Goal: Task Accomplishment & Management: Manage account settings

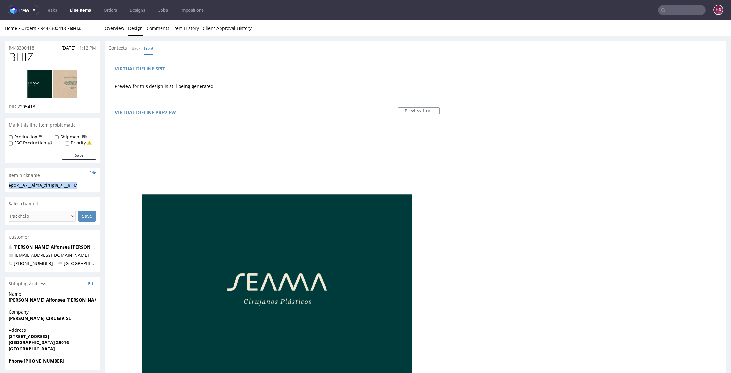
drag, startPoint x: 82, startPoint y: 185, endPoint x: -17, endPoint y: 184, distance: 99.7
click at [0, 184] on html "Production Shipped DTP Orders Offers Shipments Designs Promotions Users Jobs Ad…" at bounding box center [365, 344] width 731 height 648
copy div "egdk__a7__alma_cirugia_sl__BHIZ"
drag, startPoint x: 38, startPoint y: 45, endPoint x: 5, endPoint y: 46, distance: 33.0
click at [5, 46] on div "R448300418 31.08.2025 11:12 PM" at bounding box center [52, 46] width 95 height 10
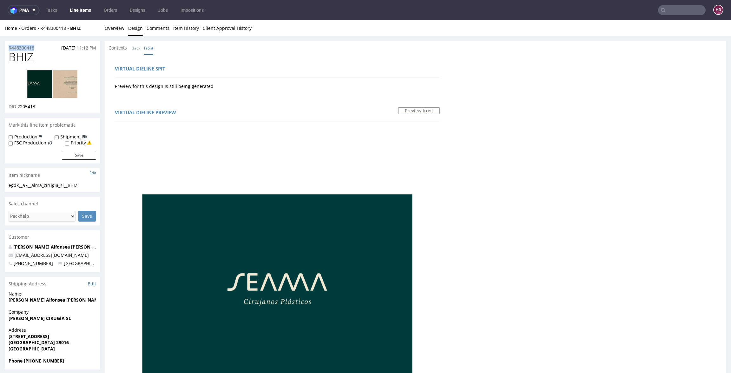
copy p "R448300418"
drag, startPoint x: 46, startPoint y: 107, endPoint x: 17, endPoint y: 105, distance: 29.0
click at [17, 105] on div "DID 2205413" at bounding box center [53, 106] width 88 height 6
copy span "2205413"
click at [113, 28] on link "Overview" at bounding box center [115, 28] width 20 height 16
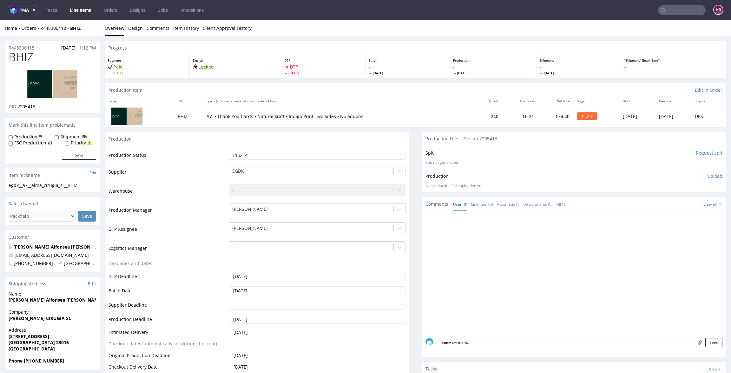
click at [693, 177] on div "Production Upload" at bounding box center [574, 176] width 297 height 6
click at [708, 175] on p "Upload" at bounding box center [715, 176] width 15 height 6
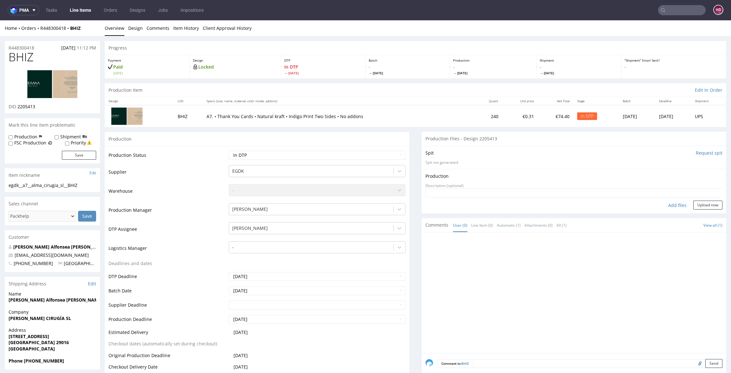
click at [673, 201] on div "Add files" at bounding box center [678, 206] width 32 height 10
type input "C:\fakepath\egdk__a7__alma_cirugia_sl__BHIZ__d2205413__oR448300418__back.pdf"
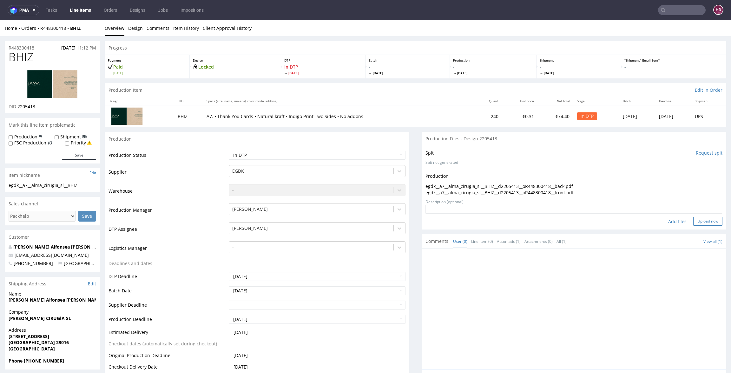
click at [694, 221] on button "Upload now" at bounding box center [708, 221] width 29 height 9
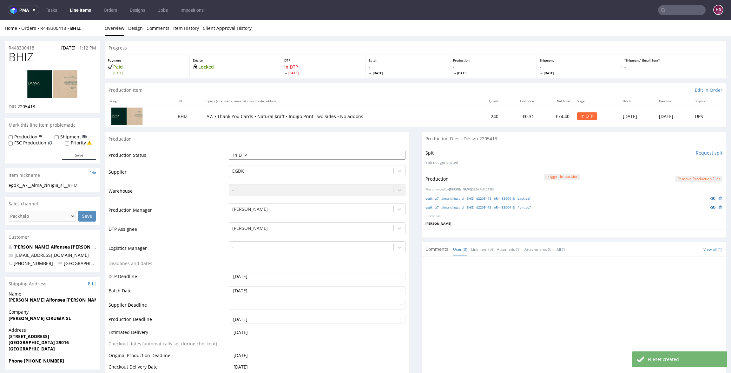
select select "dtp_production_ready"
click at [229, 151] on select "Waiting for Artwork Waiting for Diecut Waiting for Mockup Waiting for DTP Waiti…" at bounding box center [317, 155] width 177 height 9
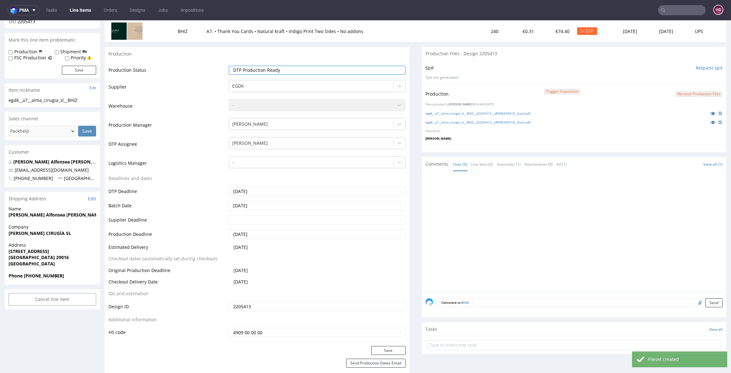
scroll to position [135, 0]
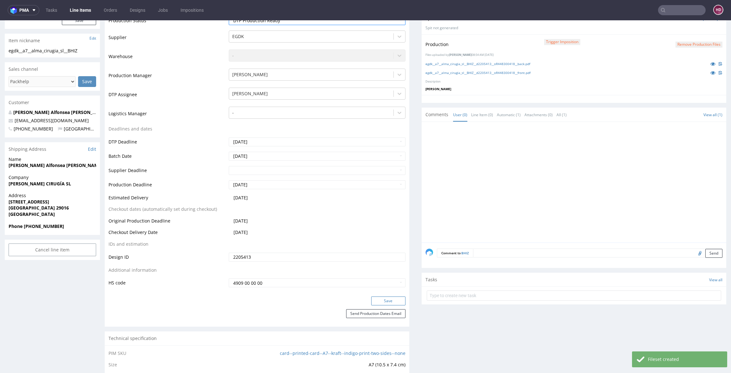
click at [377, 298] on button "Save" at bounding box center [388, 300] width 34 height 9
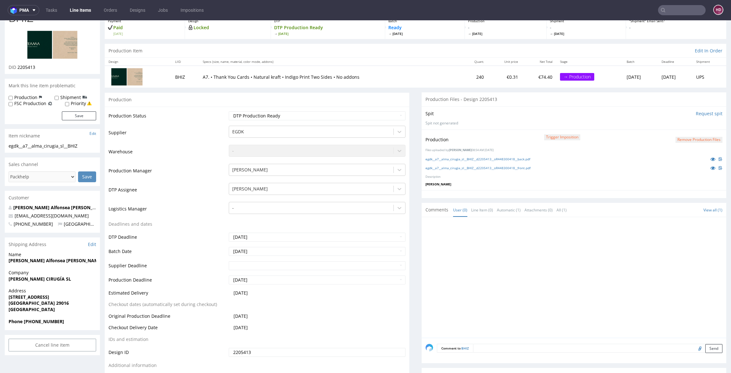
scroll to position [33, 0]
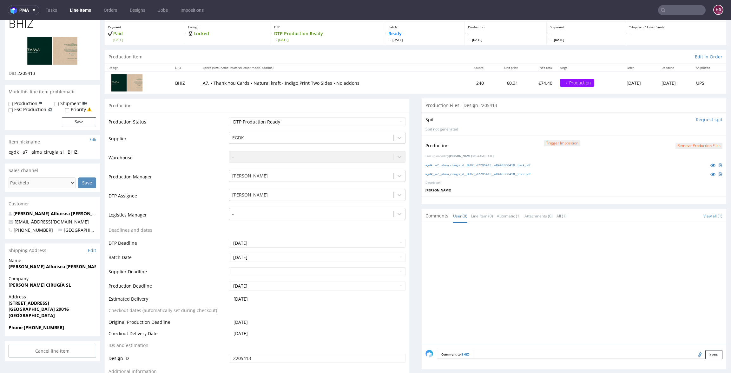
click at [74, 6] on link "Line Items" at bounding box center [80, 10] width 29 height 10
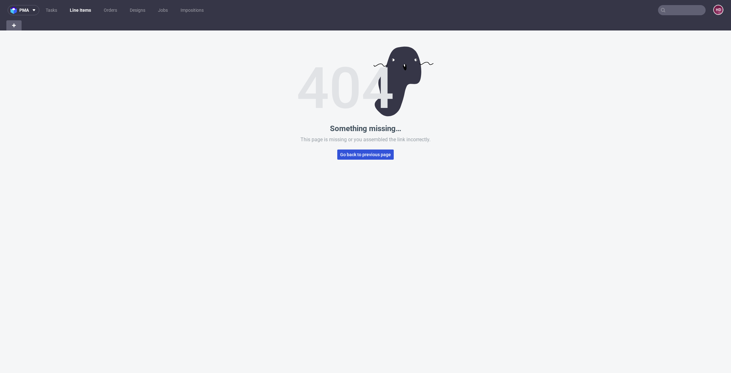
click at [378, 154] on span "Go back to previous page" at bounding box center [365, 154] width 51 height 4
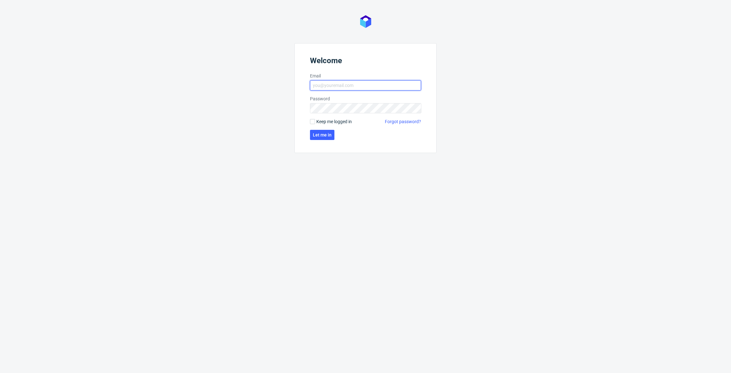
click at [367, 90] on input "Email" at bounding box center [365, 85] width 111 height 10
type input "dominika.hapka@packhelp.com"
click button "Let me in" at bounding box center [322, 135] width 24 height 10
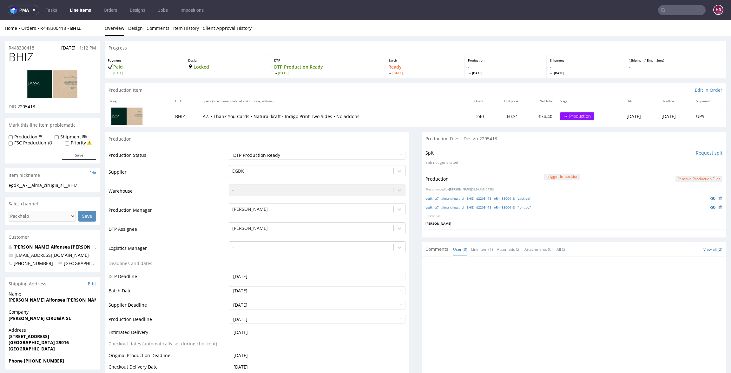
click at [71, 9] on link "Line Items" at bounding box center [80, 10] width 29 height 10
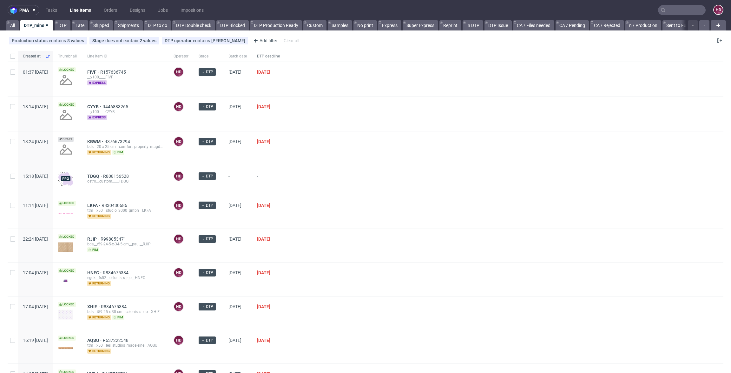
click at [280, 57] on span "DTP deadline" at bounding box center [268, 56] width 23 height 5
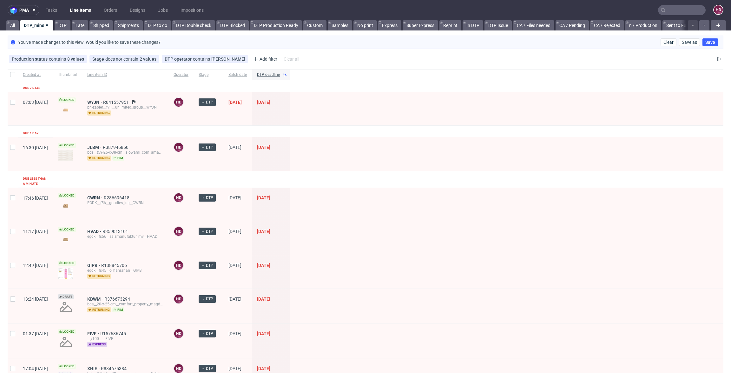
scroll to position [10, 0]
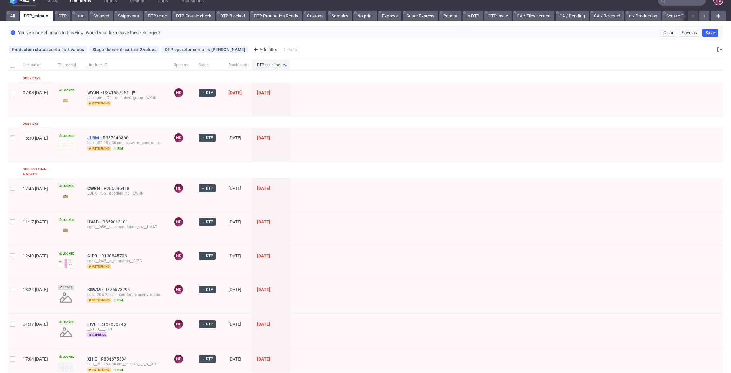
click at [103, 136] on span "JLBM" at bounding box center [95, 137] width 16 height 5
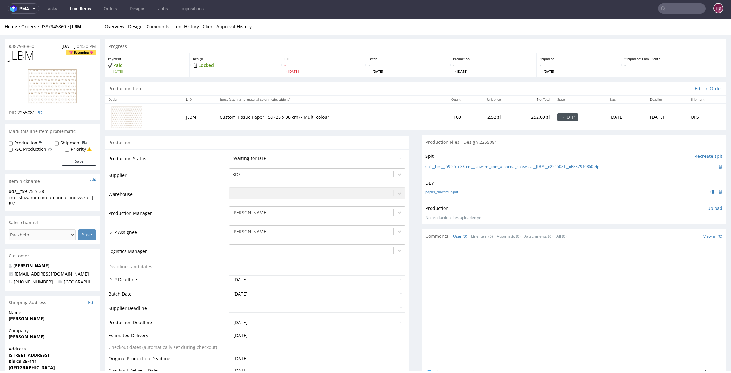
click at [229, 156] on select "Waiting for Artwork Waiting for Diecut Waiting for Mockup Waiting for DTP Waiti…" at bounding box center [317, 158] width 177 height 9
select select "dtp_in_process"
click at [229, 154] on select "Waiting for Artwork Waiting for Diecut Waiting for Mockup Waiting for DTP Waiti…" at bounding box center [317, 158] width 177 height 9
click at [441, 190] on link "papier_slowami 2.pdf" at bounding box center [442, 192] width 32 height 4
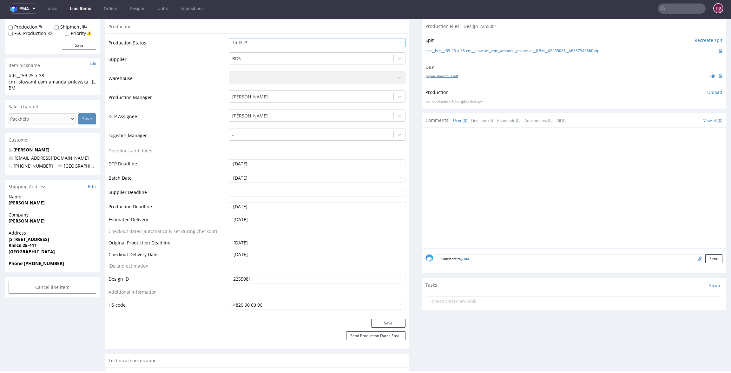
scroll to position [126, 0]
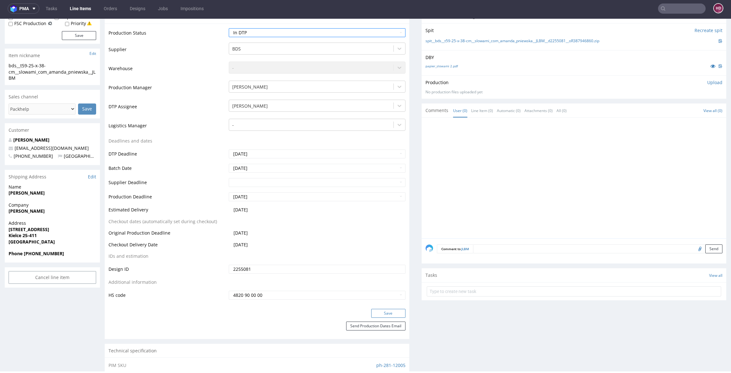
click at [383, 314] on button "Save" at bounding box center [388, 313] width 34 height 9
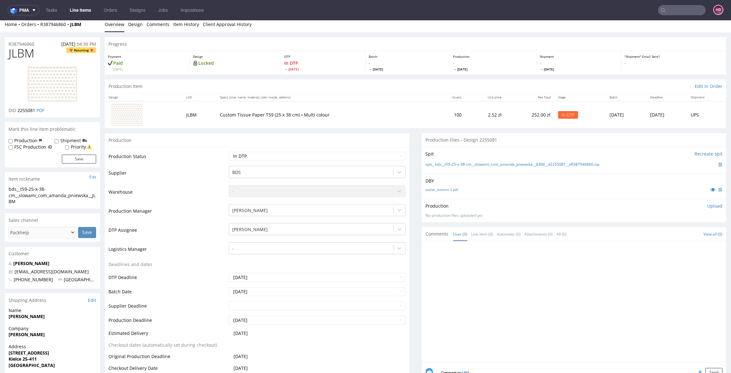
scroll to position [0, 0]
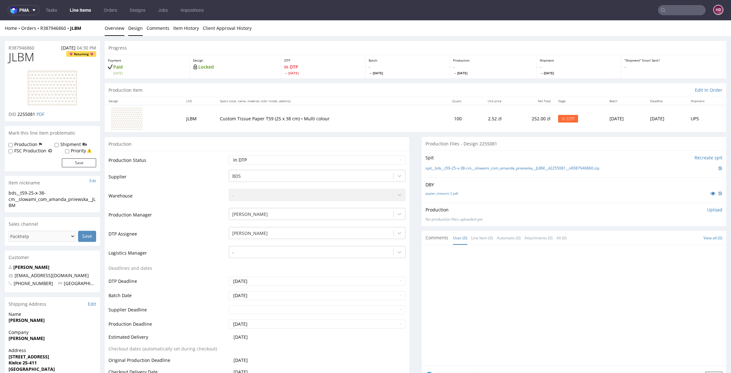
click at [137, 29] on link "Design" at bounding box center [135, 28] width 15 height 16
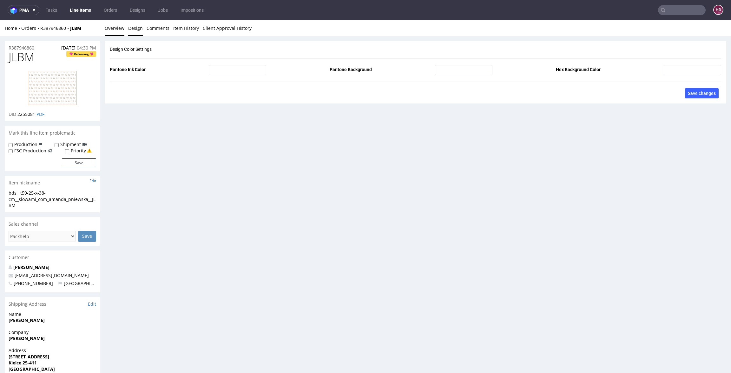
click at [107, 30] on link "Overview" at bounding box center [115, 28] width 20 height 16
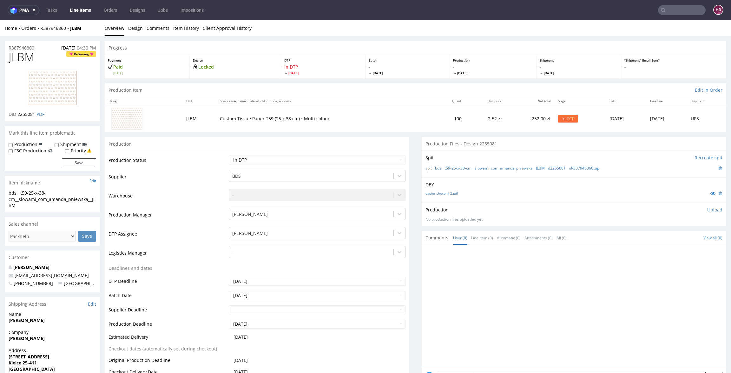
click at [43, 94] on img at bounding box center [52, 88] width 51 height 36
click at [40, 51] on section "R387946860 31.08.2025 04:30 PM JLBM Returning DID 2255081 PDF" at bounding box center [52, 81] width 95 height 80
click at [41, 59] on h1 "JLBM Returning" at bounding box center [53, 57] width 88 height 13
drag, startPoint x: 38, startPoint y: 58, endPoint x: 3, endPoint y: 59, distance: 34.9
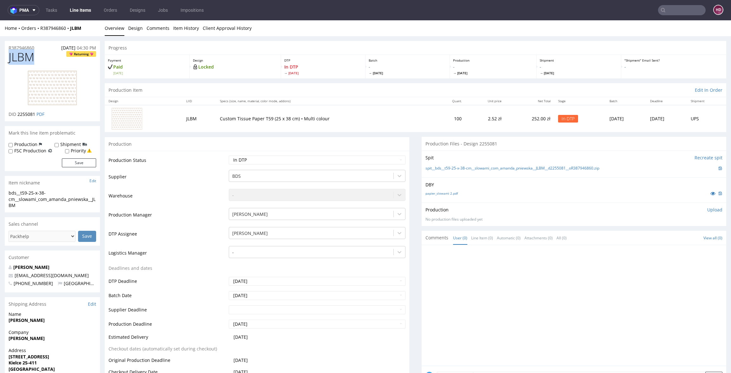
copy span "JLBM"
drag, startPoint x: 36, startPoint y: 115, endPoint x: 18, endPoint y: 112, distance: 18.3
click at [18, 112] on p "DID 2255081 PDF" at bounding box center [27, 114] width 36 height 6
copy span "2255081"
drag, startPoint x: 35, startPoint y: 207, endPoint x: 4, endPoint y: 192, distance: 33.8
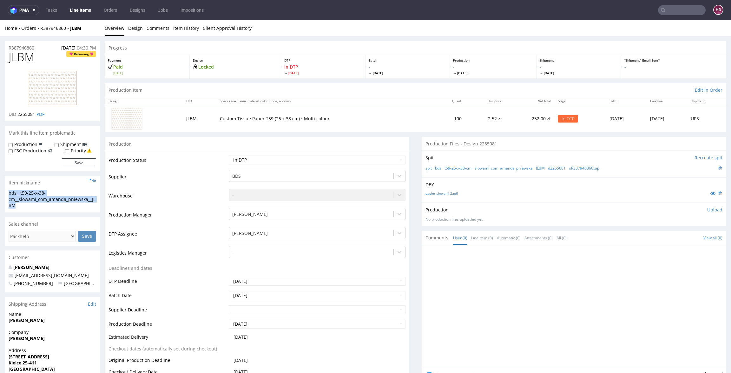
copy div "bds__t59-25-x-38-cm__slowami_com_amanda_pniewska__JLBM"
click at [38, 45] on div "R387946860 31.08.2025 04:30 PM" at bounding box center [52, 46] width 95 height 10
drag, startPoint x: 21, startPoint y: 44, endPoint x: 4, endPoint y: 42, distance: 16.3
click at [5, 42] on div "R387946860 31.08.2025 04:30 PM" at bounding box center [52, 46] width 95 height 10
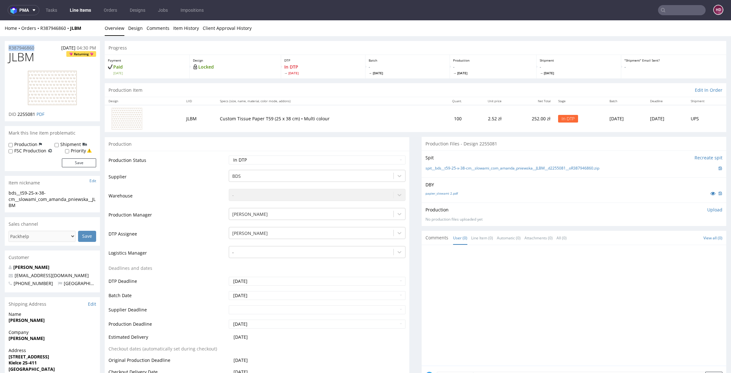
copy p "R387946860"
drag, startPoint x: 35, startPoint y: 114, endPoint x: 17, endPoint y: 111, distance: 18.6
click at [17, 111] on p "DID 2255081 PDF" at bounding box center [27, 114] width 36 height 6
copy span "2255081"
click at [708, 210] on p "Upload" at bounding box center [715, 210] width 15 height 6
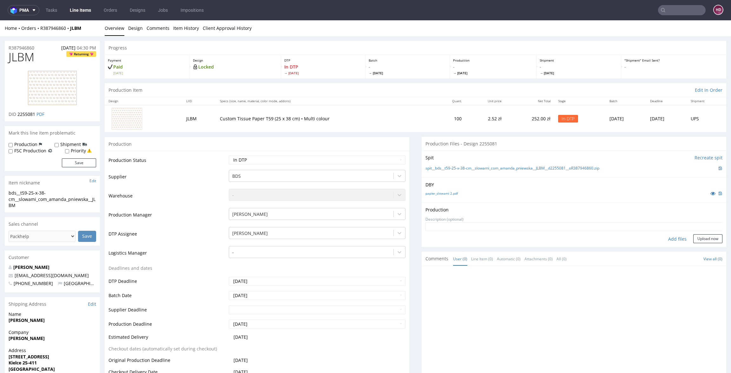
click at [662, 237] on div "Add files" at bounding box center [678, 239] width 32 height 10
type input "C:\fakepath\bds__t59-25-x-38-cm__slowami_com_amanda_pniewska__JLBM__d2255081__o…"
click at [276, 153] on div "Production Status Waiting for Artwork Waiting for Diecut Waiting for Mockup Wai…" at bounding box center [257, 293] width 305 height 285
click at [700, 247] on button "Upload now" at bounding box center [708, 248] width 29 height 9
click at [348, 165] on td "Waiting for Artwork Waiting for Diecut Waiting for Mockup Waiting for DTP Waiti…" at bounding box center [316, 162] width 178 height 14
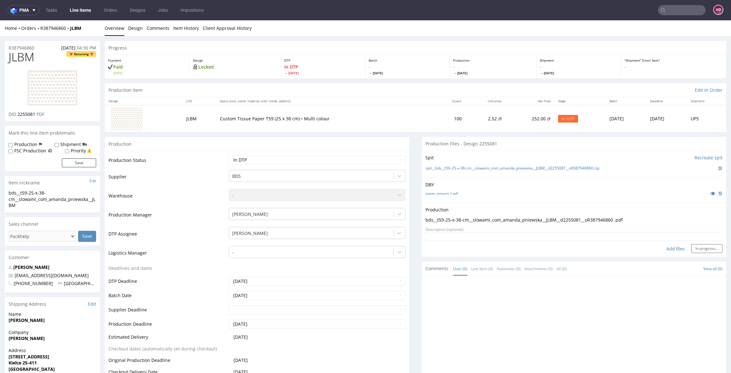
click at [278, 164] on td "Waiting for Artwork Waiting for Diecut Waiting for Mockup Waiting for DTP Waiti…" at bounding box center [316, 162] width 178 height 14
click at [284, 159] on select "Waiting for Artwork Waiting for Diecut Waiting for Mockup Waiting for DTP Waiti…" at bounding box center [317, 160] width 177 height 9
select select "dtp_production_ready"
click at [229, 156] on select "Waiting for Artwork Waiting for Diecut Waiting for Mockup Waiting for DTP Waiti…" at bounding box center [317, 160] width 177 height 9
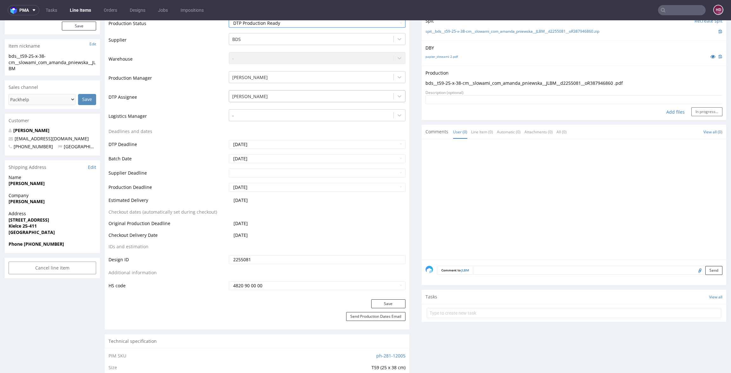
scroll to position [153, 0]
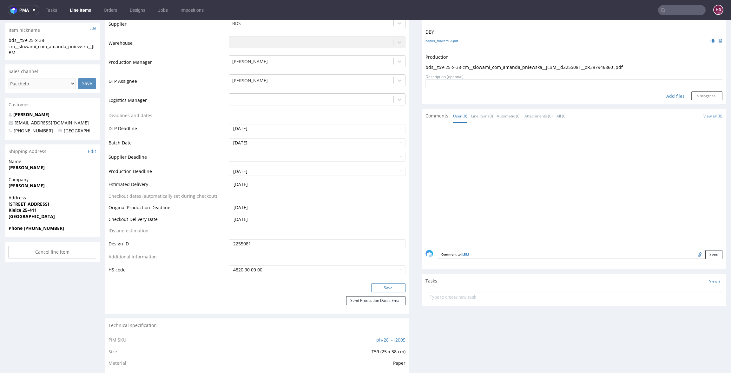
click at [371, 289] on button "Save" at bounding box center [388, 287] width 34 height 9
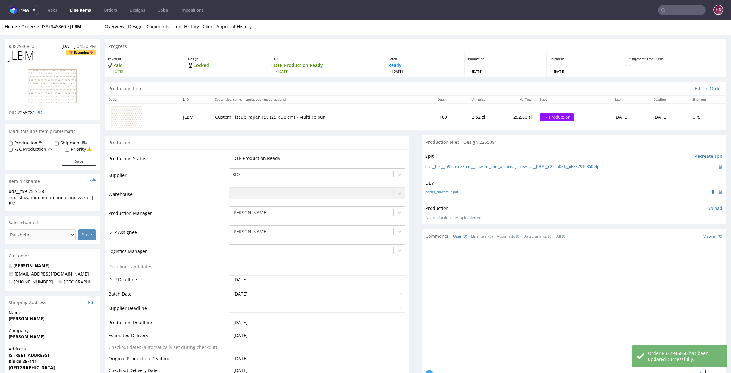
scroll to position [3, 0]
click at [708, 207] on p "Upload" at bounding box center [715, 206] width 15 height 6
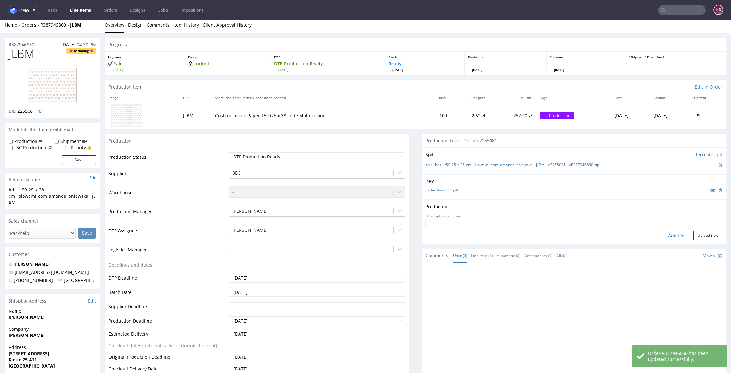
click at [671, 236] on div "Add files" at bounding box center [678, 236] width 32 height 10
type input "C:\fakepath\bds__t59-25-x-38-cm__slowami_com_amanda_pniewska__JLBM__d2255081__o…"
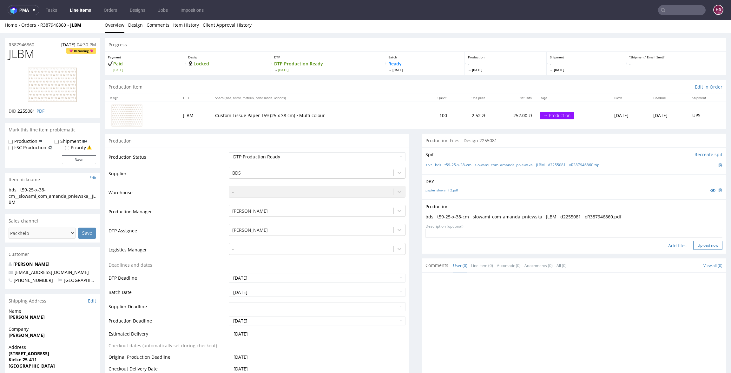
click at [694, 246] on button "Upload now" at bounding box center [708, 245] width 29 height 9
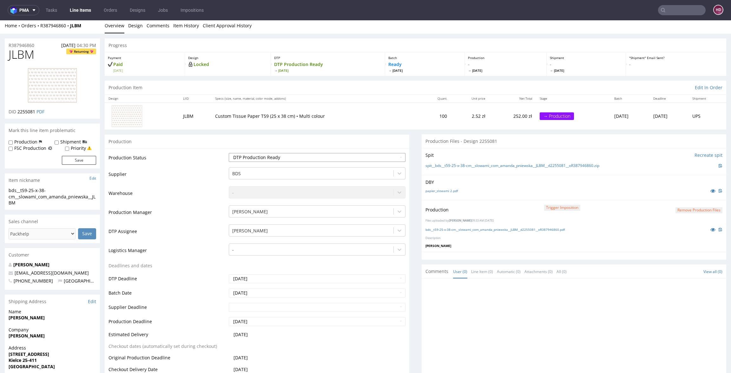
scroll to position [4, 0]
click at [282, 155] on select "Waiting for Artwork Waiting for Diecut Waiting for Mockup Waiting for DTP Waiti…" at bounding box center [317, 156] width 177 height 9
click at [229, 152] on select "Waiting for Artwork Waiting for Diecut Waiting for Mockup Waiting for DTP Waiti…" at bounding box center [317, 156] width 177 height 9
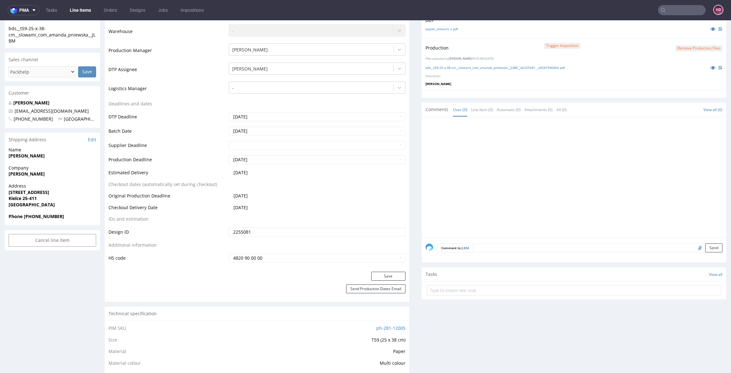
scroll to position [167, 0]
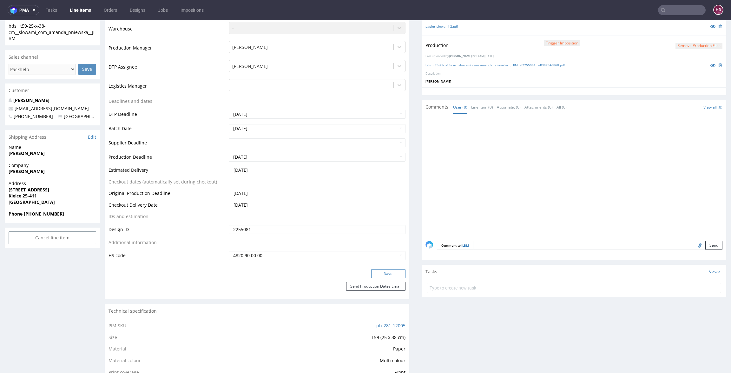
click at [388, 275] on button "Save" at bounding box center [388, 273] width 34 height 9
click at [75, 11] on link "Line Items" at bounding box center [80, 10] width 29 height 10
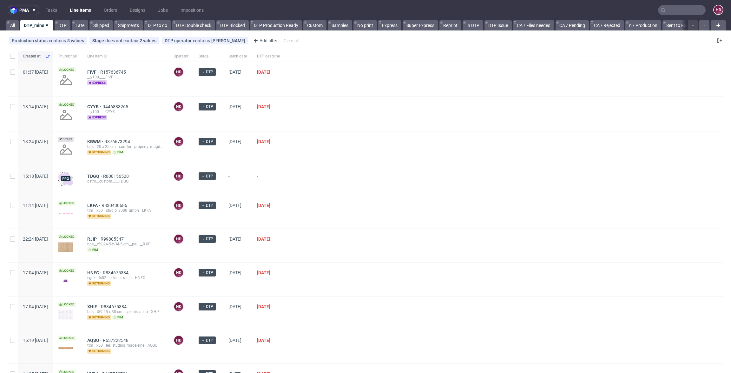
scroll to position [2, 0]
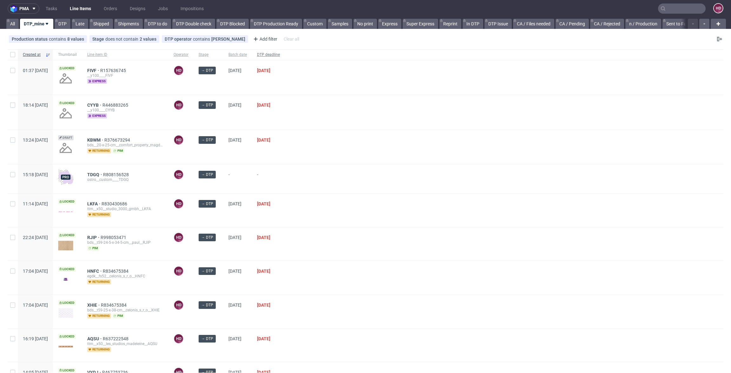
click at [280, 54] on span "DTP deadline" at bounding box center [268, 54] width 23 height 5
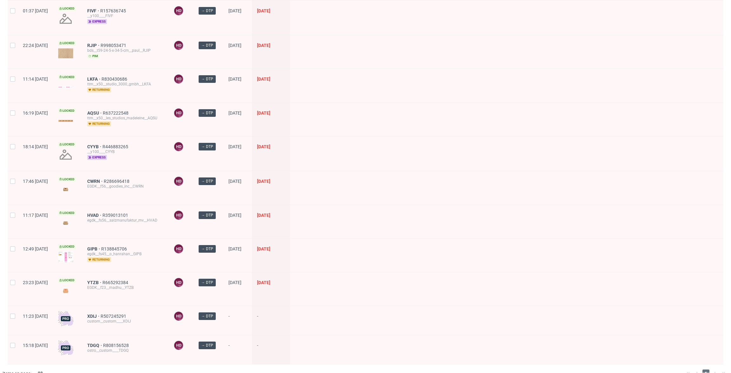
scroll to position [315, 0]
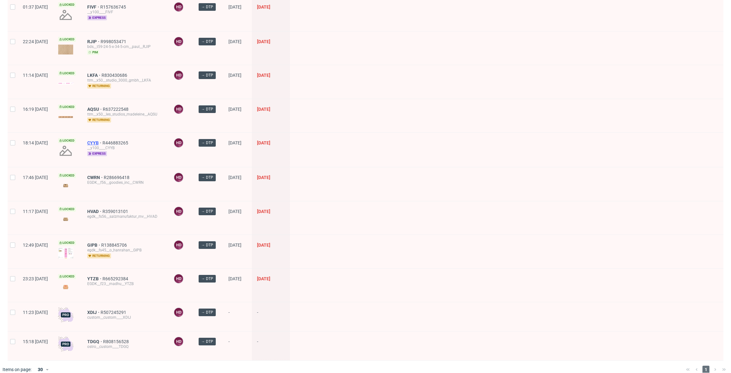
click at [103, 140] on span "CYYB" at bounding box center [94, 142] width 15 height 5
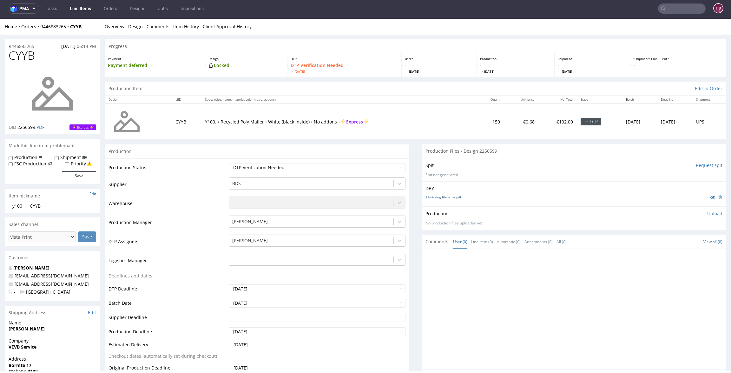
click at [439, 195] on link "22missing_filename.pdf" at bounding box center [444, 197] width 36 height 4
click at [257, 169] on select "Waiting for Artwork Waiting for Diecut Waiting for Mockup Waiting for DTP Waiti…" at bounding box center [317, 167] width 177 height 9
select select "dtp_in_process"
click at [229, 163] on select "Waiting for Artwork Waiting for Diecut Waiting for Mockup Waiting for DTP Waiti…" at bounding box center [317, 167] width 177 height 9
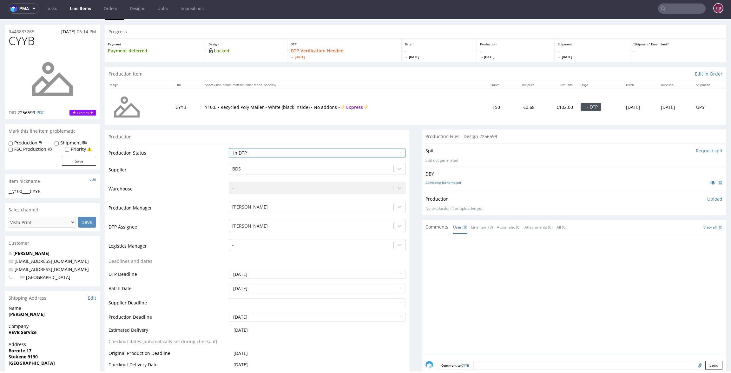
scroll to position [103, 0]
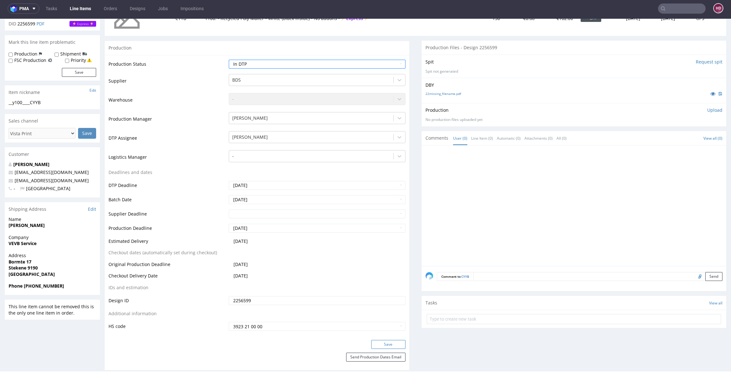
click at [389, 342] on button "Save" at bounding box center [388, 344] width 34 height 9
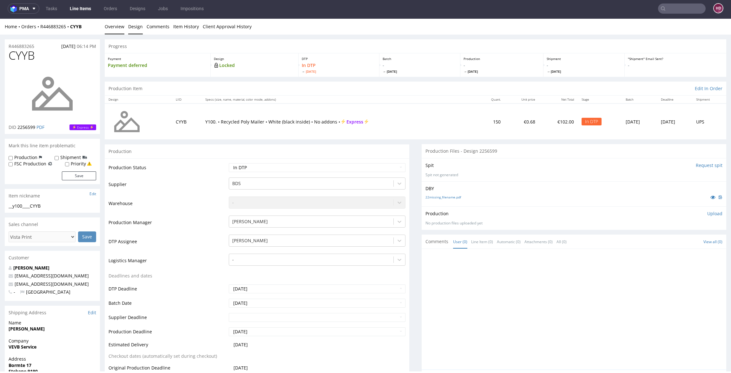
click at [138, 28] on link "Design" at bounding box center [135, 27] width 15 height 16
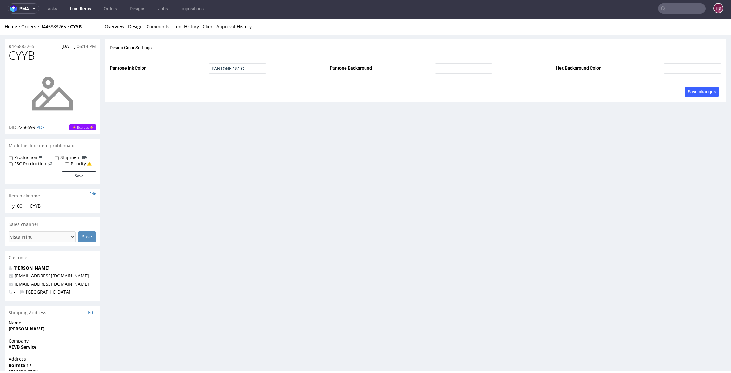
click at [113, 31] on link "Overview" at bounding box center [115, 27] width 20 height 16
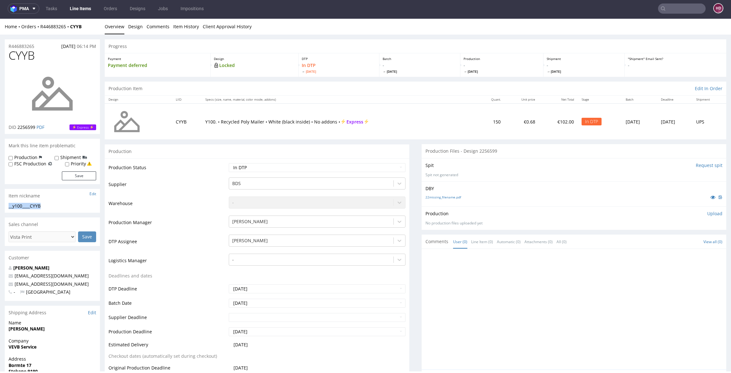
drag, startPoint x: 48, startPoint y: 207, endPoint x: -8, endPoint y: 205, distance: 56.5
copy div "__y100____CYYB"
drag, startPoint x: 38, startPoint y: 46, endPoint x: -16, endPoint y: 43, distance: 54.4
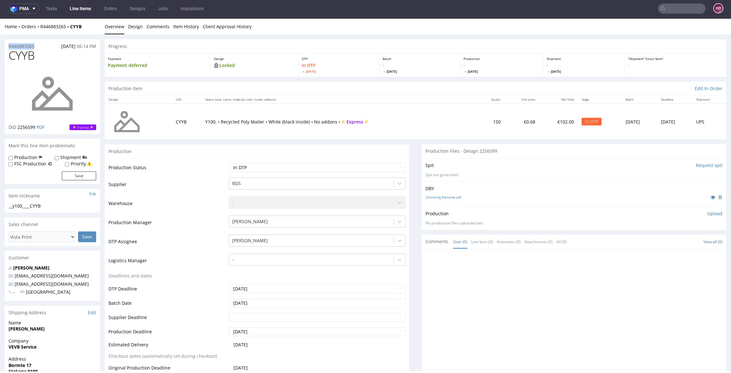
copy p "R446883265"
drag, startPoint x: 36, startPoint y: 127, endPoint x: 18, endPoint y: 125, distance: 17.5
click at [18, 125] on span "2256599" at bounding box center [26, 127] width 18 height 6
copy span "2256599"
click at [708, 212] on p "Upload" at bounding box center [715, 213] width 15 height 6
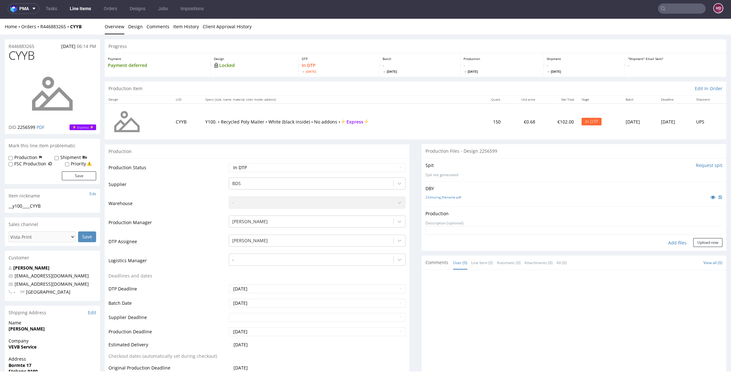
click at [662, 243] on div "Add files" at bounding box center [678, 243] width 32 height 10
type input "C:\fakepath\__y100____CYYB__d2256599__oR446883265.pdf"
click at [694, 250] on button "Upload now" at bounding box center [708, 252] width 29 height 9
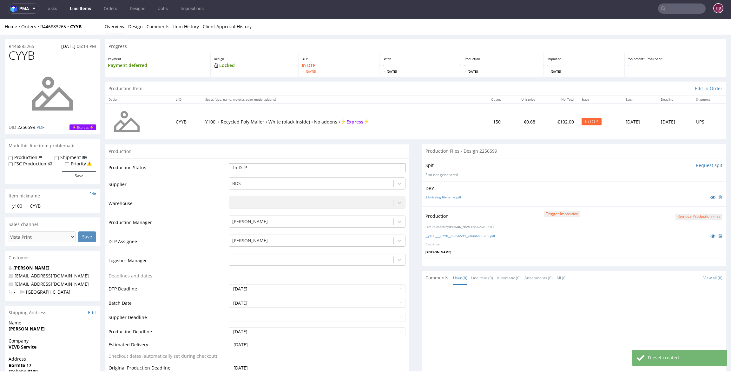
click at [286, 167] on select "Waiting for Artwork Waiting for Diecut Waiting for Mockup Waiting for DTP Waiti…" at bounding box center [317, 167] width 177 height 9
select select "dtp_production_ready"
click at [229, 163] on select "Waiting for Artwork Waiting for Diecut Waiting for Mockup Waiting for DTP Waiti…" at bounding box center [317, 167] width 177 height 9
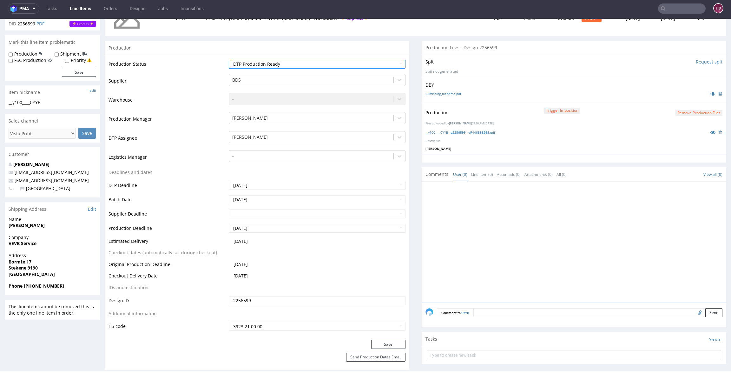
scroll to position [241, 0]
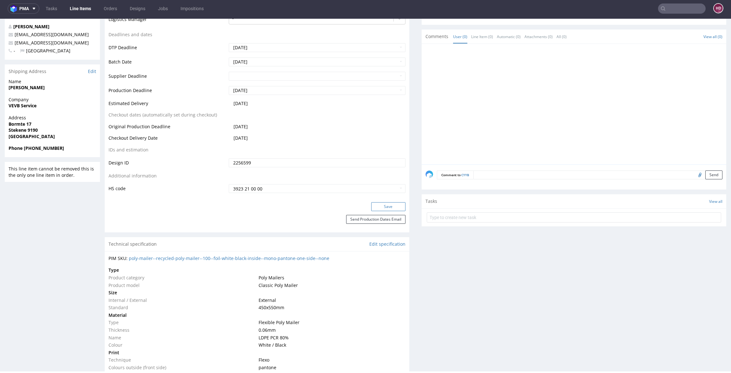
click at [375, 208] on button "Save" at bounding box center [388, 206] width 34 height 9
click at [81, 9] on link "Line Items" at bounding box center [80, 8] width 29 height 10
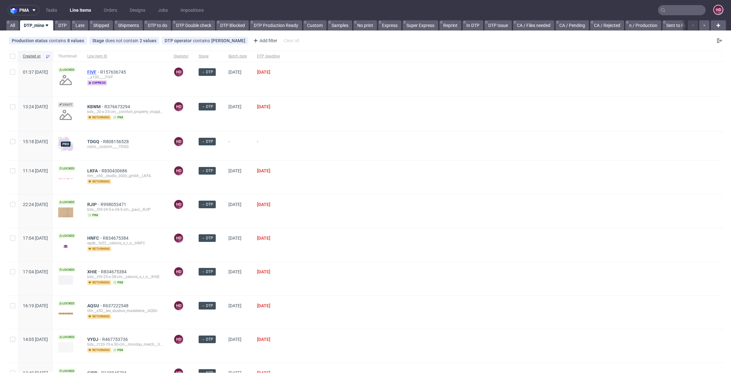
click at [100, 70] on span "FIVF" at bounding box center [93, 72] width 13 height 5
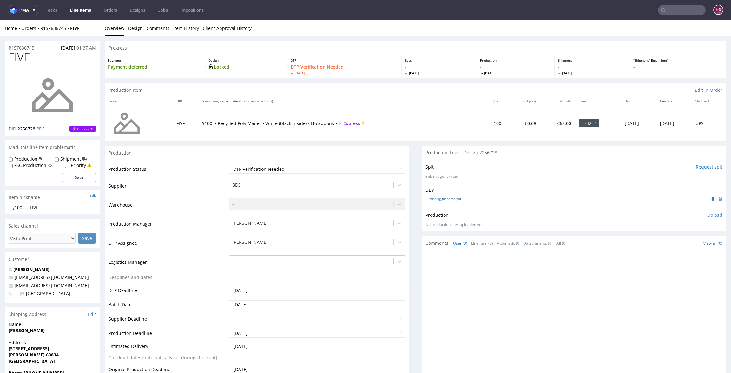
click at [331, 174] on td "Waiting for Artwork Waiting for Diecut Waiting for Mockup Waiting for DTP Waiti…" at bounding box center [316, 171] width 178 height 14
click at [329, 170] on select "Waiting for Artwork Waiting for Diecut Waiting for Mockup Waiting for DTP Waiti…" at bounding box center [317, 169] width 177 height 9
select select "dtp_in_process"
click at [229, 165] on select "Waiting for Artwork Waiting for Diecut Waiting for Mockup Waiting for DTP Waiti…" at bounding box center [317, 169] width 177 height 9
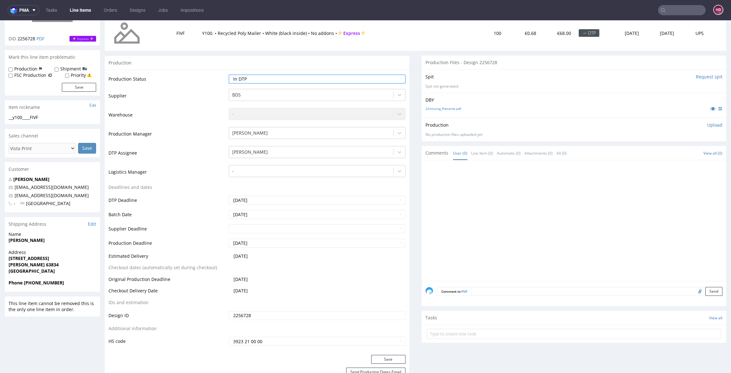
scroll to position [132, 0]
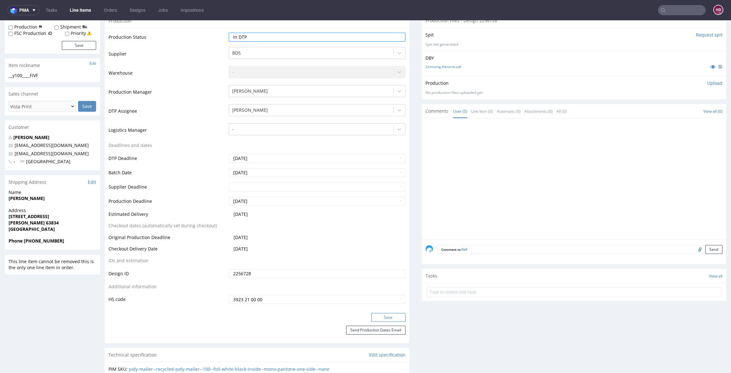
click at [373, 318] on button "Save" at bounding box center [388, 317] width 34 height 9
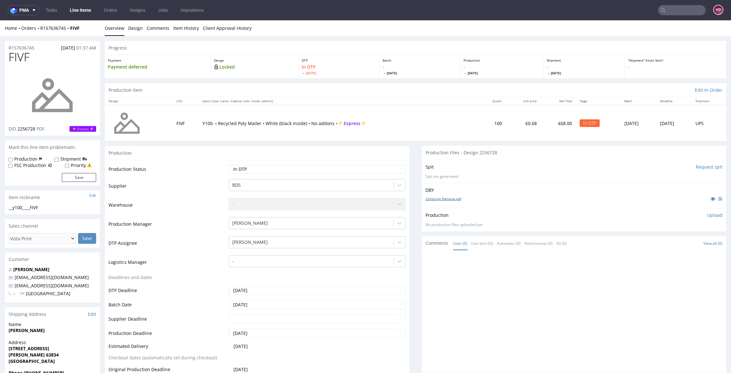
click at [437, 197] on link "22missing_filename.pdf" at bounding box center [444, 198] width 36 height 4
click at [134, 28] on link "Design" at bounding box center [135, 28] width 15 height 16
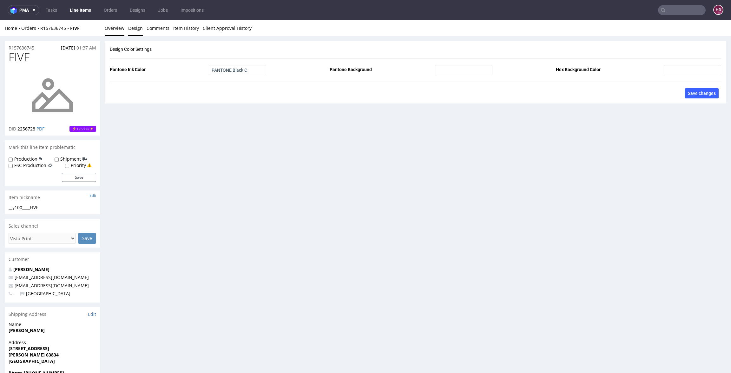
click at [110, 29] on link "Overview" at bounding box center [115, 28] width 20 height 16
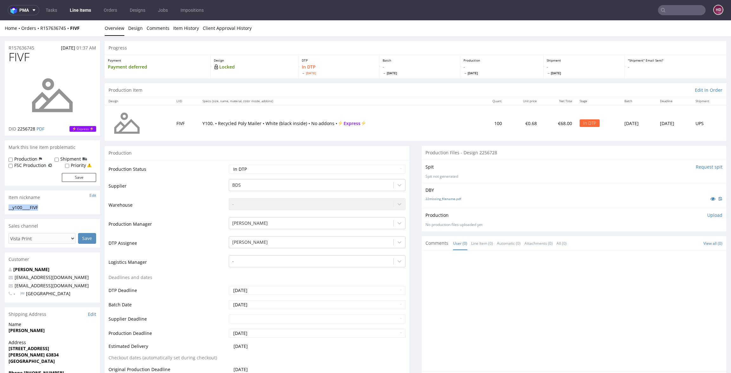
drag, startPoint x: 50, startPoint y: 206, endPoint x: -14, endPoint y: 206, distance: 64.1
copy div "__y100____FIVF"
drag, startPoint x: 19, startPoint y: 48, endPoint x: -42, endPoint y: 39, distance: 61.5
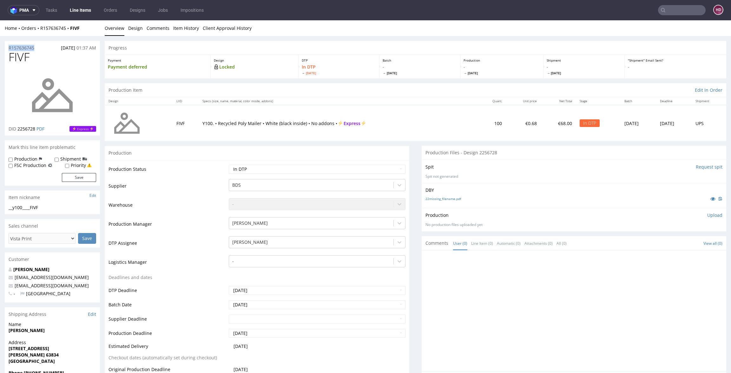
copy p "R157636745"
drag, startPoint x: 17, startPoint y: 129, endPoint x: 36, endPoint y: 129, distance: 19.4
click at [36, 129] on p "DID 2256728 PDF" at bounding box center [27, 129] width 36 height 6
click at [708, 216] on p "Upload" at bounding box center [715, 215] width 15 height 6
click at [662, 243] on div "Add files" at bounding box center [678, 245] width 32 height 10
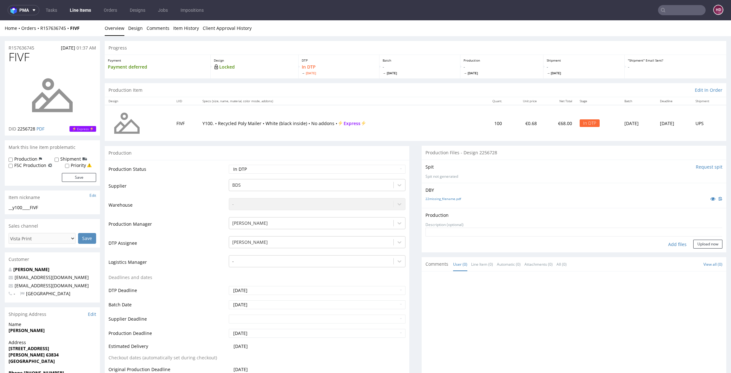
type input "C:\fakepath\__y100____FIVF__d2256728__oR157636745.pdf"
click at [694, 254] on button "Upload now" at bounding box center [708, 254] width 29 height 9
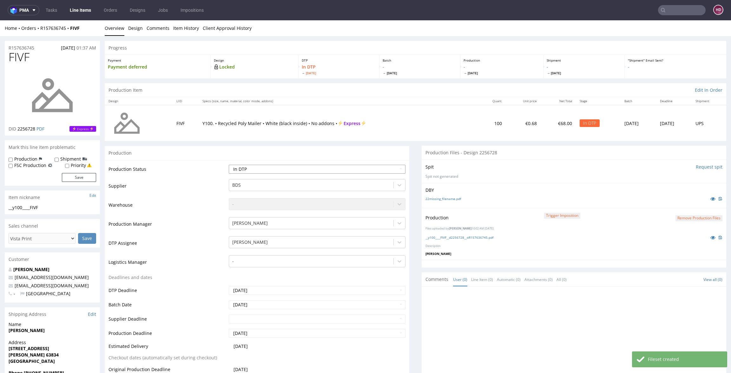
click at [238, 171] on select "Waiting for Artwork Waiting for Diecut Waiting for Mockup Waiting for DTP Waiti…" at bounding box center [317, 169] width 177 height 9
select select "dtp_production_ready"
click at [229, 165] on select "Waiting for Artwork Waiting for Diecut Waiting for Mockup Waiting for DTP Waiti…" at bounding box center [317, 169] width 177 height 9
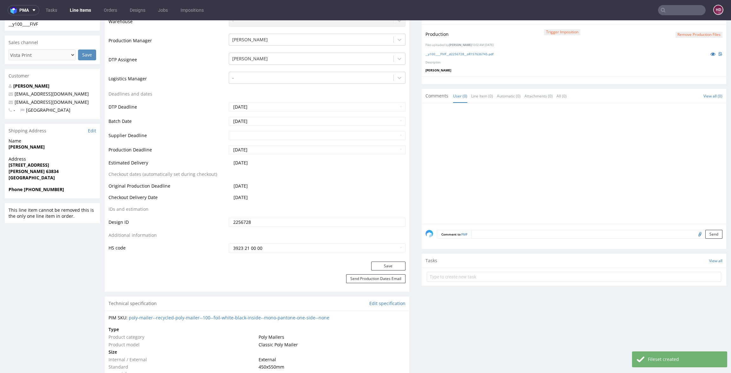
scroll to position [198, 0]
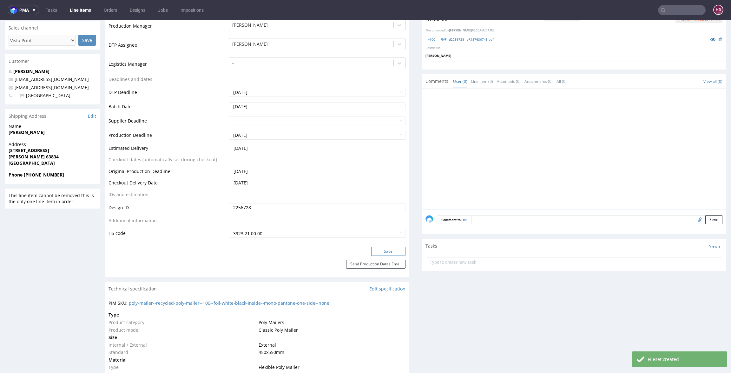
click at [372, 252] on button "Save" at bounding box center [388, 251] width 34 height 9
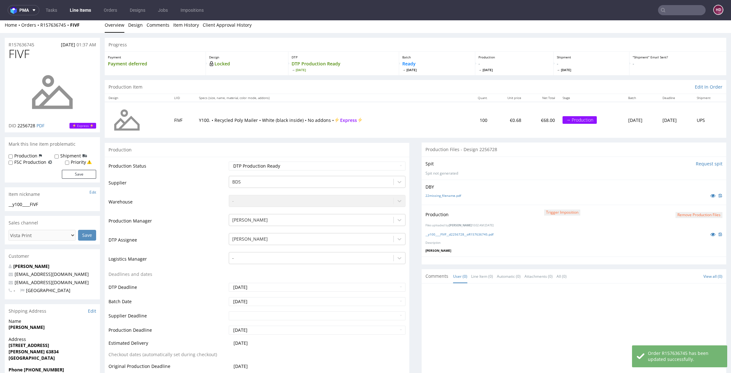
scroll to position [0, 0]
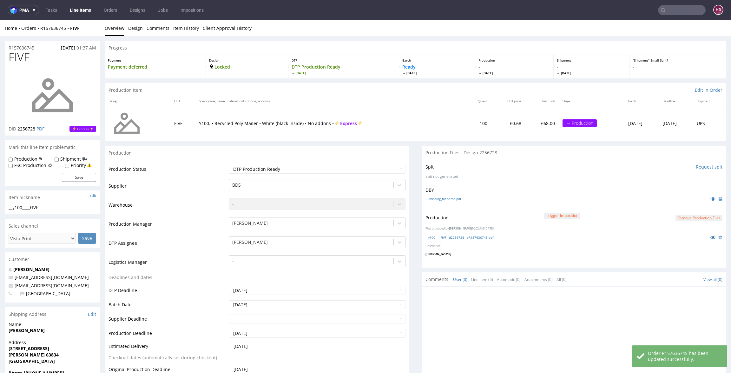
click at [71, 7] on link "Line Items" at bounding box center [80, 10] width 29 height 10
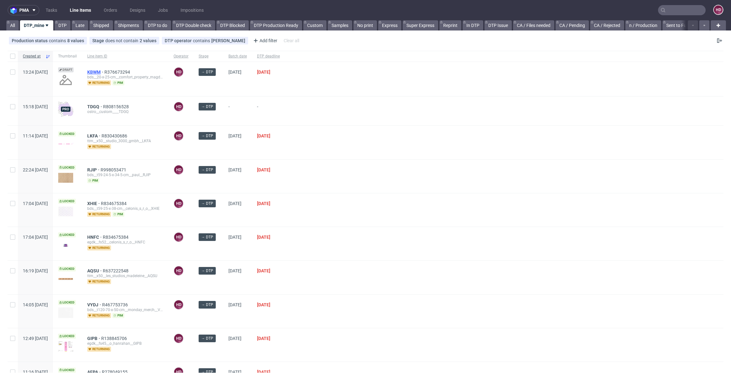
click at [104, 70] on span "KBWM" at bounding box center [95, 72] width 17 height 5
click at [280, 57] on span "DTP deadline" at bounding box center [268, 56] width 23 height 5
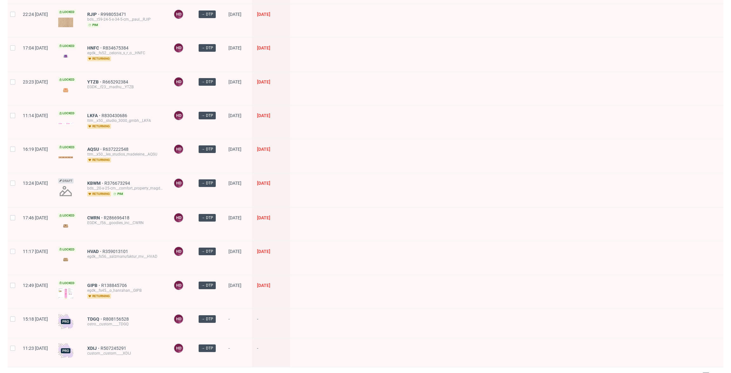
scroll to position [246, 0]
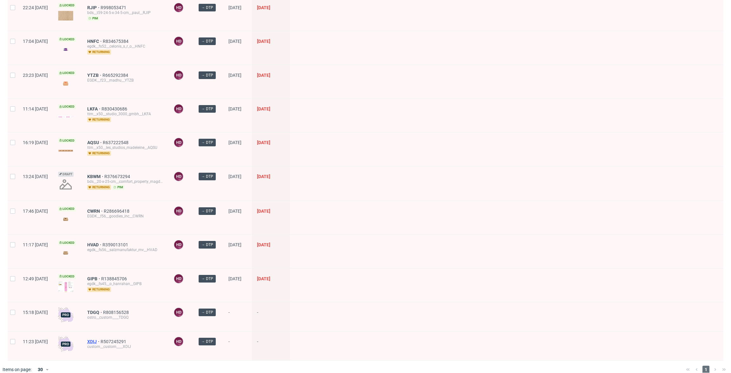
click at [101, 339] on span "XDIJ" at bounding box center [93, 341] width 13 height 5
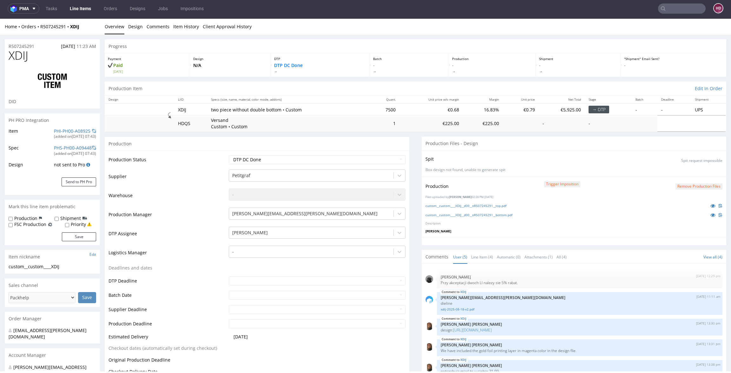
click at [298, 155] on td "Waiting for Artwork Waiting for Diecut Waiting for Mockup Waiting for DTP Waiti…" at bounding box center [316, 162] width 178 height 14
click at [297, 156] on select "Waiting for Artwork Waiting for Diecut Waiting for Mockup Waiting for DTP Waiti…" at bounding box center [317, 159] width 177 height 9
select select "dtp_in_process"
click at [229, 155] on select "Waiting for Artwork Waiting for Diecut Waiting for Mockup Waiting for DTP Waiti…" at bounding box center [317, 159] width 177 height 9
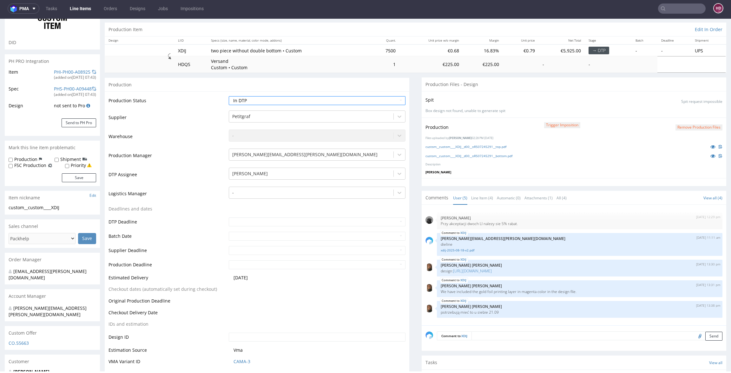
scroll to position [184, 0]
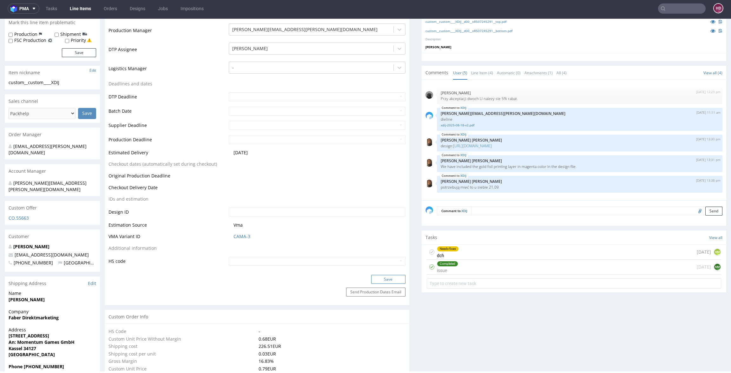
click at [383, 279] on button "Save" at bounding box center [388, 279] width 34 height 9
click at [452, 249] on div "Needs fixes" at bounding box center [447, 248] width 21 height 5
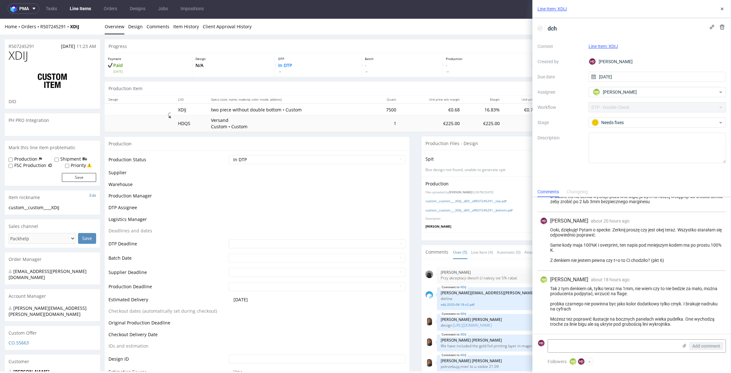
scroll to position [180, 0]
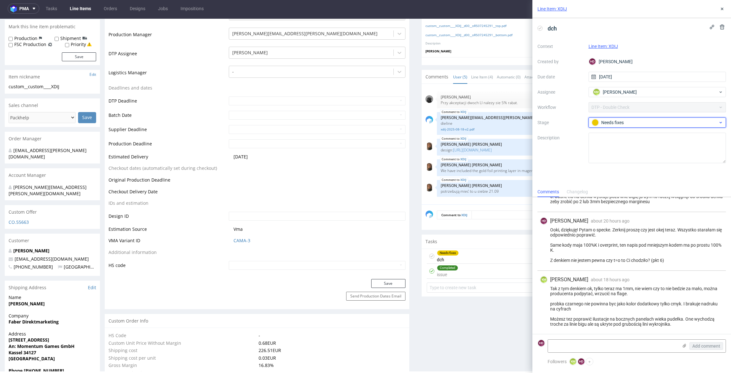
click at [636, 123] on div "Needs fixes" at bounding box center [655, 122] width 126 height 7
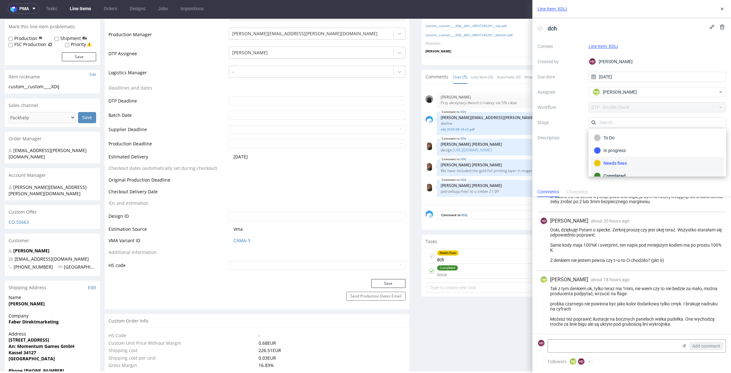
click at [614, 174] on div "Completed" at bounding box center [657, 175] width 127 height 7
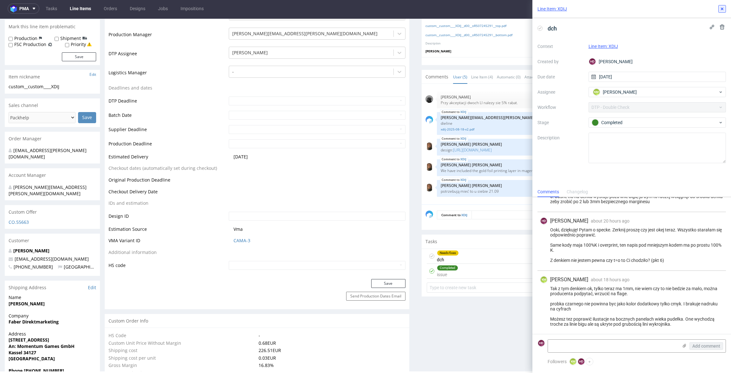
click at [723, 10] on icon at bounding box center [722, 8] width 5 height 5
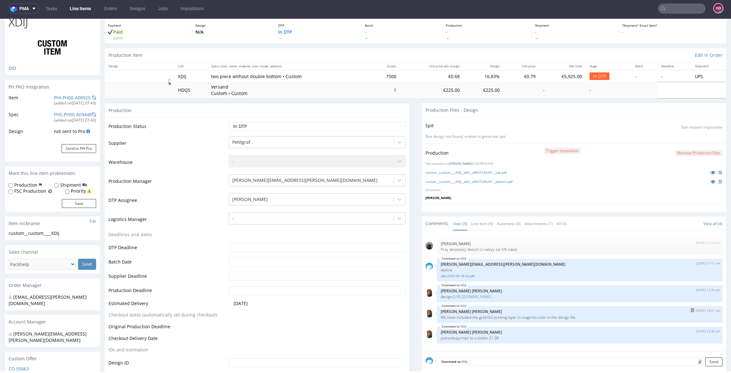
scroll to position [35, 0]
click at [454, 179] on link "custom__custom____XDIJ__d00__oR507245291__bottom.pdf" at bounding box center [469, 180] width 87 height 4
click at [454, 170] on link "custom__custom____XDIJ__d00__oR507245291__top.pdf" at bounding box center [466, 171] width 81 height 4
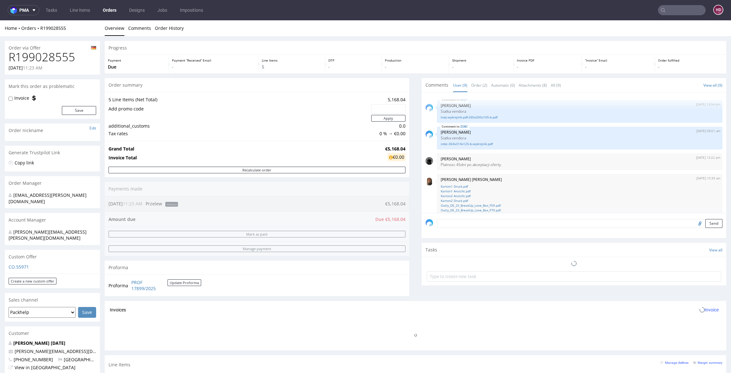
scroll to position [116, 0]
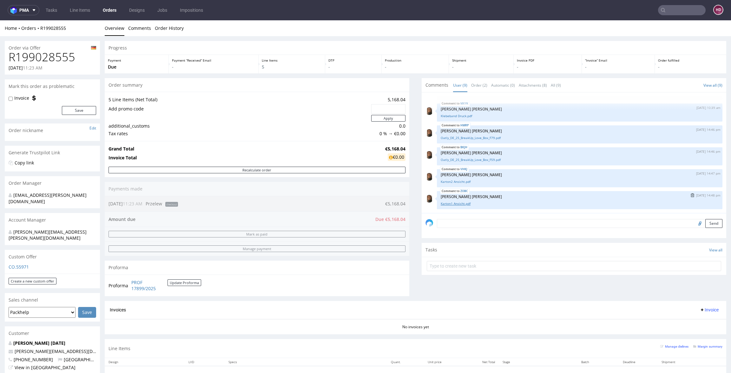
click at [457, 202] on link "Karton1 Ansicht.pdf" at bounding box center [580, 203] width 278 height 5
click at [461, 156] on div "Oatly_DE_25_BreakUp_Love_Box_F59.pdf" at bounding box center [580, 159] width 278 height 6
click at [461, 158] on link "Oatly_DE_25_BreakUp_Love_Box_F59.pdf" at bounding box center [580, 159] width 278 height 5
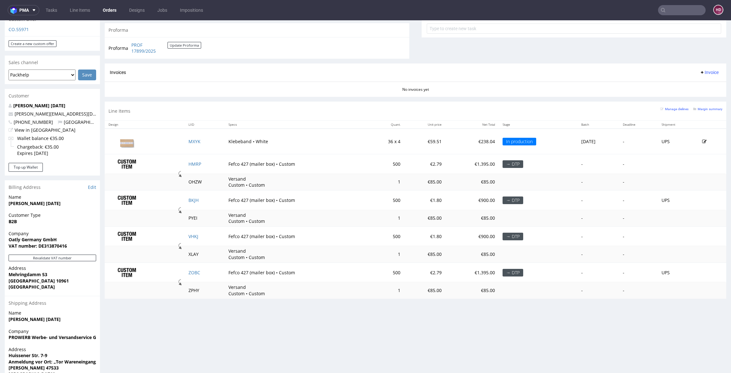
scroll to position [236, 0]
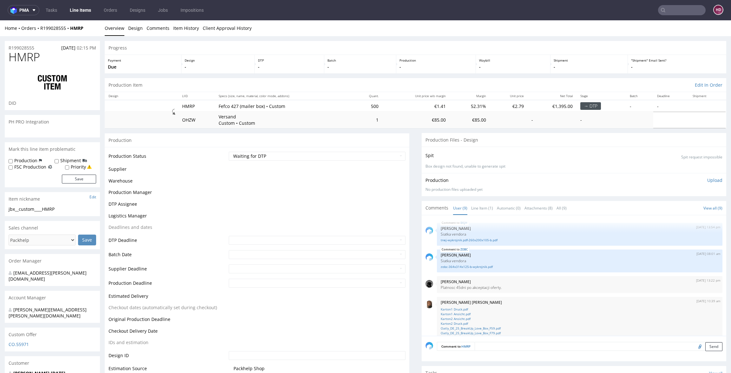
scroll to position [116, 0]
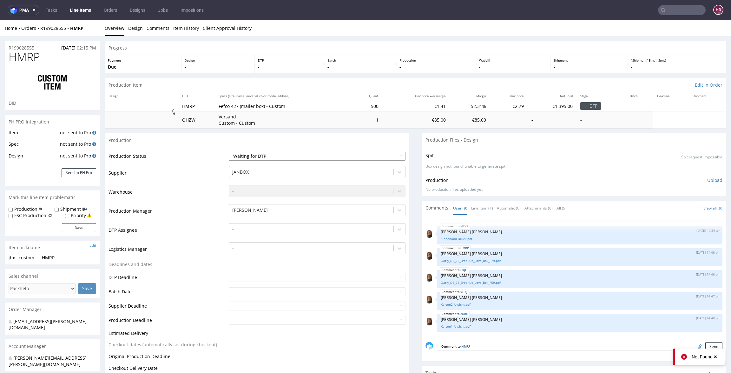
click at [281, 156] on select "Waiting for Artwork Waiting for Diecut Waiting for Mockup Waiting for DTP Waiti…" at bounding box center [317, 156] width 177 height 9
click at [229, 152] on select "Waiting for Artwork Waiting for Diecut Waiting for Mockup Waiting for DTP Waiti…" at bounding box center [317, 156] width 177 height 9
click at [245, 229] on div at bounding box center [311, 229] width 158 height 8
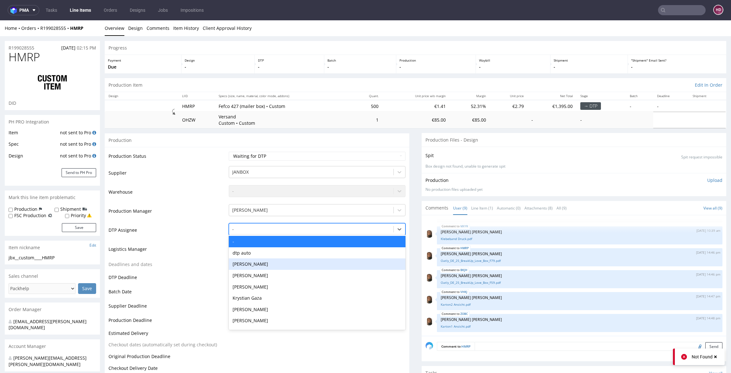
click at [279, 264] on div "[PERSON_NAME]" at bounding box center [317, 263] width 177 height 11
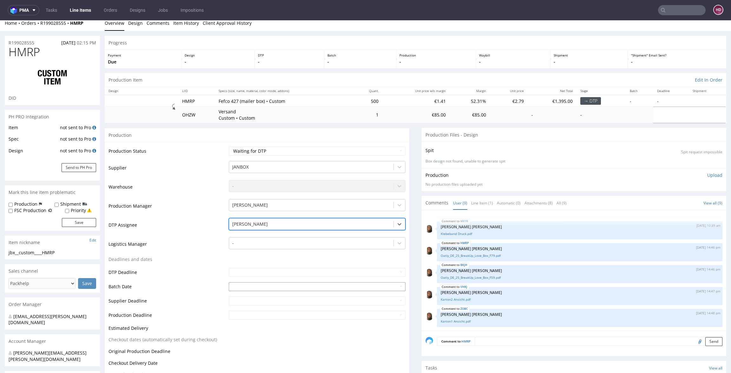
scroll to position [170, 0]
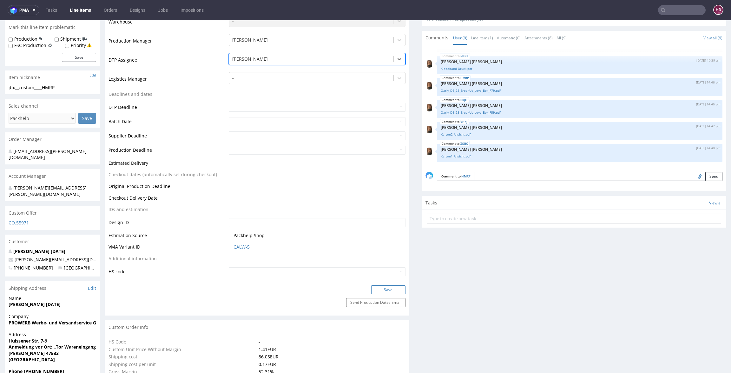
click at [378, 289] on button "Save" at bounding box center [388, 289] width 34 height 9
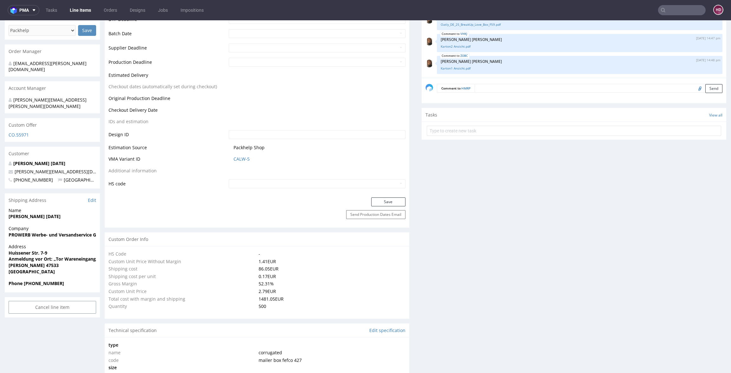
scroll to position [259, 0]
click at [381, 199] on button "Save" at bounding box center [388, 200] width 34 height 9
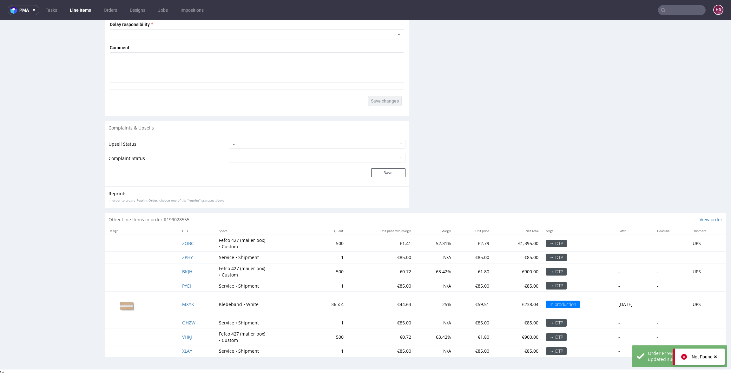
scroll to position [1048, 0]
click at [186, 242] on span "ZOBC" at bounding box center [188, 243] width 12 height 6
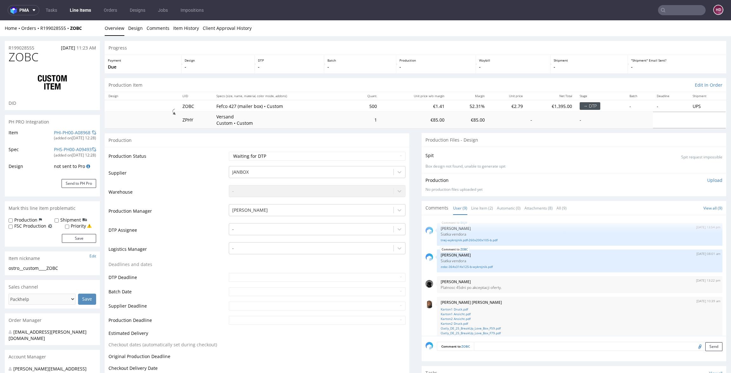
scroll to position [116, 0]
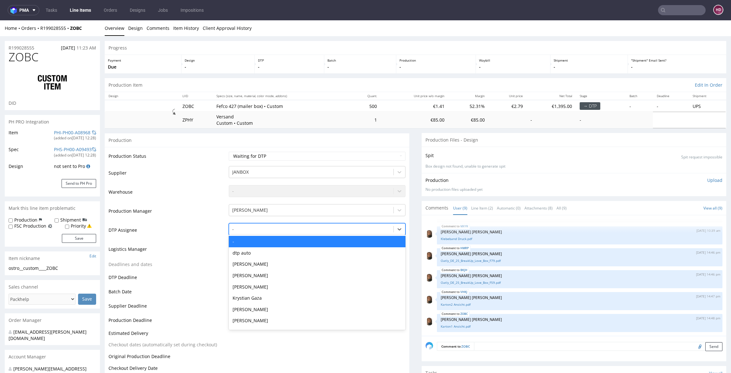
click at [243, 232] on div "- selected, 1 of 31. 31 results available. Use Up and Down to choose options, p…" at bounding box center [317, 227] width 177 height 9
click at [252, 263] on div "[PERSON_NAME]" at bounding box center [317, 263] width 177 height 11
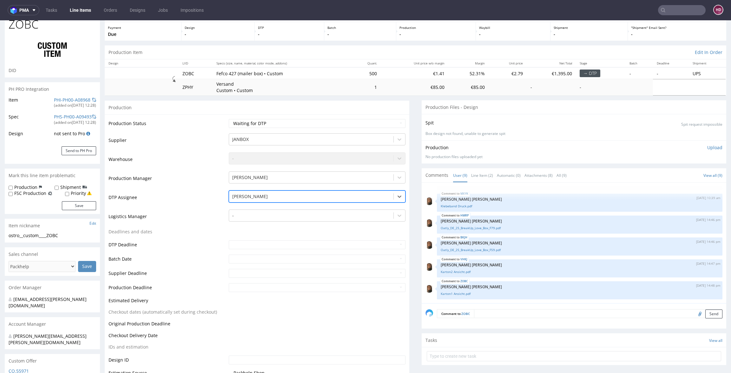
scroll to position [153, 0]
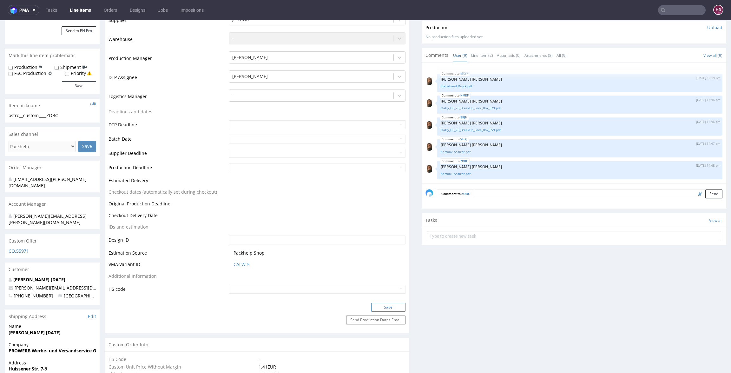
click at [383, 309] on button "Save" at bounding box center [388, 307] width 34 height 9
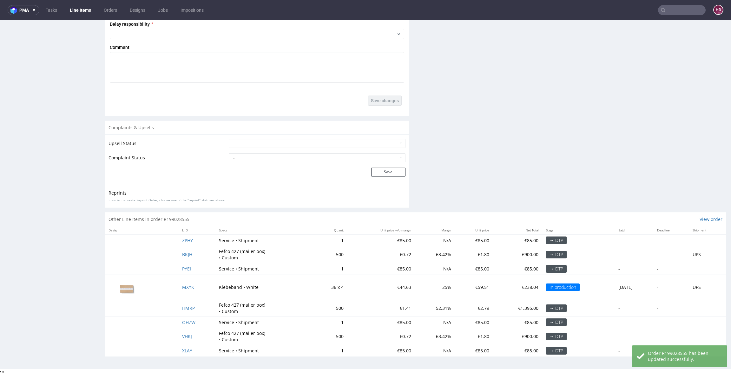
scroll to position [2, 0]
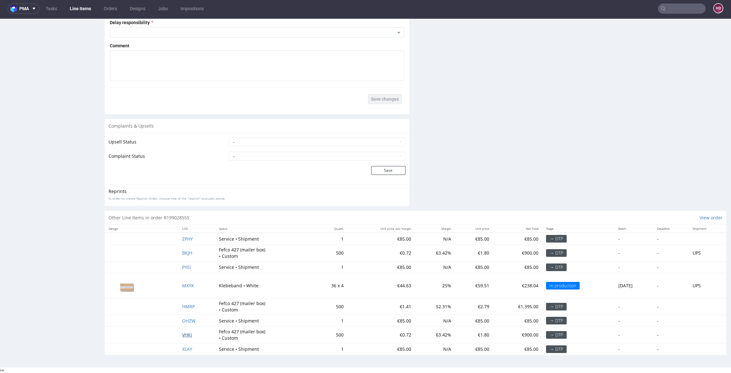
click at [182, 333] on span "VHKJ" at bounding box center [187, 335] width 10 height 6
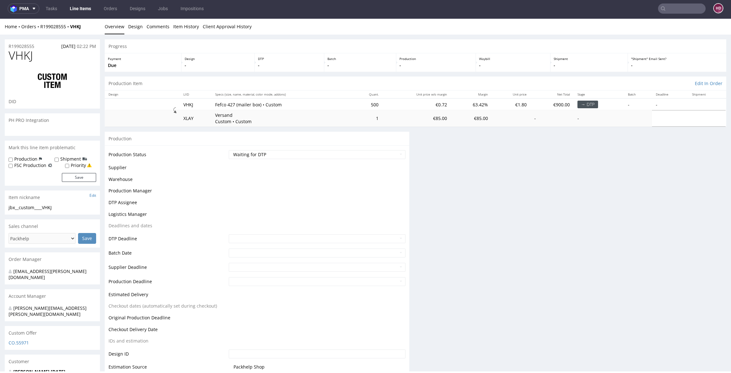
click at [181, 333] on td "Checkout Delivery Date" at bounding box center [168, 332] width 119 height 12
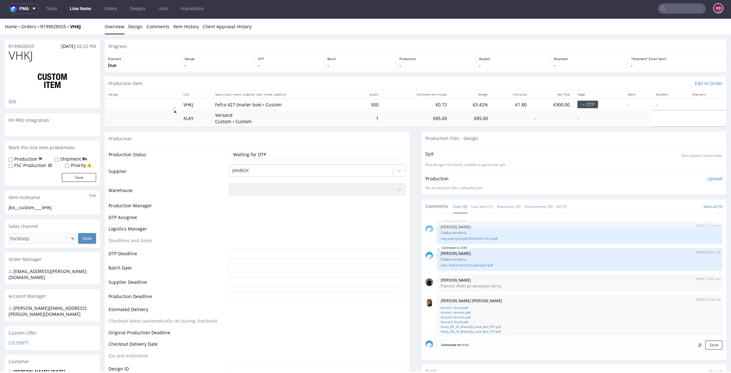
scroll to position [116, 0]
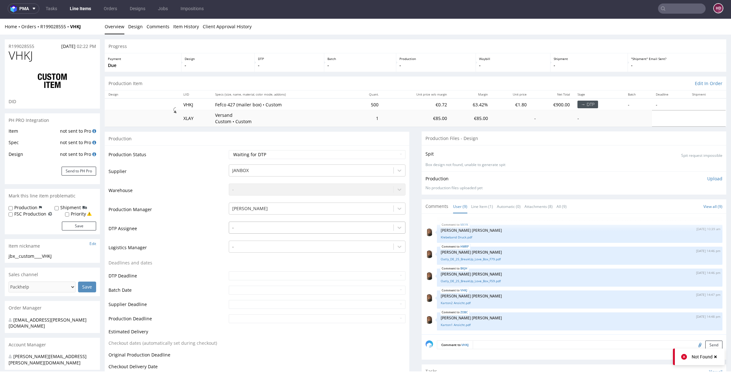
click at [249, 230] on div at bounding box center [311, 228] width 158 height 8
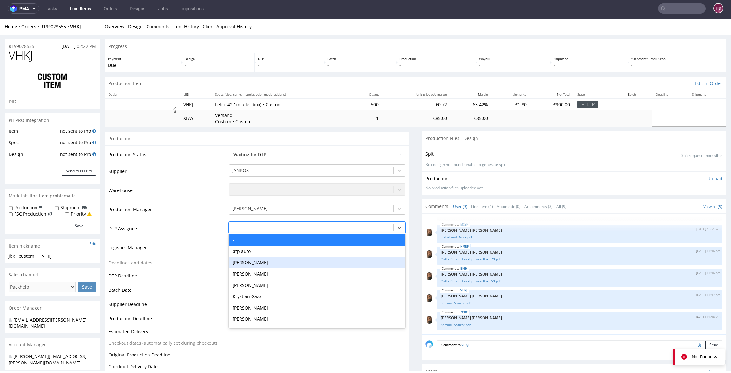
click at [245, 263] on div "[PERSON_NAME]" at bounding box center [317, 262] width 177 height 11
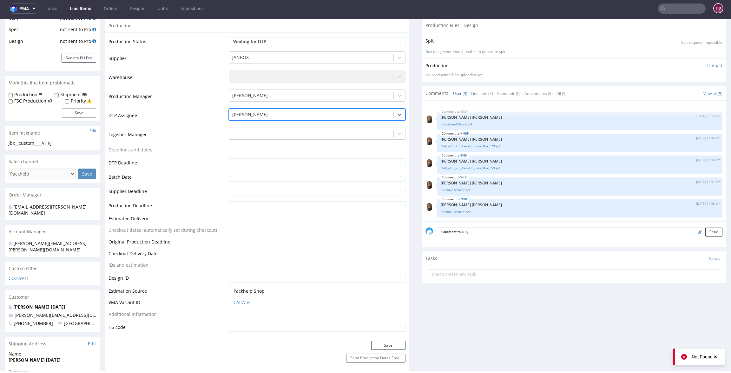
scroll to position [244, 0]
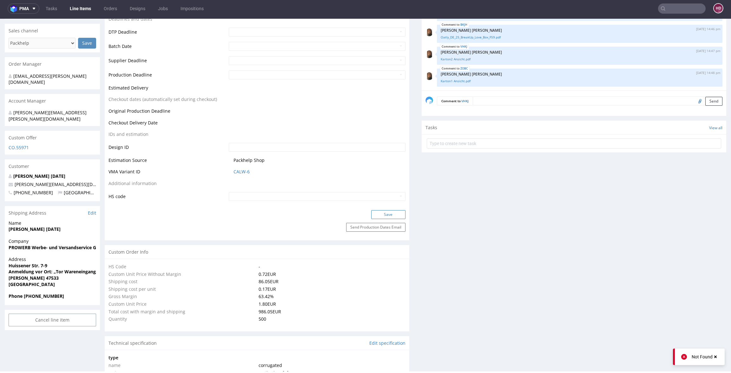
click at [394, 210] on button "Save" at bounding box center [388, 214] width 34 height 9
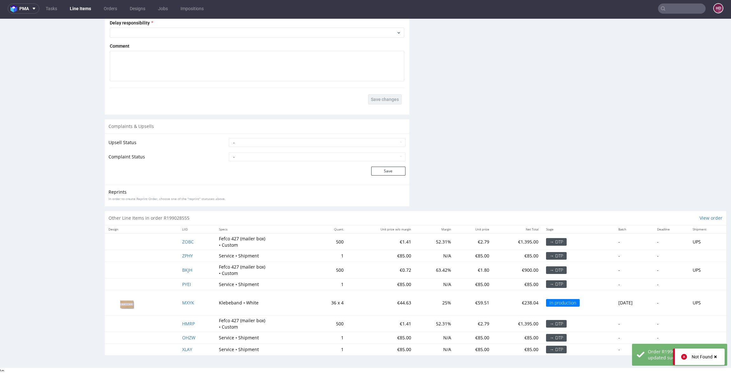
scroll to position [1048, 0]
click at [186, 321] on span "HMRP" at bounding box center [188, 323] width 13 height 6
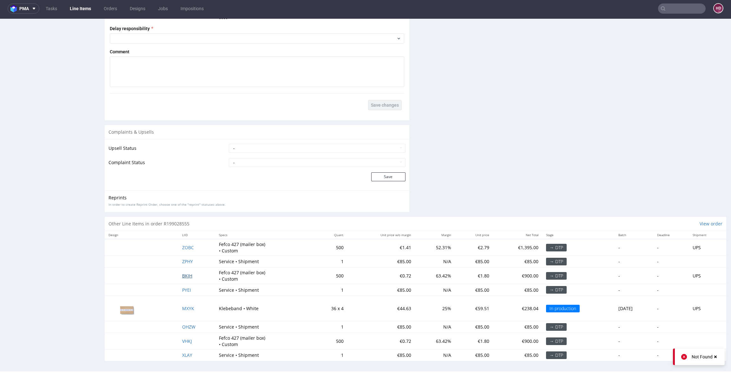
click at [184, 275] on span "BKJH" at bounding box center [187, 276] width 10 height 6
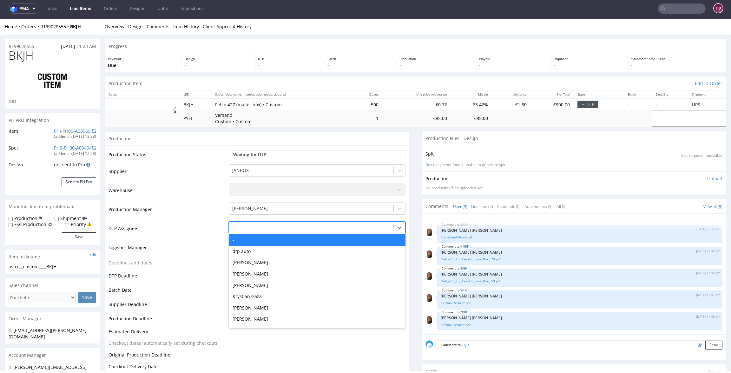
click at [244, 228] on div at bounding box center [311, 228] width 158 height 8
click at [246, 260] on div "[PERSON_NAME]" at bounding box center [317, 262] width 177 height 11
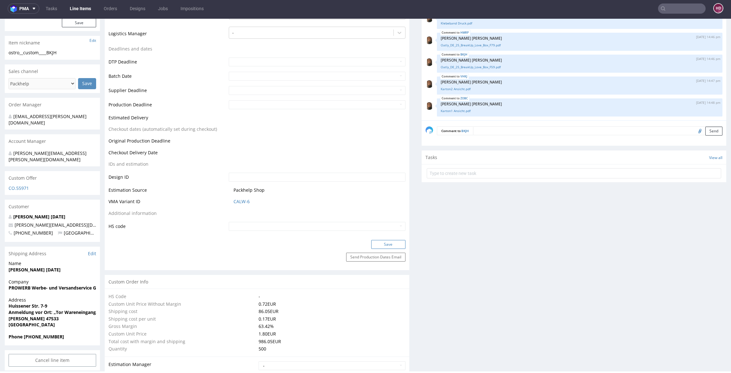
click at [383, 245] on button "Save" at bounding box center [388, 244] width 34 height 9
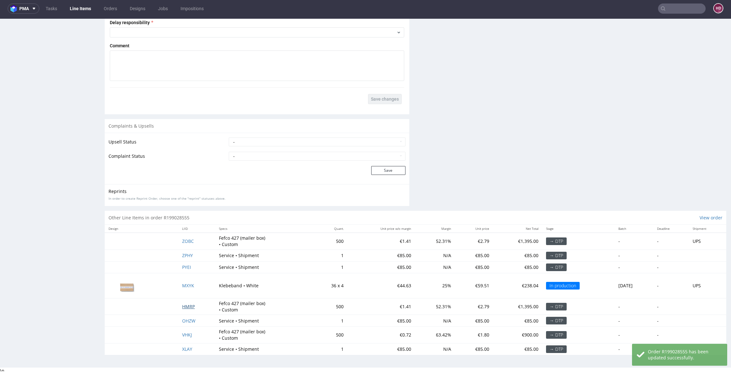
click at [184, 304] on span "HMRP" at bounding box center [188, 306] width 13 height 6
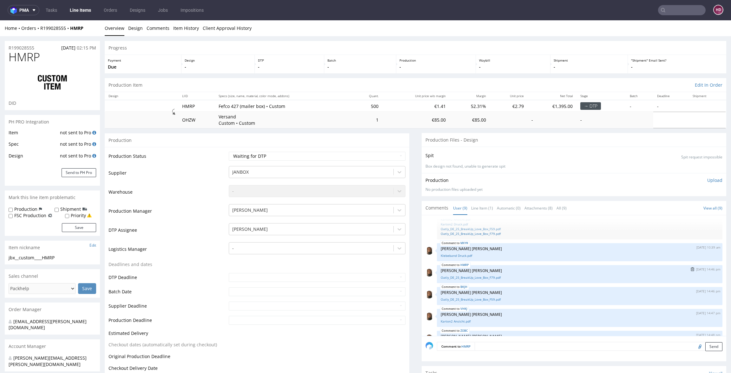
scroll to position [98, 0]
click at [461, 244] on link "MXYK" at bounding box center [465, 244] width 8 height 5
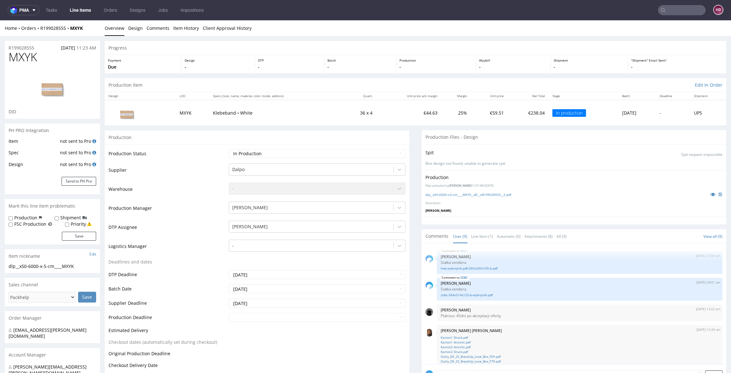
scroll to position [116, 0]
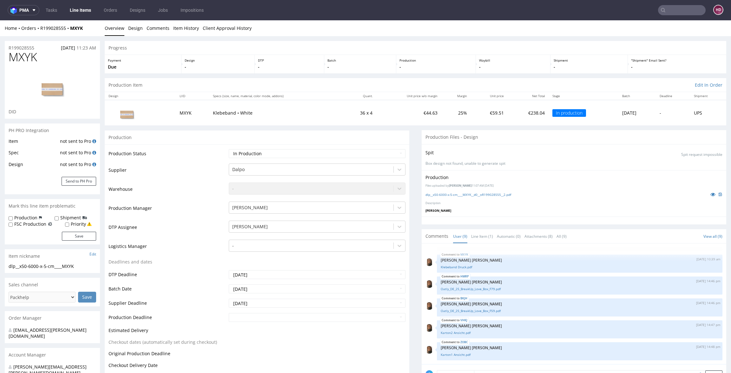
click at [74, 7] on link "Line Items" at bounding box center [80, 10] width 29 height 10
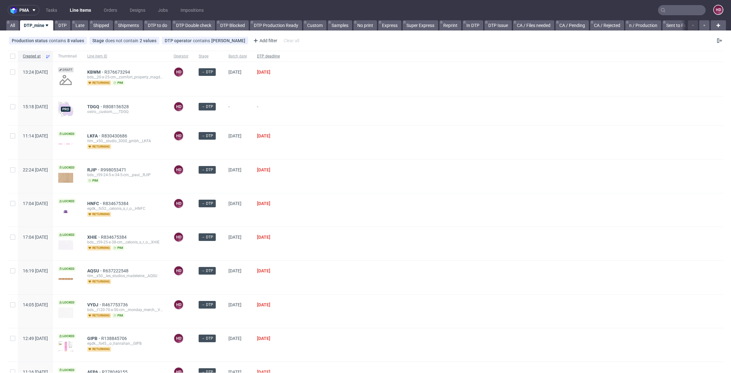
click at [280, 56] on span "DTP deadline" at bounding box center [268, 56] width 23 height 5
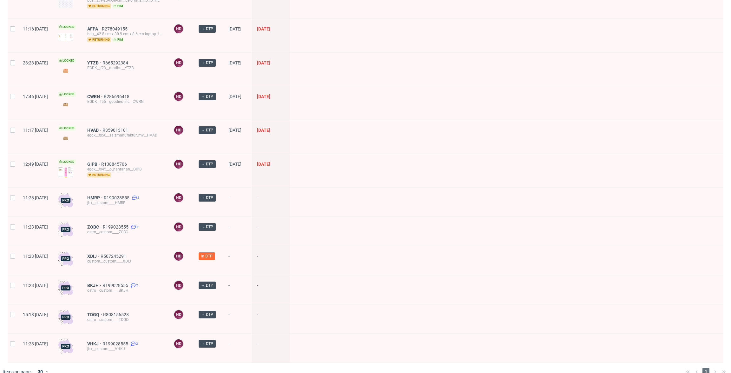
scroll to position [363, 0]
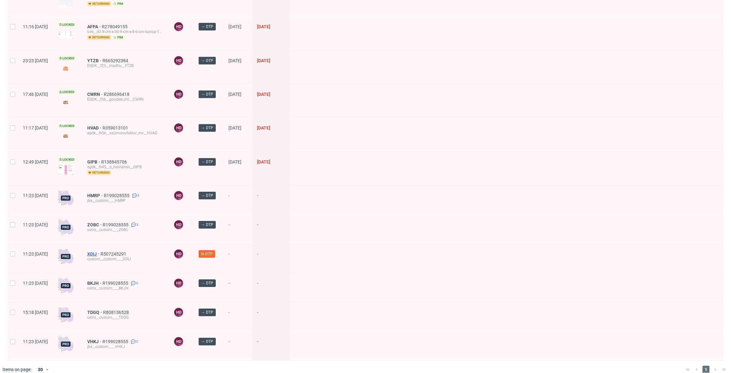
click at [101, 251] on span "XDIJ" at bounding box center [93, 253] width 13 height 5
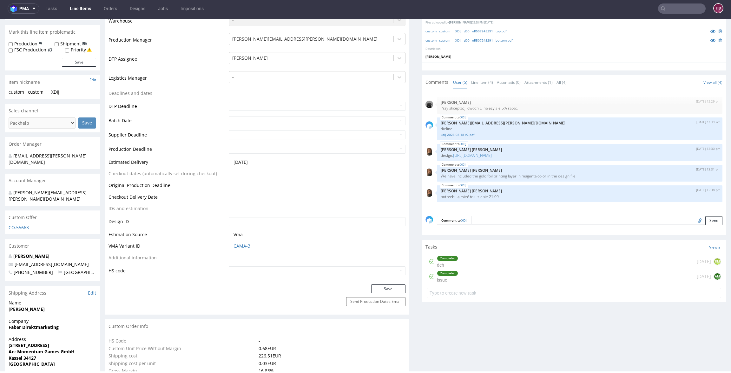
scroll to position [243, 0]
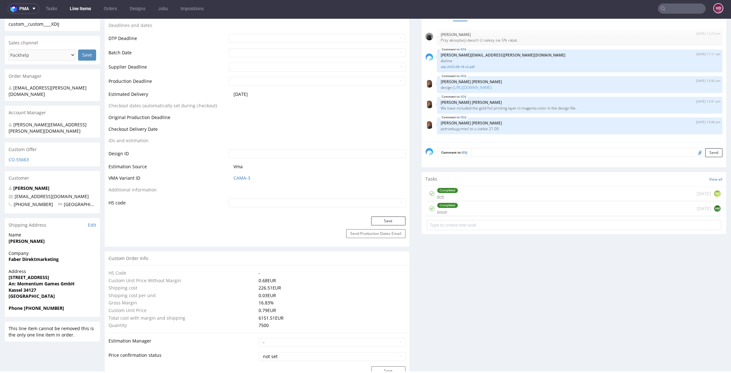
click at [451, 192] on div "Completed dch" at bounding box center [447, 193] width 21 height 15
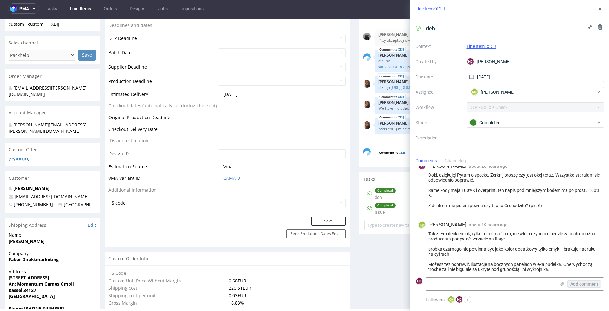
scroll to position [89, 0]
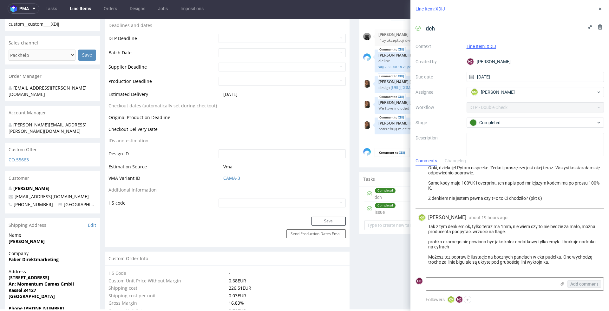
click at [580, 199] on div "Ooki, dziękuję! Pytam o specke. Zerknij proszę czy jest okej teraz. Wszystko st…" at bounding box center [509, 183] width 183 height 36
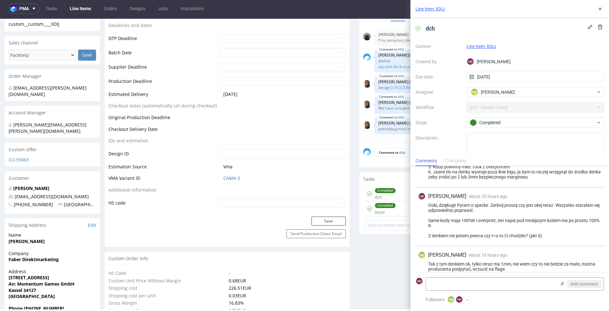
scroll to position [60, 0]
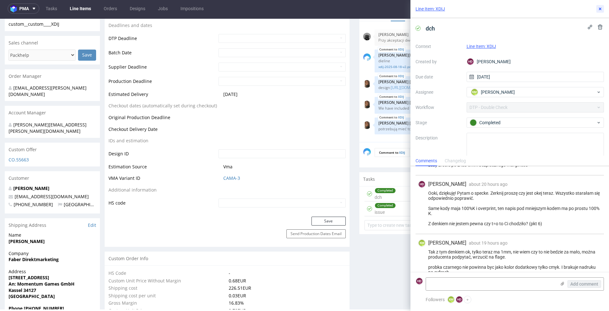
click at [599, 10] on icon at bounding box center [600, 8] width 5 height 5
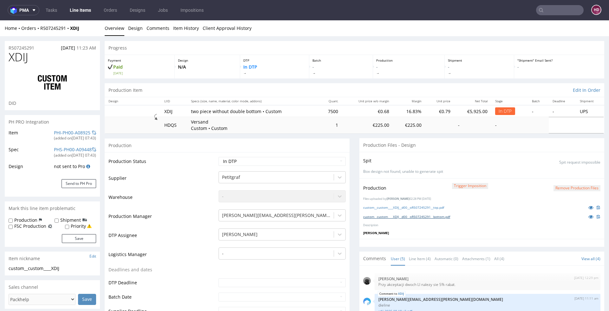
click at [446, 216] on link "custom__custom____XDIJ__d00__oR507245291__bottom.pdf" at bounding box center [406, 216] width 87 height 4
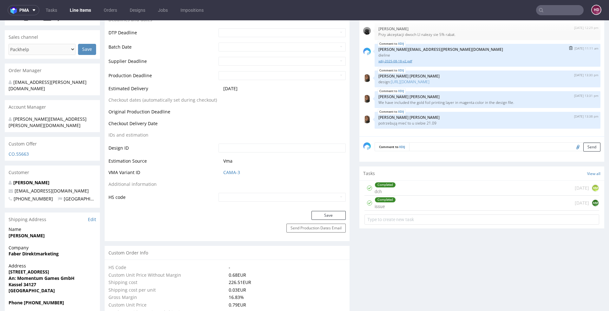
scroll to position [331, 0]
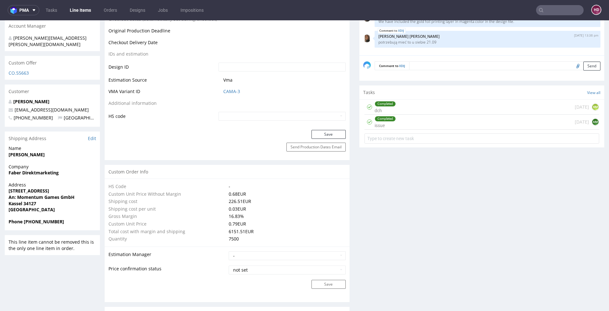
click at [419, 105] on div "Completed dch 2 days ago KM" at bounding box center [482, 107] width 235 height 15
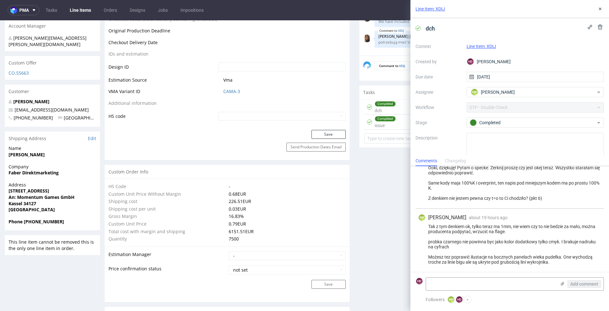
scroll to position [89, 0]
click at [599, 9] on icon at bounding box center [600, 8] width 5 height 5
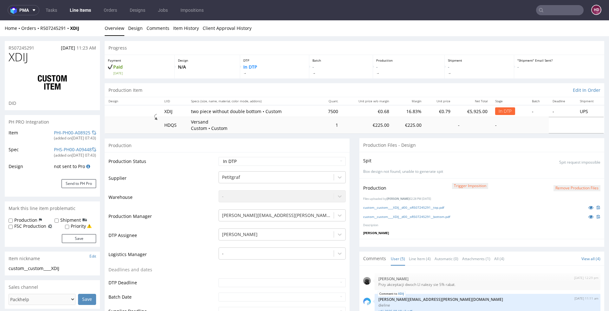
click at [563, 187] on button "Remove production files" at bounding box center [577, 188] width 47 height 6
click at [556, 173] on link "Yes" at bounding box center [557, 174] width 18 height 10
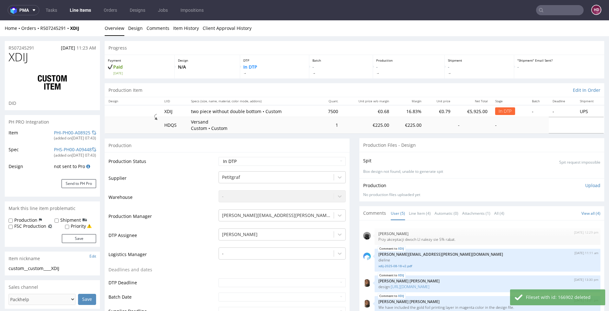
click at [586, 185] on p "Upload" at bounding box center [593, 185] width 15 height 6
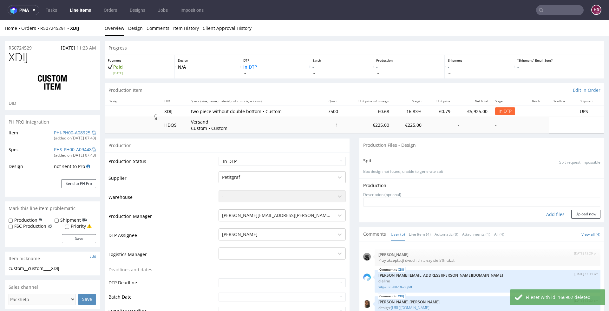
click at [549, 213] on div "Add files" at bounding box center [556, 215] width 32 height 10
type input "C:\fakepath\custom__custom____XDIJ__d00__oR507245291__top.pdf"
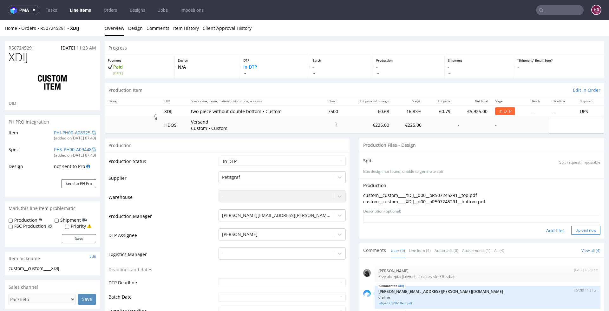
click at [573, 229] on button "Upload now" at bounding box center [586, 230] width 29 height 9
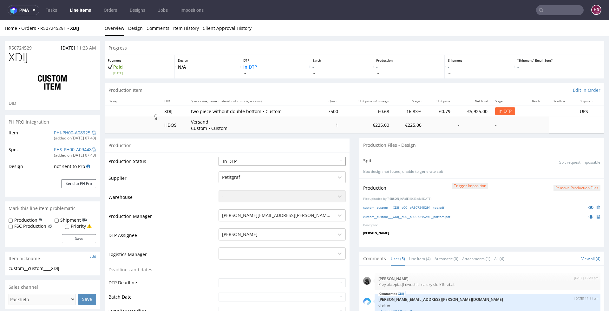
click at [267, 162] on select "Waiting for Artwork Waiting for Diecut Waiting for Mockup Waiting for DTP Waiti…" at bounding box center [282, 161] width 127 height 9
click at [280, 160] on select "Waiting for Artwork Waiting for Diecut Waiting for Mockup Waiting for DTP Waiti…" at bounding box center [282, 161] width 127 height 9
click at [315, 160] on select "Waiting for Artwork Waiting for Diecut Waiting for Mockup Waiting for DTP Waiti…" at bounding box center [282, 161] width 127 height 9
select select "dtp_ca_needed"
click at [219, 157] on select "Waiting for Artwork Waiting for Diecut Waiting for Mockup Waiting for DTP Waiti…" at bounding box center [282, 161] width 127 height 9
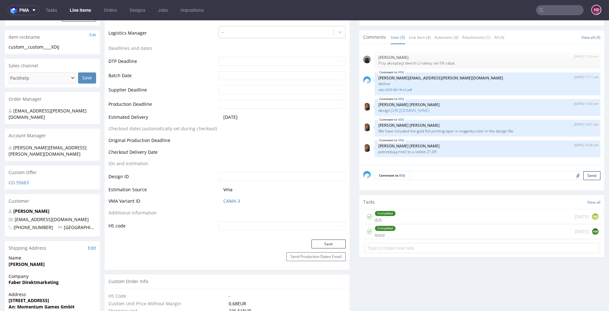
scroll to position [223, 0]
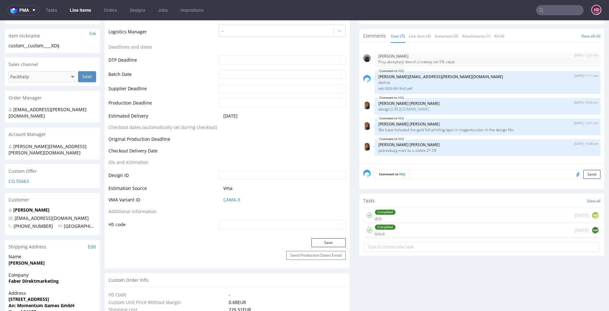
click at [315, 240] on button "Save" at bounding box center [329, 242] width 34 height 9
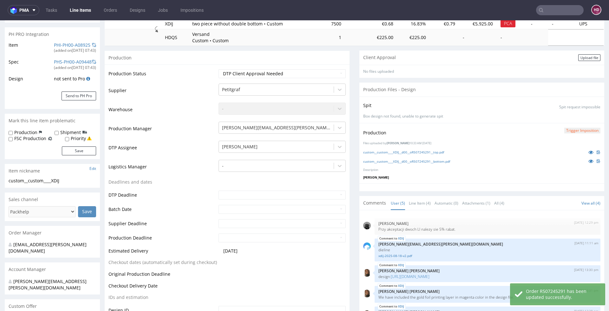
scroll to position [0, 0]
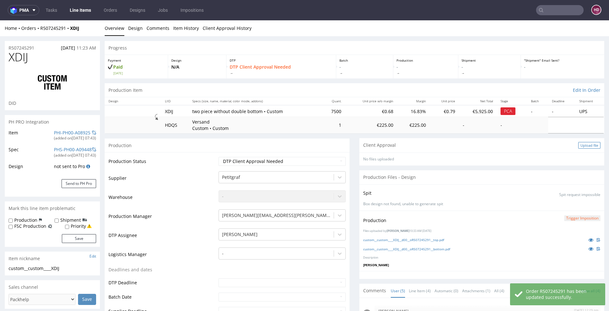
click at [579, 144] on div "Upload file" at bounding box center [590, 145] width 22 height 7
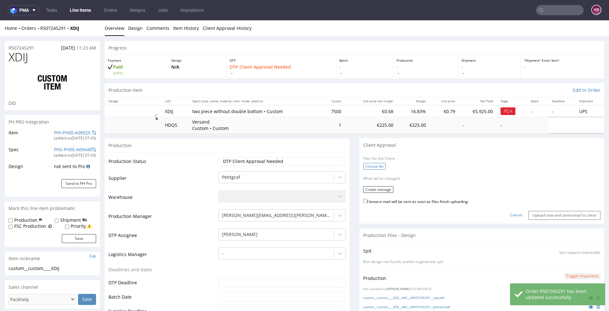
click at [377, 165] on label "Choose file" at bounding box center [374, 166] width 23 height 7
click at [0, 20] on input "Choose file" at bounding box center [0, 20] width 0 height 0
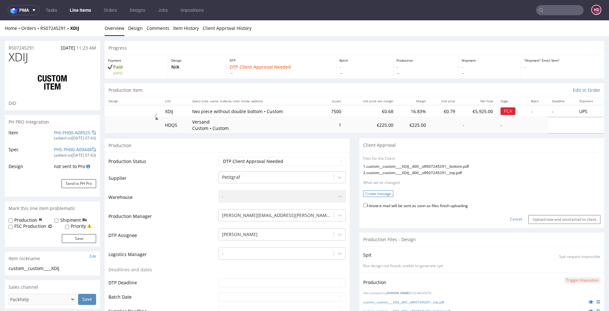
click at [381, 193] on button "Create message" at bounding box center [378, 193] width 30 height 7
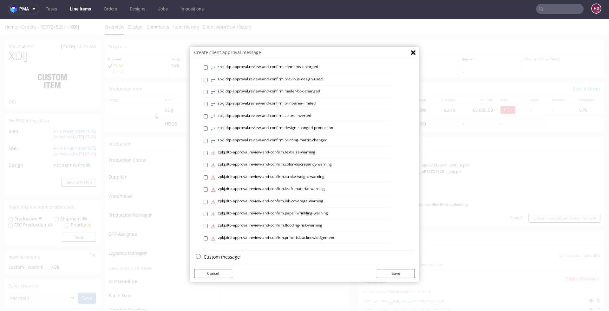
scroll to position [2, 0]
click at [228, 253] on p "Custom message" at bounding box center [309, 256] width 211 height 6
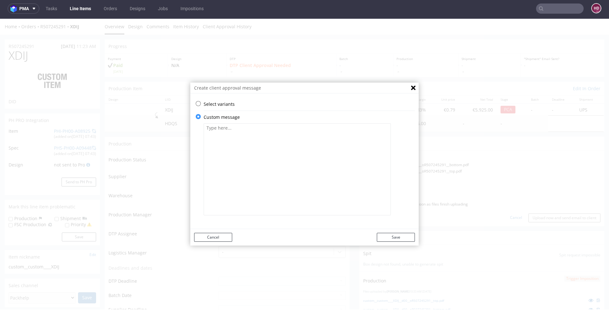
click at [271, 152] on textarea at bounding box center [297, 169] width 187 height 92
paste textarea "* Some elements of your design have been aligned and / or centered. * Some grap…"
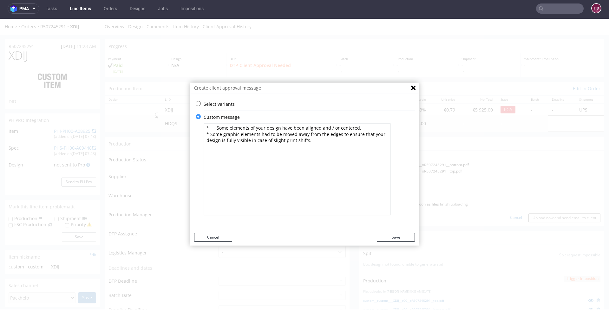
drag, startPoint x: 208, startPoint y: 135, endPoint x: 184, endPoint y: 129, distance: 24.1
click at [184, 129] on div "Create client approval message Select variants ⥂ zpkj.dtp-approval.review-and-c…" at bounding box center [304, 164] width 609 height 290
click at [195, 134] on div "Select variants ⥂ zpkj.dtp-approval.review-and-confirm.margin-added ⥂ zpkj.dtp-…" at bounding box center [304, 161] width 229 height 121
drag, startPoint x: 207, startPoint y: 134, endPoint x: 190, endPoint y: 131, distance: 17.6
click at [190, 131] on div "Select variants ⥂ zpkj.dtp-approval.review-and-confirm.margin-added ⥂ zpkj.dtp-…" at bounding box center [304, 161] width 229 height 121
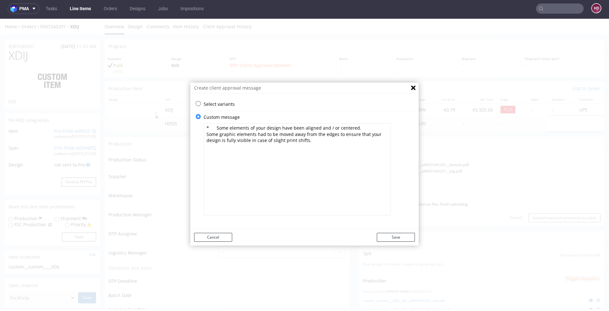
drag, startPoint x: 211, startPoint y: 127, endPoint x: 176, endPoint y: 130, distance: 35.7
click at [176, 130] on div "Create client approval message Select variants ⥂ zpkj.dtp-approval.review-and-c…" at bounding box center [304, 164] width 609 height 290
click at [336, 145] on textarea "Some elements of your design have been aligned and / or centered. Some graphic …" at bounding box center [297, 169] width 187 height 92
click at [327, 140] on textarea "Some elements of your design have been aligned and / or centered. Some graphic …" at bounding box center [297, 169] width 187 height 92
paste textarea "If everything is OK, please accept the files. Thank you."
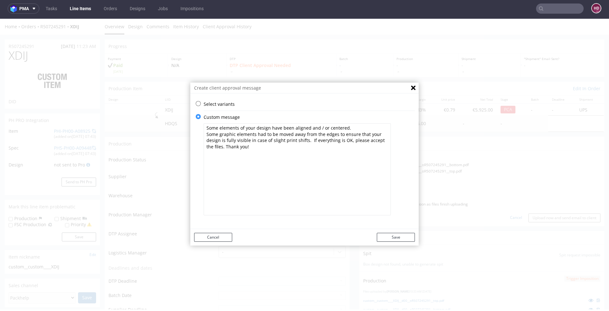
click at [307, 142] on textarea "Some elements of your design have been aligned and / or centered. Some graphic …" at bounding box center [297, 169] width 187 height 92
type textarea "Some elements of your design have been aligned and / or centered. Some graphic …"
click at [396, 235] on button "Save" at bounding box center [396, 237] width 38 height 9
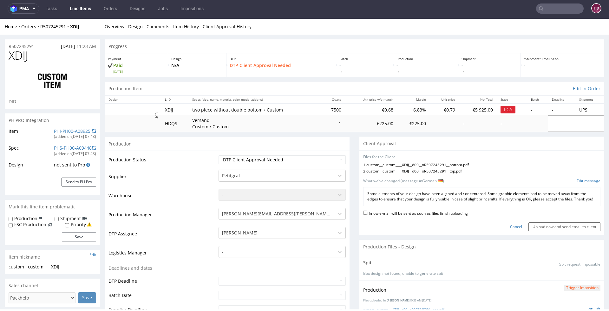
click at [395, 216] on label "I know e-mail will be sent as soon as files finish uploading" at bounding box center [415, 212] width 105 height 7
click at [368, 215] on input "I know e-mail will be sent as soon as files finish uploading" at bounding box center [365, 212] width 4 height 4
checkbox input "true"
click at [533, 229] on input "Upload now and send email to client" at bounding box center [565, 226] width 72 height 9
click at [568, 231] on input "Upload now and send email to client" at bounding box center [565, 226] width 72 height 9
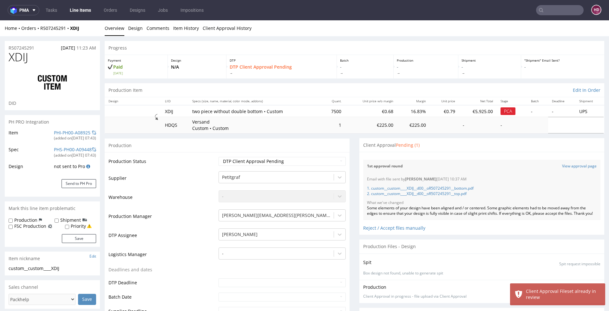
scroll to position [89, 0]
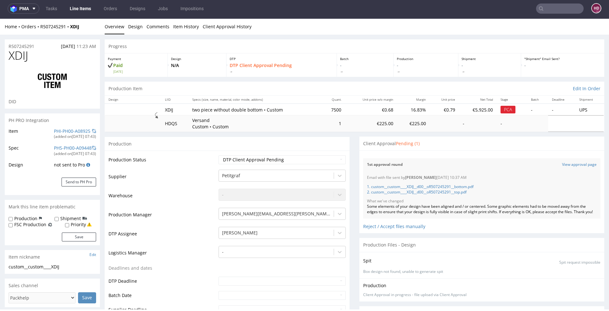
click at [89, 9] on link "Line Items" at bounding box center [80, 8] width 29 height 10
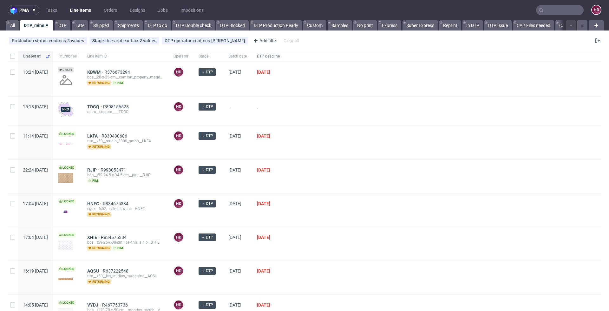
click at [280, 56] on span "DTP deadline" at bounding box center [268, 56] width 23 height 5
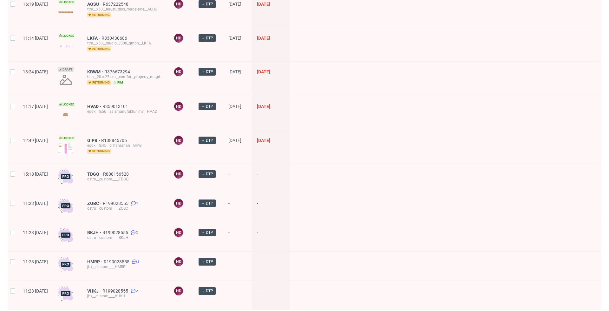
scroll to position [391, 0]
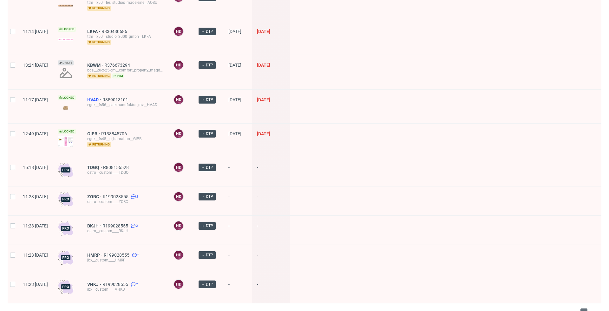
click at [103, 97] on span "HVAD" at bounding box center [94, 99] width 15 height 5
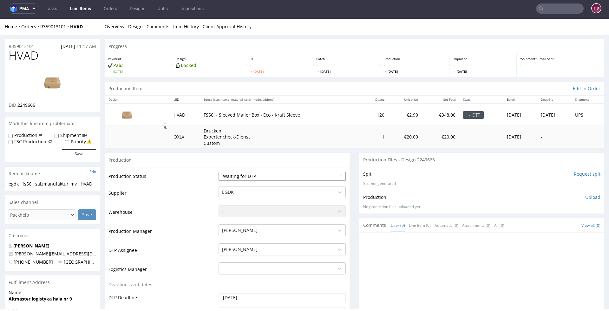
click at [256, 179] on select "Waiting for Artwork Waiting for Diecut Waiting for Mockup Waiting for DTP Waiti…" at bounding box center [282, 176] width 127 height 9
select select "dtp_in_process"
click at [219, 172] on select "Waiting for Artwork Waiting for Diecut Waiting for Mockup Waiting for DTP Waiti…" at bounding box center [282, 176] width 127 height 9
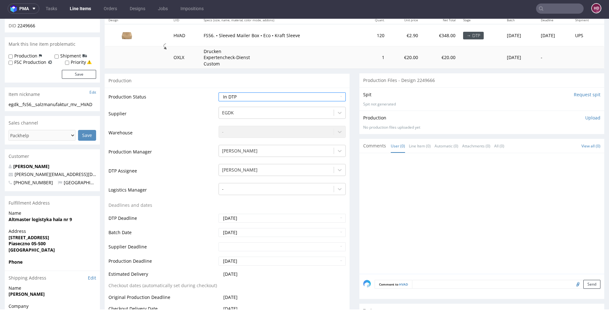
scroll to position [190, 0]
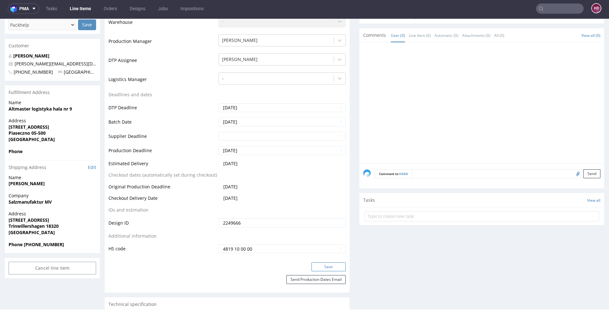
click at [323, 265] on button "Save" at bounding box center [329, 266] width 34 height 9
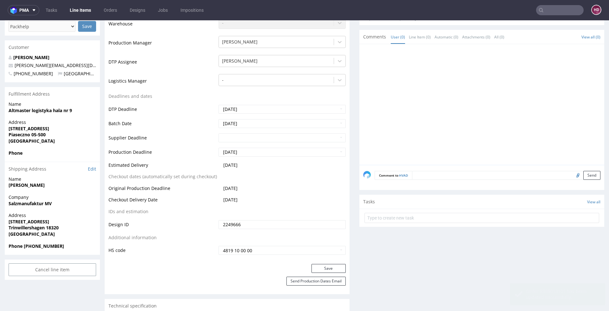
scroll to position [0, 0]
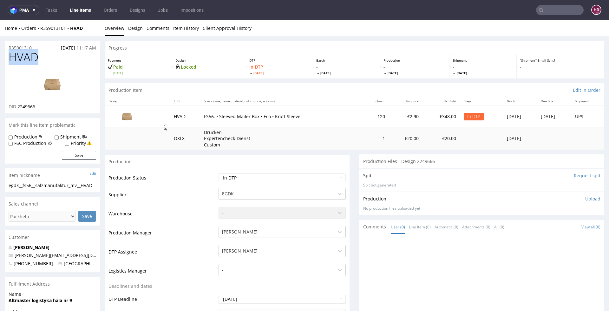
drag, startPoint x: 21, startPoint y: 57, endPoint x: -10, endPoint y: 54, distance: 31.3
copy span "HVAD"
drag, startPoint x: 40, startPoint y: 106, endPoint x: 17, endPoint y: 105, distance: 22.9
click at [17, 105] on div "DID 2249666" at bounding box center [53, 106] width 88 height 6
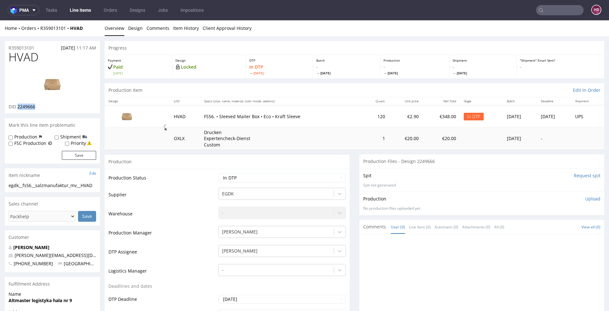
copy span "2249666"
click at [54, 81] on img at bounding box center [52, 84] width 51 height 29
drag, startPoint x: 95, startPoint y: 185, endPoint x: 1, endPoint y: 185, distance: 94.3
copy div "egdk__fs56__salzmanufaktur_mv__HVAD"
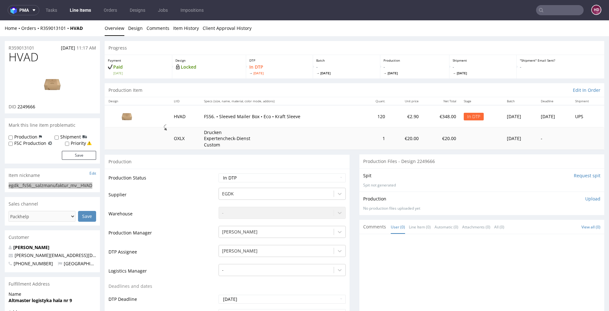
copy div "egdk__fs56__salzmanufaktur_mv__HVAD"
click at [40, 49] on div "R359013101 [DATE] 11:17 AM" at bounding box center [52, 46] width 95 height 10
drag, startPoint x: 40, startPoint y: 49, endPoint x: -23, endPoint y: 43, distance: 64.1
copy p "R359013101"
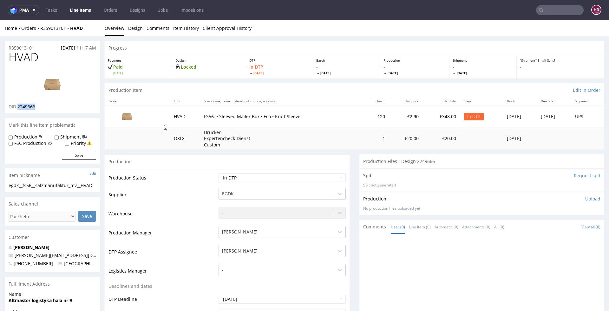
drag, startPoint x: 40, startPoint y: 107, endPoint x: 18, endPoint y: 105, distance: 22.0
click at [18, 105] on div "DID 2249666" at bounding box center [53, 106] width 88 height 6
copy span "2249666"
click at [586, 197] on p "Upload" at bounding box center [593, 199] width 15 height 6
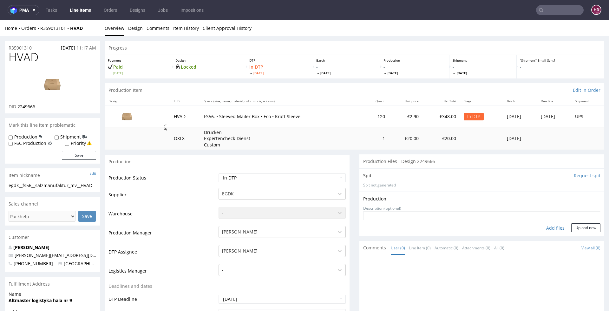
click at [549, 227] on div "Add files" at bounding box center [556, 228] width 32 height 10
type input "C:\fakepath\egdk__fs56__salzmanufaktur_mv__HVAD__d2249666__oR359013101.pdf"
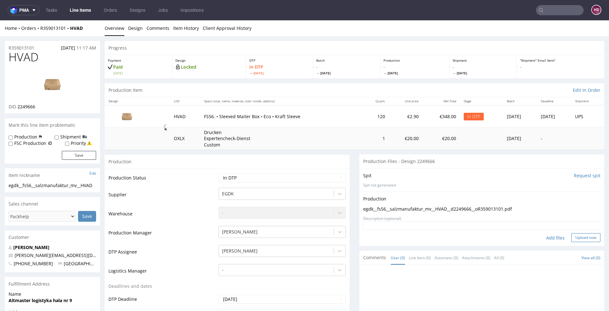
click at [572, 235] on button "Upload now" at bounding box center [586, 237] width 29 height 9
click at [264, 173] on select "Waiting for Artwork Waiting for Diecut Waiting for Mockup Waiting for DTP Waiti…" at bounding box center [282, 177] width 127 height 9
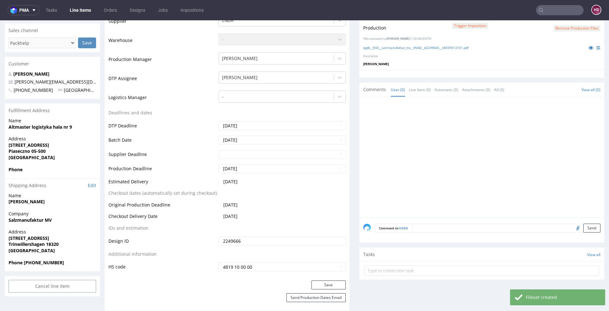
scroll to position [203, 0]
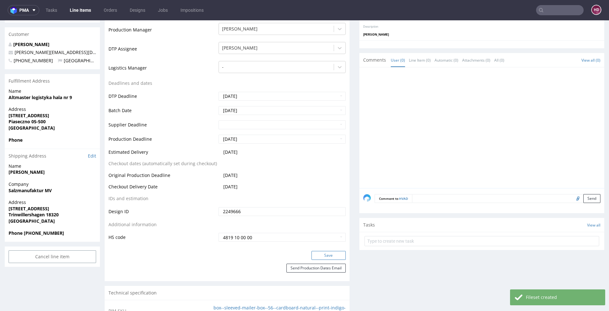
click at [313, 256] on button "Save" at bounding box center [329, 255] width 34 height 9
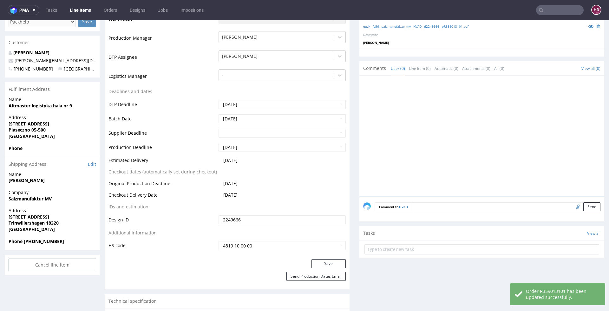
scroll to position [86, 0]
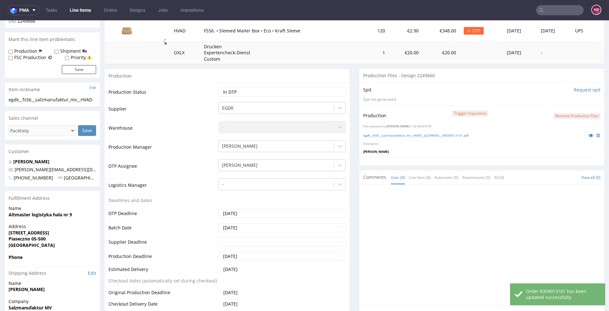
click at [374, 137] on div "egdk__fs56__salzmanufaktur_mv__HVAD__d2249666__oR359013101.pdf" at bounding box center [481, 135] width 237 height 7
click at [376, 133] on link "egdk__fs56__salzmanufaktur_mv__HVAD__d2249666__oR359013101.pdf" at bounding box center [415, 135] width 105 height 4
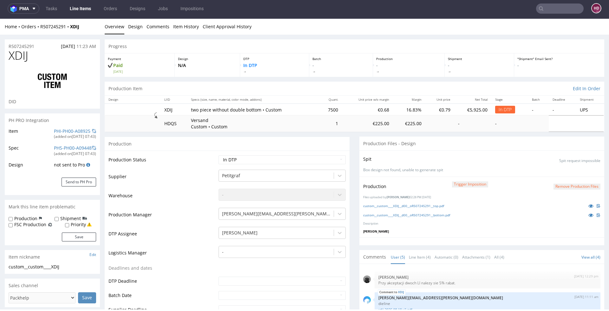
click at [81, 8] on link "Line Items" at bounding box center [80, 8] width 29 height 10
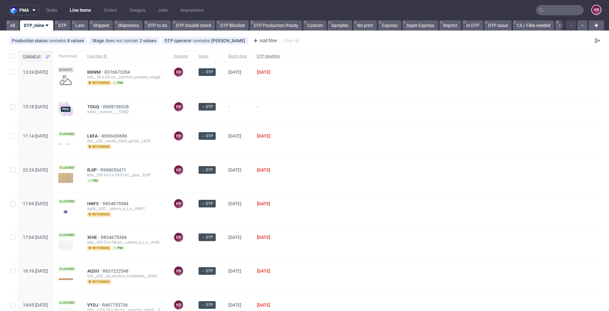
click at [280, 55] on span "DTP deadline" at bounding box center [268, 56] width 23 height 5
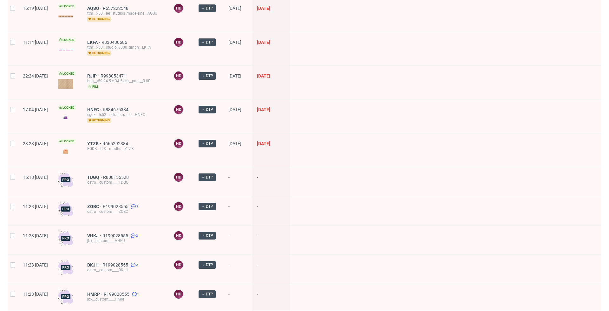
scroll to position [423, 0]
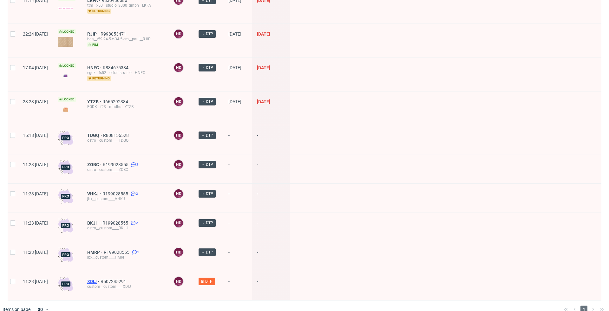
click at [101, 279] on span "XDIJ" at bounding box center [93, 281] width 13 height 5
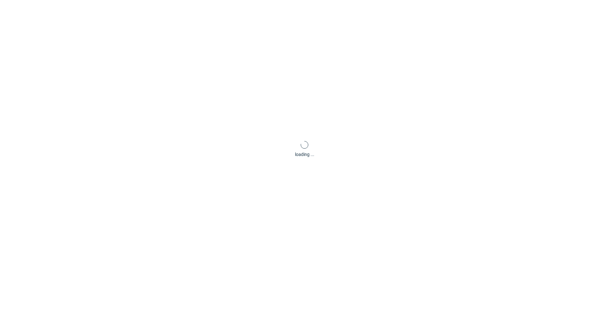
click at [110, 270] on div "loading ..." at bounding box center [304, 149] width 609 height 311
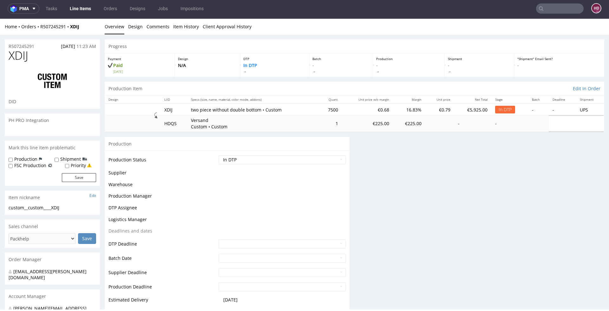
scroll to position [2, 0]
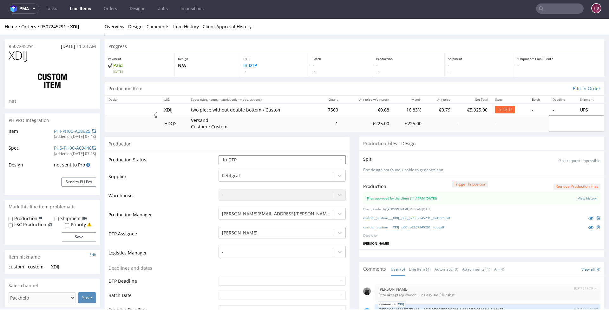
click at [265, 156] on select "Waiting for Artwork Waiting for Diecut Waiting for Mockup Waiting for DTP Waiti…" at bounding box center [282, 159] width 127 height 9
select select "dtp_production_ready"
click at [219, 155] on select "Waiting for Artwork Waiting for Diecut Waiting for Mockup Waiting for DTP Waiti…" at bounding box center [282, 159] width 127 height 9
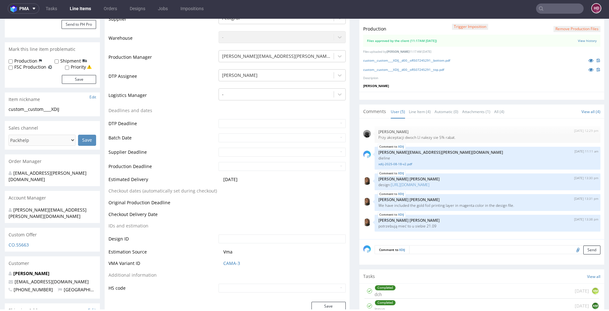
scroll to position [215, 0]
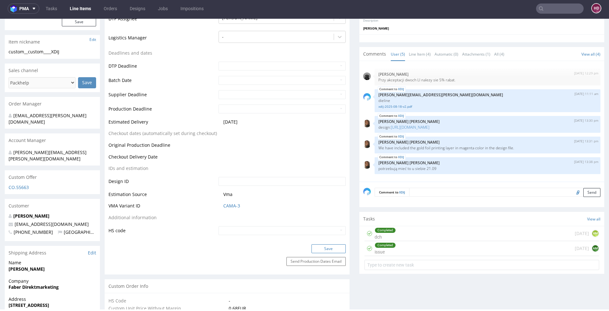
click at [334, 244] on button "Save" at bounding box center [329, 248] width 34 height 9
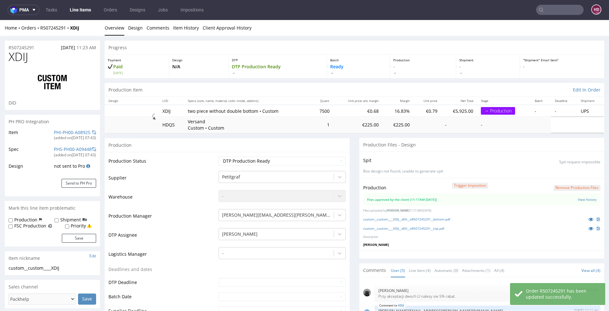
scroll to position [0, 0]
click at [80, 11] on link "Line Items" at bounding box center [80, 10] width 29 height 10
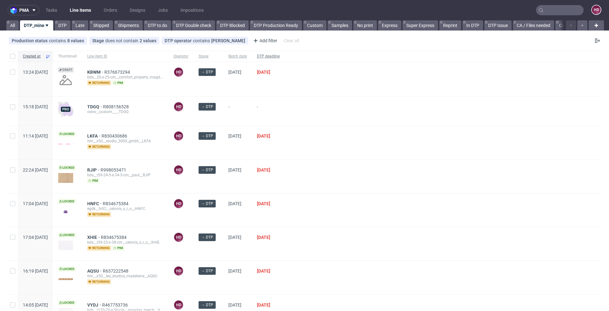
click at [280, 55] on span "DTP deadline" at bounding box center [268, 56] width 23 height 5
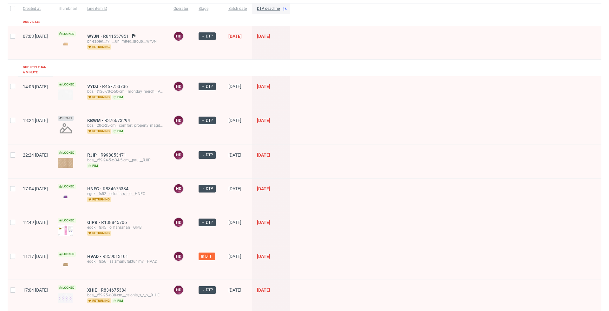
scroll to position [123, 0]
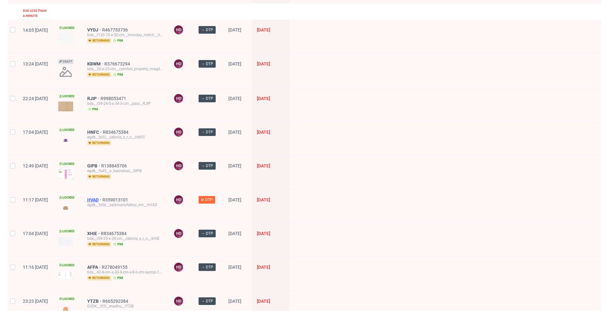
click at [103, 197] on span "HVAD" at bounding box center [94, 199] width 15 height 5
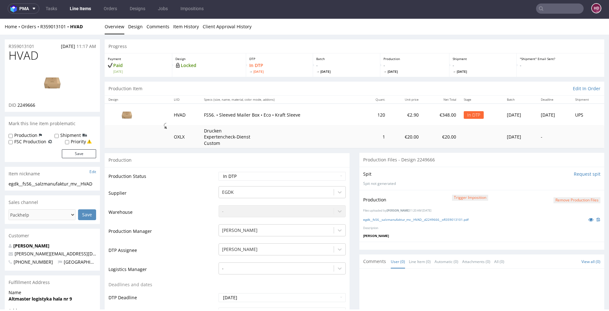
click at [27, 132] on label "Production" at bounding box center [25, 135] width 23 height 6
click at [13, 133] on input "Production" at bounding box center [11, 135] width 4 height 5
checkbox input "true"
click at [87, 156] on button "Save" at bounding box center [79, 153] width 34 height 9
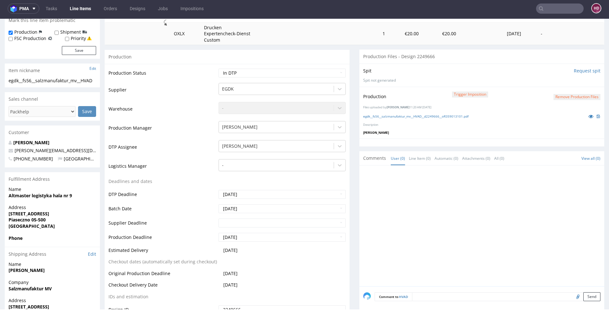
scroll to position [102, 0]
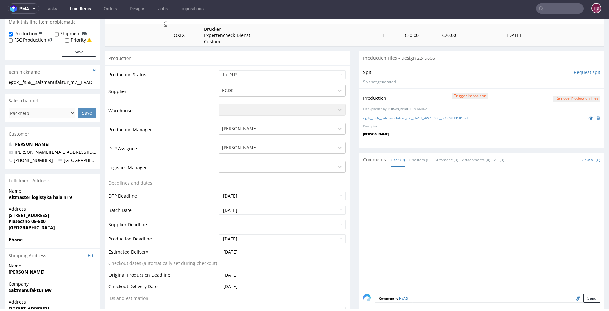
click at [417, 295] on form "Comment to HVAD Send" at bounding box center [488, 298] width 226 height 9
paste textarea "Please ensure that the brown print is visible. Thank you. Thank you."
click at [375, 296] on textarea "info for production: Please ensure that the brown print is visible. Thank you. …" at bounding box center [488, 307] width 226 height 27
click at [560, 297] on textarea "Info for production: Please ensure that the brown print is visible. Thank you. …" at bounding box center [488, 307] width 226 height 27
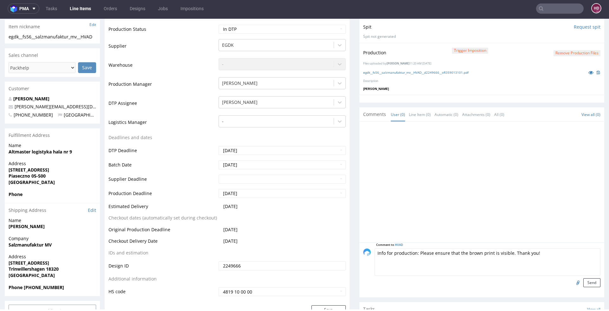
scroll to position [148, 0]
type textarea "Info for production: Please ensure that the brown print is visible. Thank you!"
click at [584, 279] on button "Send" at bounding box center [592, 281] width 17 height 9
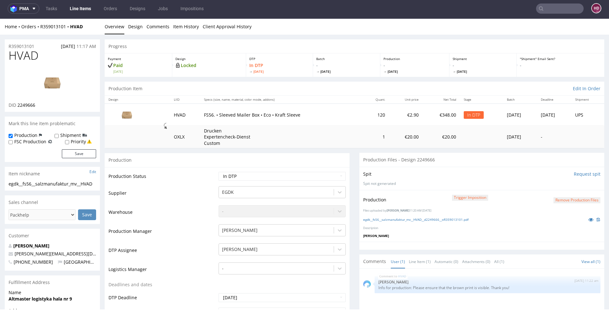
scroll to position [0, 0]
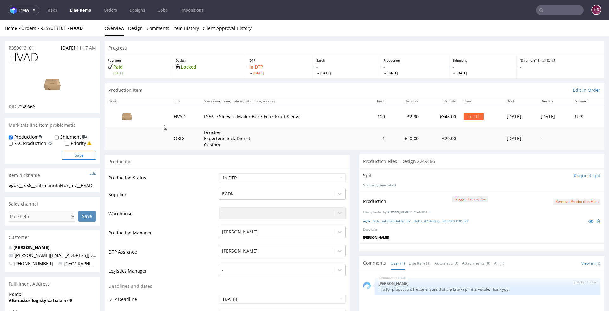
click at [90, 159] on button "Save" at bounding box center [79, 155] width 34 height 9
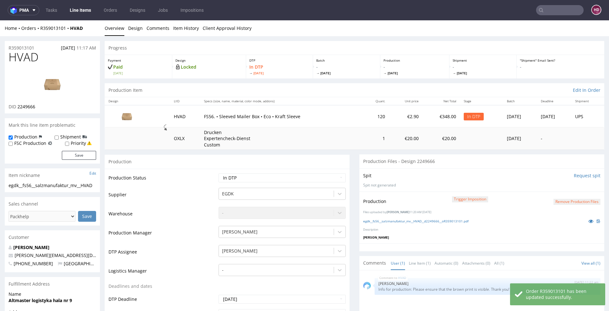
click at [247, 182] on td "Waiting for Artwork Waiting for Diecut Waiting for Mockup Waiting for DTP Waiti…" at bounding box center [281, 180] width 129 height 14
click at [245, 178] on select "Waiting for Artwork Waiting for Diecut Waiting for Mockup Waiting for DTP Waiti…" at bounding box center [282, 177] width 127 height 9
select select "dtp_production_ready"
click at [219, 173] on select "Waiting for Artwork Waiting for Diecut Waiting for Mockup Waiting for DTP Waiti…" at bounding box center [282, 177] width 127 height 9
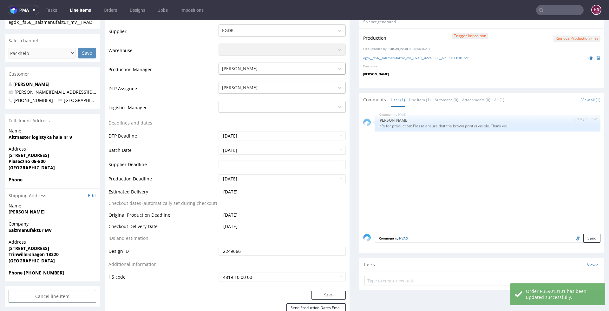
scroll to position [210, 0]
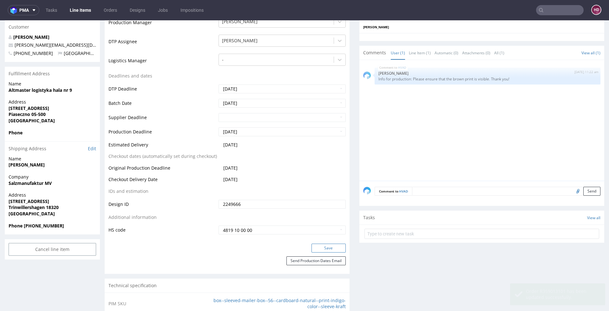
click at [320, 250] on button "Save" at bounding box center [329, 247] width 34 height 9
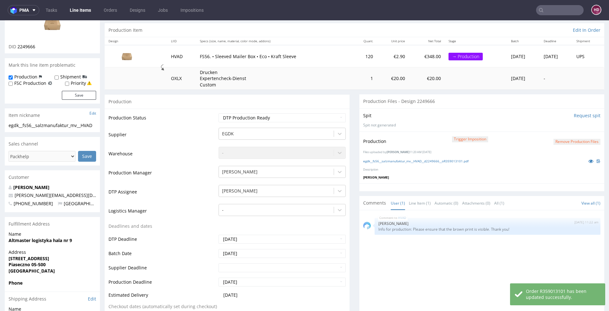
scroll to position [0, 0]
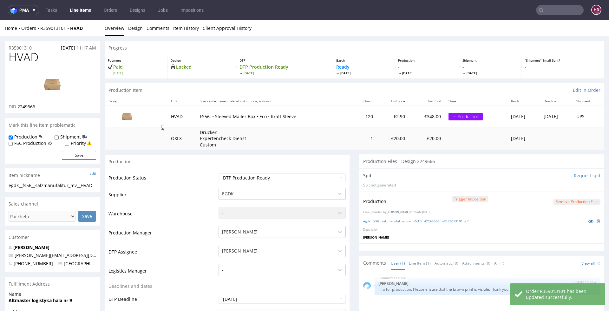
click at [80, 13] on link "Line Items" at bounding box center [80, 10] width 29 height 10
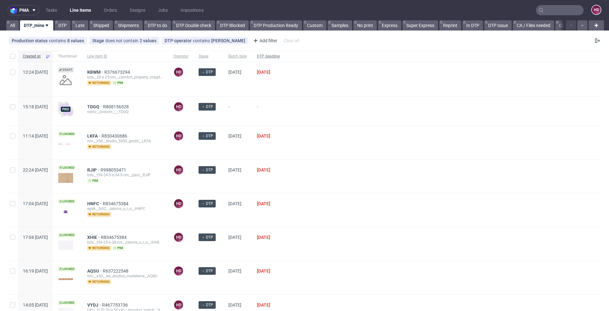
click at [280, 57] on span "DTP deadline" at bounding box center [268, 56] width 23 height 5
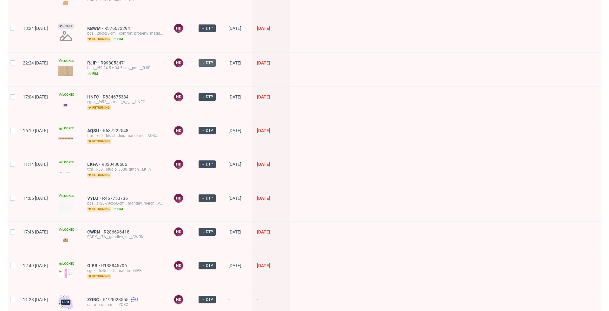
scroll to position [226, 0]
click at [101, 263] on span "GIPB" at bounding box center [94, 265] width 14 height 5
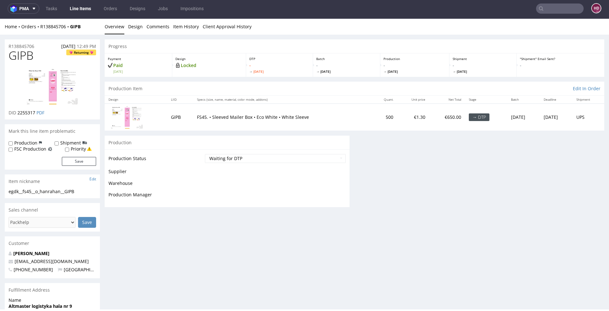
scroll to position [2, 0]
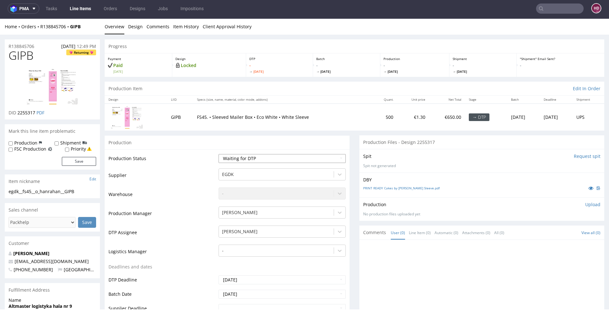
click at [251, 156] on select "Waiting for Artwork Waiting for Diecut Waiting for Mockup Waiting for DTP Waiti…" at bounding box center [282, 158] width 127 height 9
select select "dtp_in_process"
click at [219, 154] on select "Waiting for Artwork Waiting for Diecut Waiting for Mockup Waiting for DTP Waiti…" at bounding box center [282, 158] width 127 height 9
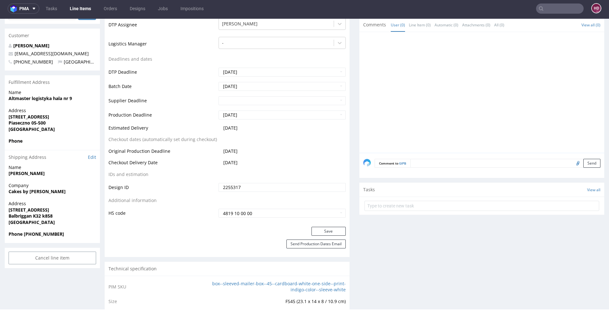
scroll to position [217, 0]
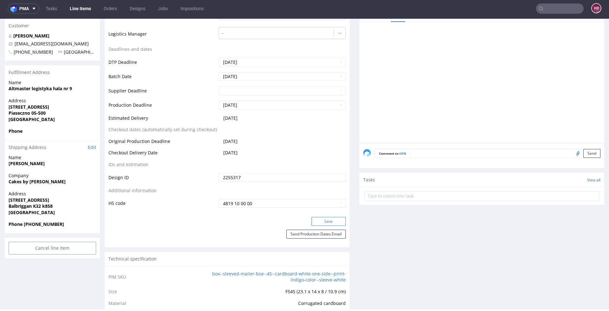
click at [324, 219] on button "Save" at bounding box center [329, 221] width 34 height 9
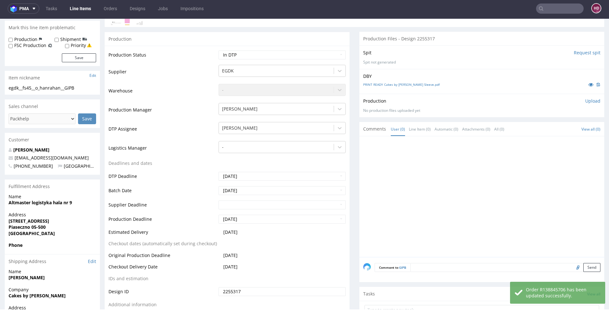
scroll to position [0, 0]
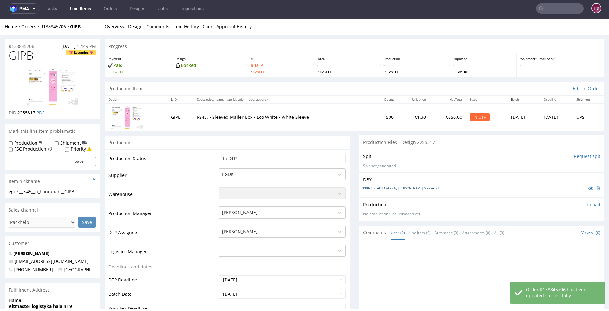
click at [403, 186] on link "PRINT READY Cakes by Emma Mailer Sleeve.pdf" at bounding box center [401, 188] width 77 height 4
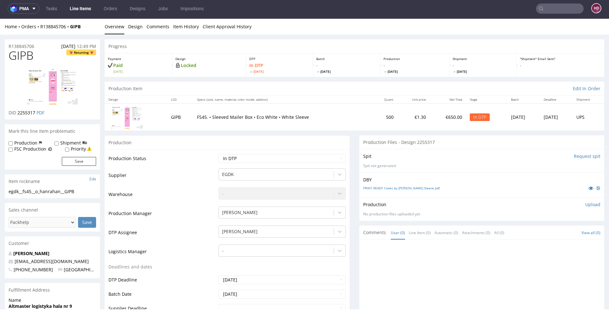
scroll to position [0, 0]
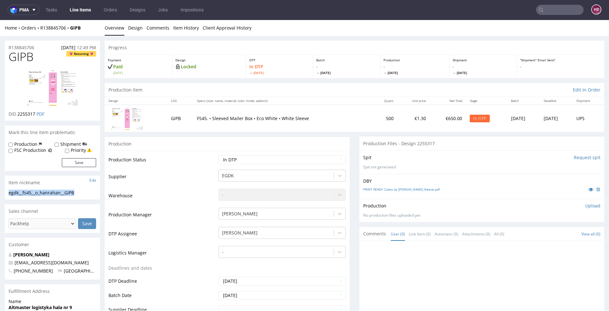
drag, startPoint x: 85, startPoint y: 191, endPoint x: -6, endPoint y: 194, distance: 90.8
copy div "egdk__fs45__o_hanrahan__GIPB"
click at [37, 47] on div "R138845706 01.09.2025 12:49 PM" at bounding box center [52, 46] width 95 height 10
drag, startPoint x: 37, startPoint y: 47, endPoint x: -35, endPoint y: 48, distance: 72.1
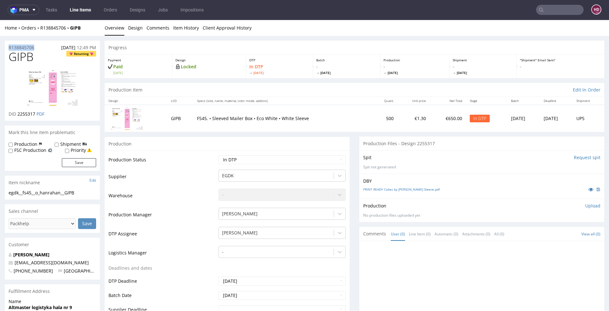
copy p "R138845706"
drag, startPoint x: 35, startPoint y: 113, endPoint x: 18, endPoint y: 113, distance: 17.2
click at [18, 113] on p "DID 2255317 PDF" at bounding box center [27, 114] width 36 height 6
copy span "2255317"
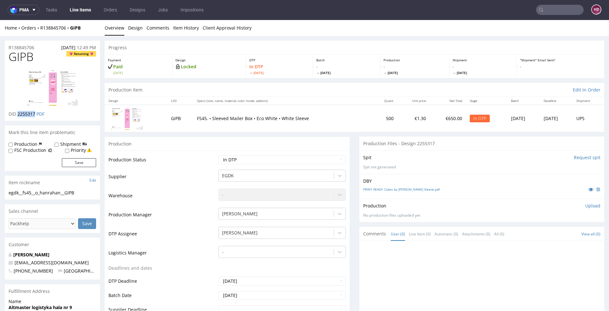
click at [586, 204] on p "Upload" at bounding box center [593, 206] width 15 height 6
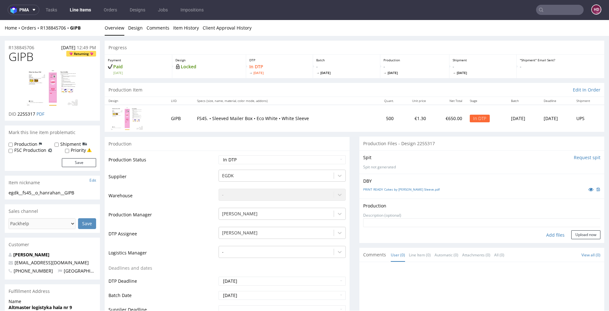
click at [547, 233] on div "Add files" at bounding box center [556, 235] width 32 height 10
type input "C:\fakepath\egdk__fs45__o_hanrahan__GIPB__d2255317__oR138845706.pdf"
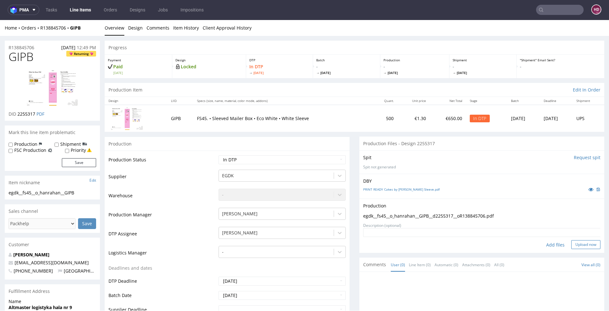
click at [572, 244] on button "Upload now" at bounding box center [586, 244] width 29 height 9
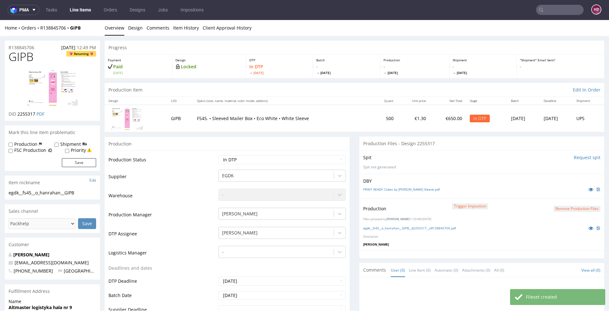
scroll to position [0, 0]
click at [274, 158] on select "Waiting for Artwork Waiting for Diecut Waiting for Mockup Waiting for DTP Waiti…" at bounding box center [282, 159] width 127 height 9
select select "dtp_production_ready"
click at [219, 155] on select "Waiting for Artwork Waiting for Diecut Waiting for Mockup Waiting for DTP Waiti…" at bounding box center [282, 159] width 127 height 9
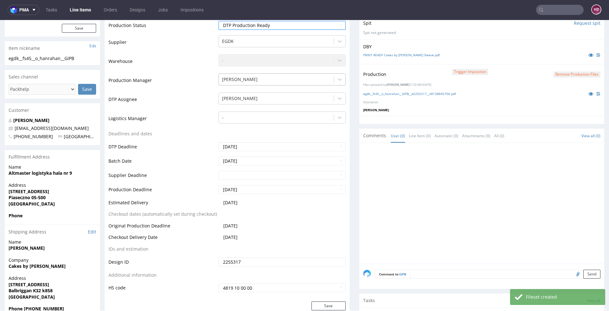
scroll to position [204, 0]
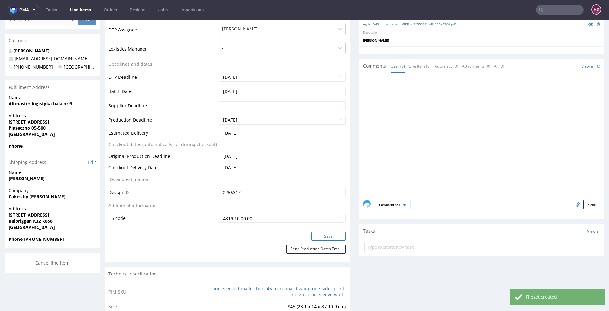
click at [328, 237] on button "Save" at bounding box center [329, 236] width 34 height 9
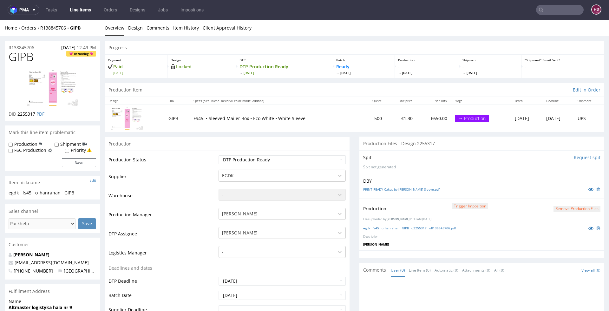
scroll to position [0, 0]
click at [75, 10] on link "Line Items" at bounding box center [80, 10] width 29 height 10
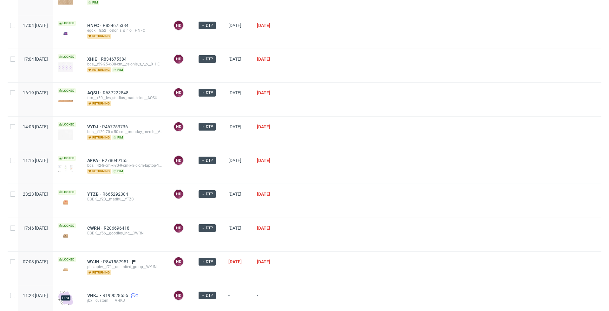
scroll to position [177, 0]
click at [102, 158] on span "AFPA" at bounding box center [94, 160] width 15 height 5
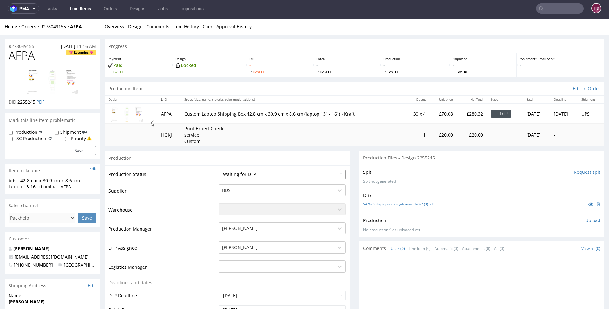
click at [265, 170] on select "Waiting for Artwork Waiting for Diecut Waiting for Mockup Waiting for DTP Waiti…" at bounding box center [282, 174] width 127 height 9
select select "dtp_in_process"
click at [219, 170] on select "Waiting for Artwork Waiting for Diecut Waiting for Mockup Waiting for DTP Waiti…" at bounding box center [282, 174] width 127 height 9
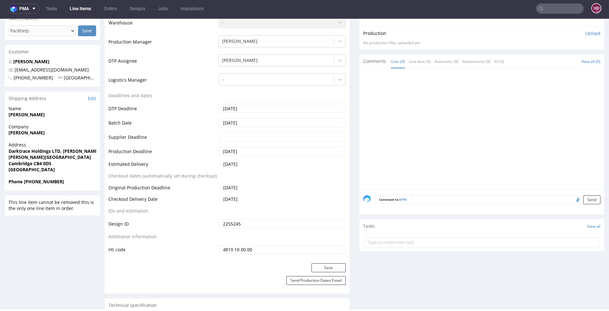
scroll to position [208, 0]
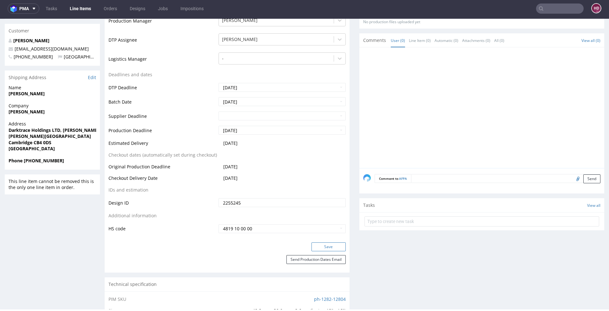
click at [328, 245] on button "Save" at bounding box center [329, 246] width 34 height 9
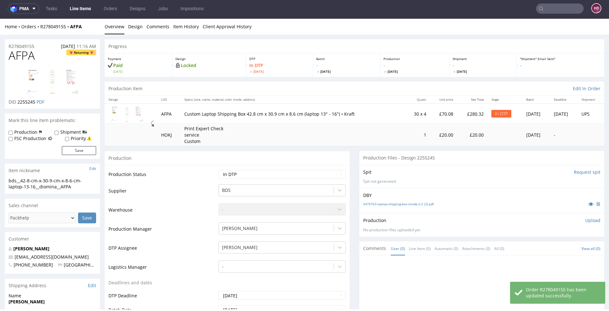
scroll to position [0, 0]
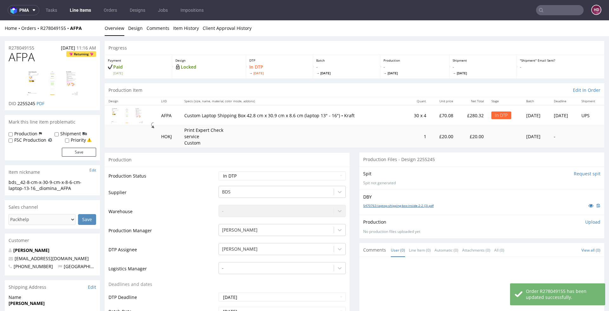
click at [370, 203] on link "5470763-laptop-shipping-box-inside-2-2 (3).pdf" at bounding box center [398, 205] width 70 height 4
click at [130, 28] on link "Design" at bounding box center [135, 28] width 15 height 16
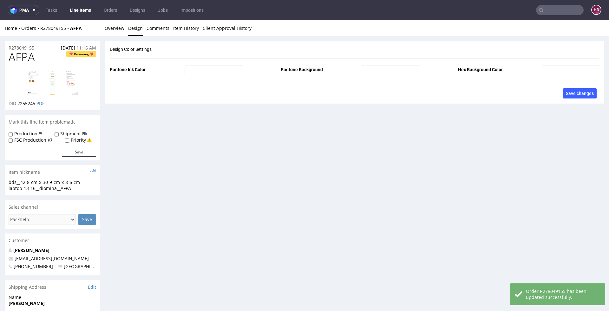
click at [67, 83] on img at bounding box center [52, 82] width 51 height 25
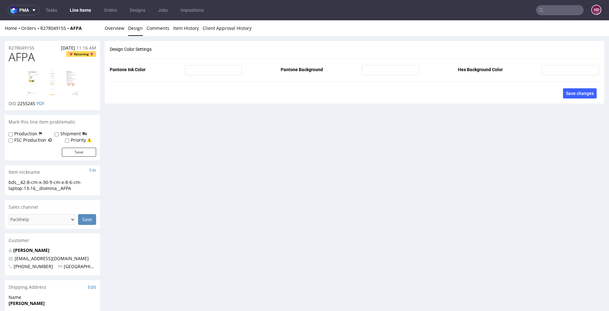
click at [75, 190] on div "bds__42-8-cm-x-30-9-cm-x-8-6-cm-laptop-13-16__diomina__AFPA" at bounding box center [53, 185] width 88 height 12
drag, startPoint x: 75, startPoint y: 190, endPoint x: 7, endPoint y: 183, distance: 68.0
click at [7, 183] on div "bds__42-8-cm-x-30-9-cm-x-8-6-cm-laptop-13-16__diomina__AFPA bds__42-8-cm-x-30-9…" at bounding box center [52, 187] width 95 height 16
copy div "bds__42-8-cm-x-30-9-cm-x-8-6-cm-laptop-13-16__diomina__AFPA Update"
drag, startPoint x: 18, startPoint y: 48, endPoint x: 4, endPoint y: 48, distance: 14.0
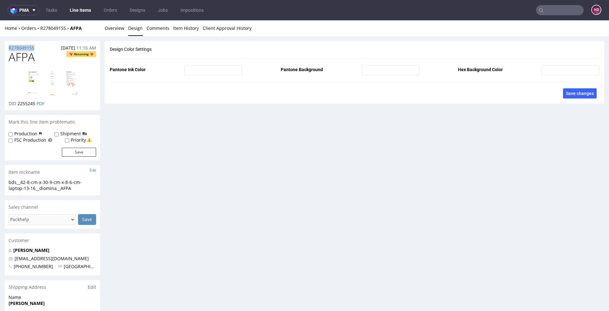
click at [4, 48] on div "R278049155 01.09.2025 11:16 AM AFPA Returning DID 2255245 PDF Mark this line it…" at bounding box center [304, 222] width 609 height 372
copy p "R278049155"
drag, startPoint x: 37, startPoint y: 104, endPoint x: 17, endPoint y: 102, distance: 19.5
click at [17, 102] on p "DID 2255245 PDF" at bounding box center [27, 103] width 36 height 6
copy p "2255245"
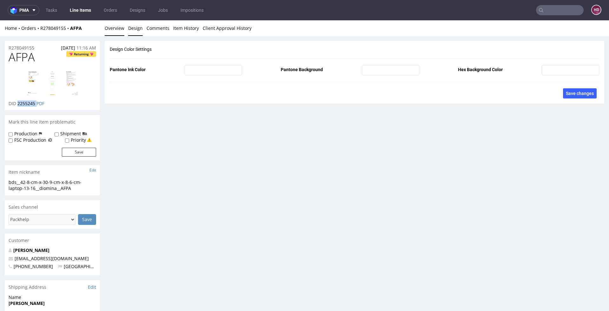
click at [108, 32] on link "Overview" at bounding box center [115, 28] width 20 height 16
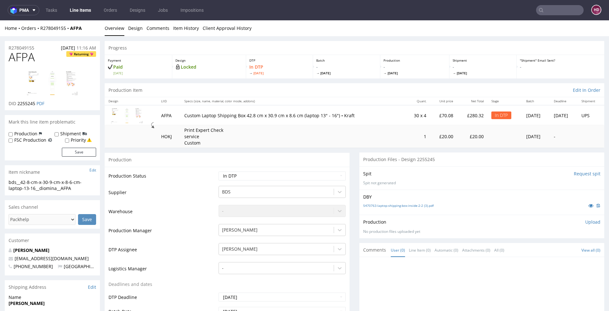
click at [586, 220] on p "Upload" at bounding box center [593, 222] width 15 height 6
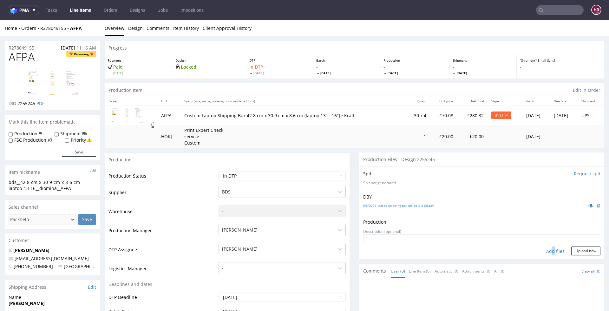
click at [544, 247] on div "Add files" at bounding box center [556, 251] width 32 height 10
type input "C:\fakepath\bds__42-8-cm-x-30-9-cm-x-8-6-cm-laptop-13-16__diomina__AFPA__d22552…"
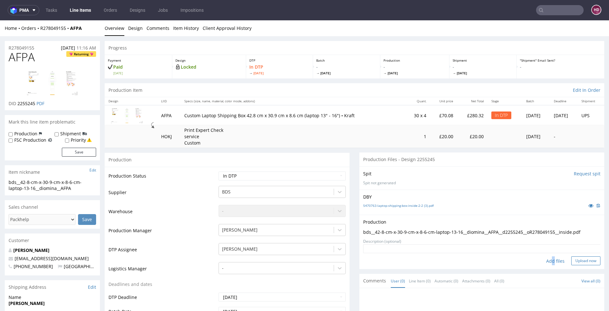
click at [574, 258] on button "Upload now" at bounding box center [586, 260] width 29 height 9
click at [245, 176] on select "Waiting for Artwork Waiting for Diecut Waiting for Mockup Waiting for DTP Waiti…" at bounding box center [282, 175] width 127 height 9
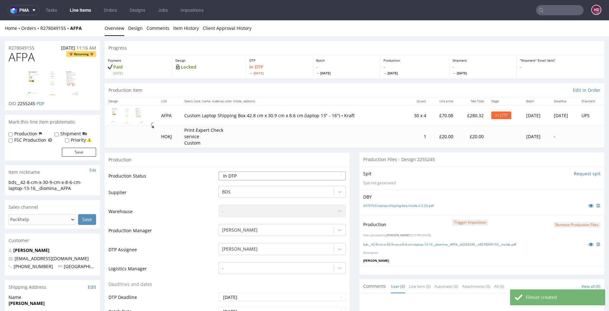
click at [266, 176] on select "Waiting for Artwork Waiting for Diecut Waiting for Mockup Waiting for DTP Waiti…" at bounding box center [282, 175] width 127 height 9
select select "dtp_production_ready"
click at [219, 171] on select "Waiting for Artwork Waiting for Diecut Waiting for Mockup Waiting for DTP Waiti…" at bounding box center [282, 175] width 127 height 9
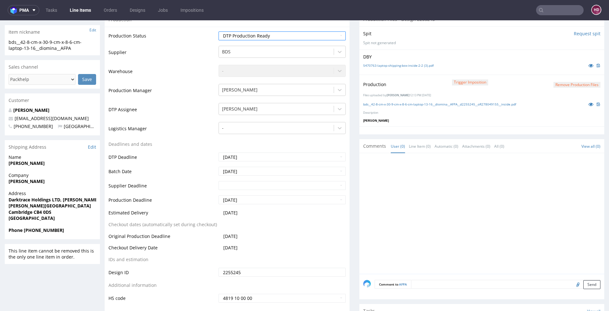
scroll to position [134, 0]
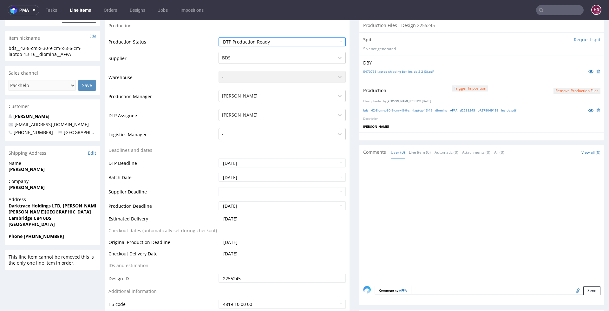
click at [560, 90] on button "Remove production files" at bounding box center [577, 91] width 47 height 6
click at [558, 73] on link "Yes" at bounding box center [557, 76] width 18 height 10
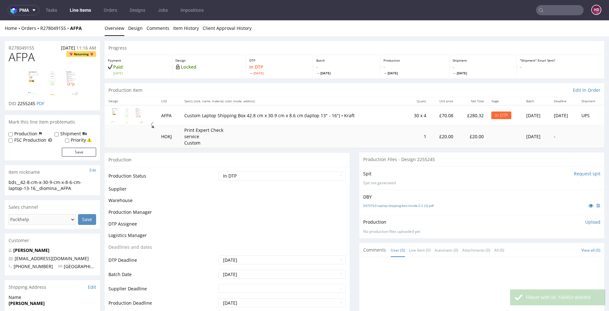
scroll to position [0, 0]
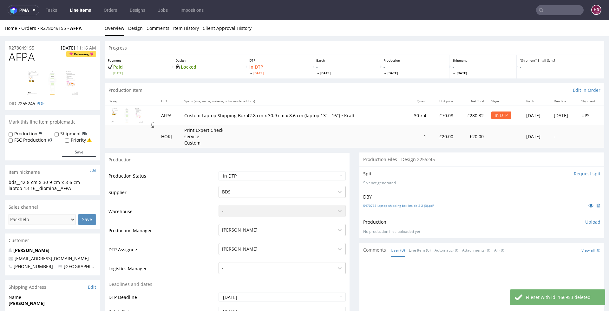
click at [586, 222] on p "Upload" at bounding box center [593, 222] width 15 height 6
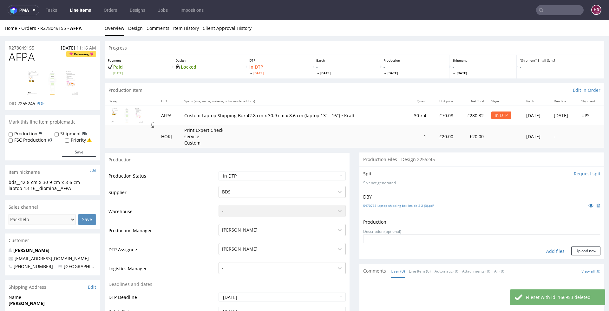
click at [546, 251] on div "Add files" at bounding box center [556, 251] width 32 height 10
type input "C:\fakepath\bds__42-8-cm-x-30-9-cm-x-8-6-cm-laptop-13-16__diomina__AFPA__d22552…"
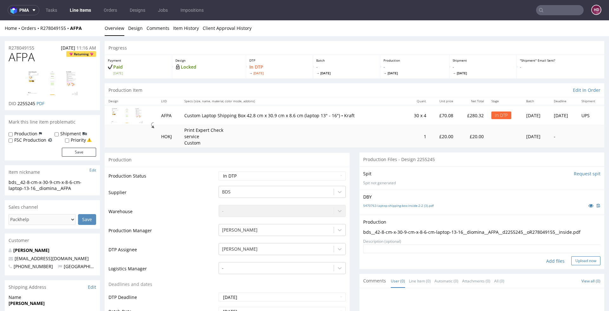
click at [578, 260] on button "Upload now" at bounding box center [586, 260] width 29 height 9
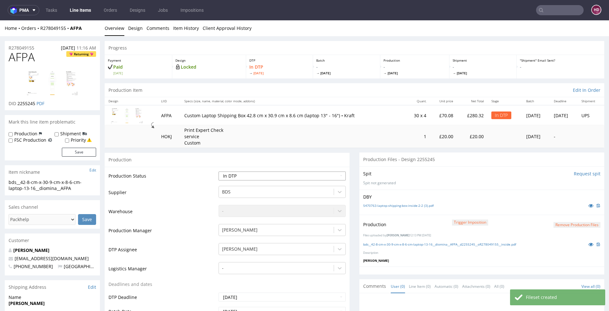
click at [228, 178] on select "Waiting for Artwork Waiting for Diecut Waiting for Mockup Waiting for DTP Waiti…" at bounding box center [282, 175] width 127 height 9
select select "dtp_production_ready"
click at [219, 171] on select "Waiting for Artwork Waiting for Diecut Waiting for Mockup Waiting for DTP Waiti…" at bounding box center [282, 175] width 127 height 9
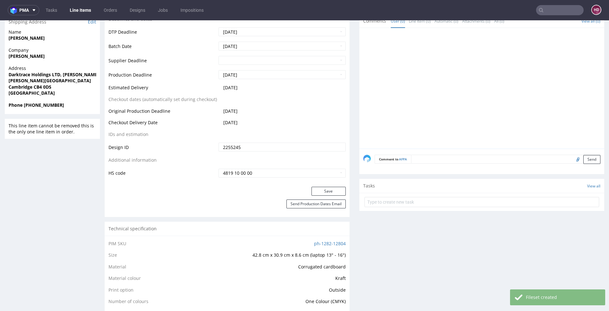
scroll to position [273, 0]
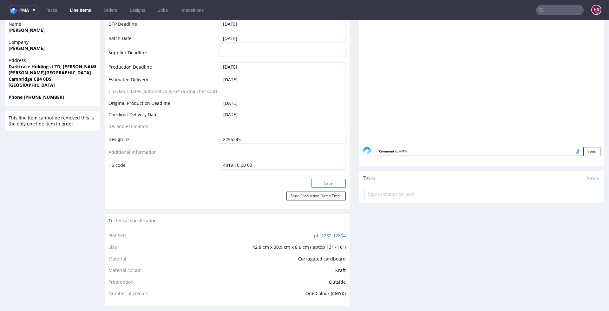
click at [314, 182] on button "Save" at bounding box center [329, 183] width 34 height 9
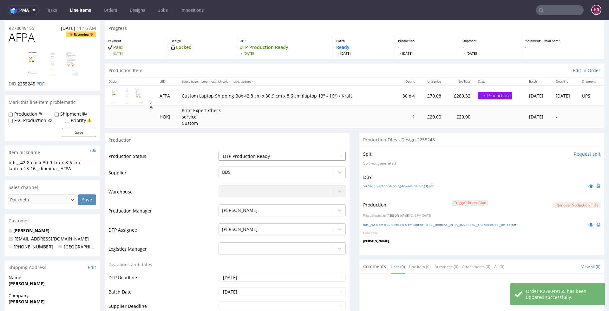
scroll to position [0, 0]
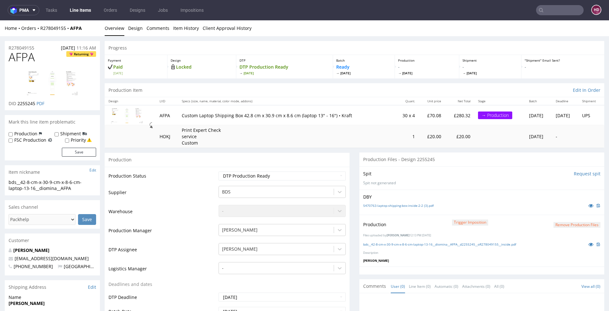
click at [82, 10] on link "Line Items" at bounding box center [80, 10] width 29 height 10
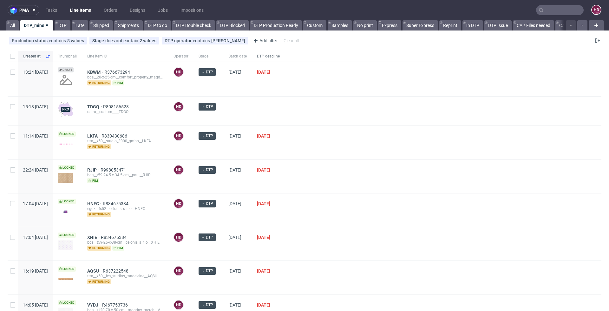
click at [280, 54] on span "DTP deadline" at bounding box center [268, 56] width 23 height 5
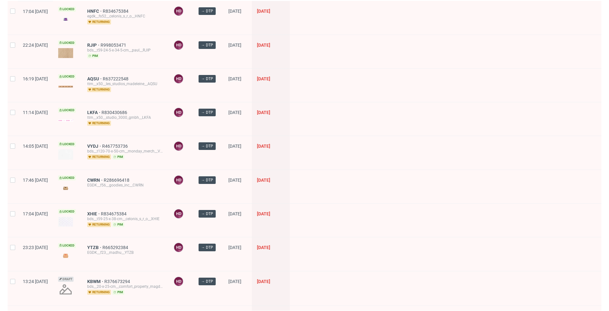
scroll to position [231, 0]
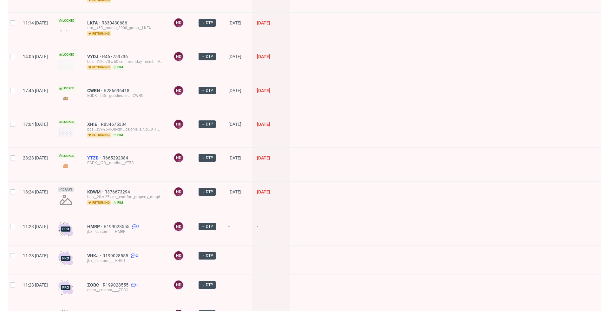
click at [103, 155] on span "YTZB" at bounding box center [94, 157] width 15 height 5
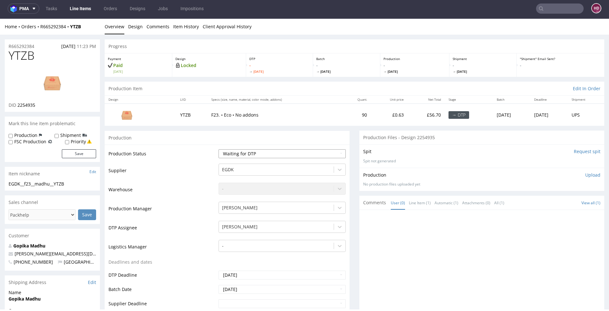
click at [235, 154] on select "Waiting for Artwork Waiting for Diecut Waiting for Mockup Waiting for DTP Waiti…" at bounding box center [282, 153] width 127 height 9
select select "dtp_in_process"
click at [219, 149] on select "Waiting for Artwork Waiting for Diecut Waiting for Mockup Waiting for DTP Waiti…" at bounding box center [282, 153] width 127 height 9
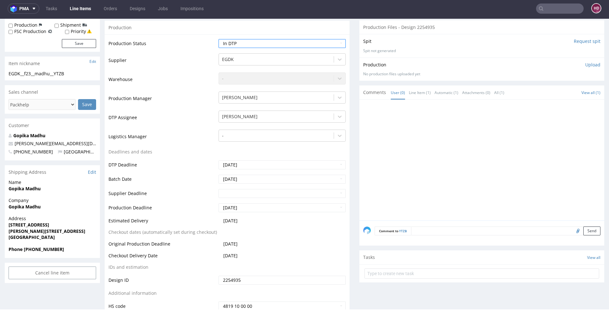
scroll to position [214, 0]
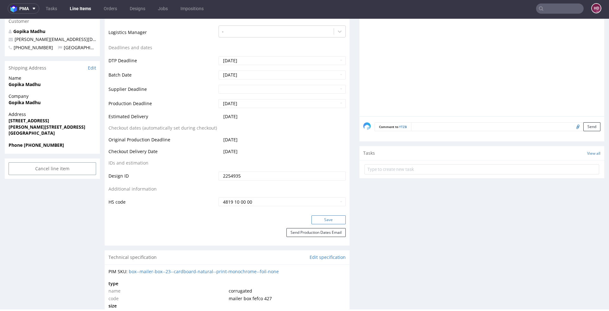
click at [319, 216] on button "Save" at bounding box center [329, 219] width 34 height 9
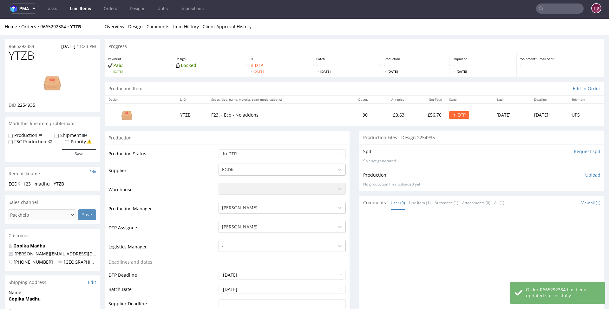
scroll to position [0, 0]
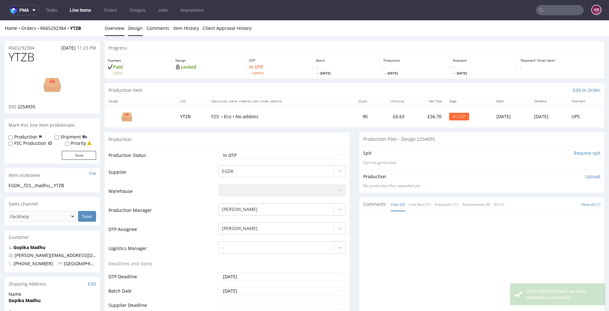
click at [137, 31] on link "Design" at bounding box center [135, 28] width 15 height 16
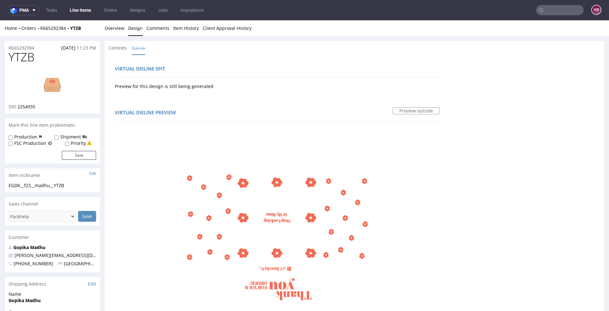
click at [39, 56] on h1 "YTZB" at bounding box center [53, 57] width 88 height 13
drag, startPoint x: -10, startPoint y: 57, endPoint x: -19, endPoint y: 57, distance: 9.2
drag, startPoint x: 44, startPoint y: 106, endPoint x: 17, endPoint y: 107, distance: 27.6
click at [17, 107] on div "DID 2254935" at bounding box center [53, 106] width 88 height 6
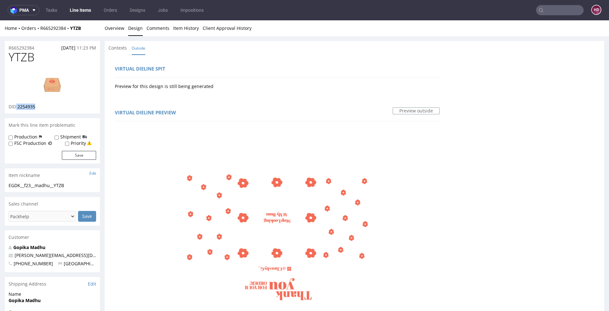
copy p "2254935"
click at [74, 182] on div "EGDK__f23__madhu__YTZB" at bounding box center [53, 185] width 88 height 6
drag, startPoint x: 74, startPoint y: 185, endPoint x: -17, endPoint y: 174, distance: 91.8
click at [89, 183] on div "EGDK__f23__madhu__YTZB" at bounding box center [53, 185] width 88 height 6
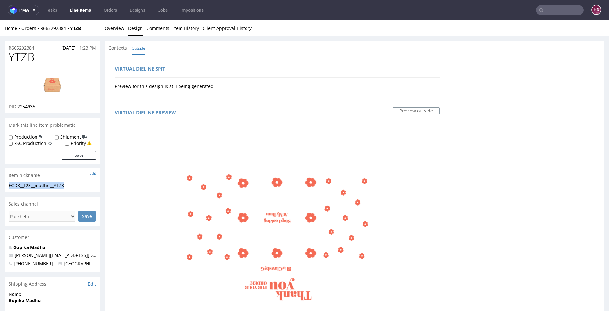
drag, startPoint x: 82, startPoint y: 185, endPoint x: -20, endPoint y: 183, distance: 101.6
drag, startPoint x: 35, startPoint y: 49, endPoint x: -10, endPoint y: 48, distance: 44.8
drag, startPoint x: 39, startPoint y: 108, endPoint x: 18, endPoint y: 105, distance: 21.1
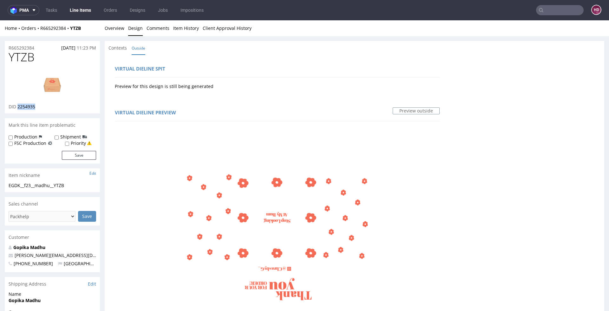
click at [18, 105] on div "DID 2254935" at bounding box center [53, 106] width 88 height 6
copy span "2254935"
click at [114, 28] on link "Overview" at bounding box center [115, 28] width 20 height 16
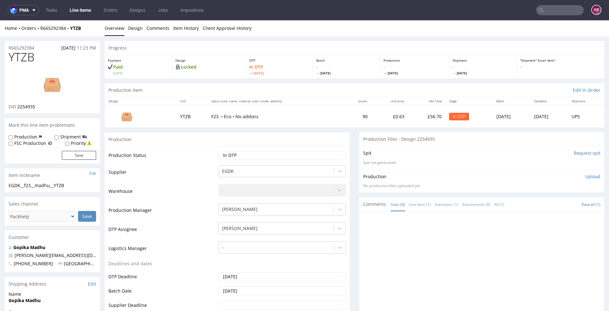
click at [592, 176] on div "Production Upload No production files uploaded yet Description (optional) Add f…" at bounding box center [482, 180] width 245 height 23
click at [587, 176] on p "Upload" at bounding box center [593, 176] width 15 height 6
click at [546, 207] on div "Add files" at bounding box center [556, 206] width 32 height 10
type input "C:\fakepath\EGDK__f23__madhu__YTZB__d2254935__oR665292384__outside.pdf"
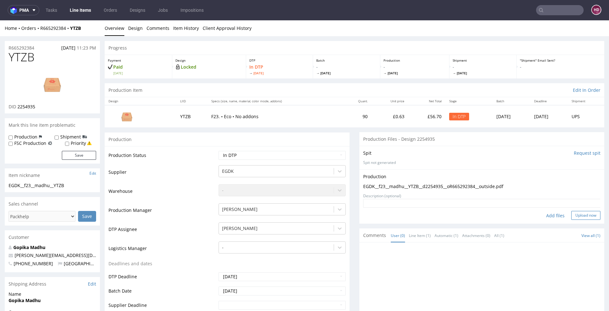
click at [574, 213] on button "Upload now" at bounding box center [586, 215] width 29 height 9
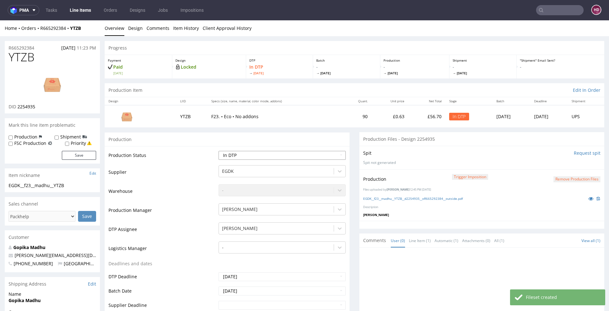
click at [220, 153] on select "Waiting for Artwork Waiting for Diecut Waiting for Mockup Waiting for DTP Waiti…" at bounding box center [282, 155] width 127 height 9
select select "dtp_production_ready"
click at [219, 151] on select "Waiting for Artwork Waiting for Diecut Waiting for Mockup Waiting for DTP Waiti…" at bounding box center [282, 155] width 127 height 9
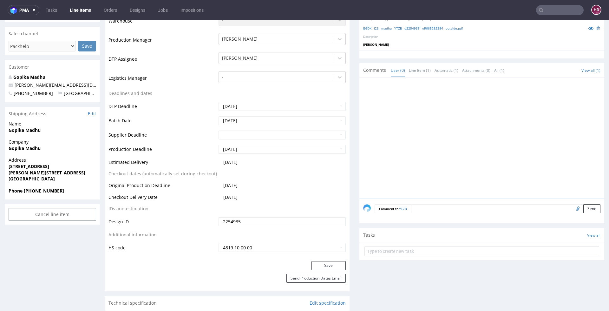
scroll to position [169, 0]
click at [335, 266] on button "Save" at bounding box center [329, 266] width 34 height 9
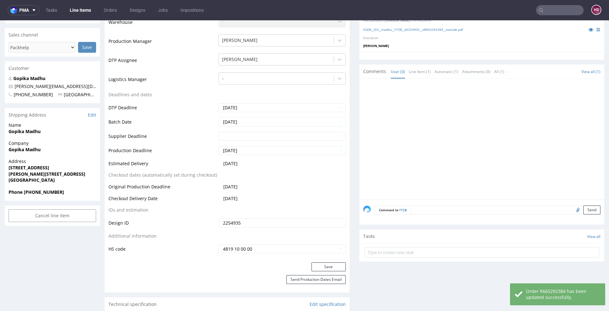
scroll to position [0, 0]
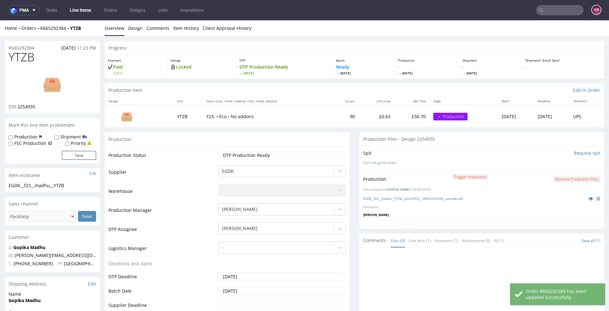
click at [82, 12] on link "Line Items" at bounding box center [80, 10] width 29 height 10
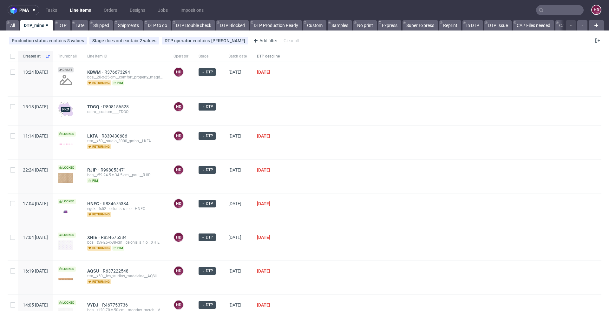
click at [280, 54] on span "DTP deadline" at bounding box center [268, 56] width 23 height 5
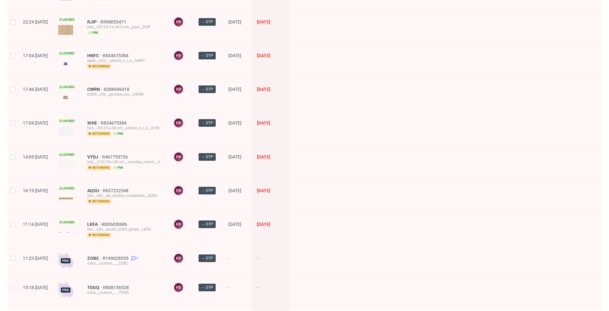
scroll to position [167, 0]
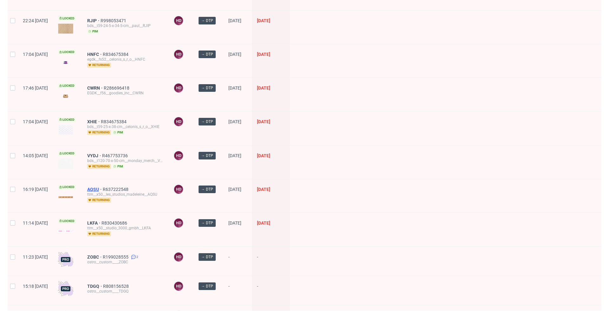
click at [103, 187] on span "AQSU" at bounding box center [95, 189] width 16 height 5
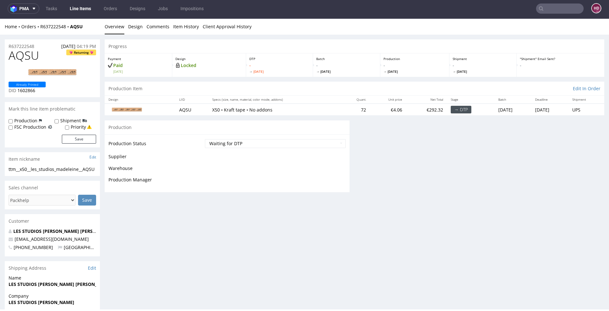
scroll to position [2, 0]
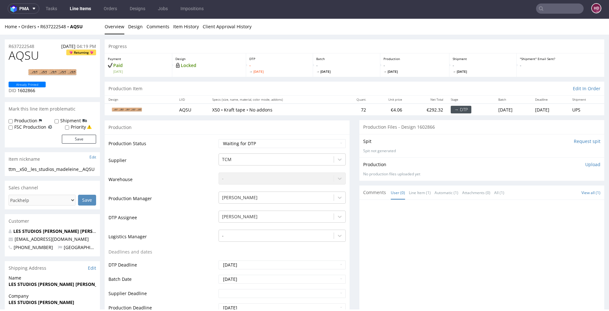
click at [63, 82] on div "Already Printed DID 1602866" at bounding box center [53, 88] width 88 height 12
click at [135, 26] on link "Design" at bounding box center [135, 27] width 15 height 16
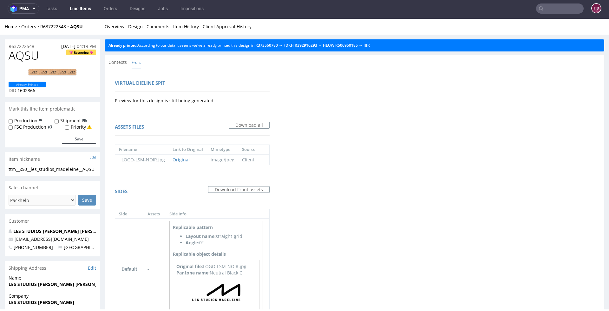
click at [370, 46] on link "JIIR" at bounding box center [367, 45] width 6 height 5
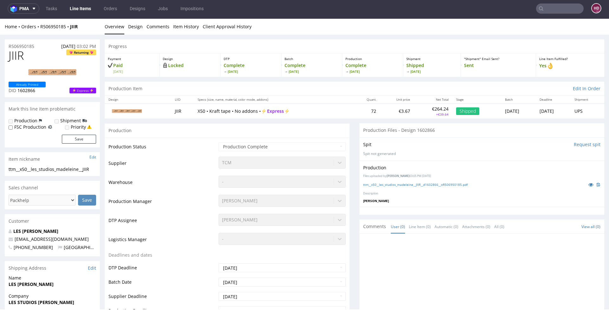
click at [115, 28] on link "Overview" at bounding box center [115, 27] width 20 height 16
click at [427, 182] on link "ttm__x50__les_studios_madeleine__JIIR__d1602866__oR506950185.pdf" at bounding box center [415, 184] width 104 height 4
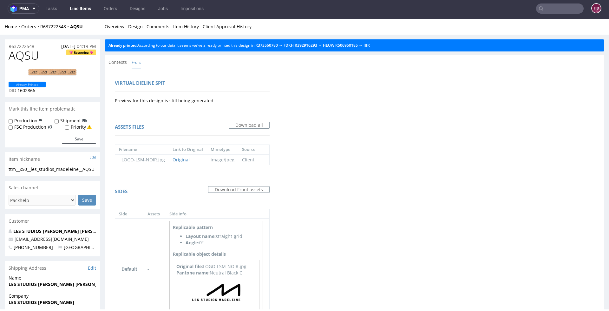
click at [117, 26] on link "Overview" at bounding box center [115, 27] width 20 height 16
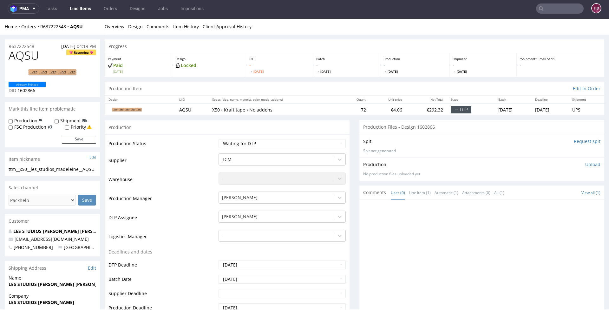
click at [287, 148] on td "Waiting for Artwork Waiting for Diecut Waiting for Mockup Waiting for DTP Waiti…" at bounding box center [281, 145] width 129 height 14
click at [287, 143] on select "Waiting for Artwork Waiting for Diecut Waiting for Mockup Waiting for DTP Waiti…" at bounding box center [282, 143] width 127 height 9
select select "dtp_in_process"
click at [219, 139] on select "Waiting for Artwork Waiting for Diecut Waiting for Mockup Waiting for DTP Waiti…" at bounding box center [282, 143] width 127 height 9
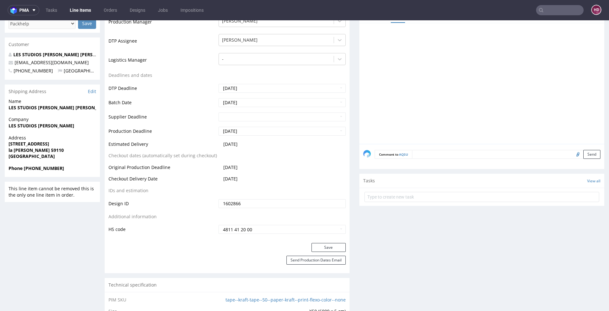
scroll to position [183, 0]
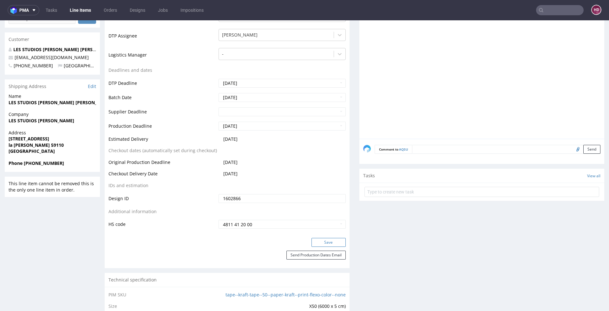
click at [329, 238] on button "Save" at bounding box center [329, 242] width 34 height 9
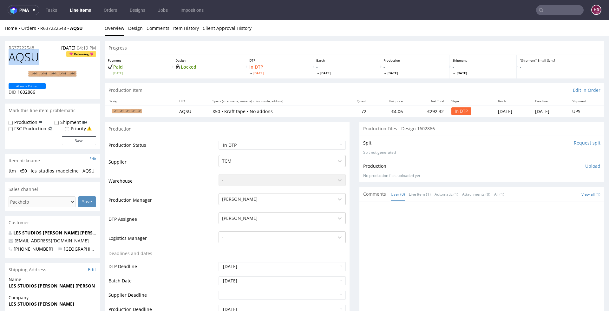
drag, startPoint x: 40, startPoint y: 58, endPoint x: -12, endPoint y: 56, distance: 52.1
copy span "AQSU"
drag, startPoint x: 27, startPoint y: 178, endPoint x: -4, endPoint y: 169, distance: 32.0
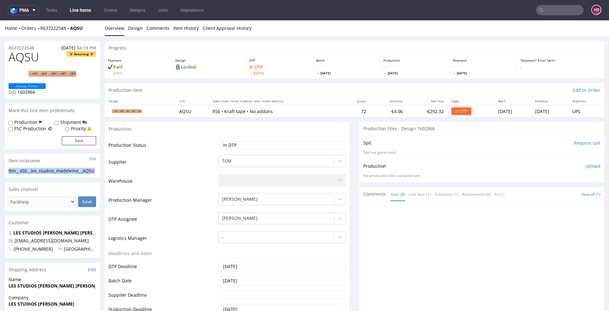
copy div "ttm__x50__les_studios_madeleine__AQSU"
click at [40, 49] on div "R637222548 01.09.2025 04:19 PM" at bounding box center [52, 46] width 95 height 10
drag, startPoint x: 37, startPoint y: 49, endPoint x: -7, endPoint y: 47, distance: 44.8
click at [39, 91] on p "DID 1602866" at bounding box center [27, 92] width 37 height 6
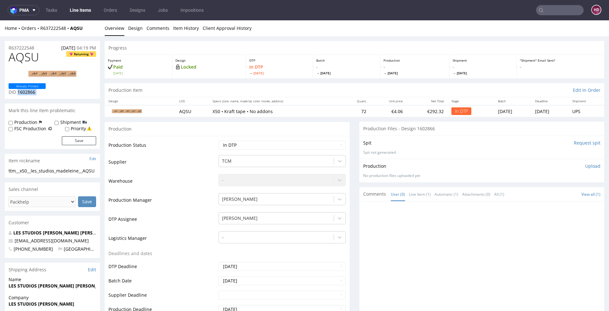
drag, startPoint x: 27, startPoint y: 92, endPoint x: 21, endPoint y: 92, distance: 6.4
click at [21, 92] on p "DID 1602866" at bounding box center [27, 92] width 37 height 6
click at [586, 163] on p "Upload" at bounding box center [593, 166] width 15 height 6
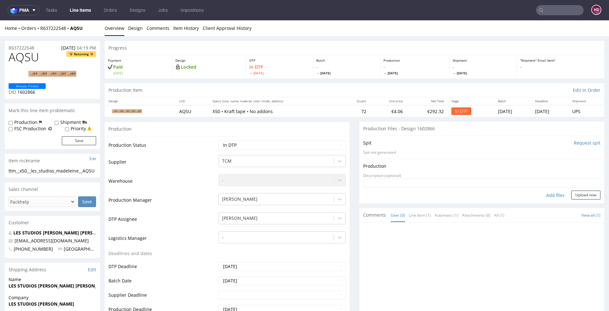
click at [547, 196] on div "Add files" at bounding box center [556, 195] width 32 height 10
type input "C:\fakepath\ttm__x50__les_studios_madeleine__AQSU__d1602866__oR637222548.pdf"
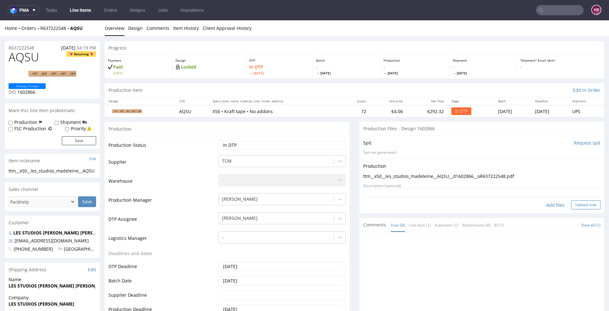
click at [576, 203] on button "Upload now" at bounding box center [586, 204] width 29 height 9
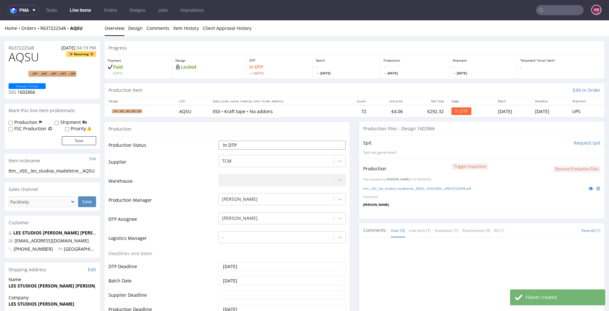
click at [276, 147] on select "Waiting for Artwork Waiting for Diecut Waiting for Mockup Waiting for DTP Waiti…" at bounding box center [282, 145] width 127 height 9
click at [219, 141] on select "Waiting for Artwork Waiting for Diecut Waiting for Mockup Waiting for DTP Waiti…" at bounding box center [282, 145] width 127 height 9
click at [257, 142] on select "Waiting for Artwork Waiting for Diecut Waiting for Mockup Waiting for DTP Waiti…" at bounding box center [282, 145] width 127 height 9
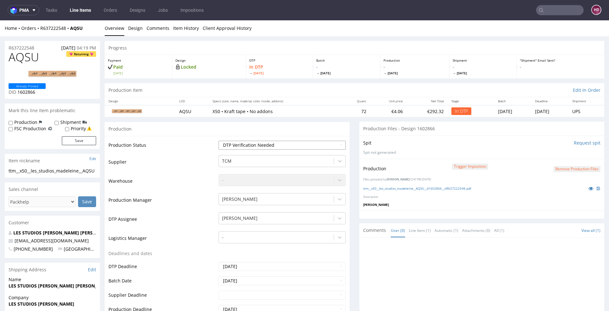
select select "dtp_production_ready"
click at [219, 141] on select "Waiting for Artwork Waiting for Diecut Waiting for Mockup Waiting for DTP Waiti…" at bounding box center [282, 145] width 127 height 9
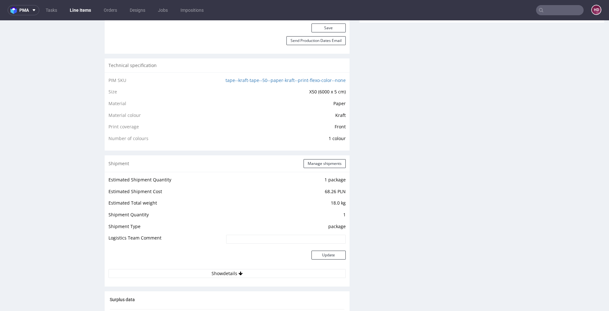
scroll to position [364, 0]
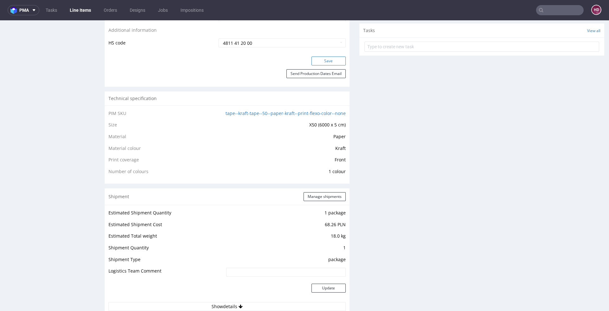
click at [331, 61] on button "Save" at bounding box center [329, 61] width 34 height 9
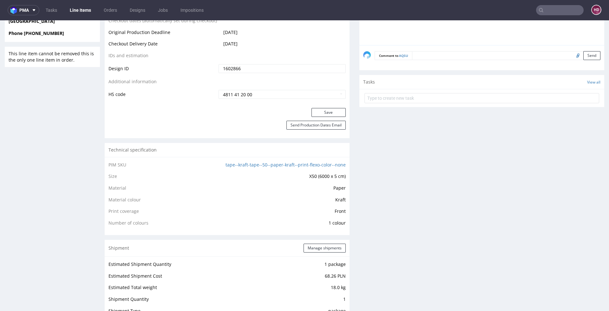
scroll to position [331, 0]
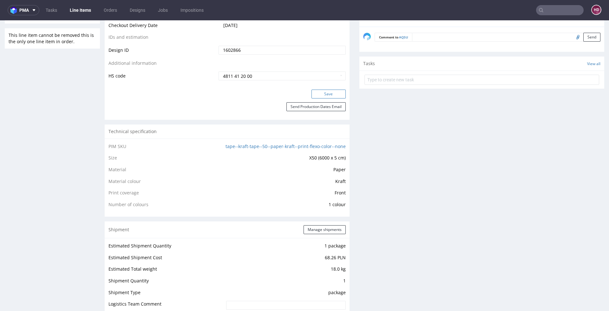
click at [318, 94] on button "Save" at bounding box center [329, 94] width 34 height 9
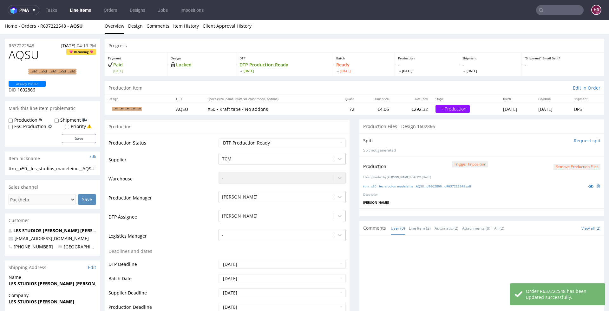
scroll to position [0, 0]
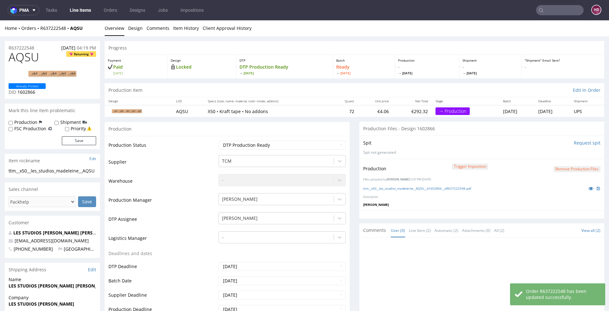
click at [78, 13] on link "Line Items" at bounding box center [80, 10] width 29 height 10
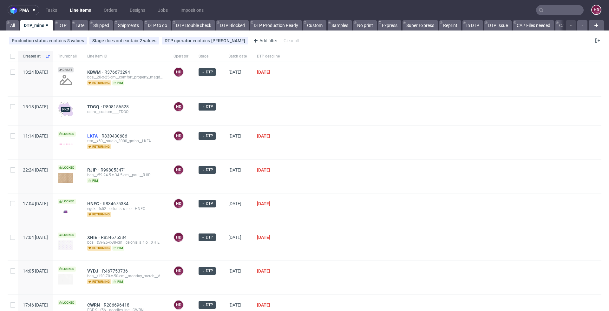
click at [102, 136] on span "LKFA" at bounding box center [94, 135] width 14 height 5
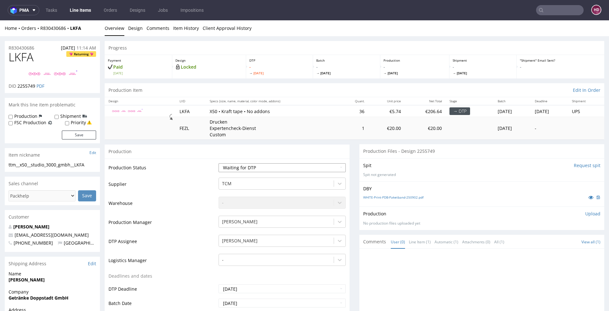
click at [250, 167] on select "Waiting for Artwork Waiting for Diecut Waiting for Mockup Waiting for DTP Waiti…" at bounding box center [282, 167] width 127 height 9
select select "dtp_in_process"
click at [219, 163] on select "Waiting for Artwork Waiting for Diecut Waiting for Mockup Waiting for DTP Waiti…" at bounding box center [282, 167] width 127 height 9
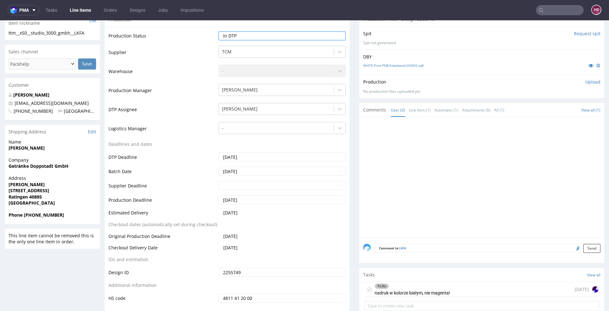
scroll to position [220, 0]
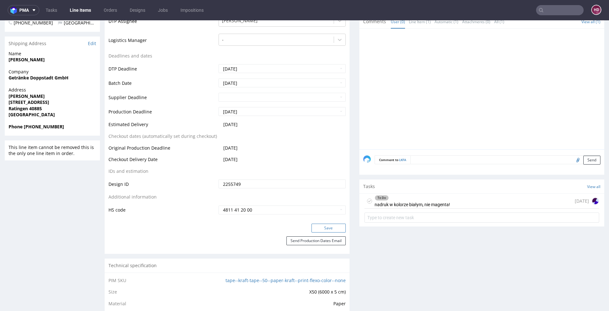
click at [318, 229] on button "Save" at bounding box center [329, 227] width 34 height 9
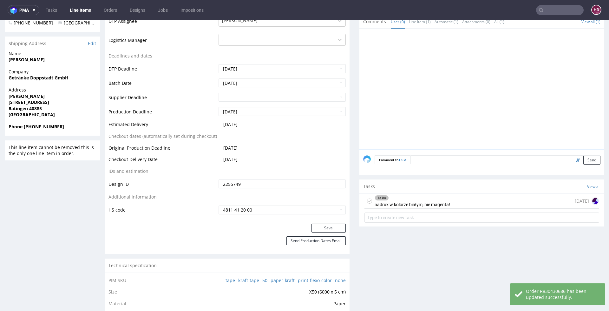
click at [416, 205] on div "To Do nadruk w kolorze białym, nie magenta!" at bounding box center [413, 201] width 76 height 15
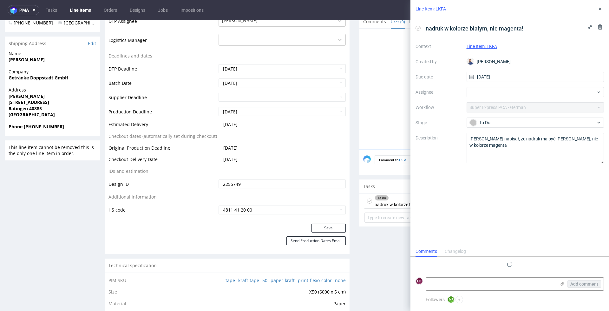
scroll to position [5, 0]
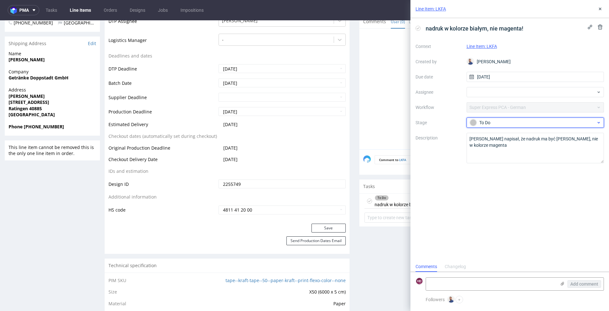
click at [496, 120] on div "To Do" at bounding box center [533, 122] width 126 height 7
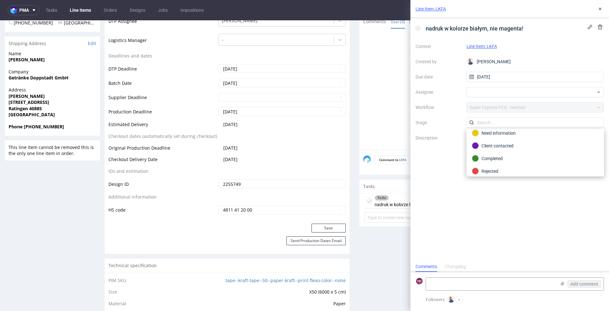
scroll to position [32, 0]
click at [497, 154] on div "Completed" at bounding box center [535, 156] width 127 height 7
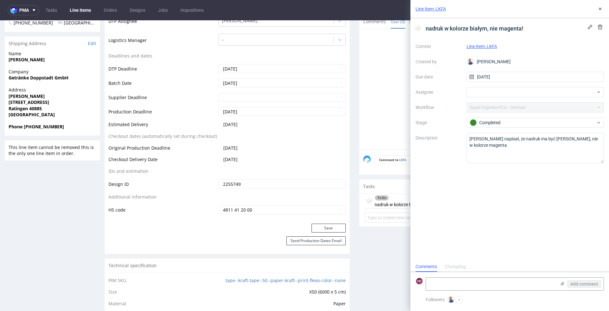
click at [603, 4] on div "Line Item: LKFA" at bounding box center [510, 9] width 199 height 18
drag, startPoint x: 603, startPoint y: 7, endPoint x: 602, endPoint y: 11, distance: 4.0
click at [602, 7] on icon at bounding box center [600, 8] width 5 height 5
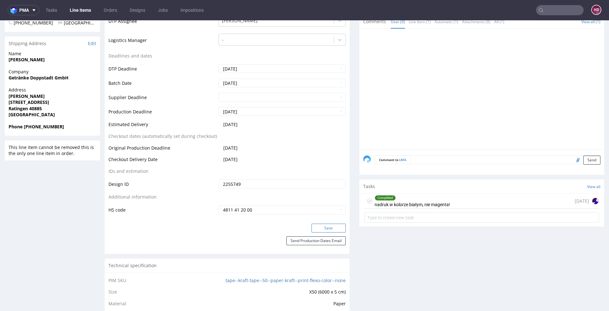
click at [331, 228] on button "Save" at bounding box center [329, 227] width 34 height 9
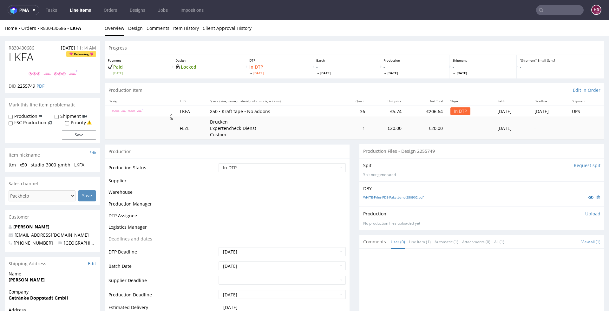
scroll to position [220, 0]
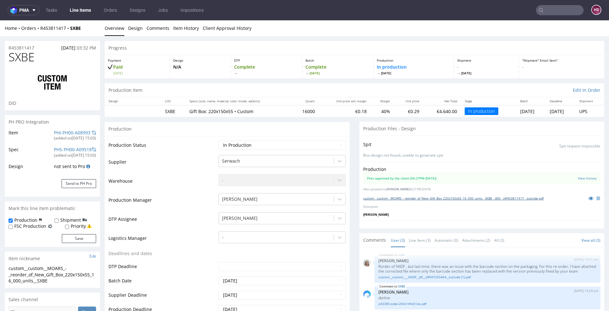
click at [474, 197] on link "custom__custom__MOARS_-_reorder_of_New_Gift_Box_220x150x55_16_000_units__SXBE__…" at bounding box center [453, 198] width 181 height 4
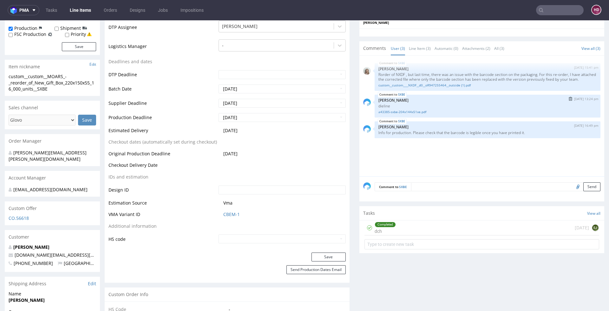
scroll to position [191, 0]
click at [438, 185] on textarea at bounding box center [506, 187] width 190 height 9
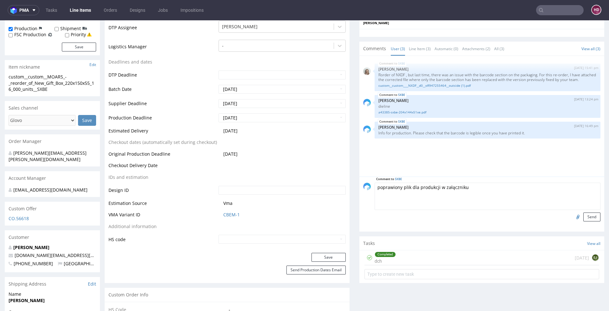
click at [375, 184] on textarea "poprawiony plik dla produkcji w załączniku" at bounding box center [488, 196] width 226 height 27
type textarea "Poprawiony plik dla produkcji w załączniku"
click at [573, 215] on input "file" at bounding box center [577, 216] width 9 height 8
type input "C:\fakepath\custom__custom__MOARS_-_reorder_of_New_Gift_Box_220x150x55_16_000_u…"
click at [584, 214] on button "Send" at bounding box center [592, 216] width 17 height 9
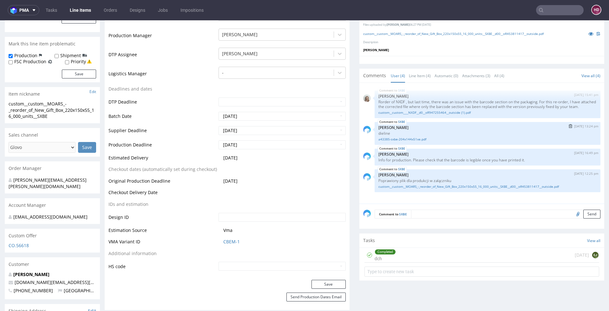
scroll to position [212, 0]
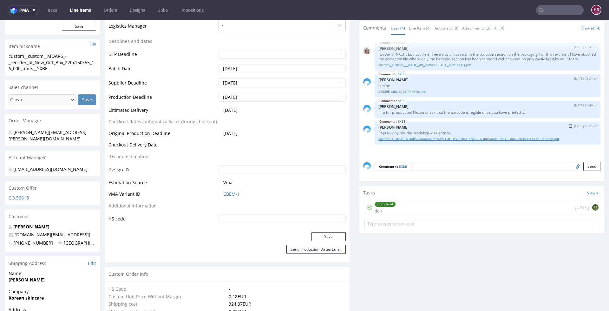
click at [451, 141] on link "custom__custom__MOARS_-_reorder_of_New_Gift_Box_220x150x55_16_000_units__SXBE__…" at bounding box center [488, 138] width 218 height 5
click at [322, 233] on button "Save" at bounding box center [329, 236] width 34 height 9
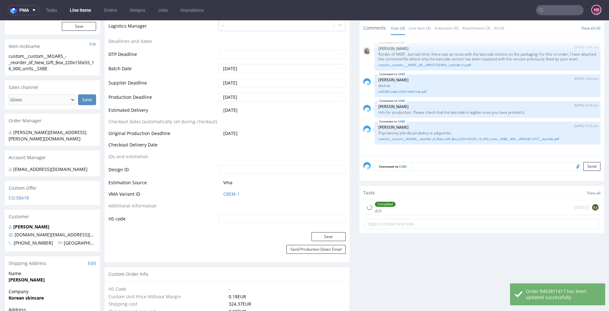
scroll to position [0, 0]
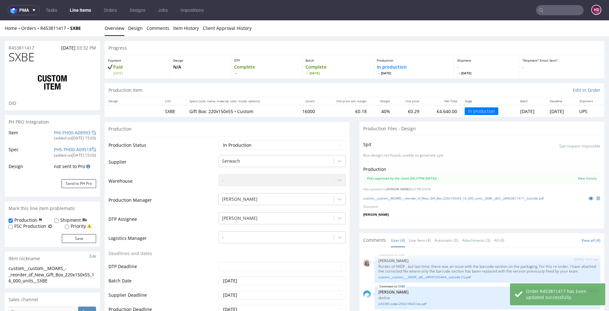
click at [74, 14] on link "Line Items" at bounding box center [80, 10] width 29 height 10
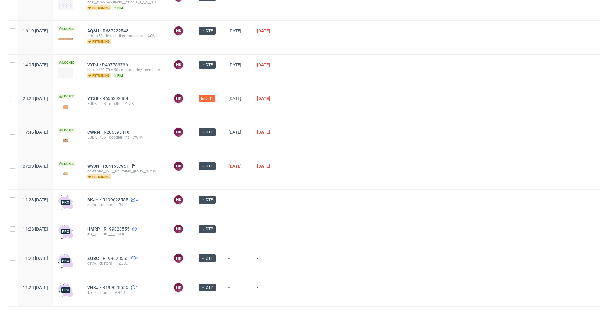
scroll to position [253, 0]
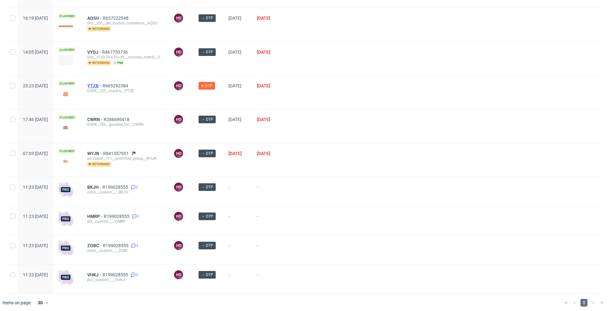
click at [103, 83] on span "YTZB" at bounding box center [94, 85] width 15 height 5
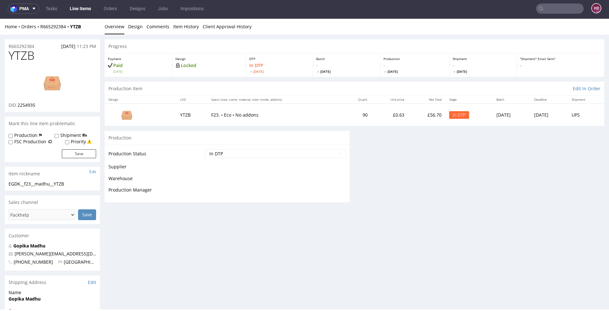
scroll to position [2, 0]
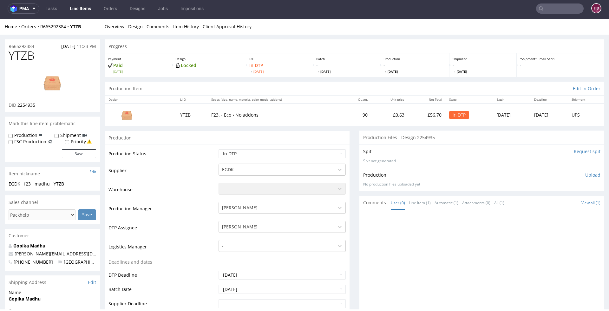
click at [132, 28] on link "Design" at bounding box center [135, 27] width 15 height 16
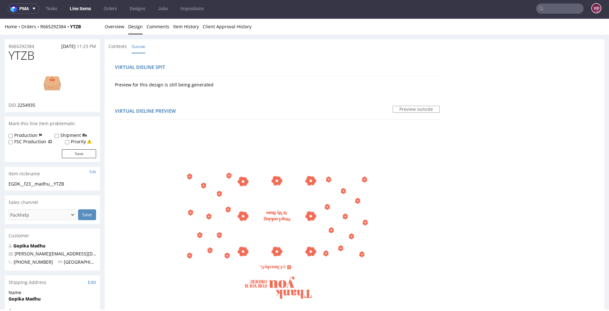
click at [62, 88] on img at bounding box center [52, 82] width 51 height 29
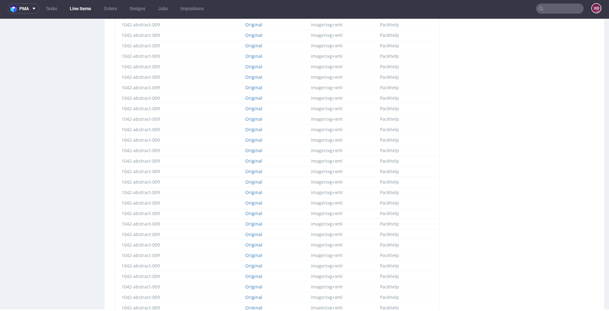
scroll to position [791, 0]
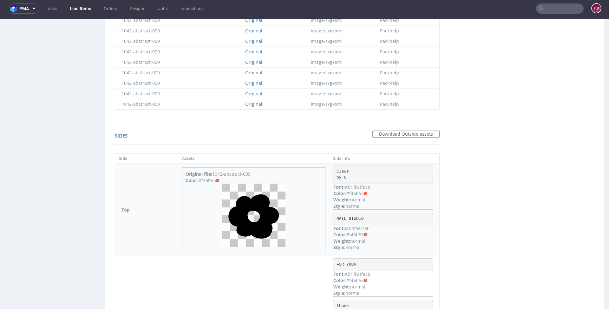
drag, startPoint x: 365, startPoint y: 185, endPoint x: 349, endPoint y: 186, distance: 15.6
click at [349, 190] on div "Color: #f46b55" at bounding box center [383, 193] width 99 height 6
copy div "f46b55"
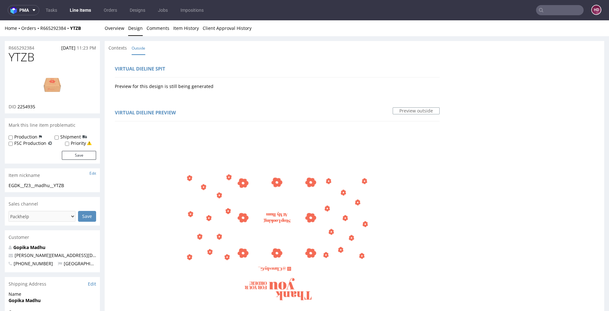
scroll to position [0, 0]
drag, startPoint x: 37, startPoint y: 62, endPoint x: -35, endPoint y: 50, distance: 72.8
click at [76, 77] on img at bounding box center [52, 84] width 51 height 29
click at [5, 84] on div "YTZB DID 2254935" at bounding box center [52, 82] width 95 height 63
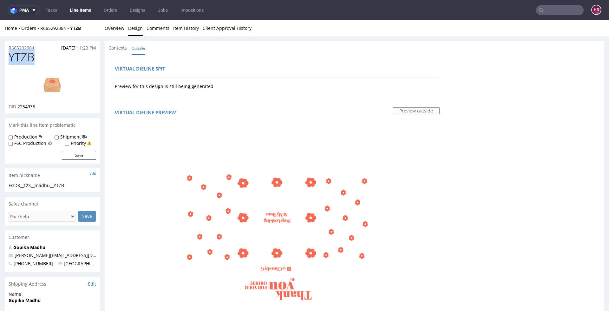
drag, startPoint x: 25, startPoint y: 57, endPoint x: -17, endPoint y: 57, distance: 42.2
copy span "YTZB"
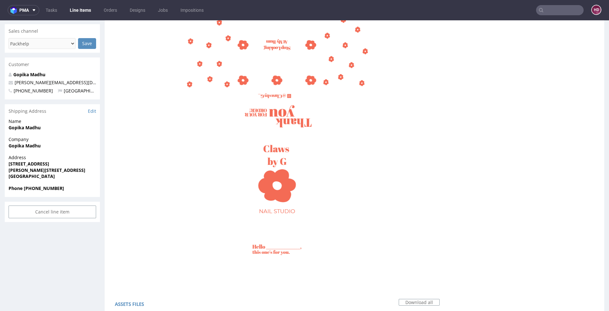
scroll to position [183, 0]
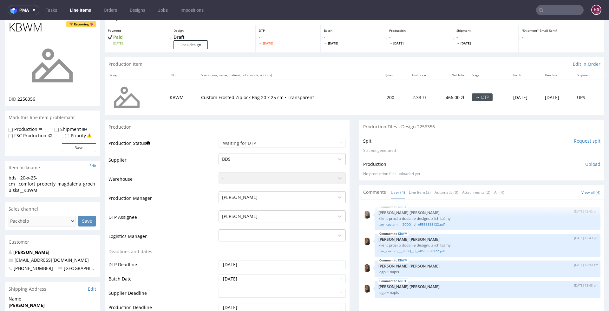
scroll to position [29, 0]
click at [82, 11] on link "Line Items" at bounding box center [80, 10] width 29 height 10
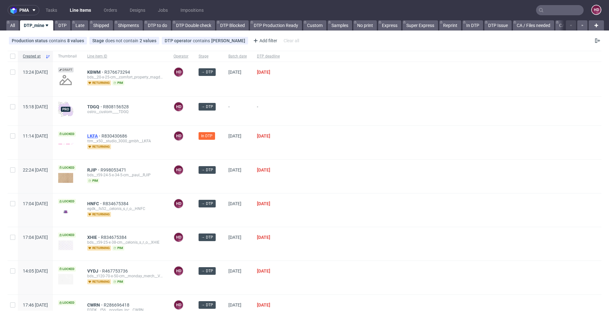
click at [102, 134] on span "LKFA" at bounding box center [94, 135] width 14 height 5
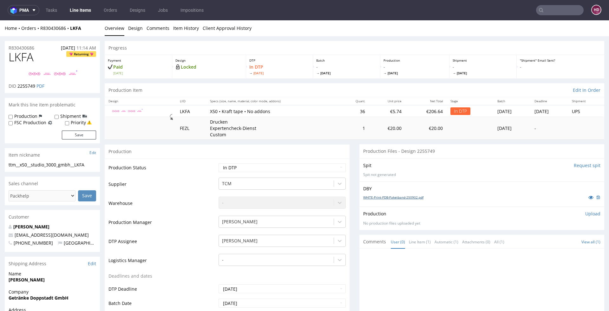
click at [403, 195] on link "WHITE-Print-PDB-Paketband-250902.pdf" at bounding box center [393, 197] width 60 height 4
drag, startPoint x: 33, startPoint y: 39, endPoint x: -7, endPoint y: 37, distance: 40.1
click html "Production Shipped DTP Orders Offers Shipments Designs Promotions Users Jobs Ad…"
copy span "LKFA"
drag, startPoint x: 17, startPoint y: 65, endPoint x: 35, endPoint y: 67, distance: 18.3
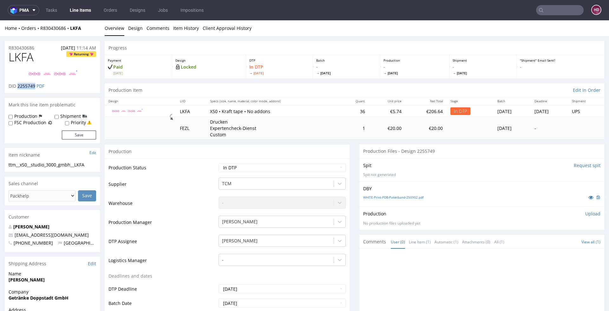
click p "DID 2255749 PDF"
copy span "2255749"
drag, startPoint x: 85, startPoint y: 145, endPoint x: 2, endPoint y: 140, distance: 83.9
click div "R830430686 02.09.2025 11:14 AM LKFA Returning DID 2255749 PDF Mark this line it…"
copy section "ttm__x50__studio_3000_gmbh__LKFA"
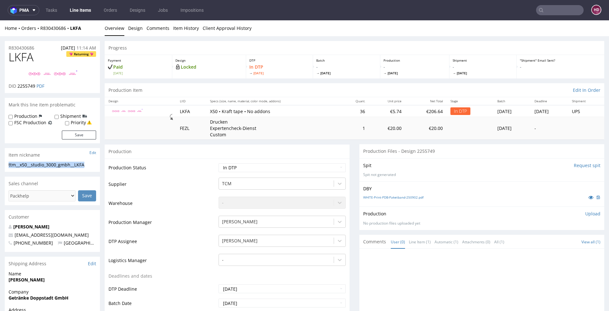
click div "R830430686 02.09.2025 11:14 AM"
drag, startPoint x: -14, startPoint y: 26, endPoint x: -28, endPoint y: 25, distance: 14.0
click html "Production Shipped DTP Orders Offers Shipments Designs Promotions Users Jobs Ad…"
copy p "R830430686"
drag, startPoint x: 36, startPoint y: 66, endPoint x: 17, endPoint y: 66, distance: 18.7
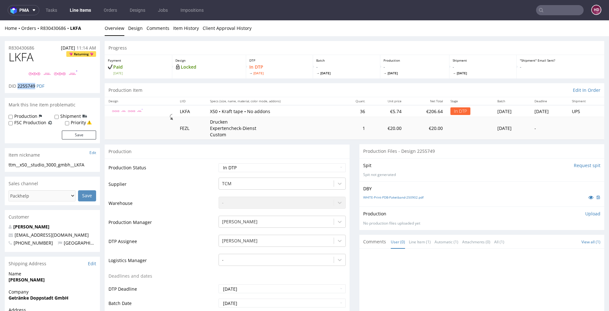
click p "DID 2255749 PDF"
copy span "2255749"
click p "Upload"
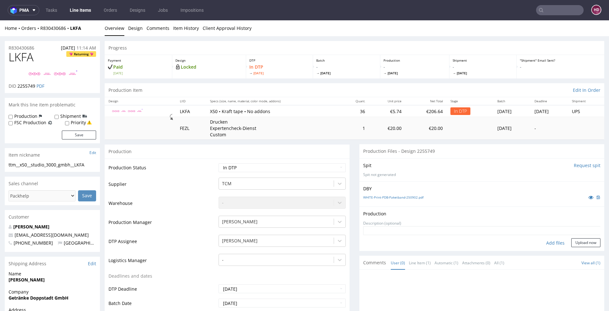
click div "Add files"
type input "C:\fakepath\ ttm__x50__studio_3000_gmbh__LKFA__d2255749__oR830430686.pdf"
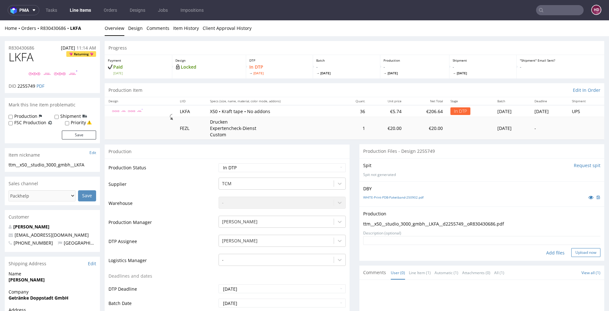
click button "Upload now"
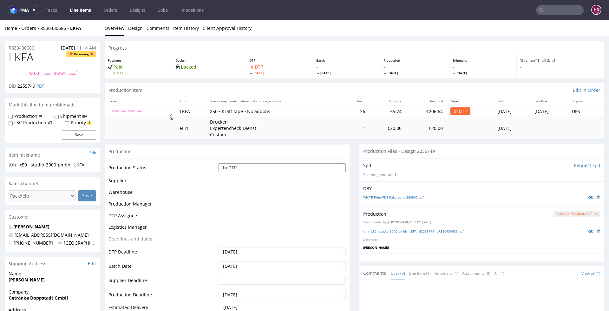
click select "Waiting for Artwork Waiting for Diecut Waiting for Mockup Waiting for DTP Waiti…"
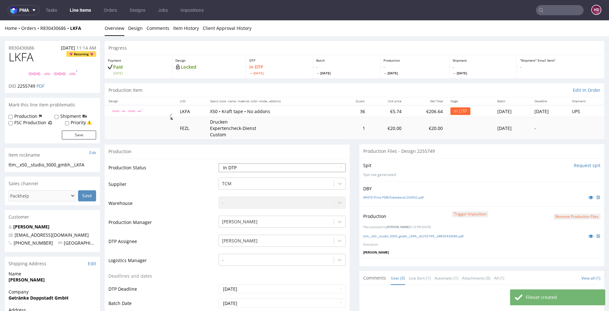
select select "dtp_production_ready"
click select "Waiting for Artwork Waiting for Diecut Waiting for Mockup Waiting for DTP Waiti…"
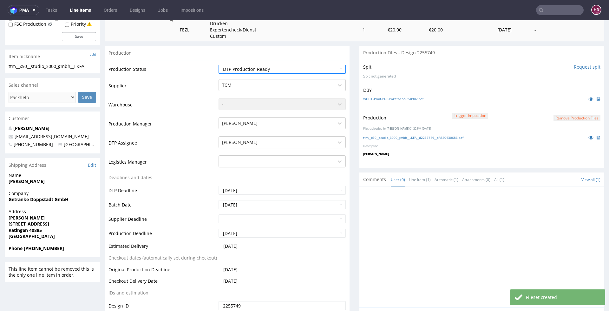
scroll to position [219, 0]
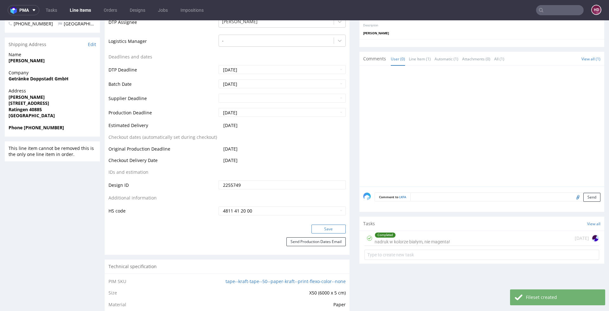
click button "Save"
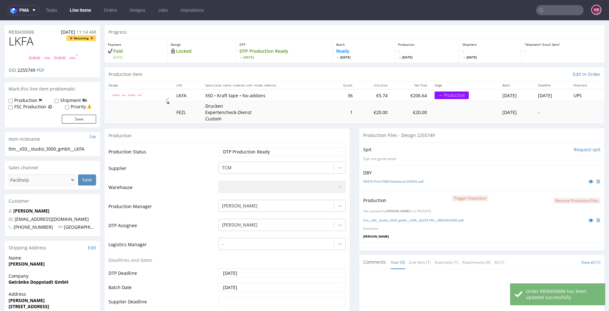
scroll to position [0, 0]
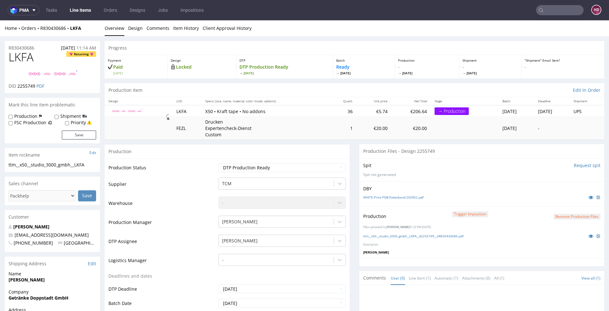
click link "Line Items"
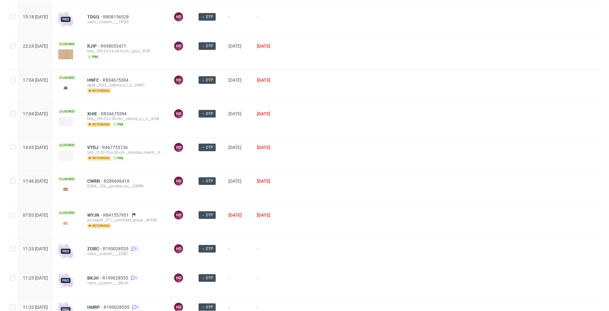
scroll to position [61, 0]
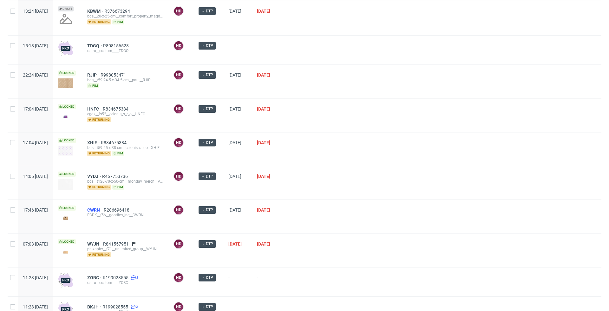
click at [104, 208] on span "CWRN" at bounding box center [95, 209] width 17 height 5
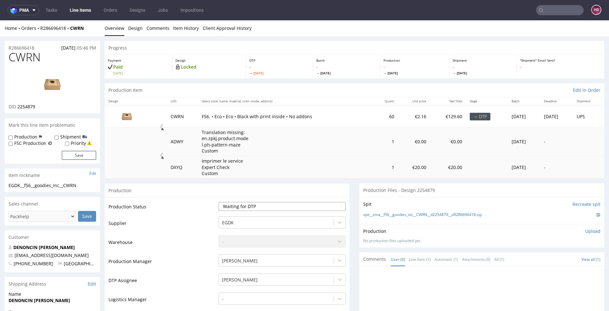
click at [223, 205] on select "Waiting for Artwork Waiting for Diecut Waiting for Mockup Waiting for DTP Waiti…" at bounding box center [282, 206] width 127 height 9
select select "dtp_in_process"
click at [219, 202] on select "Waiting for Artwork Waiting for Diecut Waiting for Mockup Waiting for DTP Waiti…" at bounding box center [282, 206] width 127 height 9
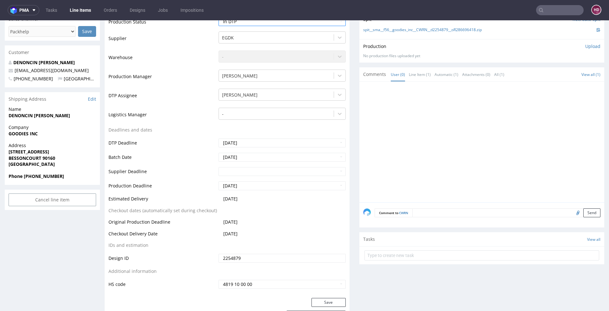
scroll to position [222, 0]
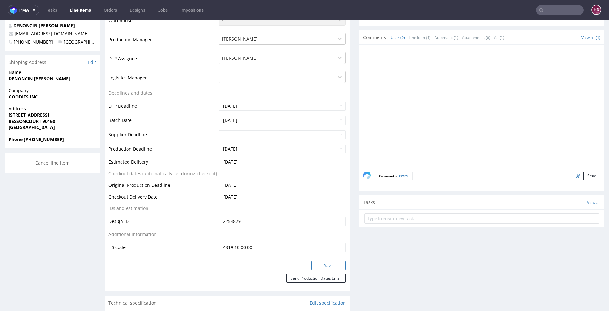
click at [320, 262] on button "Save" at bounding box center [329, 265] width 34 height 9
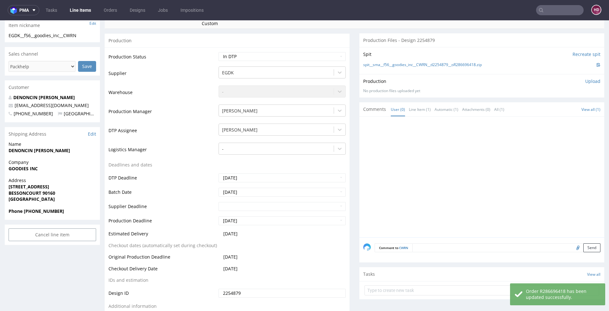
scroll to position [0, 0]
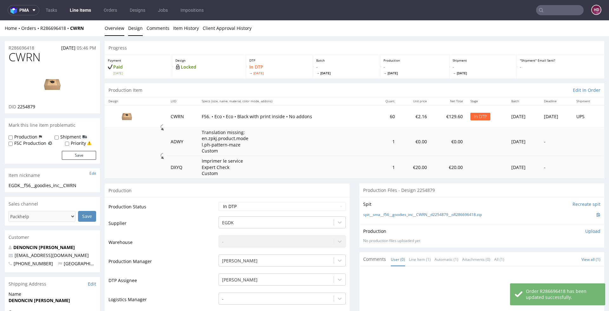
click at [137, 28] on link "Design" at bounding box center [135, 28] width 15 height 16
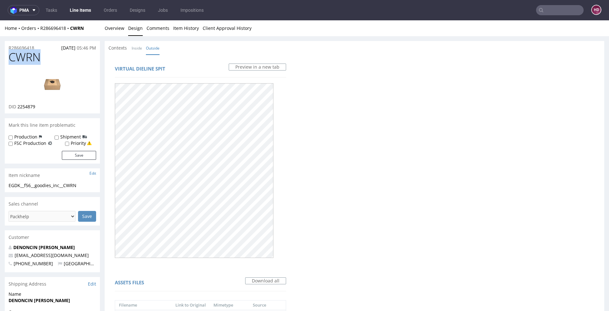
drag, startPoint x: 22, startPoint y: 55, endPoint x: 0, endPoint y: 55, distance: 22.2
click at [41, 104] on div "DID 2254879" at bounding box center [53, 106] width 88 height 6
drag, startPoint x: 24, startPoint y: 105, endPoint x: 18, endPoint y: 105, distance: 6.0
click at [18, 105] on div "DID 2254879" at bounding box center [53, 106] width 88 height 6
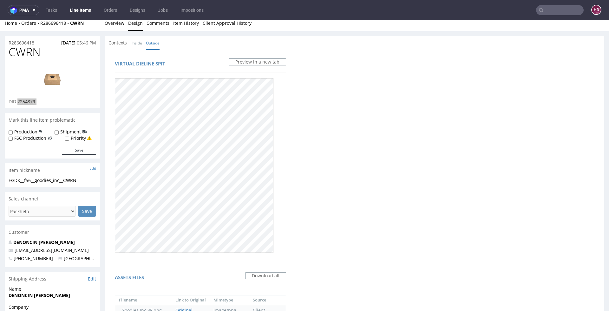
scroll to position [5, 0]
click at [54, 76] on img at bounding box center [52, 78] width 51 height 29
click at [105, 24] on link "Overview" at bounding box center [115, 23] width 20 height 16
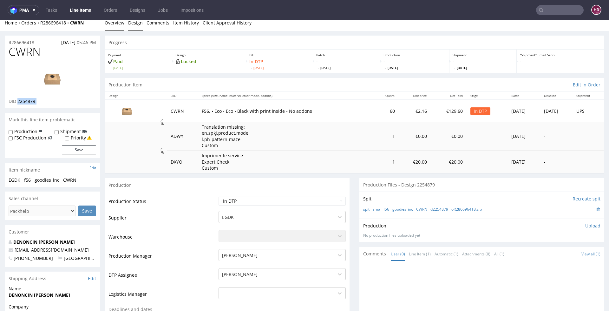
click at [131, 22] on link "Design" at bounding box center [135, 23] width 15 height 16
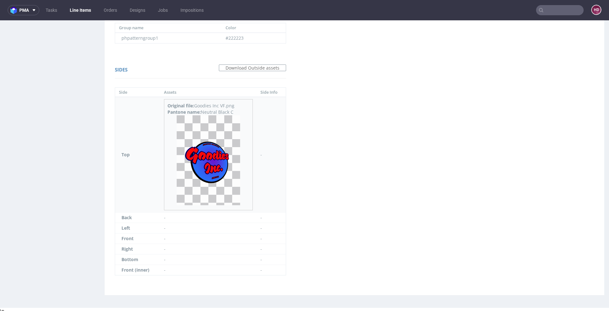
scroll to position [388, 0]
click at [218, 168] on img at bounding box center [208, 162] width 63 height 90
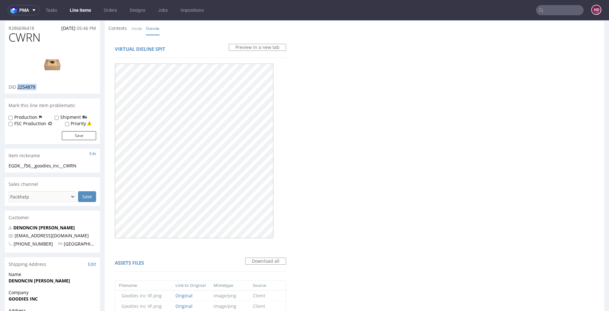
scroll to position [0, 0]
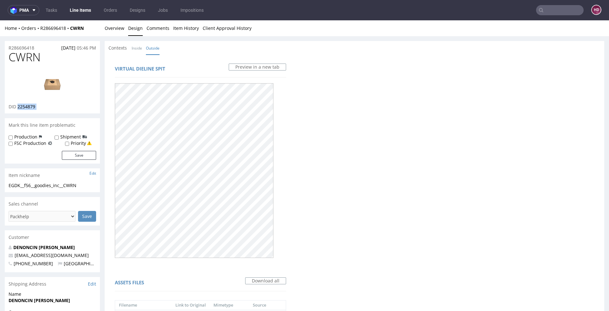
click at [65, 94] on img at bounding box center [52, 84] width 51 height 29
click at [43, 63] on h1 "CWRN" at bounding box center [53, 57] width 88 height 13
drag, startPoint x: 35, startPoint y: 61, endPoint x: 5, endPoint y: 108, distance: 55.7
copy span "CWRN"
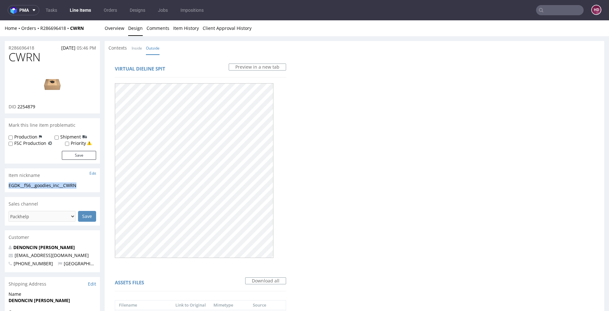
drag, startPoint x: 83, startPoint y: 184, endPoint x: -29, endPoint y: 179, distance: 111.8
copy section "EGDK__f56__goodies_inc__CWRN"
drag, startPoint x: 32, startPoint y: 46, endPoint x: -15, endPoint y: 46, distance: 46.7
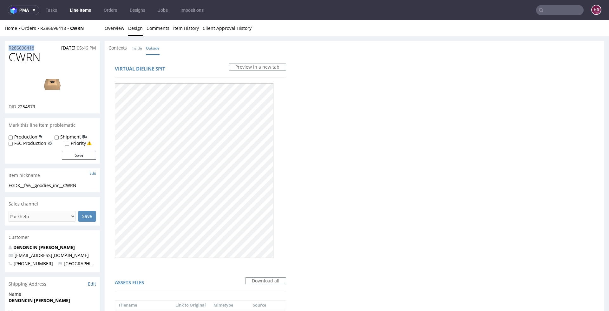
copy p "R286696418"
drag, startPoint x: 43, startPoint y: 107, endPoint x: 17, endPoint y: 105, distance: 25.5
click at [17, 105] on div "DID 2254879" at bounding box center [53, 106] width 88 height 6
copy span "2254879"
click at [134, 44] on link "Inside" at bounding box center [137, 48] width 10 height 14
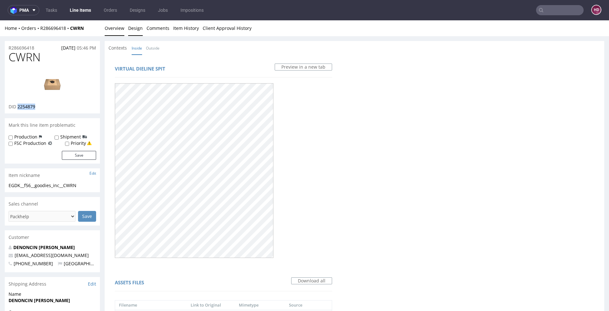
click at [118, 29] on link "Overview" at bounding box center [115, 28] width 20 height 16
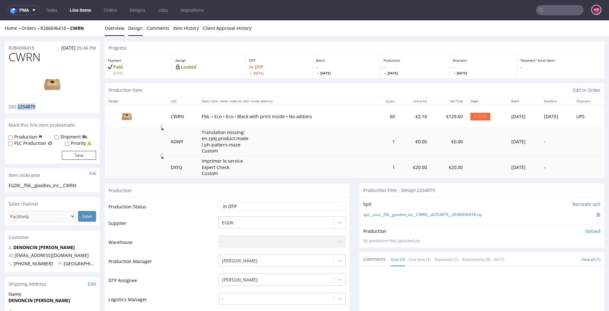
click at [134, 28] on link "Design" at bounding box center [135, 28] width 15 height 16
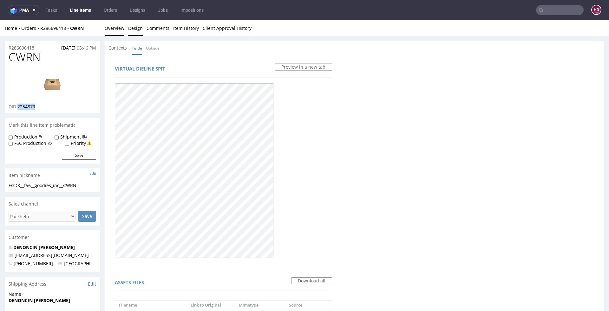
click at [118, 32] on link "Overview" at bounding box center [115, 28] width 20 height 16
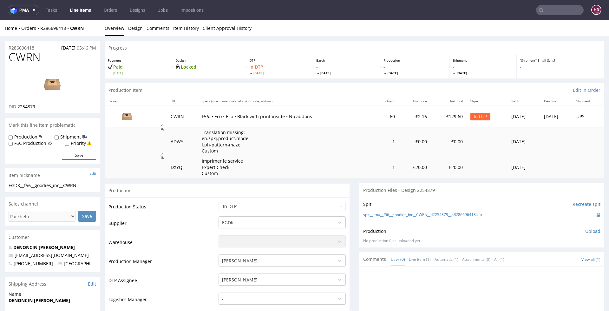
click at [586, 228] on p "Upload" at bounding box center [593, 231] width 15 height 6
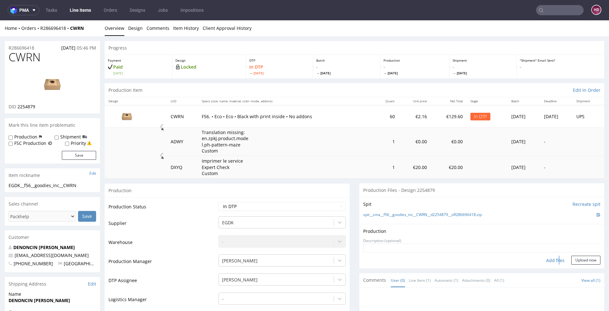
click at [548, 258] on div "Add files" at bounding box center [556, 261] width 32 height 10
type input "C:\fakepath\ EGDK__f56__goodies_inc__CWRN__d2254879__oR286696418__outside.pdf"
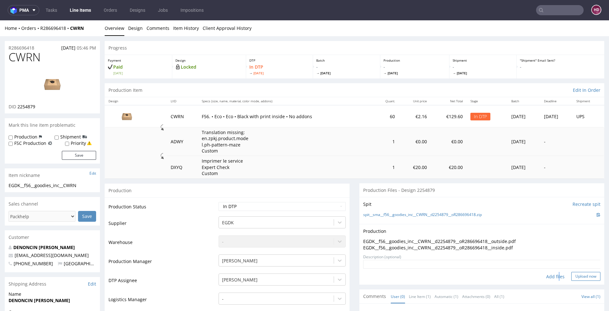
click at [572, 274] on button "Upload now" at bounding box center [586, 276] width 29 height 9
click at [290, 206] on select "Waiting for Artwork Waiting for Diecut Waiting for Mockup Waiting for DTP Waiti…" at bounding box center [282, 206] width 127 height 9
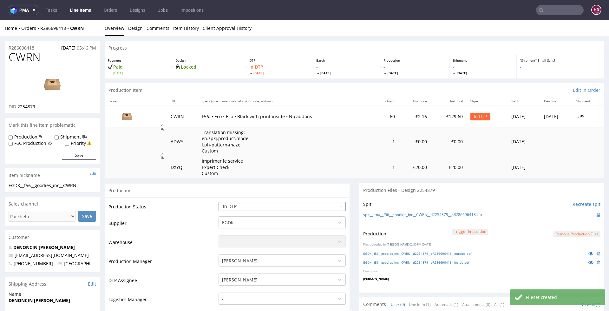
click at [264, 208] on select "Waiting for Artwork Waiting for Diecut Waiting for Mockup Waiting for DTP Waiti…" at bounding box center [282, 206] width 127 height 9
select select "dtp_production_ready"
click at [219, 202] on select "Waiting for Artwork Waiting for Diecut Waiting for Mockup Waiting for DTP Waiti…" at bounding box center [282, 206] width 127 height 9
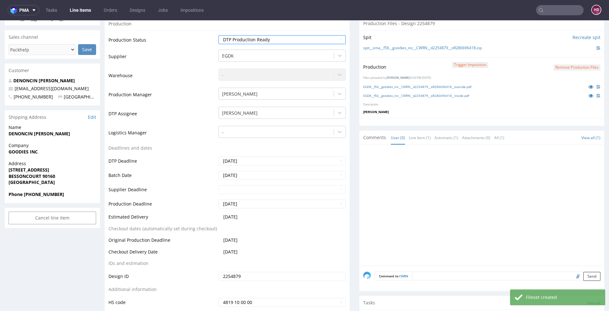
scroll to position [272, 0]
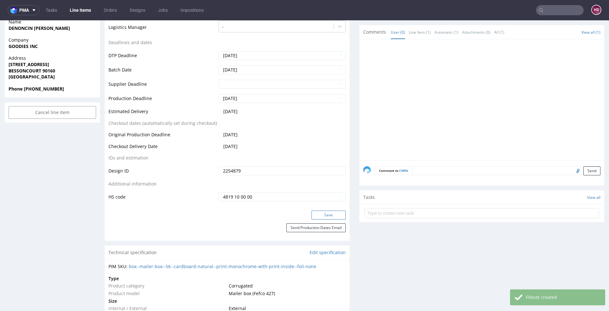
click at [323, 215] on button "Save" at bounding box center [329, 214] width 34 height 9
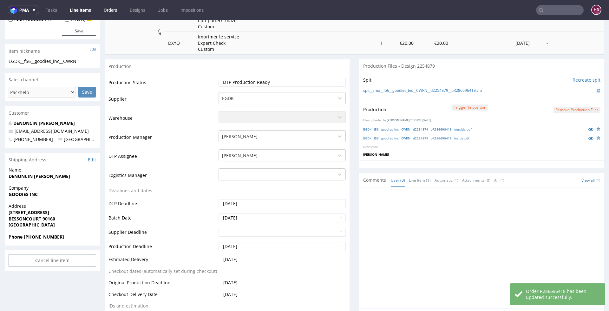
scroll to position [69, 0]
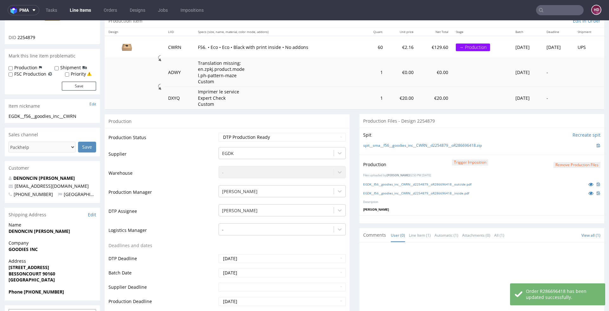
click at [80, 12] on link "Line Items" at bounding box center [80, 10] width 29 height 10
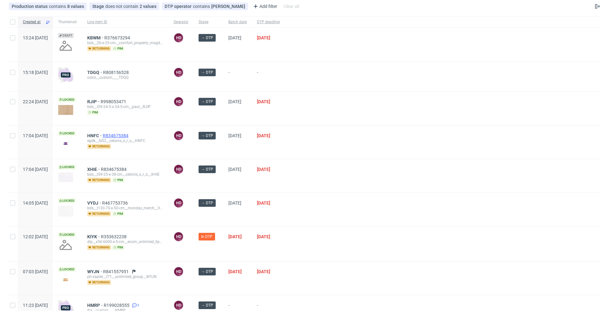
scroll to position [101, 0]
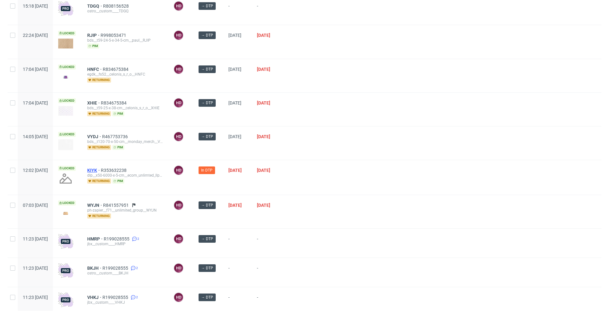
click at [101, 168] on span "KIYK" at bounding box center [94, 170] width 14 height 5
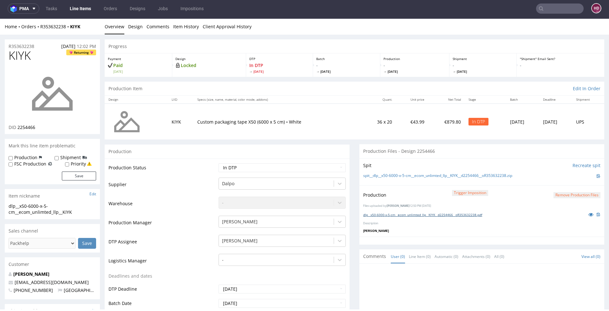
click at [391, 212] on link "dlp__x50-6000-x-5-cm__ecom_unlimted_llp__KIYK__d2254466__oR353632238.pdf" at bounding box center [422, 214] width 119 height 4
click at [456, 212] on link "dlp__x50-6000-x-5-cm__ecom_unlimted_llp__KIYK__d2254466__oR353632238.pdf" at bounding box center [422, 214] width 119 height 4
click at [291, 170] on select "Waiting for Artwork Waiting for Diecut Waiting for Mockup Waiting for DTP Waiti…" at bounding box center [282, 167] width 127 height 9
select select "dtp_ca_needed"
click at [219, 163] on select "Waiting for Artwork Waiting for Diecut Waiting for Mockup Waiting for DTP Waiti…" at bounding box center [282, 167] width 127 height 9
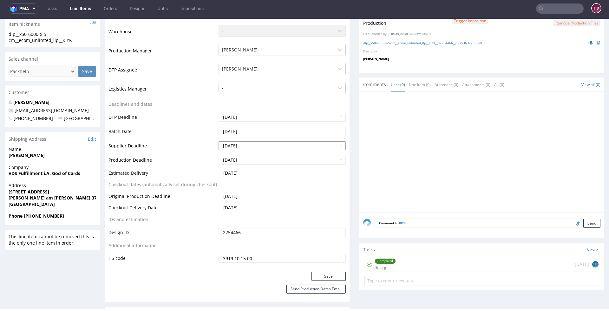
scroll to position [172, 0]
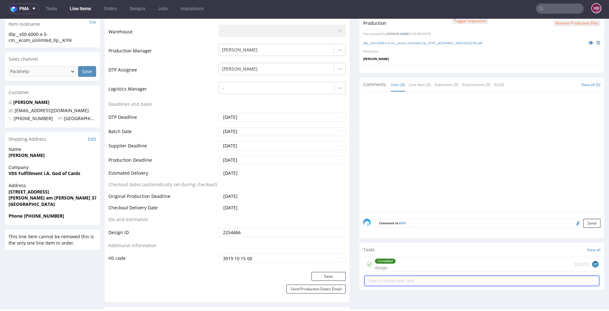
click at [384, 279] on input "text" at bounding box center [482, 281] width 235 height 10
type input "non-auto PCA"
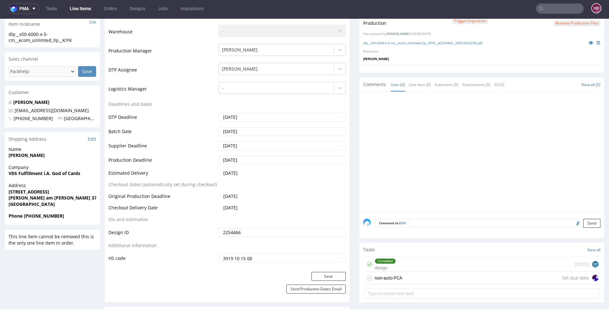
click at [405, 275] on div "non-auto PCA Set due date" at bounding box center [482, 278] width 235 height 13
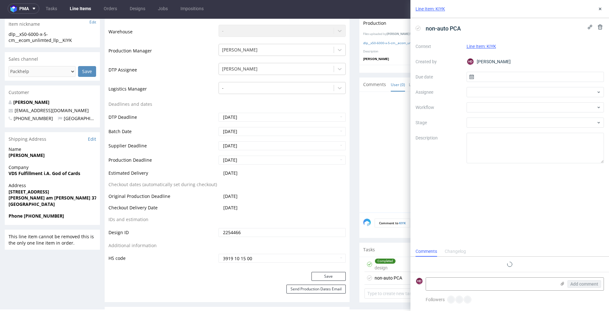
scroll to position [5, 0]
click at [476, 78] on input "text" at bounding box center [536, 77] width 138 height 10
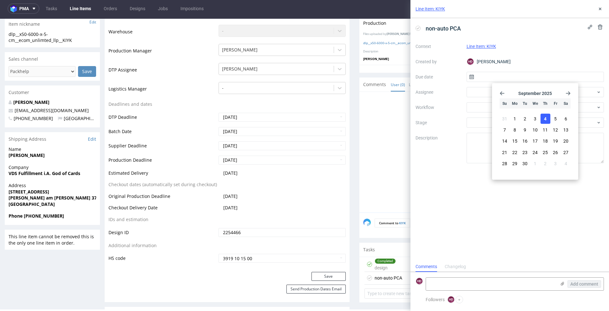
click at [546, 119] on span "4" at bounding box center [545, 119] width 3 height 6
type input "[DATE]"
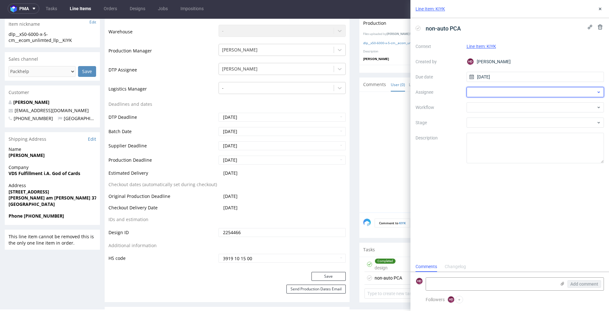
click at [508, 89] on div at bounding box center [536, 92] width 138 height 10
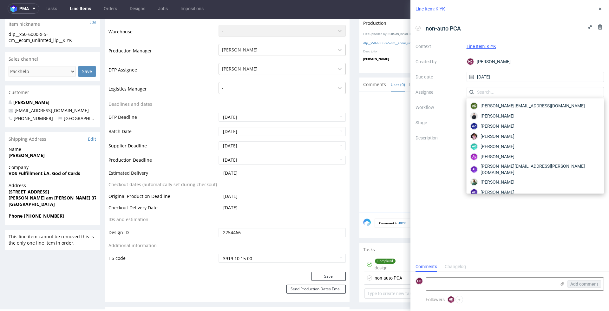
click at [437, 93] on label "Assignee" at bounding box center [439, 92] width 46 height 8
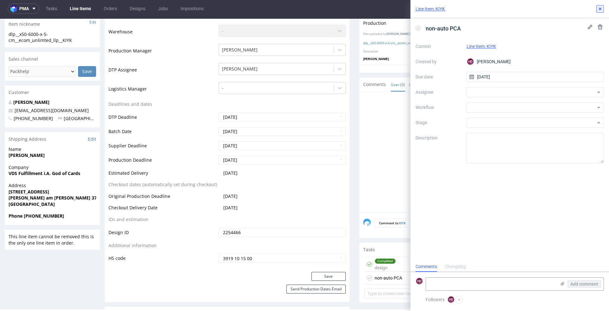
click at [598, 9] on icon at bounding box center [600, 8] width 5 height 5
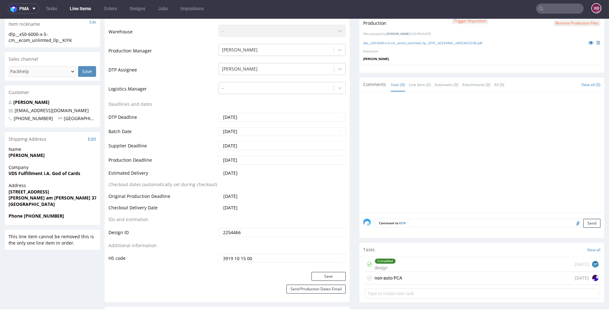
click at [495, 273] on div "non-auto PCA [DATE]" at bounding box center [482, 278] width 235 height 13
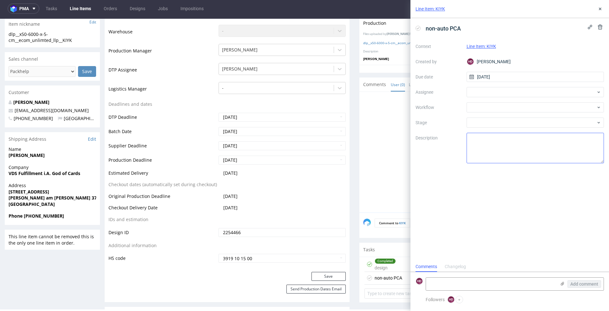
scroll to position [5, 0]
click at [482, 105] on div at bounding box center [536, 107] width 138 height 10
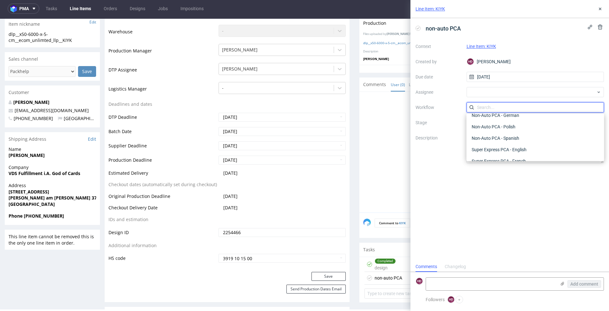
scroll to position [318, 0]
click at [533, 117] on div "Non-Auto PCA - German" at bounding box center [535, 113] width 133 height 11
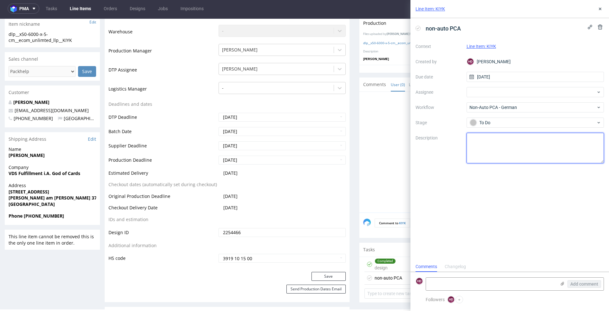
click at [541, 134] on textarea at bounding box center [536, 148] width 138 height 30
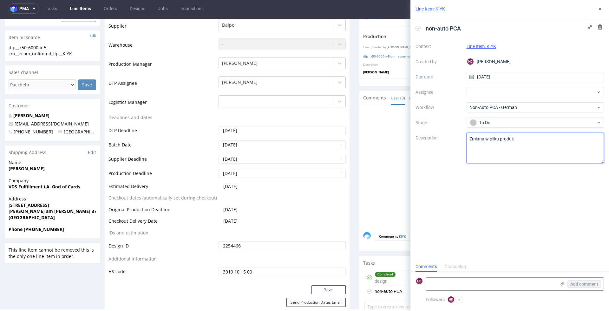
scroll to position [134, 0]
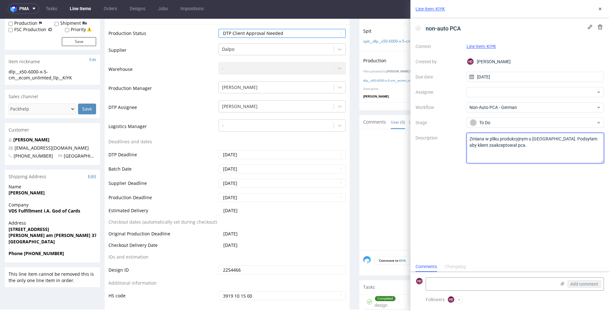
drag, startPoint x: 572, startPoint y: 136, endPoint x: 591, endPoint y: 152, distance: 25.0
click at [591, 152] on textarea "Zmiana w pliku produkcyjnym u [GEOGRAPHIC_DATA]. Podsyłam aby klient zaakceptow…" at bounding box center [536, 148] width 138 height 30
type textarea "Zmiana w pliku produkcyjnym u [GEOGRAPHIC_DATA]. Podsyłam doklienta do akceptu."
click at [598, 10] on icon at bounding box center [600, 8] width 5 height 5
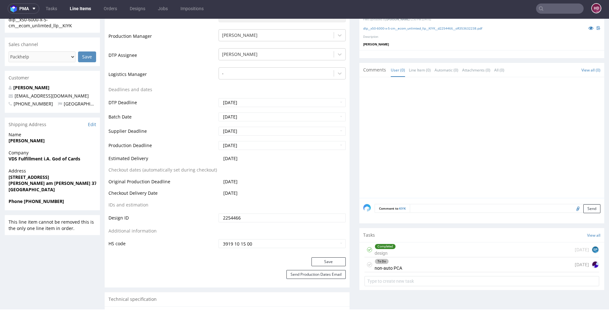
scroll to position [199, 0]
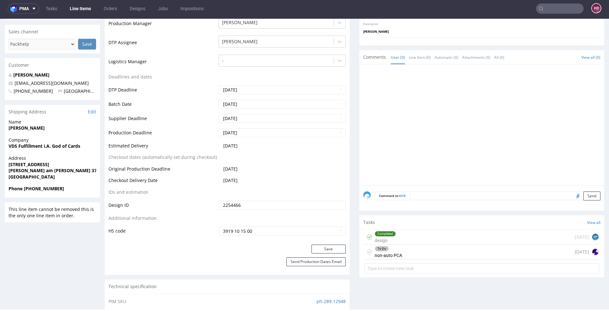
click at [398, 248] on div "To Do non-auto PCA [DATE]" at bounding box center [482, 251] width 235 height 15
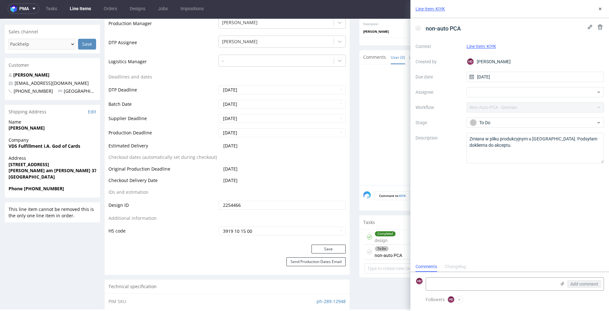
scroll to position [5, 0]
click at [441, 280] on textarea at bounding box center [491, 283] width 130 height 13
paste textarea "Customer approval is required. Your design has been adapted to fit the correct …"
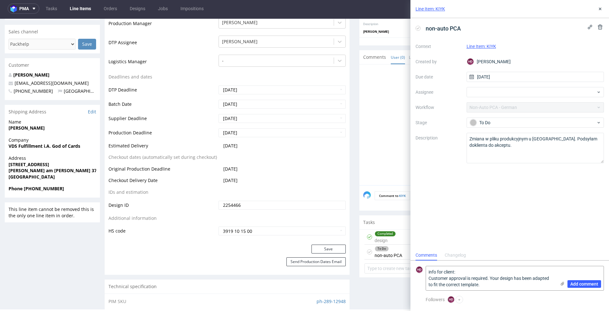
scroll to position [0, 0]
type textarea "info for client: Customer approval is required. Your design has been adapted to…"
click at [579, 283] on span "Add comment" at bounding box center [585, 284] width 28 height 4
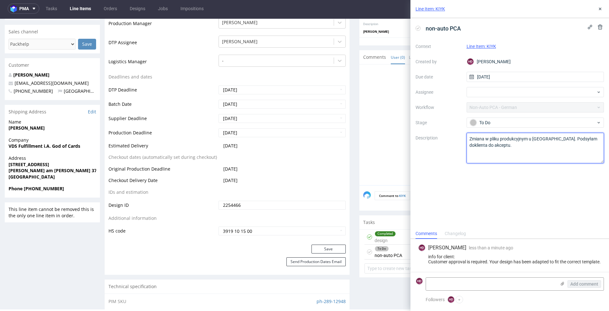
click at [576, 138] on textarea "Zmiana w pliku produkcyjnym u [GEOGRAPHIC_DATA]. Podsyłam doklienta do akceptu." at bounding box center [536, 148] width 138 height 30
click at [534, 137] on textarea "Zmiana w pliku produkcyjnym u [GEOGRAPHIC_DATA]. Podsyłam doklienta do akceptu." at bounding box center [536, 148] width 138 height 30
click at [485, 147] on textarea "Zmiana w pliku produkcyjnym u [GEOGRAPHIC_DATA]. Podsyłam doklienta do akceptu." at bounding box center [536, 148] width 138 height 30
type textarea "Zmiana w pliku produkcyjnym u [GEOGRAPHIC_DATA]. Podsyłam dla klienta do akcept…"
click at [516, 228] on div "Comments Changelog" at bounding box center [510, 233] width 199 height 10
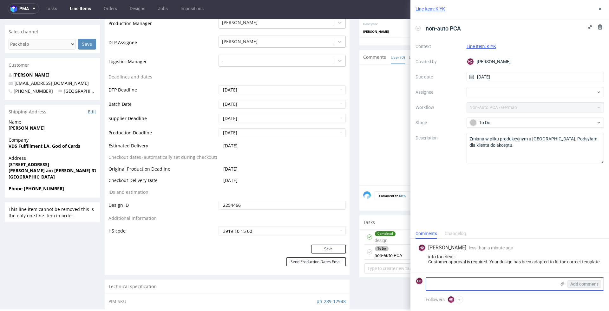
click at [563, 283] on use at bounding box center [562, 284] width 3 height 4
click at [0, 0] on input "file" at bounding box center [0, 0] width 0 height 0
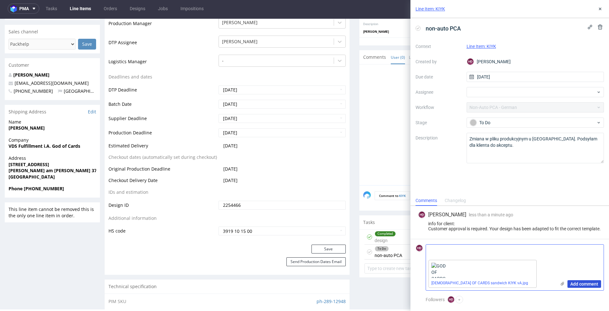
click at [572, 283] on span "Add comment" at bounding box center [585, 284] width 28 height 4
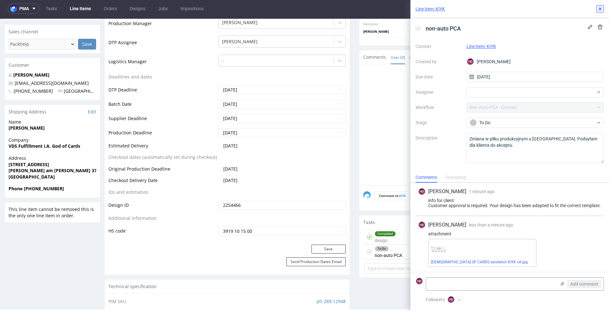
click at [599, 9] on icon at bounding box center [600, 8] width 5 height 5
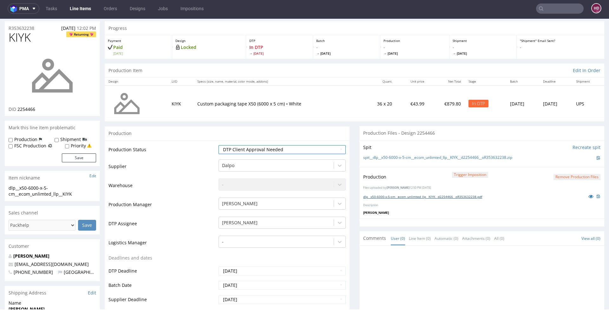
scroll to position [23, 0]
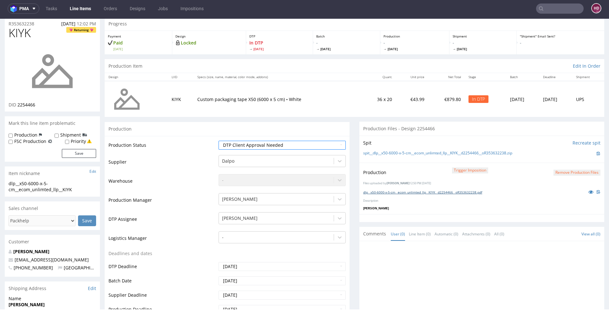
click at [374, 190] on link "dlp__x50-6000-x-5-cm__ecom_unlimted_llp__KIYK__d2254466__oR353632238.pdf" at bounding box center [422, 192] width 119 height 4
click at [67, 5] on link "Line Items" at bounding box center [80, 8] width 29 height 10
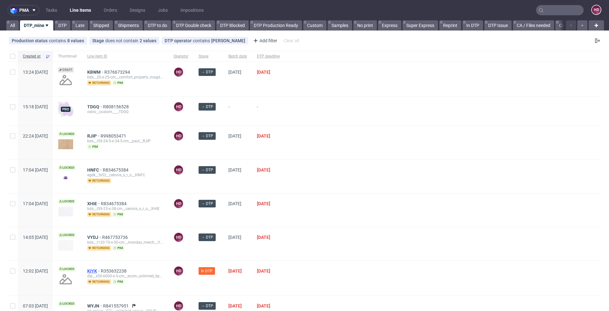
click at [101, 268] on span "KIYK" at bounding box center [94, 270] width 14 height 5
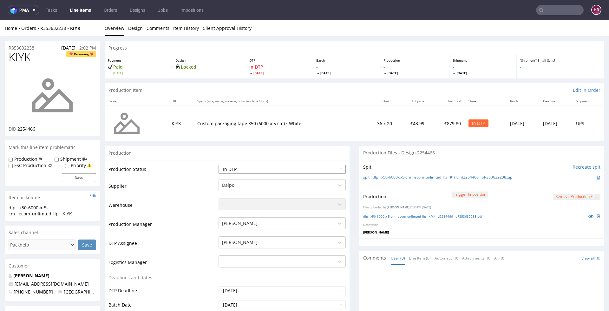
click at [226, 168] on select "Waiting for Artwork Waiting for Diecut Waiting for Mockup Waiting for DTP Waiti…" at bounding box center [282, 169] width 127 height 9
select select "dtp_ca_needed"
click at [219, 165] on select "Waiting for Artwork Waiting for Diecut Waiting for Mockup Waiting for DTP Waiti…" at bounding box center [282, 169] width 127 height 9
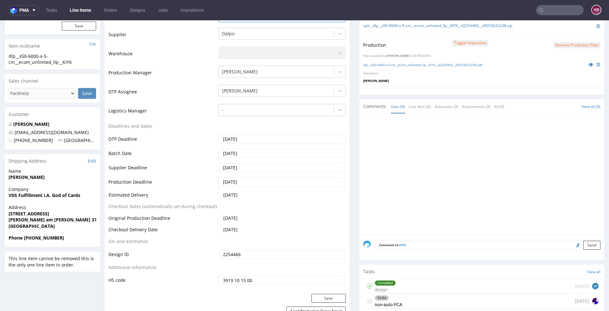
scroll to position [272, 0]
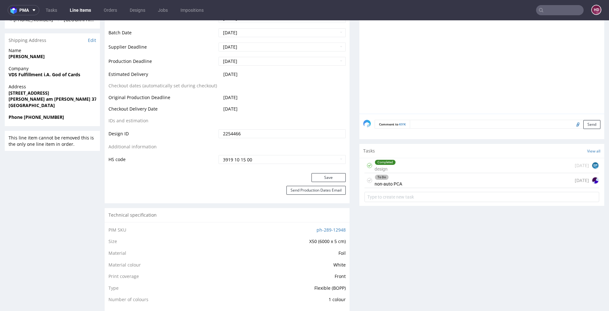
click at [318, 172] on div "Production Status Waiting for Artwork Waiting for Diecut Waiting for Mockup Wai…" at bounding box center [227, 30] width 245 height 285
click at [316, 175] on button "Save" at bounding box center [329, 177] width 34 height 9
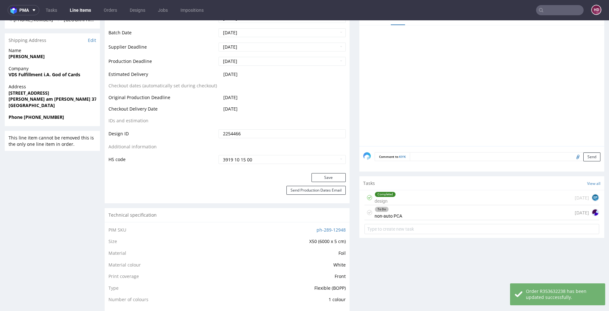
scroll to position [0, 0]
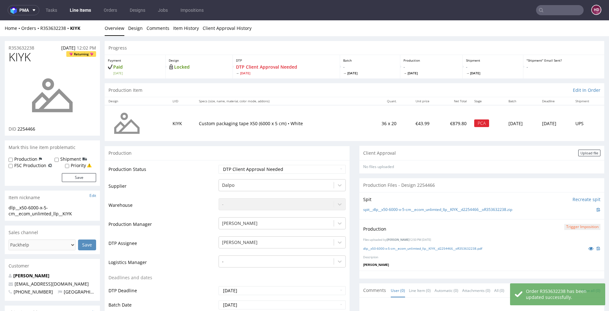
click at [77, 11] on link "Line Items" at bounding box center [80, 10] width 29 height 10
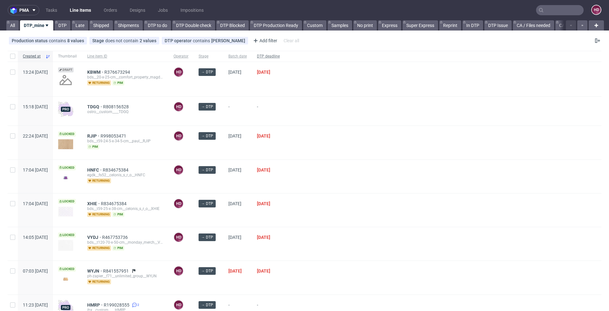
click at [280, 57] on span "DTP deadline" at bounding box center [268, 56] width 23 height 5
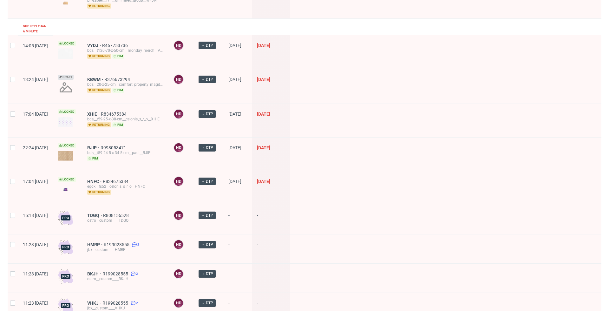
scroll to position [160, 0]
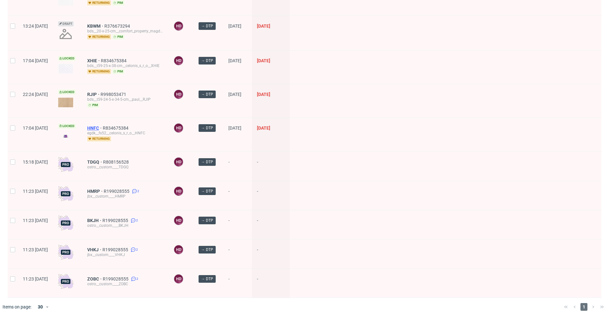
click at [103, 125] on span "HNFC" at bounding box center [95, 127] width 16 height 5
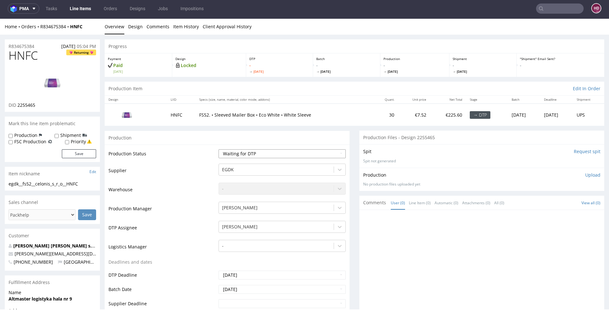
click at [266, 151] on select "Waiting for Artwork Waiting for Diecut Waiting for Mockup Waiting for DTP Waiti…" at bounding box center [282, 153] width 127 height 9
select select "dtp_in_process"
click at [219, 149] on select "Waiting for Artwork Waiting for Diecut Waiting for Mockup Waiting for DTP Waiti…" at bounding box center [282, 153] width 127 height 9
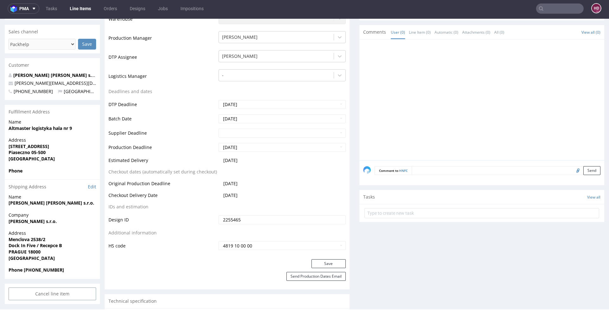
scroll to position [210, 0]
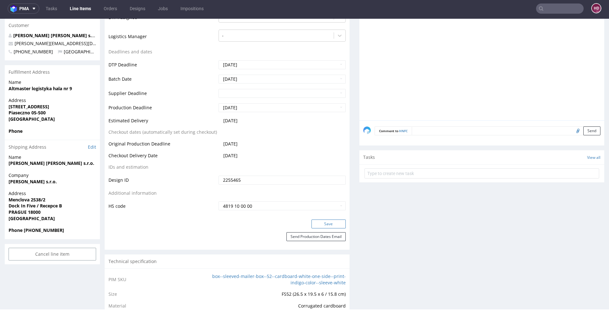
click at [325, 221] on button "Save" at bounding box center [329, 223] width 34 height 9
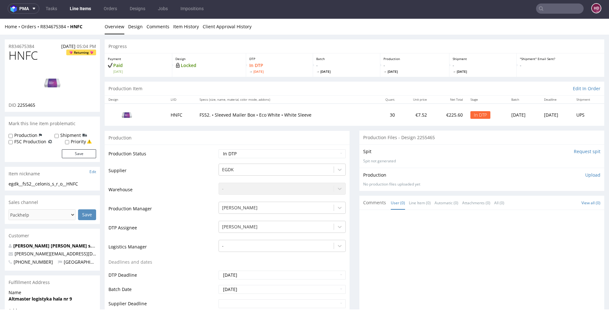
scroll to position [0, 0]
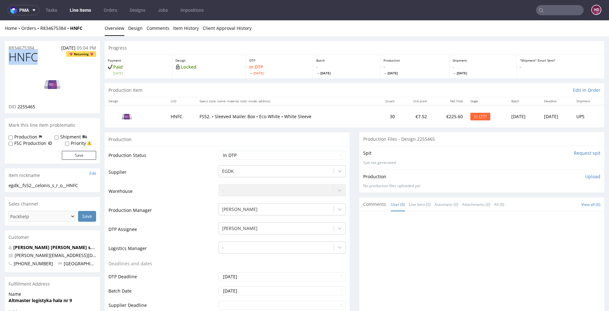
drag, startPoint x: 12, startPoint y: 54, endPoint x: -25, endPoint y: 56, distance: 37.2
copy span "HNFC"
drag, startPoint x: 38, startPoint y: 107, endPoint x: 19, endPoint y: 106, distance: 19.7
click at [18, 106] on div "DID 2255465" at bounding box center [53, 106] width 88 height 6
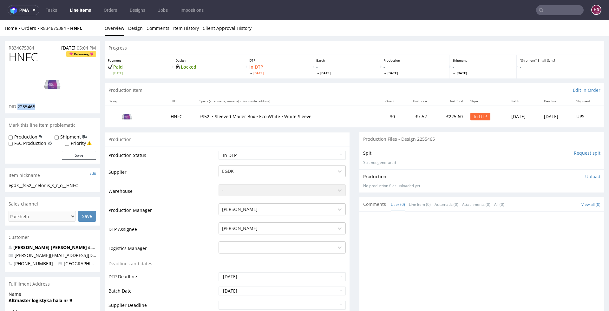
copy span "2255465"
click at [46, 85] on img at bounding box center [52, 84] width 51 height 29
click at [88, 184] on div "egdk__fs52__celonis_s_r_o__HNFC" at bounding box center [53, 185] width 88 height 6
drag, startPoint x: 88, startPoint y: 184, endPoint x: -31, endPoint y: 185, distance: 118.4
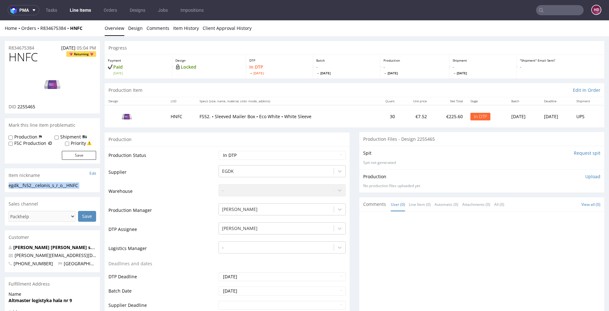
copy div "egdk__fs52__celonis_s_r_o__HNFC Update"
click at [38, 48] on div "R834675384 [DATE] 05:04 PM" at bounding box center [52, 46] width 95 height 10
drag, startPoint x: 17, startPoint y: 47, endPoint x: -8, endPoint y: 48, distance: 24.8
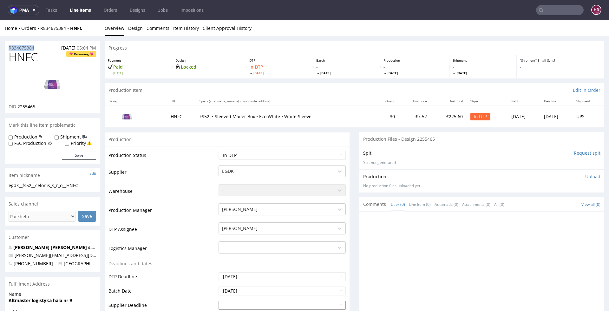
copy p "R834675384"
drag, startPoint x: 42, startPoint y: 106, endPoint x: 17, endPoint y: 107, distance: 24.8
click at [17, 107] on div "DID 2255465" at bounding box center [53, 106] width 88 height 6
copy span "2255465"
click at [586, 176] on p "Upload" at bounding box center [593, 176] width 15 height 6
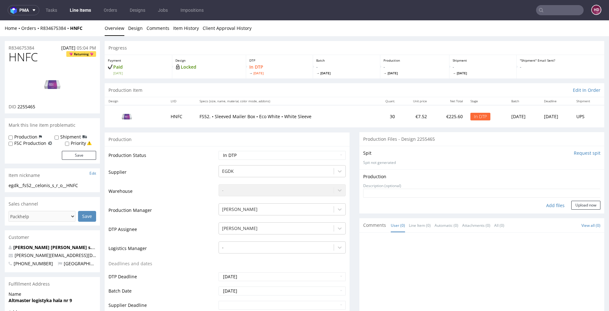
click at [551, 203] on div "Add files" at bounding box center [556, 206] width 32 height 10
type input "C:\fakepath\egdk__fs52__celonis_s_r_o__HNFC __d2255465__oR834675384.pdf"
click at [573, 214] on button "Upload now" at bounding box center [586, 215] width 29 height 9
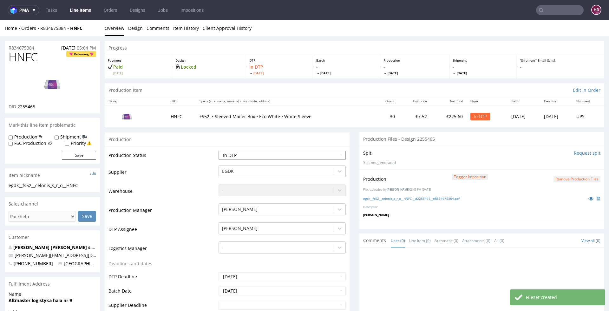
click at [275, 159] on select "Waiting for Artwork Waiting for Diecut Waiting for Mockup Waiting for DTP Waiti…" at bounding box center [282, 155] width 127 height 9
select select "dtp_production_ready"
click at [219, 151] on select "Waiting for Artwork Waiting for Diecut Waiting for Mockup Waiting for DTP Waiti…" at bounding box center [282, 155] width 127 height 9
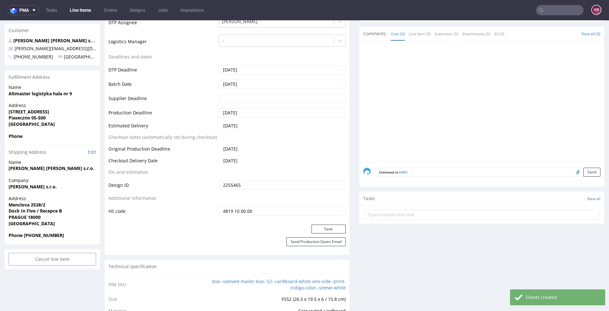
scroll to position [208, 0]
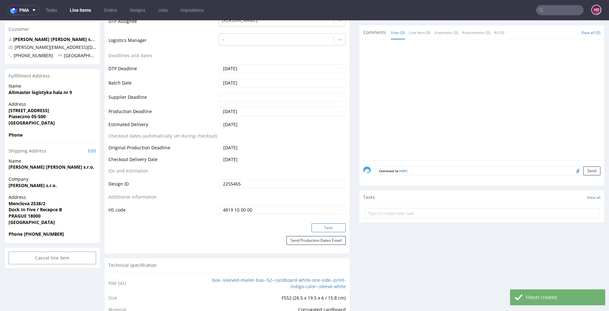
click at [331, 226] on button "Save" at bounding box center [329, 227] width 34 height 9
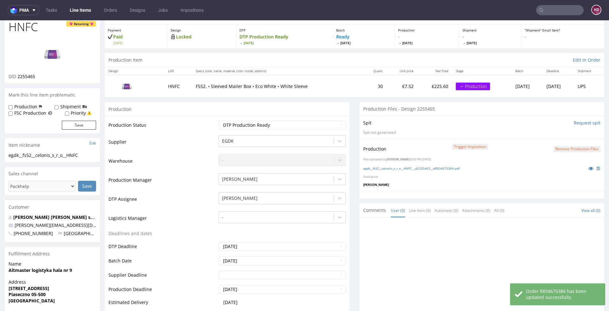
scroll to position [0, 0]
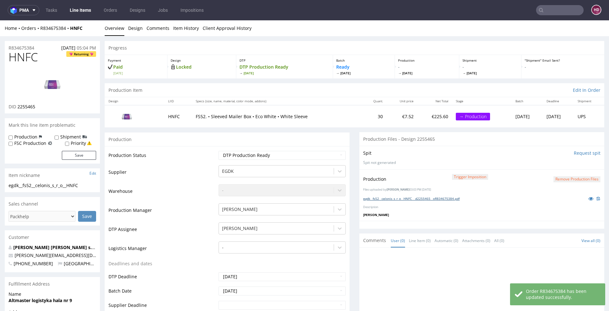
click at [375, 196] on link "egdk__fs52__celonis_s_r_o__HNFC __d2255465__oR834675384.pdf" at bounding box center [411, 198] width 96 height 4
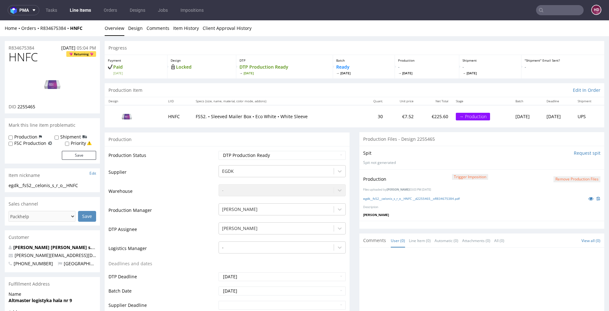
click at [561, 178] on button "Remove production files" at bounding box center [577, 179] width 47 height 6
click at [555, 164] on link "Yes" at bounding box center [557, 165] width 18 height 10
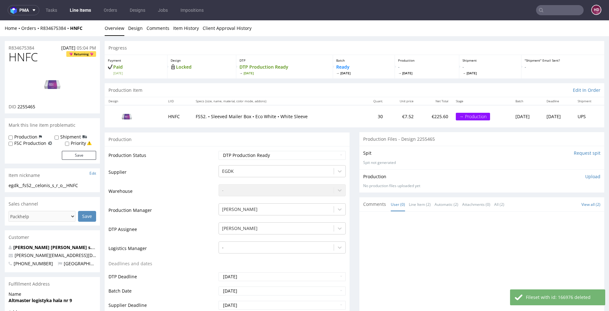
click at [586, 174] on p "Upload" at bounding box center [593, 176] width 15 height 6
click at [542, 202] on div "Add files" at bounding box center [556, 206] width 32 height 10
type input "C:\fakepath\egdk__fs52__celonis_s_r_o__HNFC __d2255465__oR834675384.pdf"
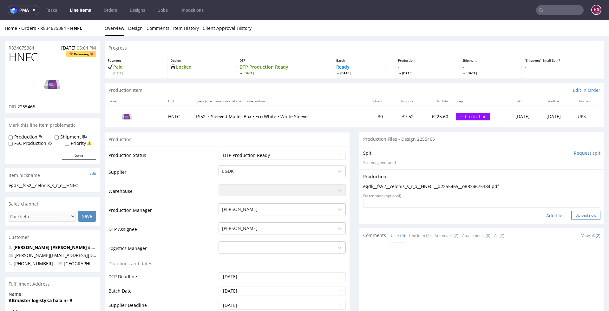
click at [572, 213] on button "Upload now" at bounding box center [586, 215] width 29 height 9
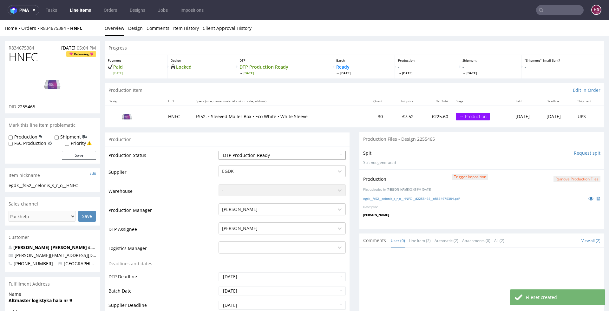
click at [291, 156] on select "Waiting for Artwork Waiting for Diecut Waiting for Mockup Waiting for DTP Waiti…" at bounding box center [282, 155] width 127 height 9
click at [219, 151] on select "Waiting for Artwork Waiting for Diecut Waiting for Mockup Waiting for DTP Waiti…" at bounding box center [282, 155] width 127 height 9
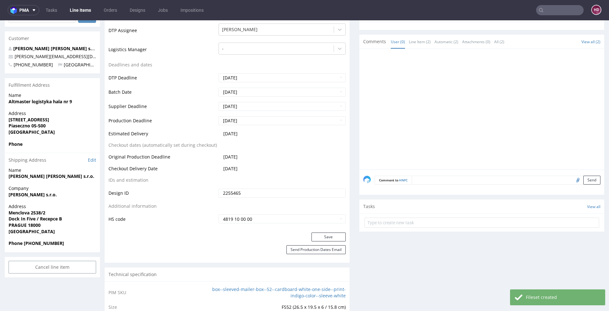
scroll to position [233, 0]
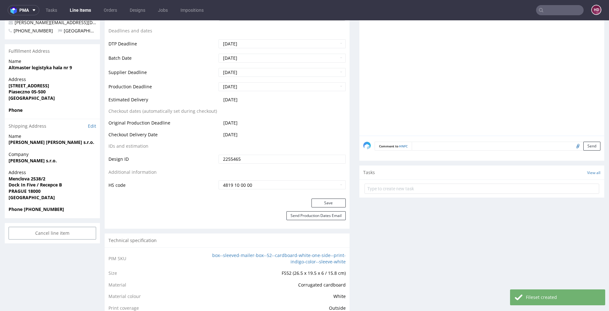
click at [317, 194] on div "Production Status Waiting for Artwork Waiting for Diecut Waiting for Mockup Wai…" at bounding box center [227, 55] width 245 height 285
click at [318, 201] on button "Save" at bounding box center [329, 202] width 34 height 9
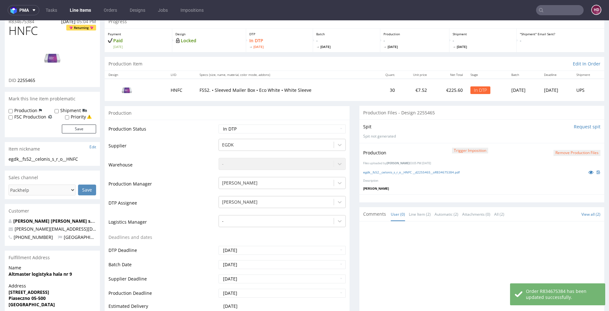
scroll to position [0, 0]
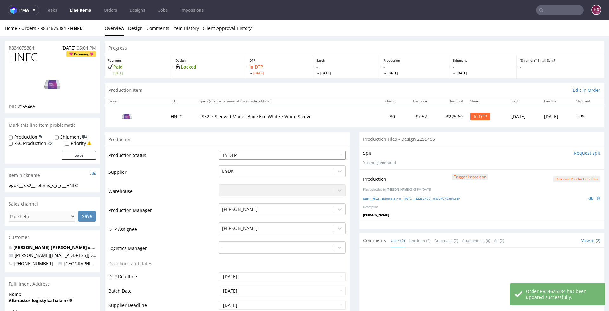
click at [282, 155] on select "Waiting for Artwork Waiting for Diecut Waiting for Mockup Waiting for DTP Waiti…" at bounding box center [282, 155] width 127 height 9
select select "dtp_production_ready"
click at [219, 151] on select "Waiting for Artwork Waiting for Diecut Waiting for Mockup Waiting for DTP Waiti…" at bounding box center [282, 155] width 127 height 9
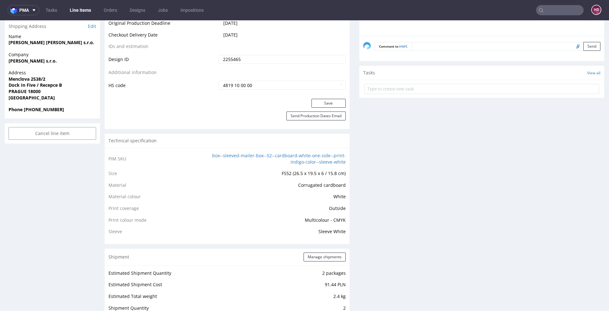
scroll to position [372, 0]
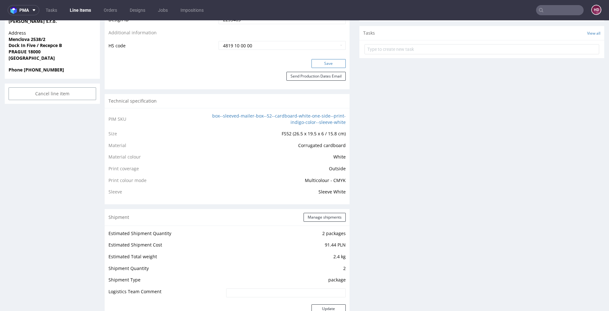
click at [328, 62] on button "Save" at bounding box center [329, 63] width 34 height 9
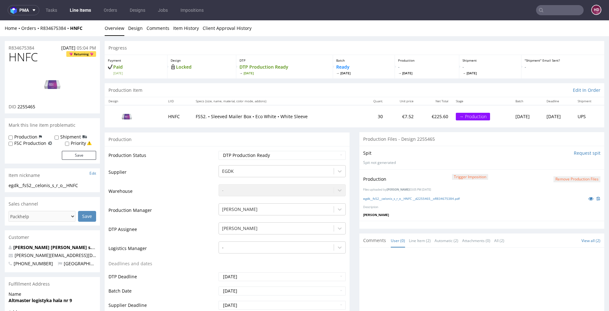
click at [81, 10] on link "Line Items" at bounding box center [80, 10] width 29 height 10
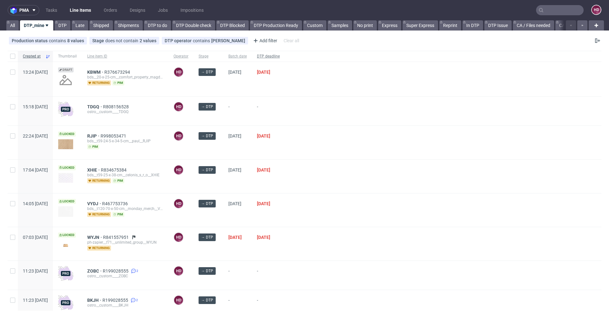
click at [280, 56] on span "DTP deadline" at bounding box center [268, 56] width 23 height 5
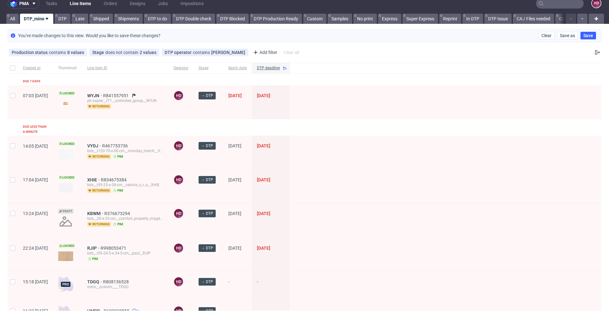
scroll to position [32, 0]
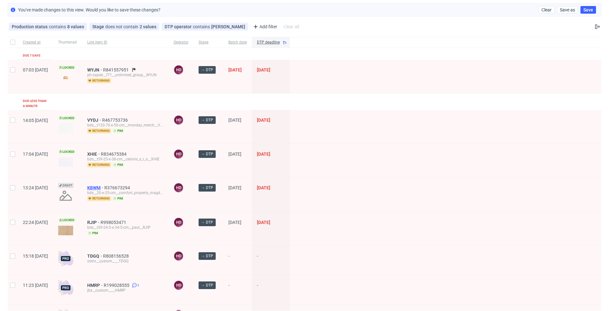
click at [104, 185] on span "KBWM" at bounding box center [95, 187] width 17 height 5
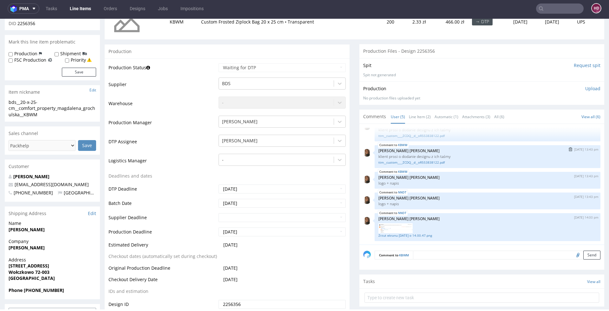
scroll to position [11, 0]
click at [277, 63] on td "Waiting for Artwork Waiting for Diecut Waiting for Mockup Waiting for DTP Waiti…" at bounding box center [281, 70] width 129 height 14
click at [190, 58] on div "Production Status Waiting for Artwork Waiting for Diecut Waiting for Mockup Wai…" at bounding box center [227, 200] width 245 height 285
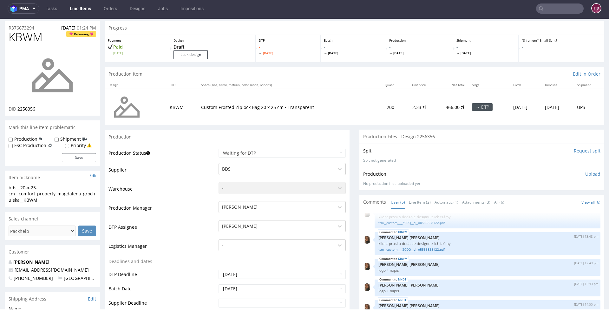
scroll to position [0, 0]
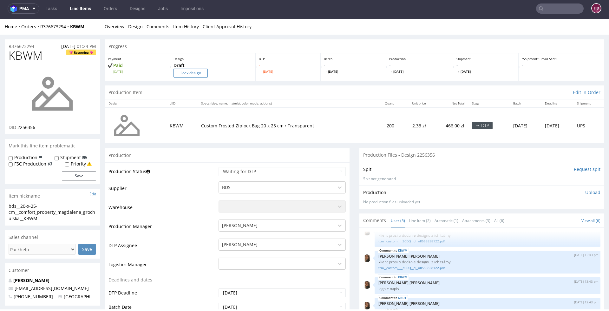
click at [199, 73] on input "Lock design" at bounding box center [191, 73] width 34 height 9
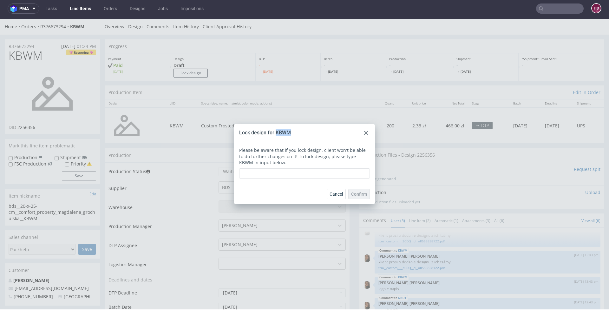
drag, startPoint x: 302, startPoint y: 136, endPoint x: 274, endPoint y: 132, distance: 28.5
click at [274, 132] on div "Lock design for KBWM" at bounding box center [304, 133] width 141 height 18
copy div "KBWM"
click at [305, 172] on input "text" at bounding box center [304, 173] width 131 height 10
paste input "KBWM"
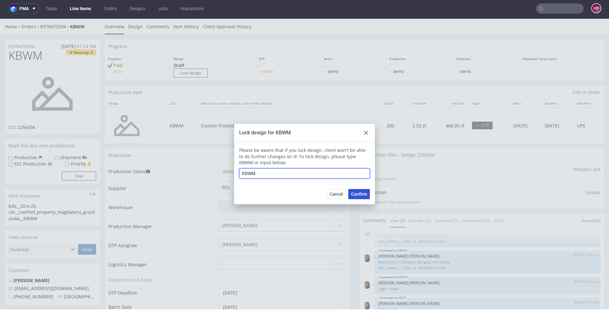
type input "KBWM"
click at [361, 190] on button "Confirm" at bounding box center [360, 194] width 22 height 10
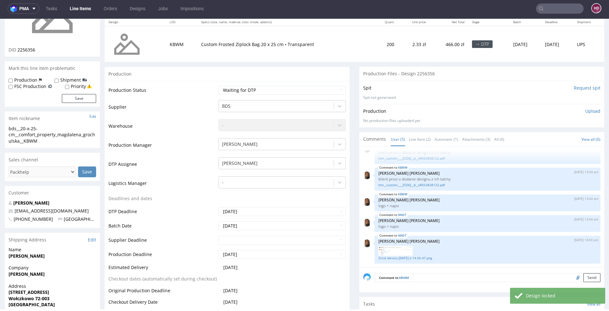
scroll to position [88, 0]
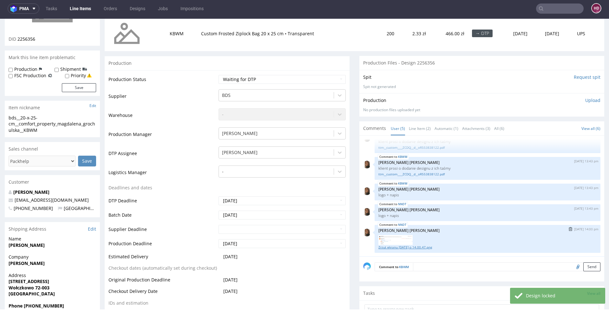
click at [402, 247] on link "Zrzut ekranu 2025-09-4 o 14.00.47.png" at bounding box center [488, 247] width 218 height 5
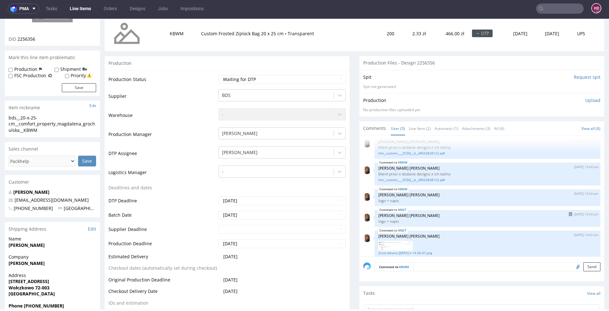
scroll to position [7, 0]
click at [399, 188] on link "KBWM" at bounding box center [402, 189] width 9 height 5
click at [405, 178] on link "ttm__custom____ZCDQ__d__oR553838122.pdf" at bounding box center [488, 180] width 218 height 5
click at [284, 76] on select "Waiting for Artwork Waiting for Diecut Waiting for Mockup Waiting for DTP Waiti…" at bounding box center [282, 79] width 127 height 9
select select "dtp_in_process"
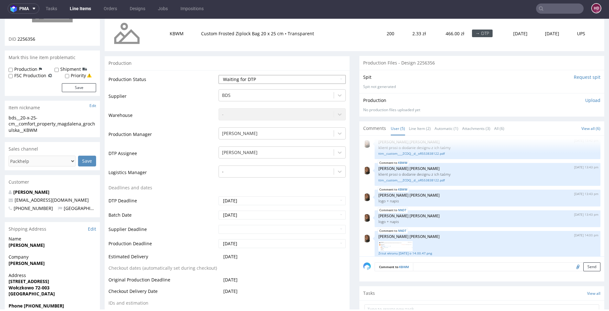
click at [219, 75] on select "Waiting for Artwork Waiting for Diecut Waiting for Mockup Waiting for DTP Waiti…" at bounding box center [282, 79] width 127 height 9
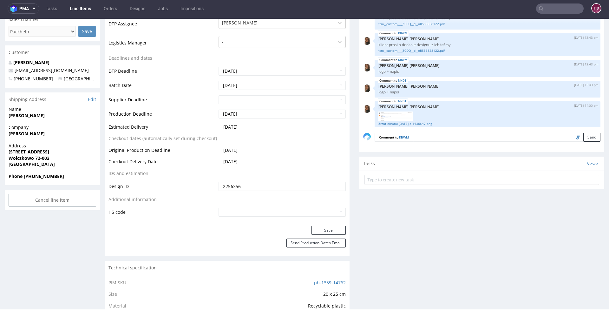
scroll to position [276, 0]
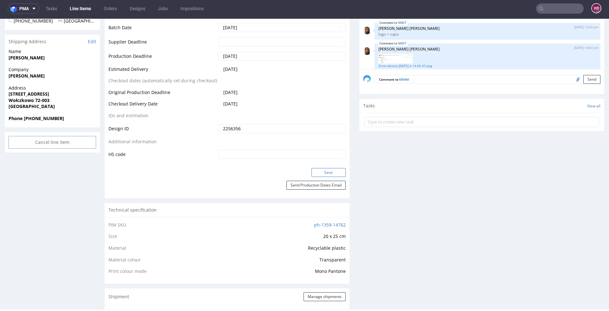
click at [322, 173] on button "Save" at bounding box center [329, 172] width 34 height 9
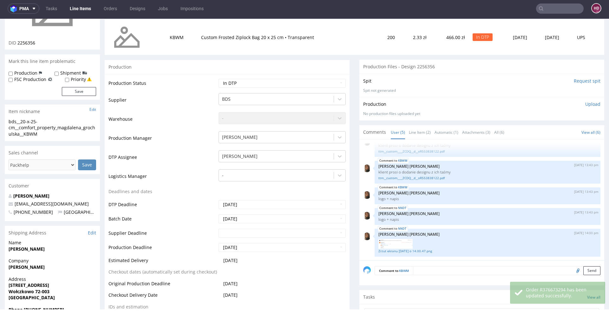
scroll to position [0, 0]
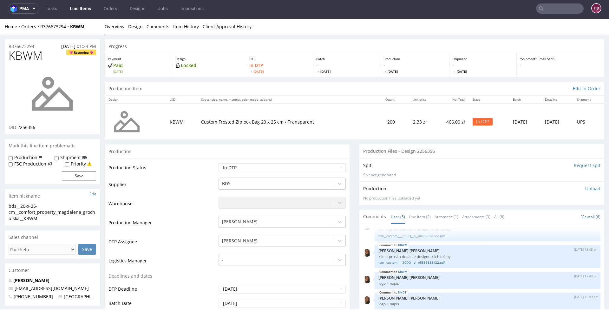
click at [84, 7] on link "Line Items" at bounding box center [80, 8] width 29 height 10
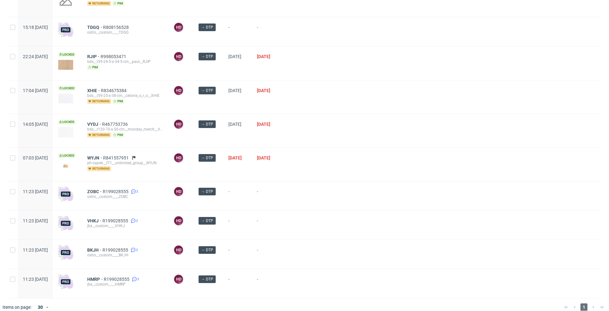
scroll to position [86, 0]
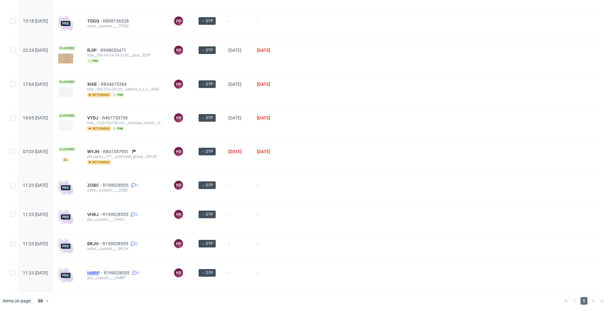
click at [104, 270] on span "HMRP" at bounding box center [95, 272] width 17 height 5
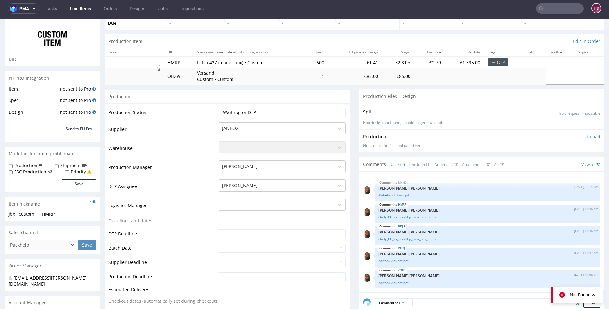
scroll to position [44, 0]
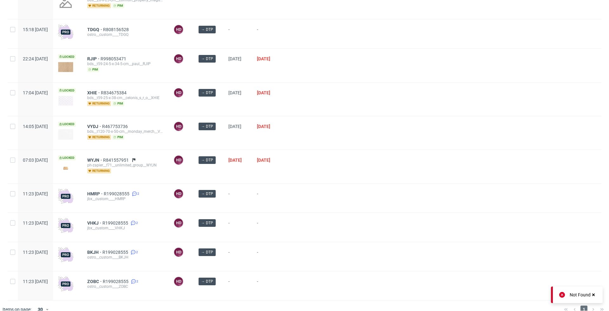
scroll to position [86, 0]
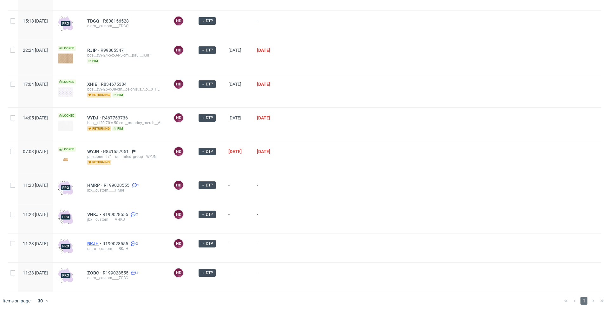
click at [103, 242] on span "BKJH" at bounding box center [94, 243] width 15 height 5
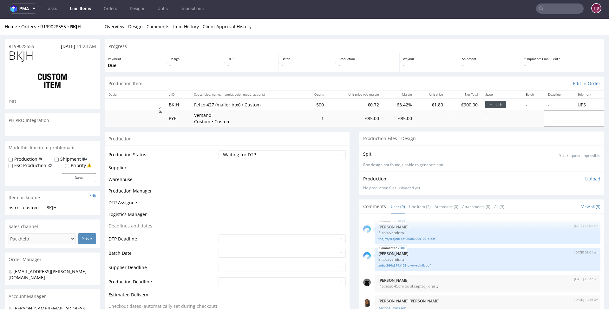
scroll to position [116, 0]
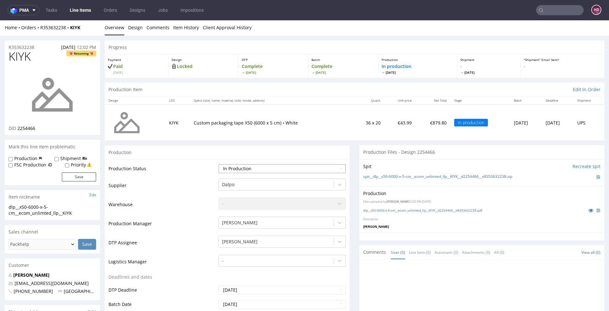
scroll to position [1, 0]
click at [267, 165] on select "Waiting for Artwork Waiting for Diecut Waiting for Mockup Waiting for DTP Waiti…" at bounding box center [282, 167] width 127 height 9
select select "dtp_in_process"
click at [219, 163] on select "Waiting for Artwork Waiting for Diecut Waiting for Mockup Waiting for DTP Waiti…" at bounding box center [282, 167] width 127 height 9
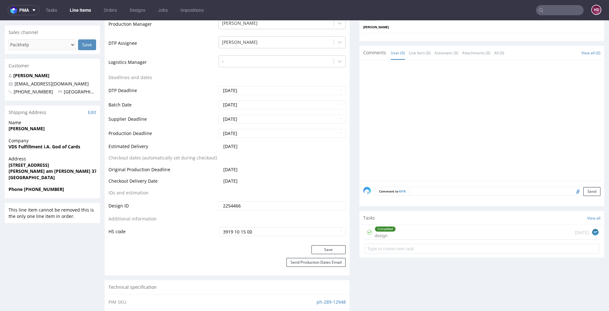
scroll to position [208, 0]
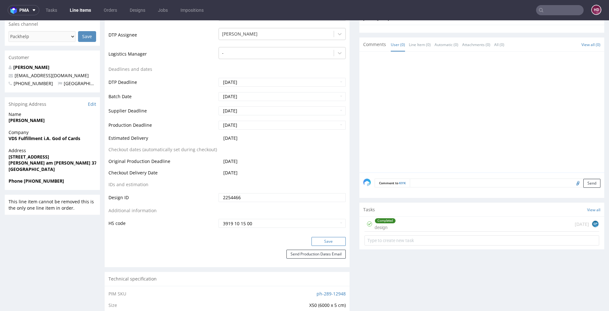
click at [332, 237] on button "Save" at bounding box center [329, 241] width 34 height 9
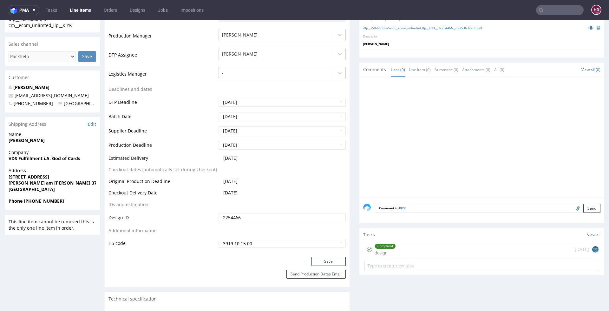
scroll to position [0, 0]
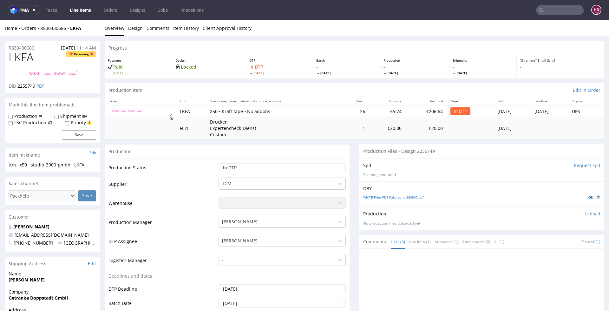
scroll to position [5, 0]
click at [81, 12] on link "Line Items" at bounding box center [80, 10] width 29 height 10
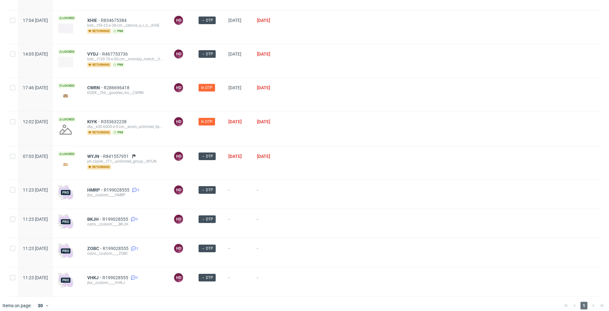
scroll to position [187, 0]
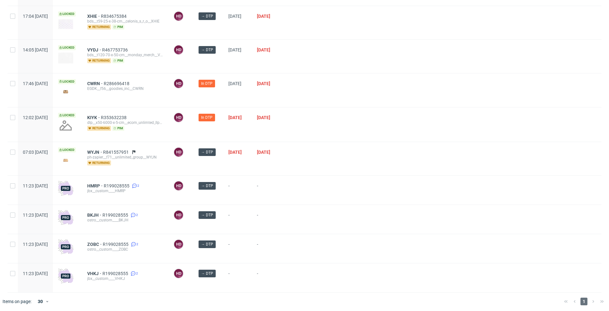
click at [115, 145] on div "WYJN R841557951 ph-zapier__f71__unlimited_group__WYJN returning" at bounding box center [125, 158] width 86 height 33
click at [103, 150] on span "WYJN" at bounding box center [95, 152] width 16 height 5
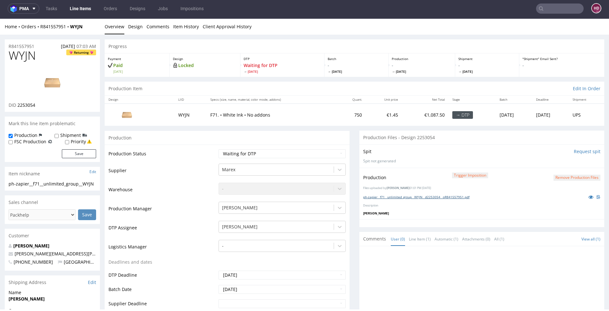
click at [401, 195] on link "ph-zapier__f71__unlimited_group__WYJN__d2253054__oR841557951.pdf" at bounding box center [416, 197] width 106 height 4
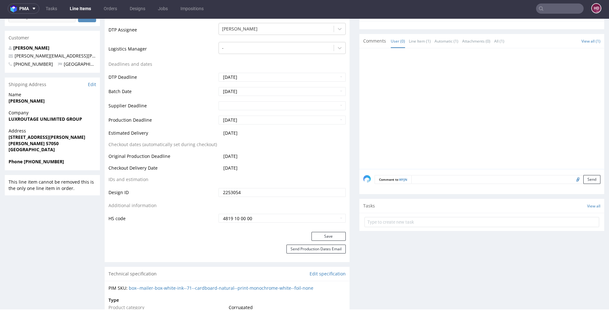
scroll to position [199, 0]
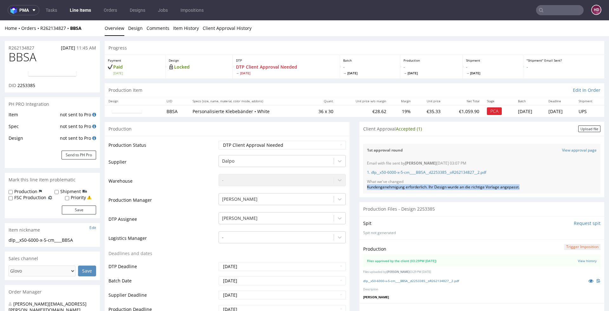
drag, startPoint x: 526, startPoint y: 186, endPoint x: 353, endPoint y: 186, distance: 173.6
copy div "Kundengenehmigung erforderlich. Ihr Design wurde an die richtige Vorlage angepa…"
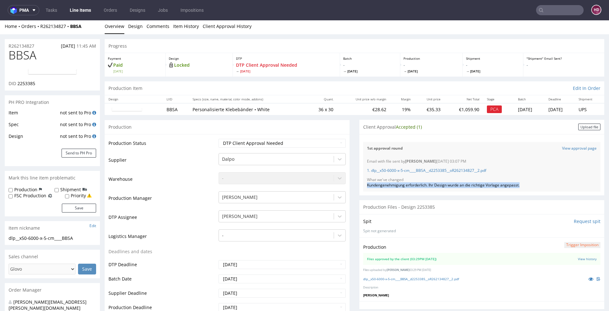
scroll to position [4, 0]
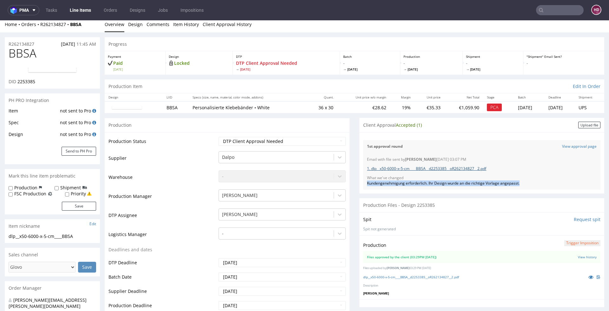
click at [470, 168] on link "1. dlp__x50-6000-x-5-cm____BBSA__d2253385__oR262134827__2.pdf" at bounding box center [426, 168] width 119 height 5
click at [421, 275] on link "dlp__x50-6000-x-5-cm____BBSA__d2253385__oR262134827__2.pdf" at bounding box center [411, 277] width 96 height 4
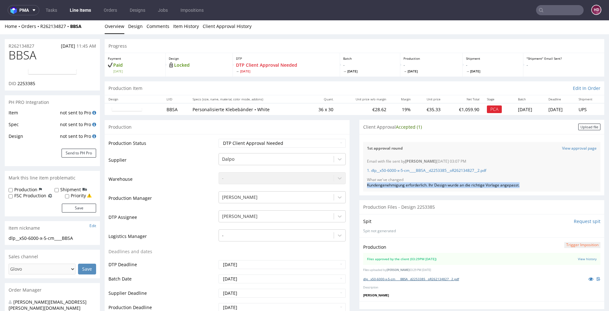
scroll to position [0, 0]
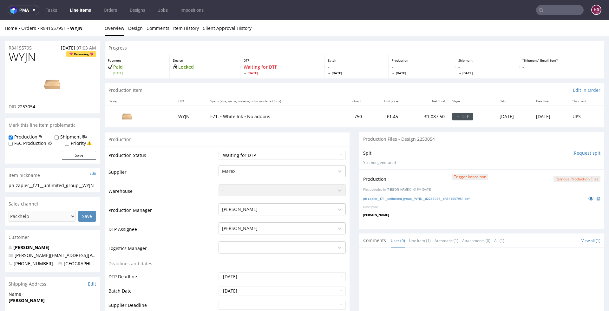
scroll to position [5, 0]
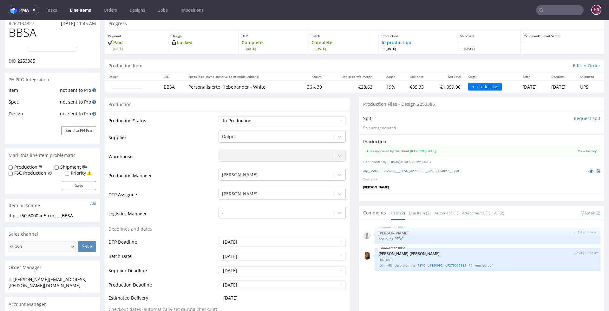
scroll to position [97, 0]
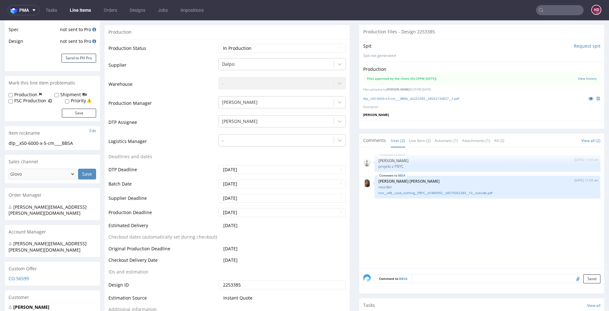
click at [470, 227] on div "BBSA [DATE] 11:04 am [PERSON_NAME] projekt z PBYC BBSA [DATE] 11:09 am [PERSON_…" at bounding box center [483, 209] width 241 height 117
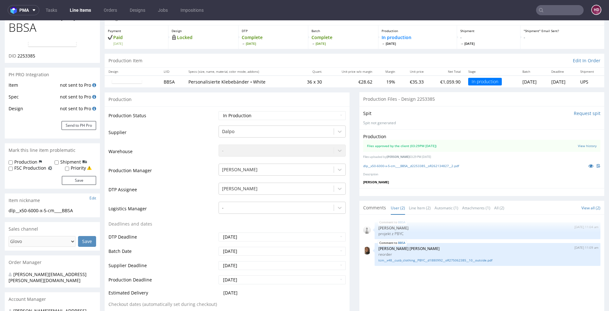
scroll to position [29, 0]
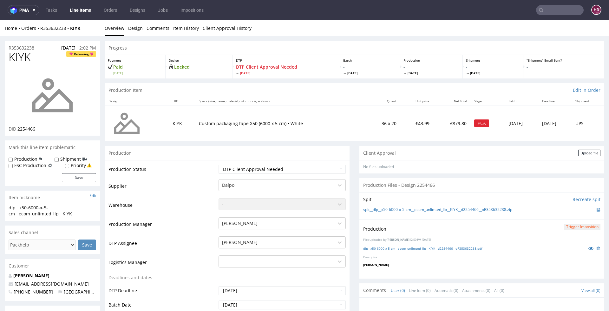
click at [77, 7] on link "Line Items" at bounding box center [80, 10] width 29 height 10
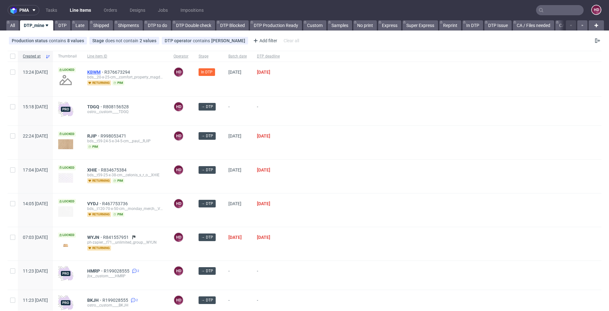
click at [104, 70] on span "KBWM" at bounding box center [95, 72] width 17 height 5
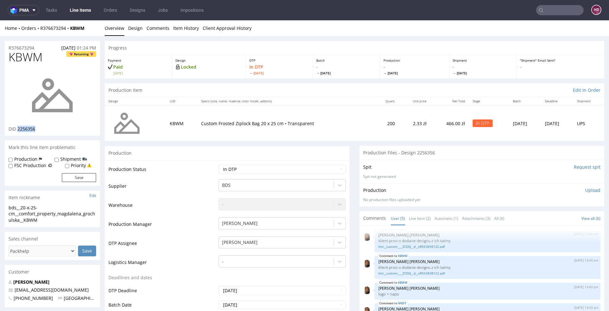
drag, startPoint x: 40, startPoint y: 130, endPoint x: 17, endPoint y: 128, distance: 23.6
click at [17, 128] on div "DID 2256356" at bounding box center [53, 129] width 88 height 6
copy span "2256356"
drag, startPoint x: 31, startPoint y: 61, endPoint x: 3, endPoint y: 62, distance: 27.6
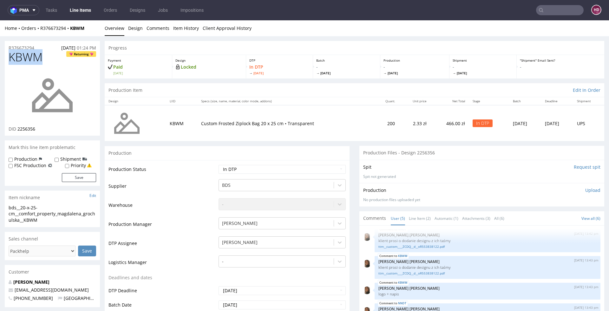
copy span "KBWM"
drag, startPoint x: 54, startPoint y: 220, endPoint x: 8, endPoint y: 207, distance: 47.7
click at [8, 207] on div "bds__20-x-25-cm__comfort_property_magdalena_grochulska__KBWM bds__20-x-25-cm __…" at bounding box center [52, 215] width 95 height 23
copy div "bds__20-x-25-cm__comfort_property_magdalena_grochulska__KBWM"
drag, startPoint x: 38, startPoint y: 47, endPoint x: -3, endPoint y: 45, distance: 41.0
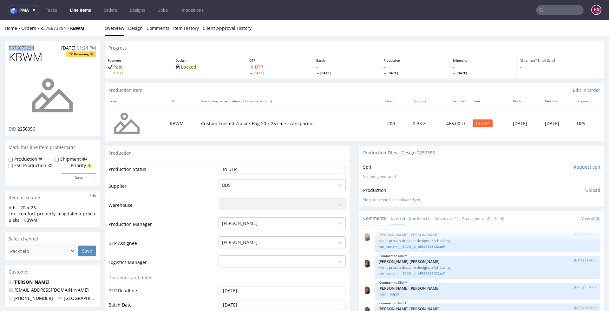
copy p "R376673294"
drag, startPoint x: 45, startPoint y: 129, endPoint x: 17, endPoint y: 127, distance: 28.0
click at [17, 127] on div "DID 2256356" at bounding box center [53, 129] width 88 height 6
copy span "2256356"
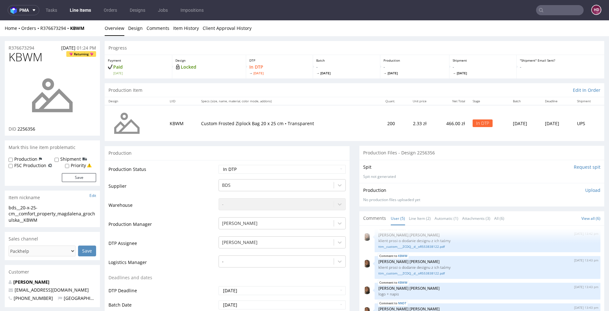
click at [586, 189] on p "Upload" at bounding box center [593, 190] width 15 height 6
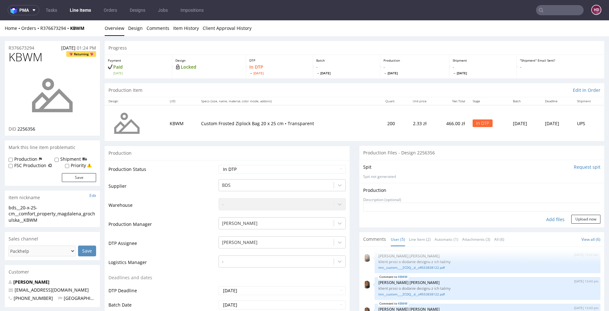
click at [543, 218] on div "Add files" at bounding box center [556, 220] width 32 height 10
type input "C:\fakepath\bds__20-x-25-cm__comfort_property_magdalena_grochulska__KBWM__d2256…"
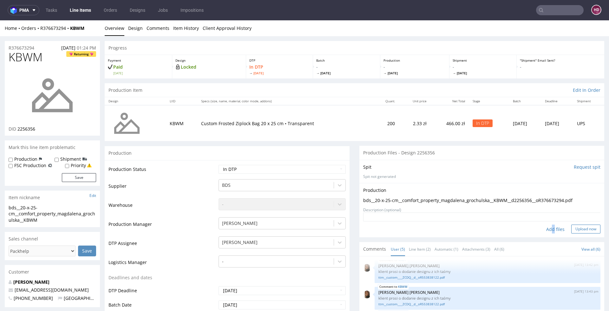
click at [572, 227] on button "Upload now" at bounding box center [586, 228] width 29 height 9
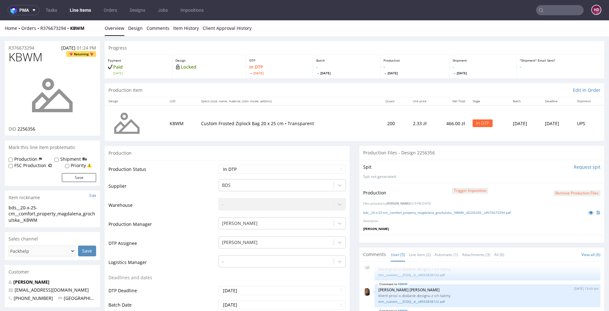
click at [303, 164] on td "Waiting for Artwork Waiting for Diecut Waiting for Mockup Waiting for DTP Waiti…" at bounding box center [281, 171] width 129 height 14
click at [298, 167] on select "Waiting for Artwork Waiting for Diecut Waiting for Mockup Waiting for DTP Waiti…" at bounding box center [282, 169] width 127 height 9
select select "dtp_ca_needed"
click at [219, 165] on select "Waiting for Artwork Waiting for Diecut Waiting for Mockup Waiting for DTP Waiti…" at bounding box center [282, 169] width 127 height 9
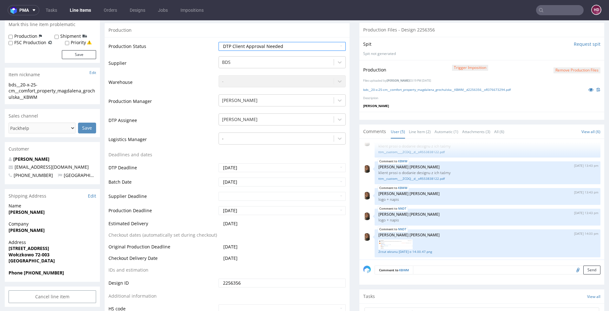
scroll to position [210, 0]
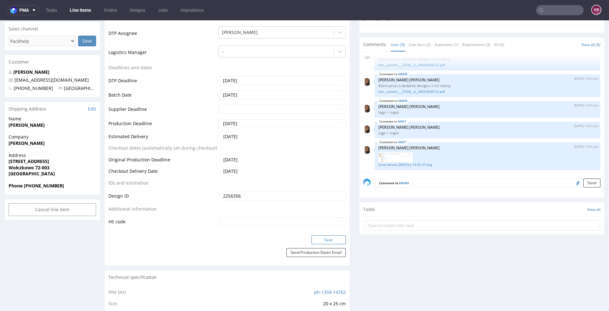
click at [315, 239] on button "Save" at bounding box center [329, 239] width 34 height 9
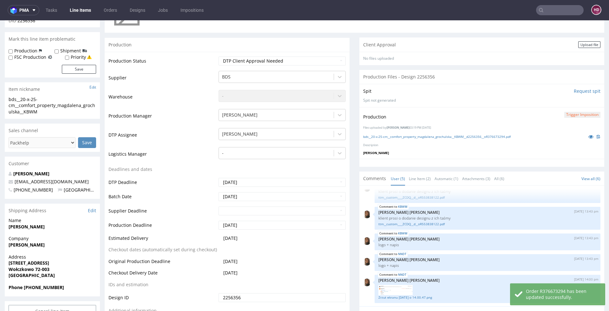
scroll to position [107, 0]
click at [585, 44] on div "Upload file" at bounding box center [590, 46] width 22 height 7
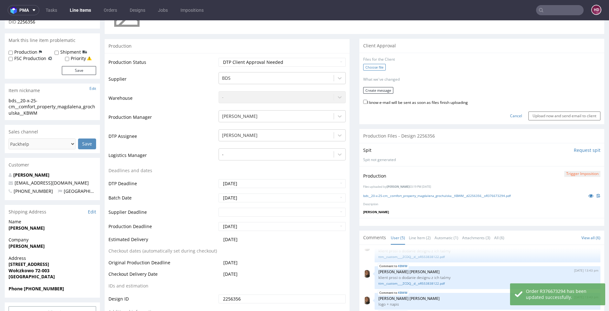
click at [373, 64] on label "Choose file" at bounding box center [374, 67] width 23 height 7
click at [0, 20] on input "Choose file" at bounding box center [0, 20] width 0 height 0
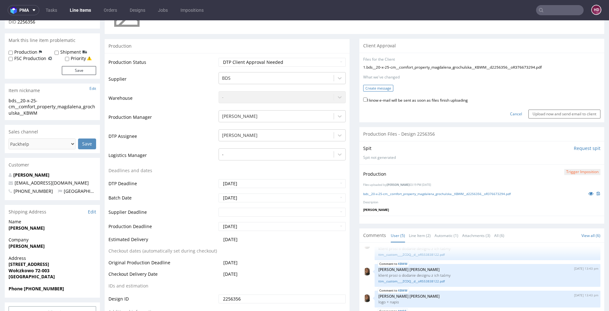
click at [376, 87] on button "Create message" at bounding box center [378, 88] width 30 height 7
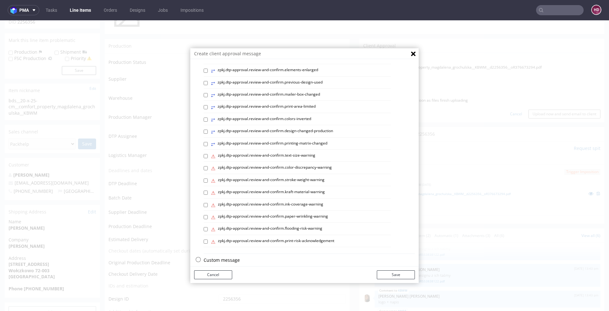
scroll to position [242, 0]
click at [222, 255] on p "Custom message" at bounding box center [309, 258] width 211 height 6
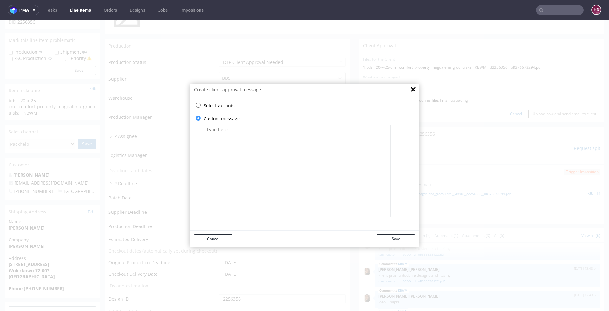
scroll to position [0, 0]
click at [262, 142] on textarea at bounding box center [297, 171] width 187 height 92
paste textarea "Your project has been adapted to the appropriate template. If everything is cor…"
type textarea "Your project has been adapted to the appropriate template. If everything is cor…"
click at [395, 242] on button "Save" at bounding box center [396, 238] width 38 height 9
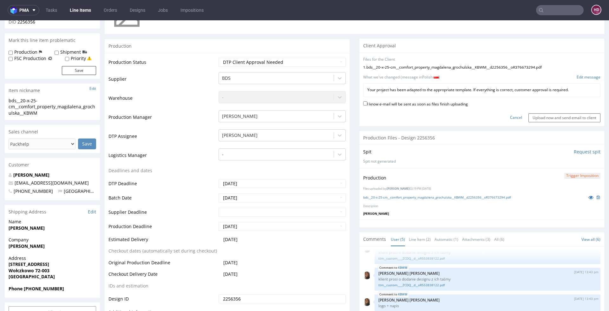
click at [367, 101] on label "I know e-mail will be sent as soon as files finish uploading" at bounding box center [415, 103] width 105 height 7
click at [367, 101] on input "I know e-mail will be sent as soon as files finish uploading" at bounding box center [365, 103] width 4 height 4
checkbox input "true"
click at [529, 116] on input "Upload now and send email to client" at bounding box center [565, 117] width 72 height 9
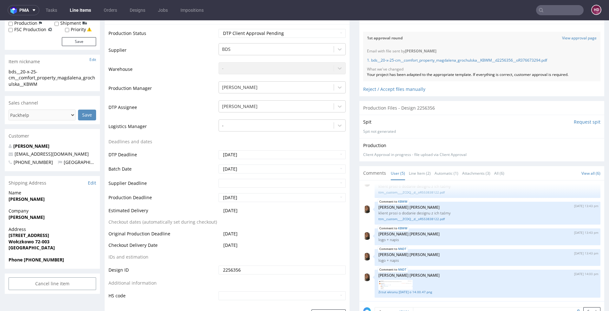
scroll to position [186, 0]
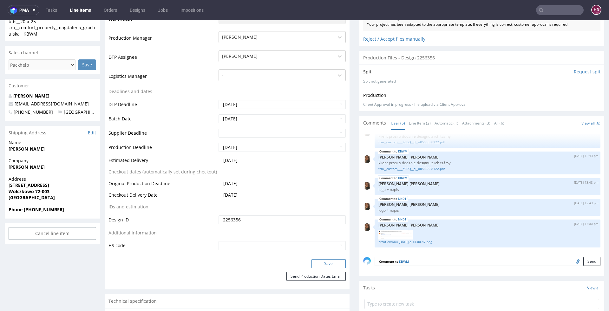
click at [324, 263] on button "Save" at bounding box center [329, 263] width 34 height 9
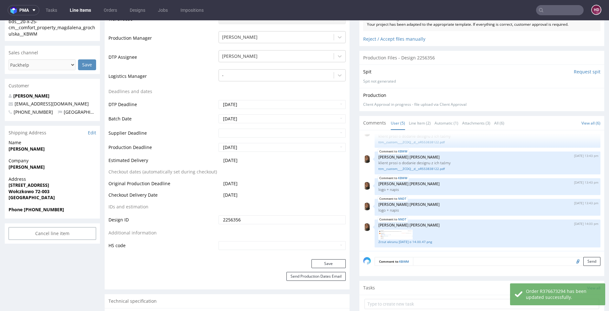
scroll to position [0, 0]
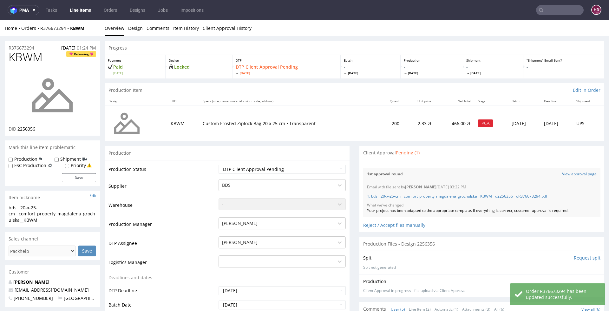
click at [84, 10] on link "Line Items" at bounding box center [80, 10] width 29 height 10
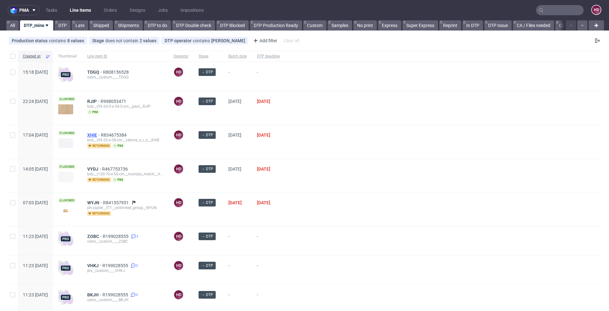
click at [101, 137] on span "XHIE" at bounding box center [94, 134] width 14 height 5
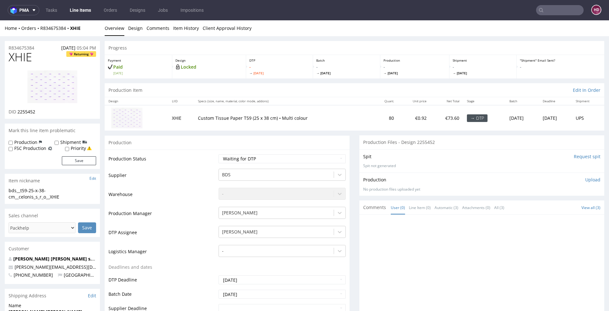
click at [241, 163] on td "Waiting for Artwork Waiting for Diecut Waiting for Mockup Waiting for DTP Waiti…" at bounding box center [281, 161] width 129 height 14
click at [238, 157] on select "Waiting for Artwork Waiting for Diecut Waiting for Mockup Waiting for DTP Waiti…" at bounding box center [282, 158] width 127 height 9
select select "dtp_in_process"
click at [219, 154] on select "Waiting for Artwork Waiting for Diecut Waiting for Mockup Waiting for DTP Waiti…" at bounding box center [282, 158] width 127 height 9
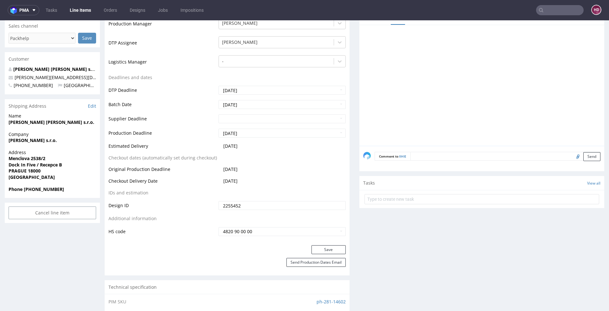
scroll to position [210, 0]
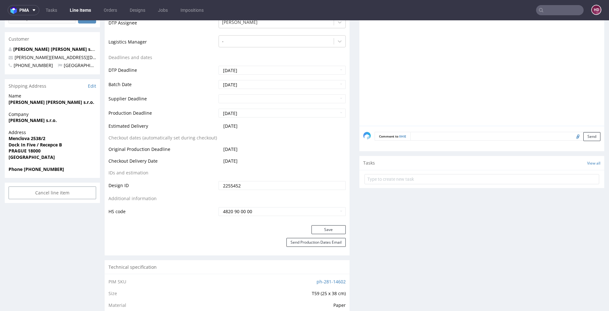
click at [317, 223] on div "Production Status Waiting for Artwork Waiting for Diecut Waiting for Mockup Wai…" at bounding box center [227, 82] width 245 height 285
click at [318, 225] on button "Save" at bounding box center [329, 229] width 34 height 9
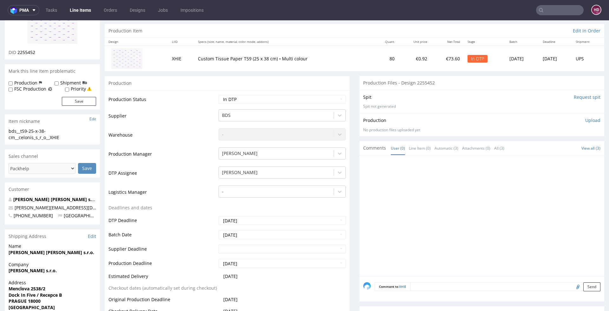
scroll to position [0, 0]
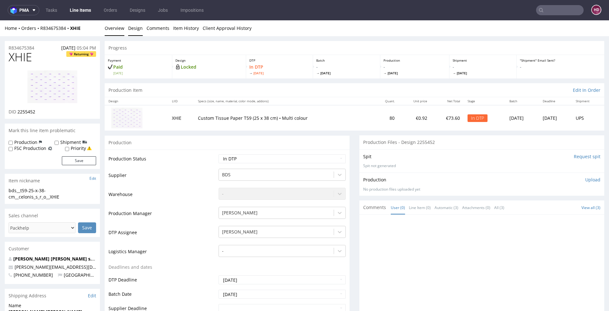
click at [136, 29] on link "Design" at bounding box center [135, 28] width 15 height 16
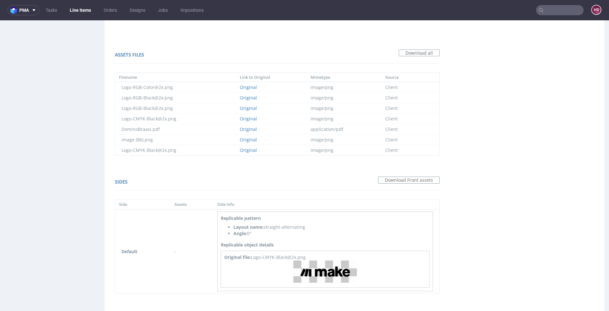
scroll to position [441, 0]
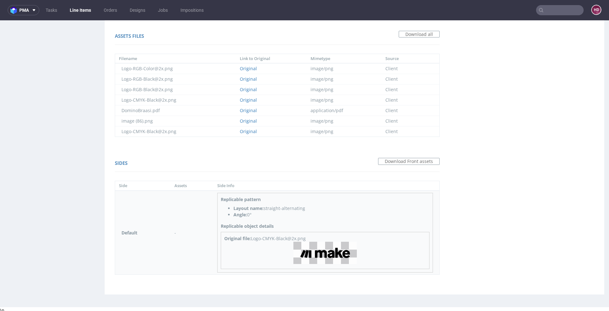
click at [307, 243] on img at bounding box center [325, 253] width 63 height 23
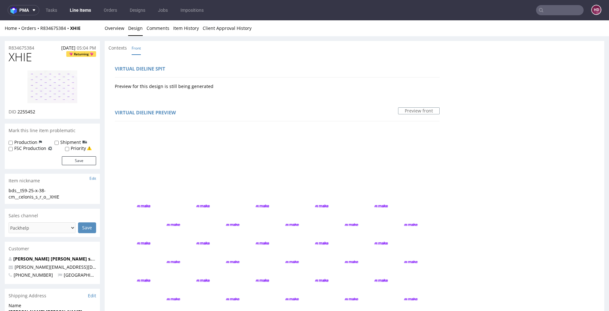
click at [46, 84] on img at bounding box center [52, 87] width 51 height 34
click at [116, 27] on link "Overview" at bounding box center [115, 28] width 20 height 16
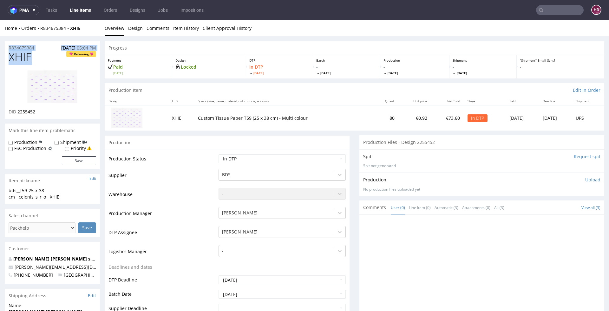
drag, startPoint x: 32, startPoint y: 58, endPoint x: -21, endPoint y: 49, distance: 53.8
click at [43, 66] on link at bounding box center [52, 87] width 51 height 44
click at [9, 89] on div at bounding box center [53, 87] width 88 height 44
drag, startPoint x: 35, startPoint y: 60, endPoint x: 0, endPoint y: 57, distance: 34.4
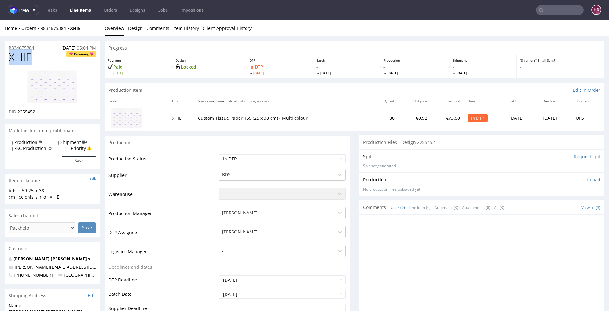
copy span "XHIE"
drag, startPoint x: 43, startPoint y: 110, endPoint x: 18, endPoint y: 113, distance: 24.6
click at [18, 113] on div "DID 2255452" at bounding box center [53, 112] width 88 height 6
copy span "2255452"
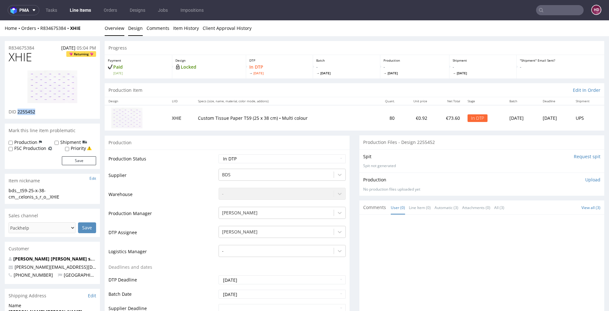
click at [131, 27] on link "Design" at bounding box center [135, 28] width 15 height 16
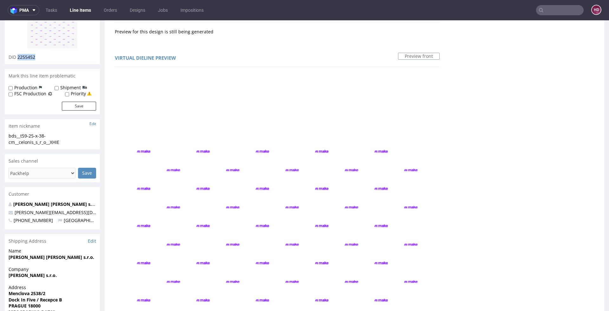
scroll to position [22, 0]
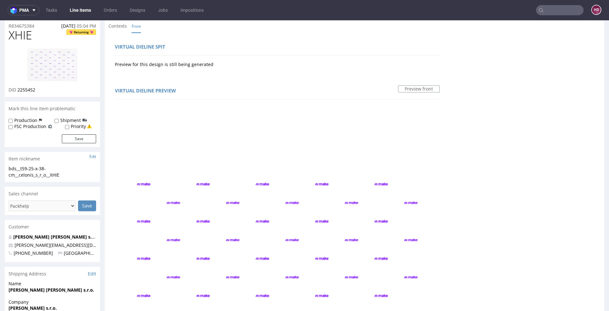
click at [88, 174] on div "bds__t59-25-x-38-cm__celonis_s_r_o__XHIE" at bounding box center [53, 171] width 88 height 12
drag, startPoint x: 73, startPoint y: 176, endPoint x: 1, endPoint y: 167, distance: 72.4
copy div "bds__t59-25-x-38-cm__celonis_s_r_o__XHIE"
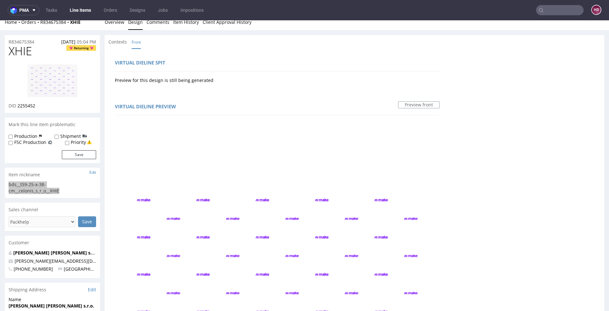
scroll to position [0, 0]
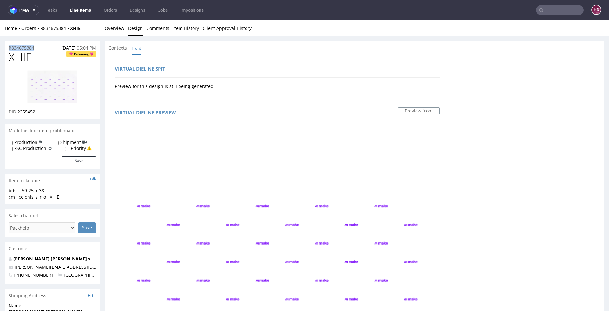
drag, startPoint x: 41, startPoint y: 48, endPoint x: -10, endPoint y: 50, distance: 50.2
copy p "R834675384"
drag, startPoint x: 38, startPoint y: 110, endPoint x: 17, endPoint y: 112, distance: 22.0
click at [17, 112] on div "DID 2255452" at bounding box center [53, 112] width 88 height 6
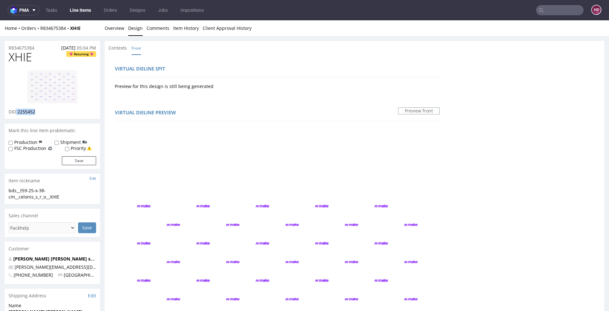
copy p "2255452"
click at [118, 29] on link "Overview" at bounding box center [115, 28] width 20 height 16
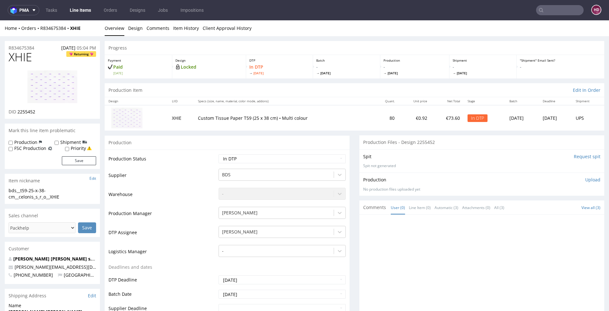
click at [584, 173] on div "Production Upload No production files uploaded yet Description (optional) Add f…" at bounding box center [482, 183] width 245 height 23
click at [586, 176] on p "Upload" at bounding box center [593, 179] width 15 height 6
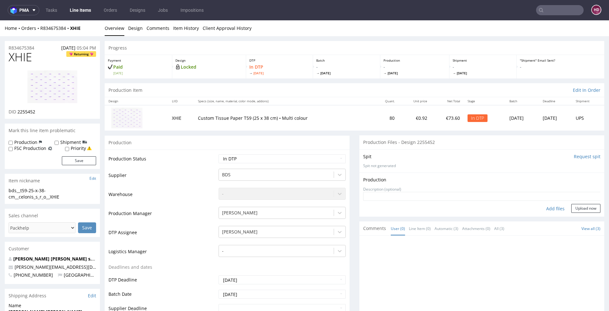
click at [541, 209] on div "Add files" at bounding box center [556, 209] width 32 height 10
type input "C:\fakepath\bds__t59-25-x-38-cm__celonis_s_r_o__XHIE__d2255452__oR834675384.pdf"
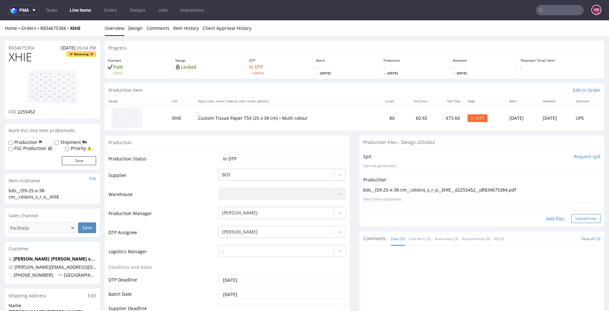
click at [578, 216] on button "Upload now" at bounding box center [586, 218] width 29 height 9
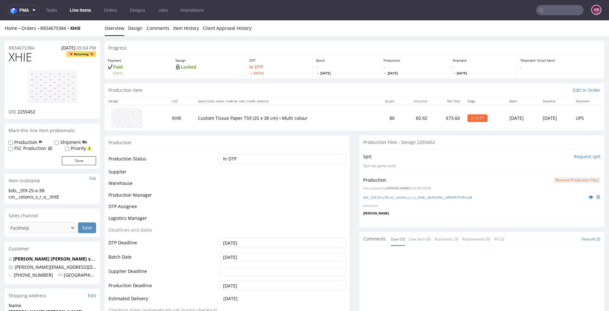
click at [267, 160] on select "Waiting for Artwork Waiting for Diecut Waiting for Mockup Waiting for DTP Waiti…" at bounding box center [282, 158] width 127 height 9
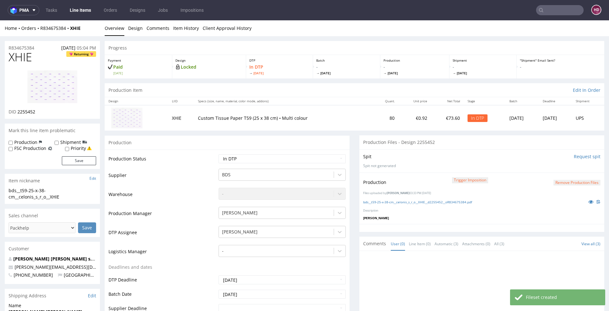
select select "dtp_production_ready"
click at [219, 154] on select "Waiting for Artwork Waiting for Diecut Waiting for Mockup Waiting for DTP Waiti…" at bounding box center [282, 158] width 127 height 9
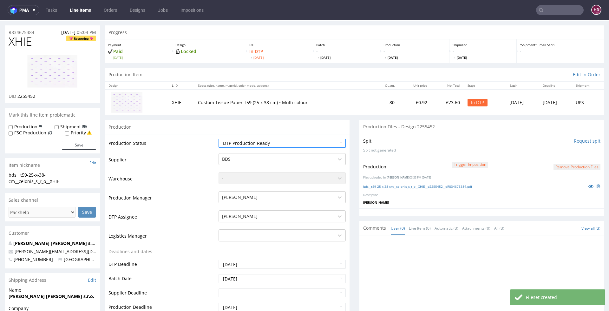
scroll to position [141, 0]
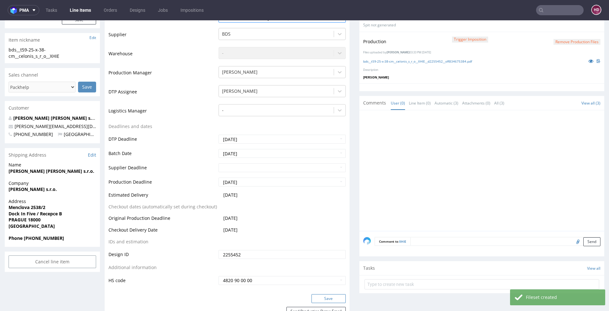
click at [331, 296] on button "Save" at bounding box center [329, 298] width 34 height 9
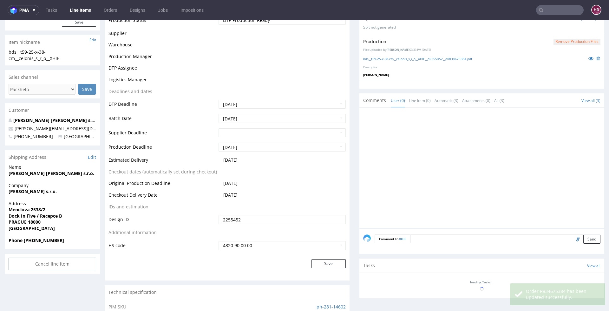
scroll to position [138, 0]
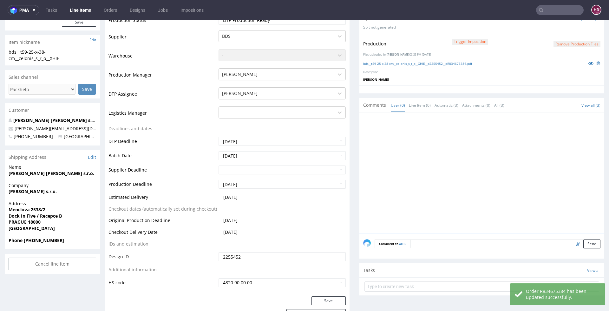
click at [85, 9] on link "Line Items" at bounding box center [80, 10] width 29 height 10
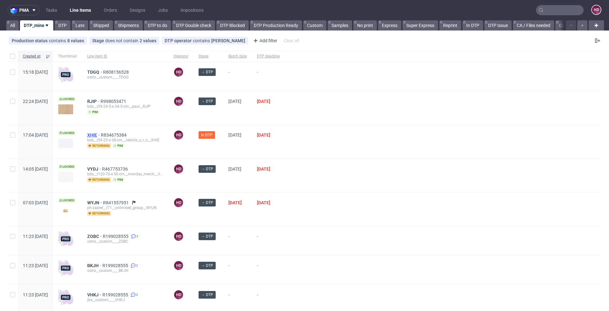
click at [101, 135] on span "XHIE" at bounding box center [94, 134] width 14 height 5
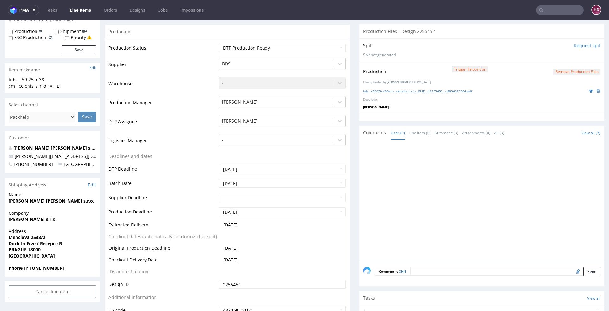
scroll to position [197, 0]
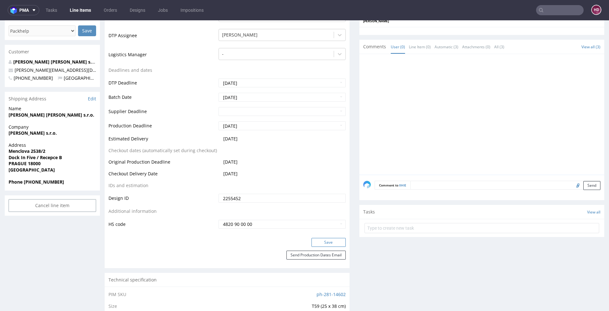
click at [312, 242] on button "Save" at bounding box center [329, 242] width 34 height 9
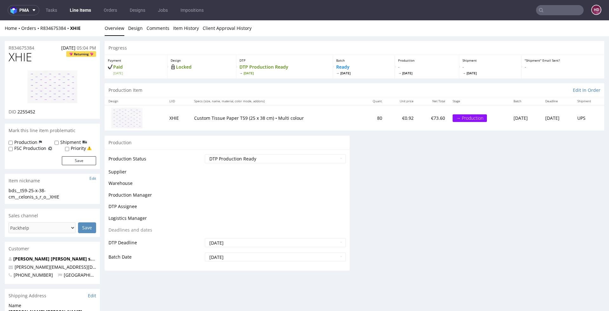
scroll to position [193, 0]
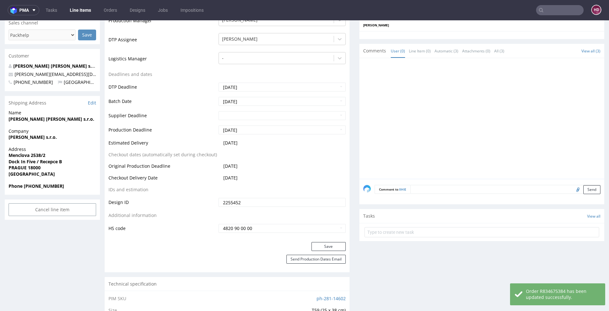
click at [75, 11] on link "Line Items" at bounding box center [80, 10] width 29 height 10
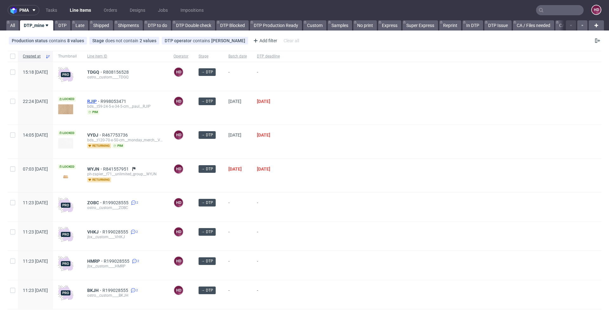
click at [101, 99] on span "RJIP" at bounding box center [93, 101] width 13 height 5
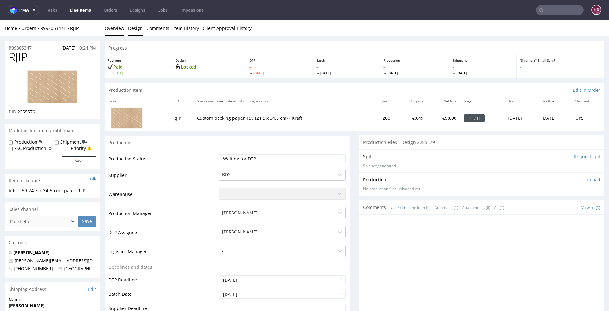
click at [138, 30] on link "Design" at bounding box center [135, 28] width 15 height 16
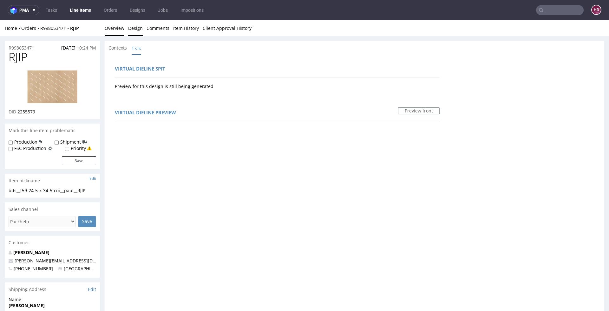
click at [116, 31] on link "Overview" at bounding box center [115, 28] width 20 height 16
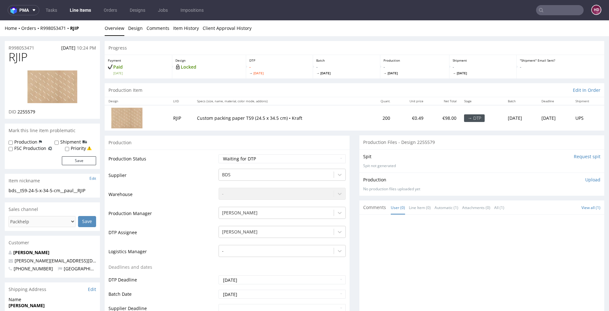
click at [272, 154] on td "Waiting for Artwork Waiting for Diecut Waiting for Mockup Waiting for DTP Waiti…" at bounding box center [281, 161] width 129 height 14
click at [268, 160] on select "Waiting for Artwork Waiting for Diecut Waiting for Mockup Waiting for DTP Waiti…" at bounding box center [282, 158] width 127 height 9
click at [69, 94] on img at bounding box center [52, 87] width 51 height 34
click at [244, 158] on select "Waiting for Artwork Waiting for Diecut Waiting for Mockup Waiting for DTP Waiti…" at bounding box center [282, 158] width 127 height 9
select select "dtp_issue"
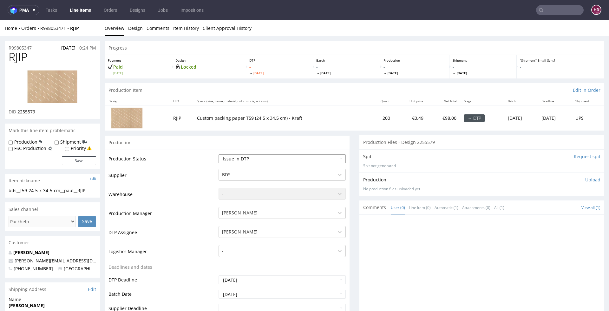
click at [219, 154] on select "Waiting for Artwork Waiting for Diecut Waiting for Mockup Waiting for DTP Waiti…" at bounding box center [282, 158] width 127 height 9
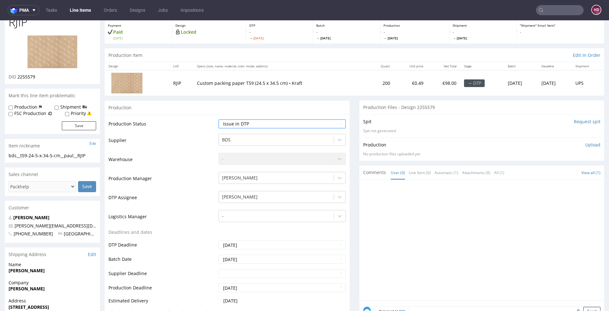
scroll to position [215, 0]
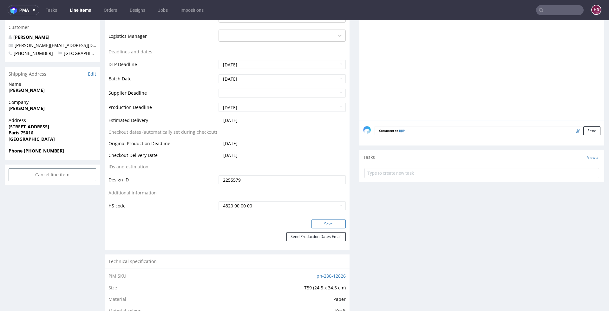
click at [315, 224] on button "Save" at bounding box center [329, 223] width 34 height 9
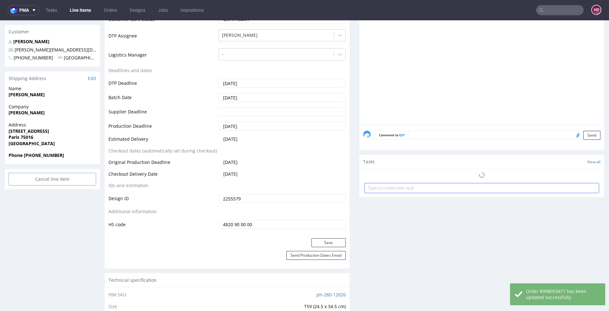
scroll to position [211, 0]
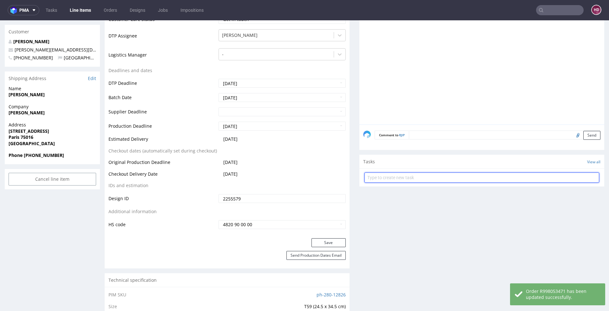
click at [378, 180] on input "text" at bounding box center [482, 177] width 235 height 10
type input "issue"
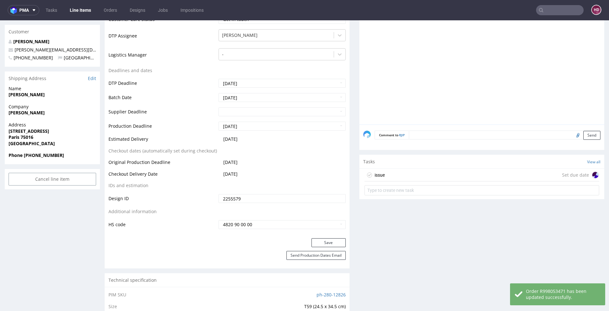
click at [457, 171] on div "issue Set due date" at bounding box center [482, 175] width 235 height 13
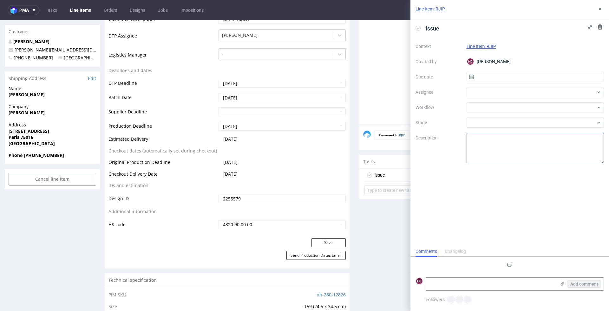
scroll to position [5, 0]
click at [491, 76] on input "text" at bounding box center [536, 77] width 138 height 10
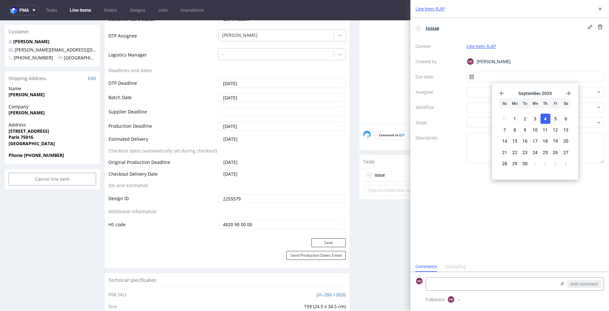
click at [545, 118] on span "4" at bounding box center [545, 119] width 3 height 6
type input "[DATE]"
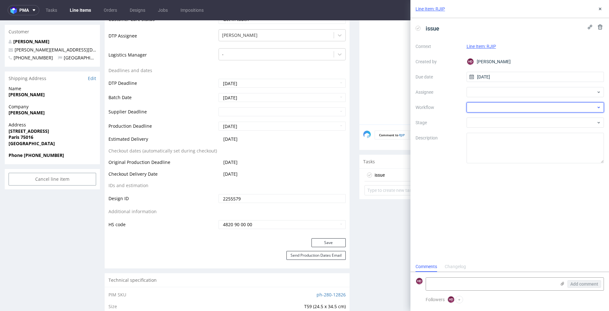
click at [518, 105] on div at bounding box center [536, 107] width 138 height 10
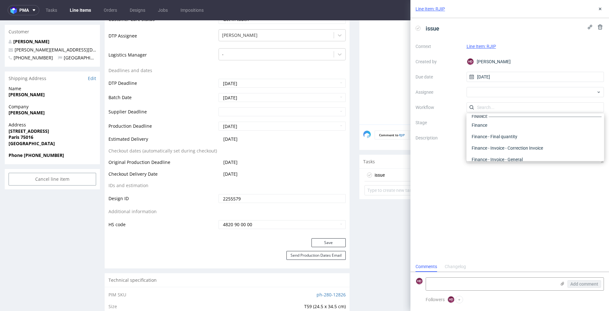
scroll to position [0, 0]
click at [510, 144] on div "DTP - Issue" at bounding box center [535, 141] width 133 height 11
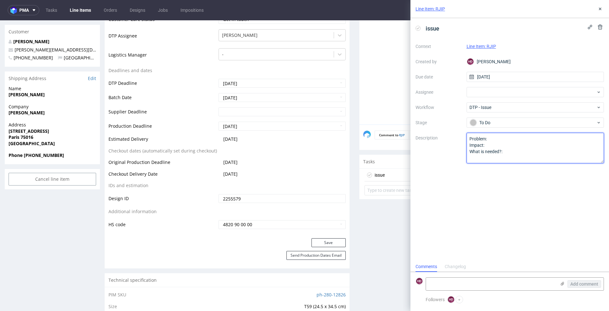
click at [512, 152] on textarea "Problem: Impact: What is needed?:" at bounding box center [536, 148] width 138 height 30
drag, startPoint x: 512, startPoint y: 152, endPoint x: 444, endPoint y: 144, distance: 68.7
click at [444, 144] on div "Context Line Item: RJIP Created by HD Hapka Dominika Due date 04/09/2025 Assign…" at bounding box center [510, 102] width 189 height 122
click at [505, 154] on textarea "Problem:" at bounding box center [536, 148] width 138 height 30
drag, startPoint x: 502, startPoint y: 154, endPoint x: 447, endPoint y: 116, distance: 66.3
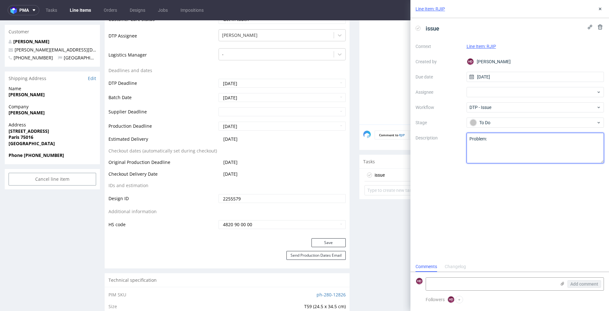
click at [447, 116] on div "Context Line Item: RJIP Created by HD Hapka Dominika Due date 04/09/2025 Assign…" at bounding box center [510, 102] width 189 height 122
paste textarea "The client ordered white printing in CMYK. It isn't possible. I propose two sol…"
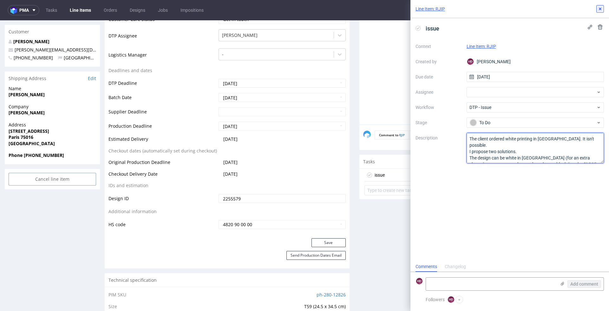
type textarea "The client ordered white printing in CMYK. It isn't possible. I propose two sol…"
click at [602, 7] on icon at bounding box center [600, 8] width 5 height 5
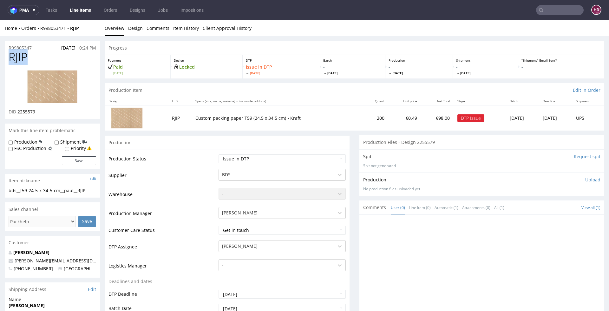
drag, startPoint x: 26, startPoint y: 52, endPoint x: -25, endPoint y: 52, distance: 51.7
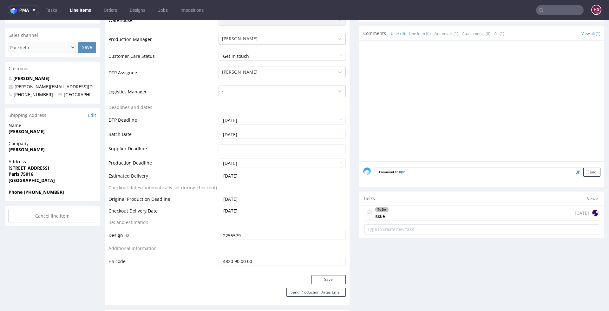
scroll to position [225, 0]
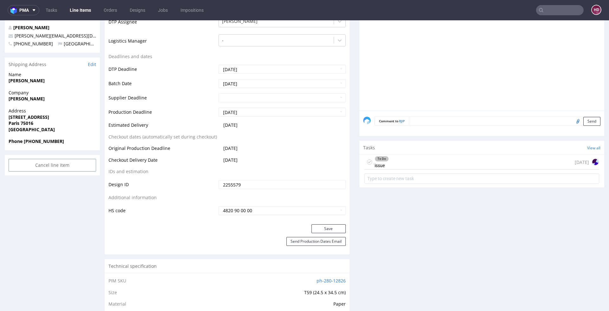
click at [327, 224] on button "Save" at bounding box center [329, 228] width 34 height 9
drag, startPoint x: 448, startPoint y: 167, endPoint x: 447, endPoint y: 186, distance: 19.7
click at [448, 167] on div "To Do issue today" at bounding box center [482, 162] width 235 height 15
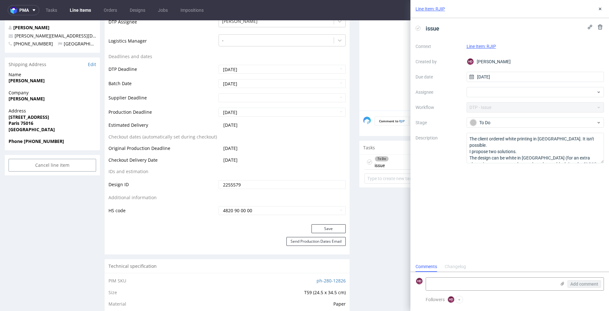
scroll to position [5, 0]
click at [479, 282] on textarea at bounding box center [491, 283] width 130 height 13
paste textarea "We adapted it to fit the production template. Unfortunately, we cannot print th…"
type textarea "We adapted it to fit the production template. Unfortunately, we cannot print th…"
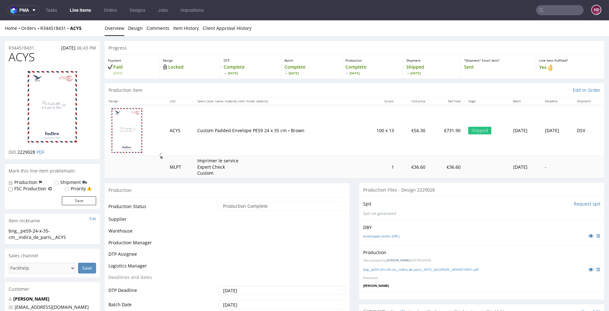
scroll to position [11, 0]
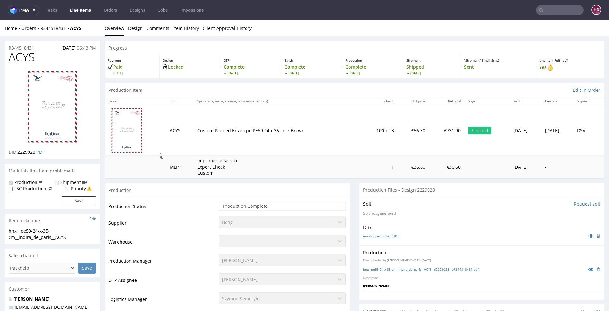
click at [521, 226] on p "DBY" at bounding box center [481, 227] width 237 height 6
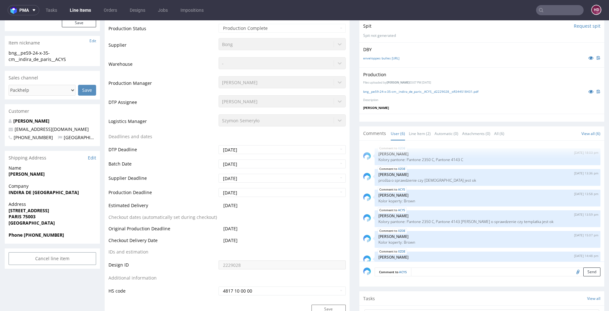
scroll to position [0, 0]
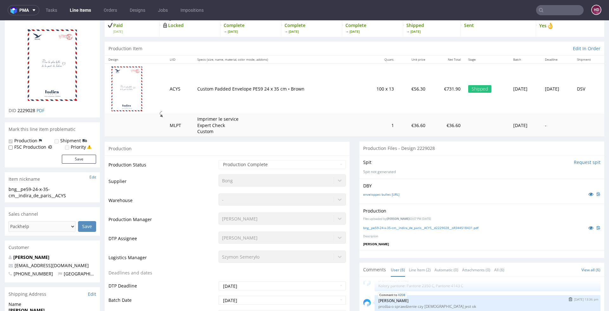
scroll to position [10, 0]
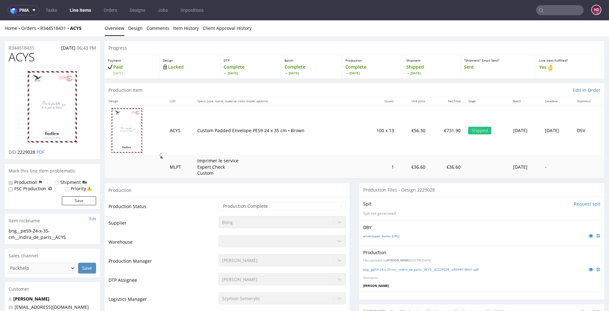
scroll to position [11, 0]
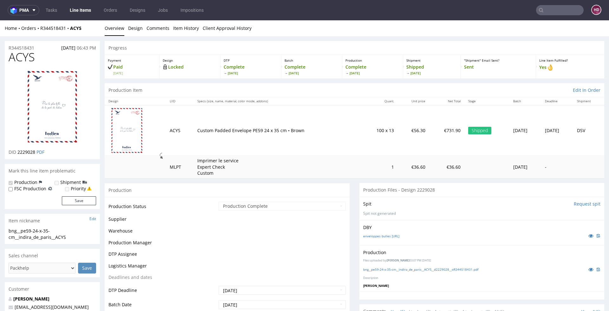
scroll to position [11, 0]
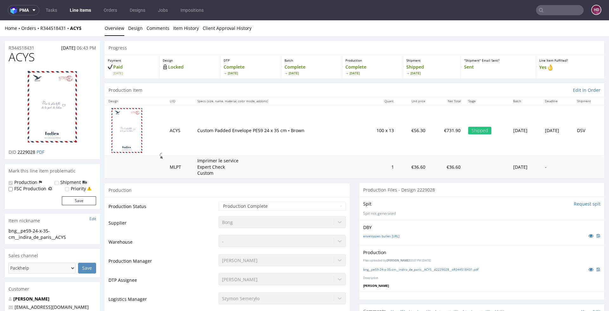
scroll to position [11, 0]
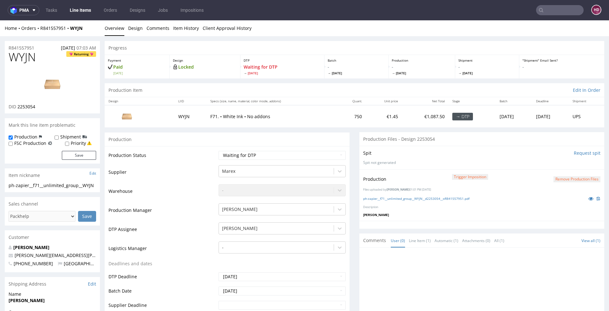
scroll to position [5, 0]
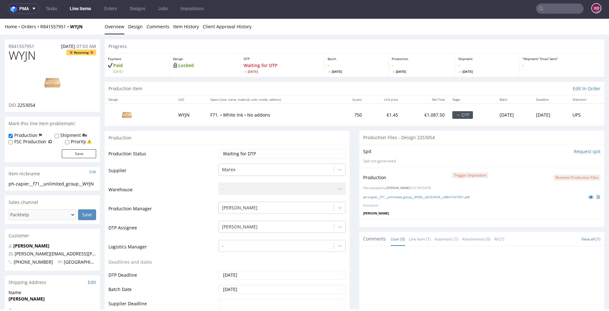
click at [82, 10] on link "Line Items" at bounding box center [80, 8] width 29 height 10
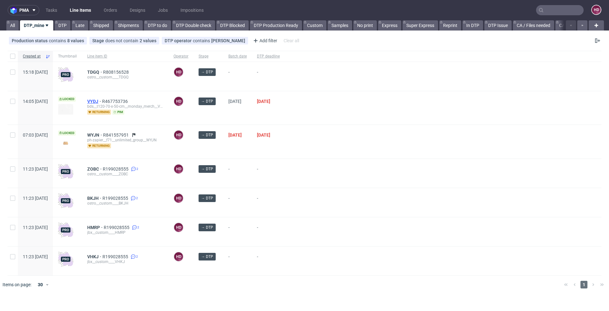
click at [102, 101] on span "VYDJ" at bounding box center [94, 101] width 15 height 5
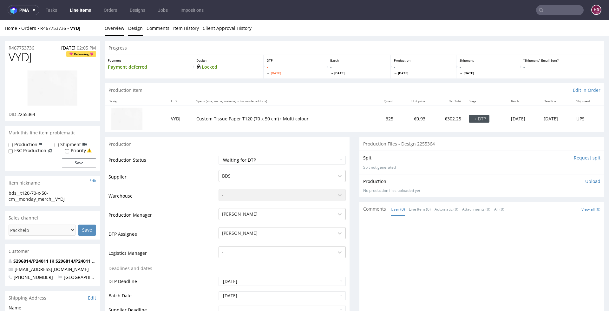
click at [135, 30] on link "Design" at bounding box center [135, 28] width 15 height 16
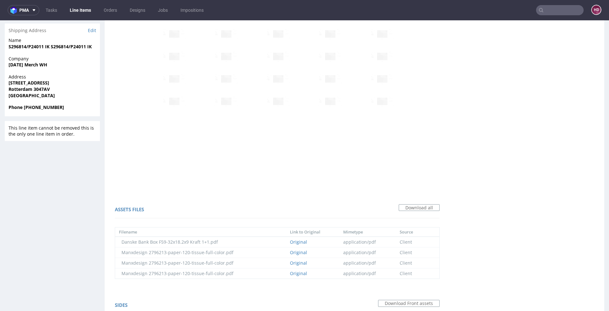
scroll to position [408, 0]
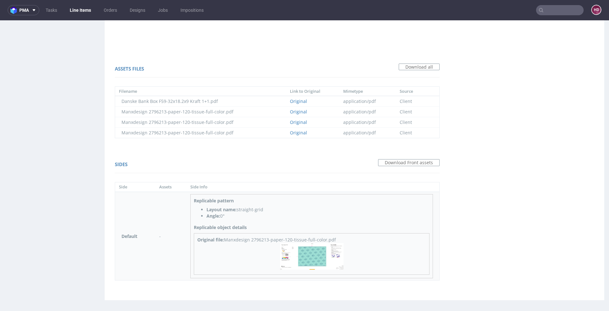
click at [331, 238] on div "Original file: Manxdesign 2796213-paper-120-tissue-full-color.pdf" at bounding box center [311, 239] width 229 height 6
click at [297, 111] on link "Original" at bounding box center [298, 112] width 17 height 6
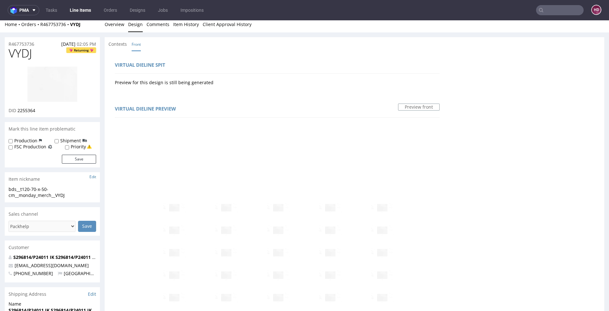
scroll to position [0, 0]
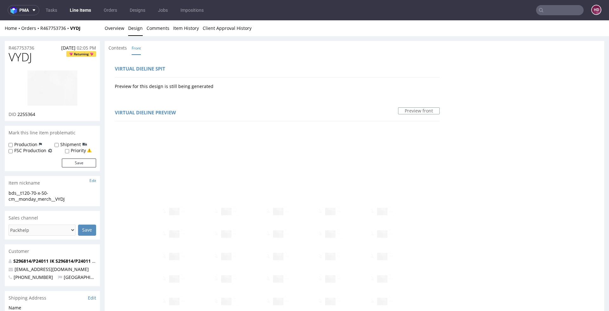
click at [112, 20] on div "Home Orders R467753736 VYDJ Overview Design Comments Item History Client Approv…" at bounding box center [304, 28] width 609 height 16
click at [115, 26] on link "Overview" at bounding box center [115, 28] width 20 height 16
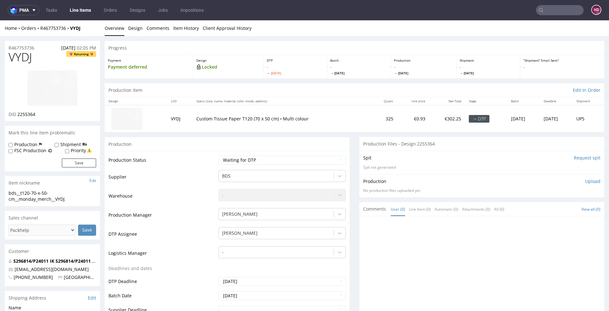
click at [38, 55] on h1 "VYDJ Returning" at bounding box center [53, 57] width 88 height 13
drag, startPoint x: 38, startPoint y: 55, endPoint x: -10, endPoint y: 52, distance: 48.3
copy span "VYDJ"
drag, startPoint x: 38, startPoint y: 113, endPoint x: 17, endPoint y: 116, distance: 20.4
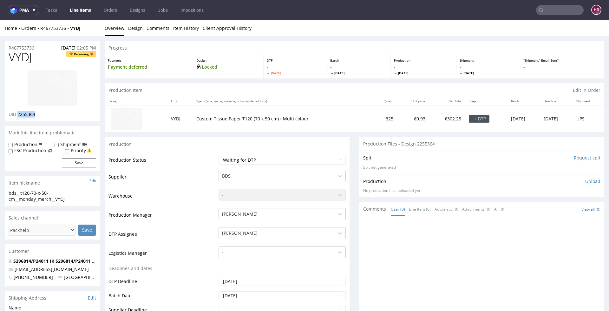
click at [17, 116] on div "DID 2255364" at bounding box center [53, 114] width 88 height 6
copy span "2255364"
click at [261, 158] on select "Waiting for Artwork Waiting for Diecut Waiting for Mockup Waiting for DTP Waiti…" at bounding box center [282, 160] width 127 height 9
select select "dtp_ca_needed"
click at [219, 156] on select "Waiting for Artwork Waiting for Diecut Waiting for Mockup Waiting for DTP Waiti…" at bounding box center [282, 160] width 127 height 9
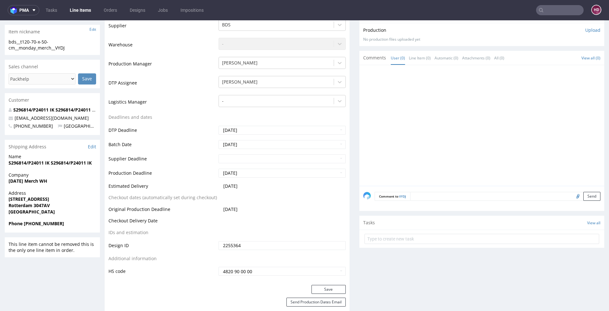
scroll to position [210, 0]
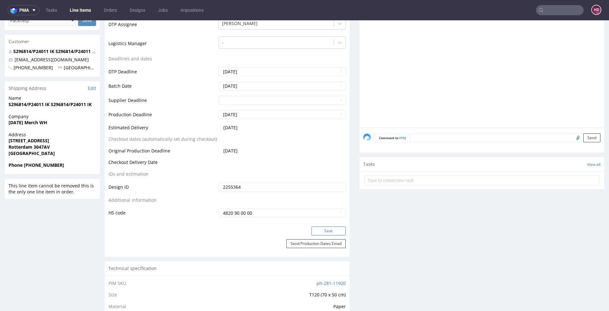
click at [317, 231] on button "Save" at bounding box center [329, 230] width 34 height 9
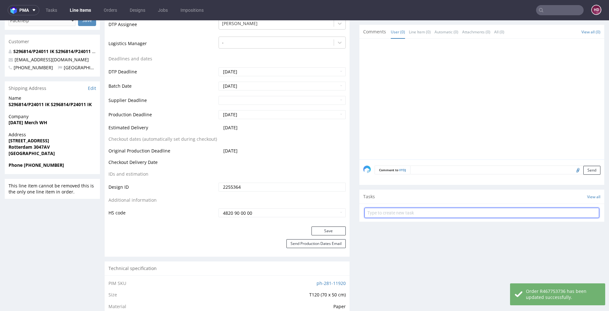
click at [402, 211] on input "text" at bounding box center [482, 213] width 235 height 10
type input "non-auto PCA"
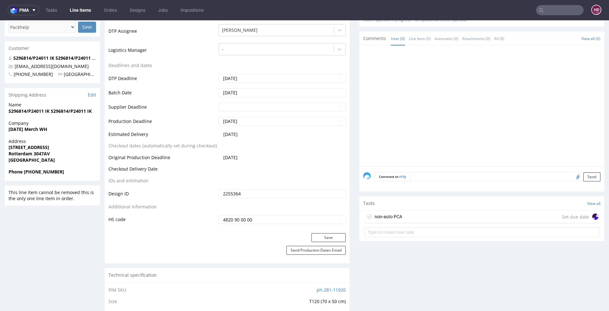
scroll to position [0, 0]
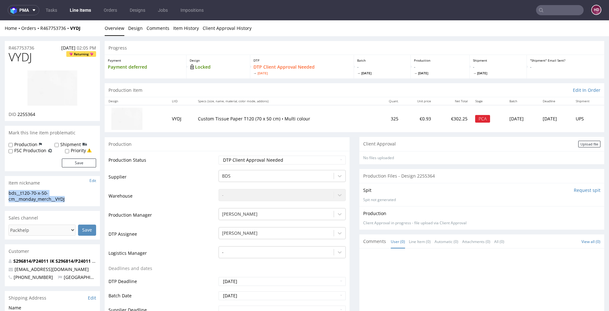
drag, startPoint x: 71, startPoint y: 200, endPoint x: -8, endPoint y: 194, distance: 79.5
copy div "bds__t120-70-x-50-cm__monday_merch__VYDJ"
drag, startPoint x: 36, startPoint y: 48, endPoint x: -11, endPoint y: 51, distance: 47.1
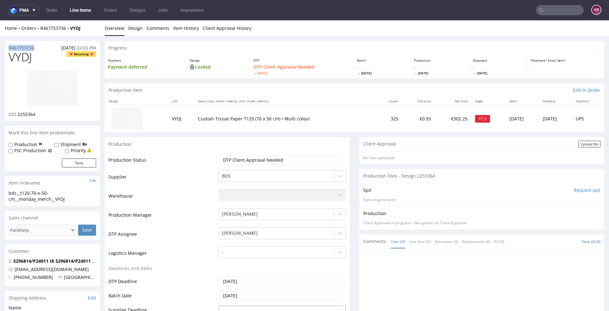
copy p "R467753736"
click at [39, 113] on div "DID 2255364" at bounding box center [53, 114] width 88 height 6
drag, startPoint x: 38, startPoint y: 113, endPoint x: 20, endPoint y: 114, distance: 18.8
click at [20, 114] on div "DID 2255364" at bounding box center [53, 114] width 88 height 6
copy div "2255364"
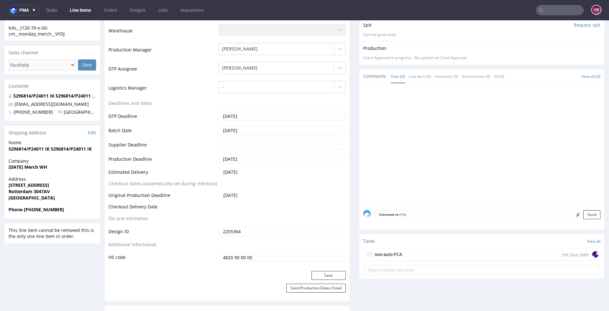
scroll to position [171, 0]
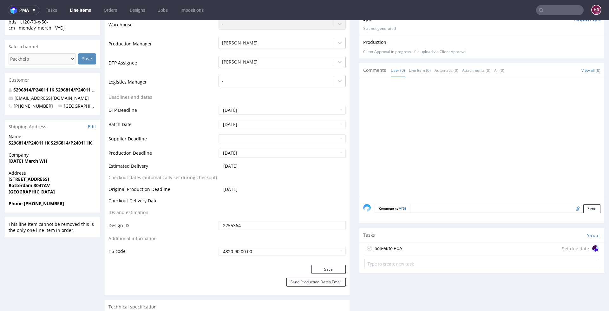
click at [469, 247] on div "non-auto PCA Set due date" at bounding box center [482, 248] width 235 height 13
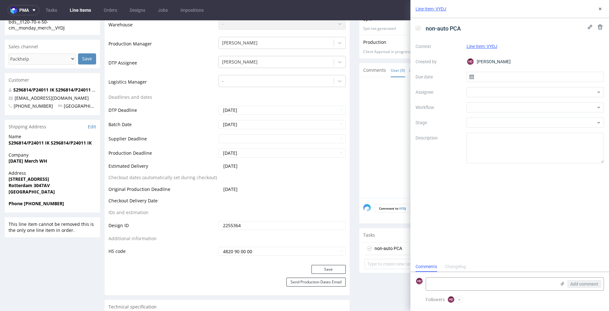
scroll to position [5, 0]
click at [520, 80] on input "text" at bounding box center [536, 77] width 138 height 10
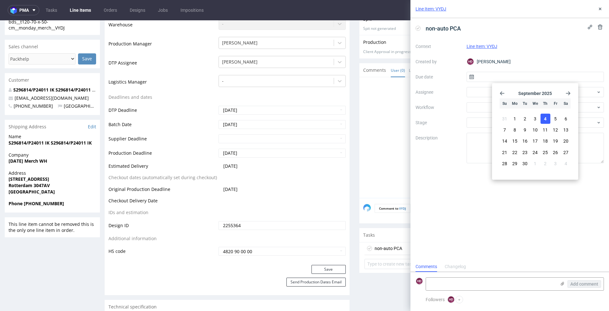
click at [544, 118] on button "4" at bounding box center [546, 119] width 10 height 10
type input "[DATE]"
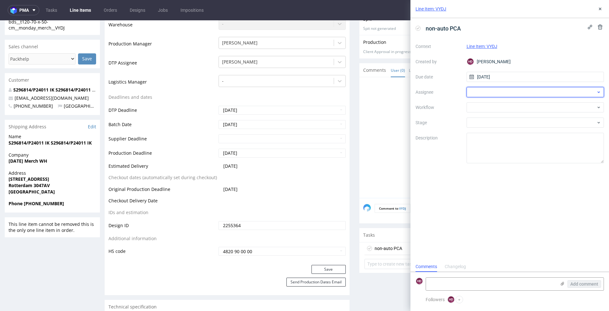
click at [503, 91] on div at bounding box center [536, 92] width 138 height 10
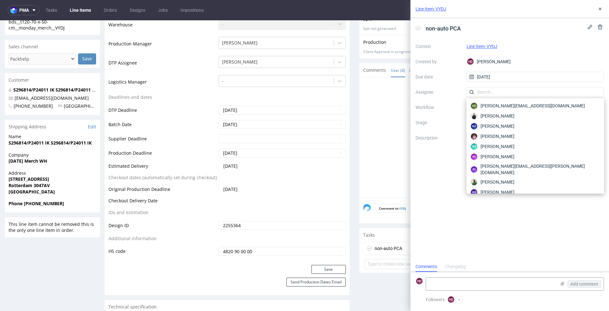
click at [446, 85] on div "Context Line Item: VYDJ Created by HD Hapka Dominika Due date 04/09/2025 Assign…" at bounding box center [510, 102] width 189 height 122
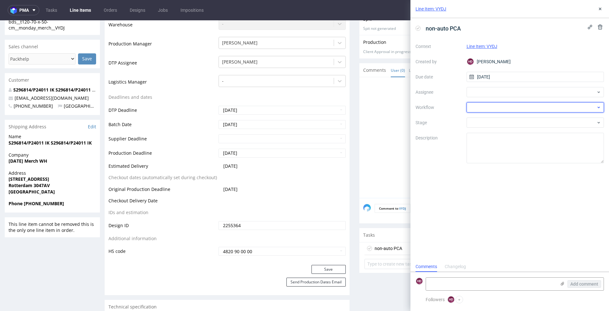
click at [494, 108] on div at bounding box center [536, 107] width 138 height 10
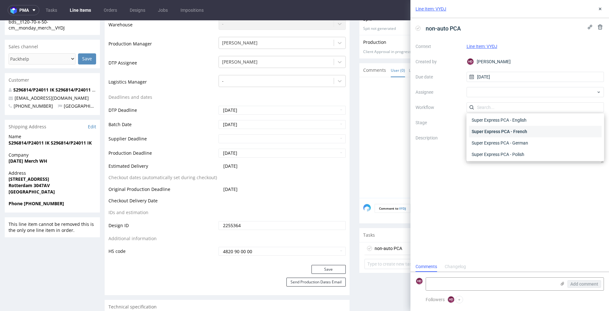
scroll to position [347, 0]
click at [512, 117] on div "Super Express PCA - English" at bounding box center [535, 119] width 133 height 11
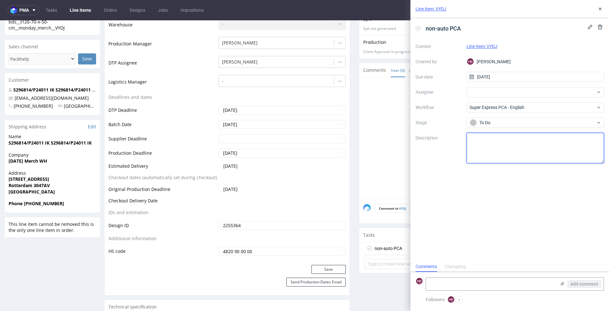
click at [506, 142] on textarea at bounding box center [536, 148] width 138 height 30
click at [470, 209] on div "non-auto PCA Context Line Item: VYDJ Created by HD Hapka Dominika Due date 04/0…" at bounding box center [510, 139] width 199 height 243
click at [456, 288] on textarea at bounding box center [491, 283] width 130 height 13
click at [496, 138] on textarea at bounding box center [536, 148] width 138 height 30
click at [490, 281] on textarea at bounding box center [491, 283] width 130 height 13
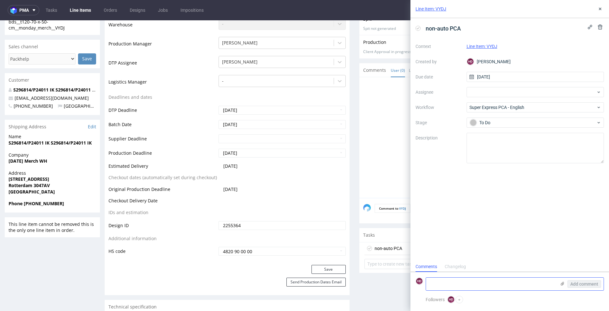
paste textarea "We adapted it to fit the production template. Unfortunately, we cannot print th…"
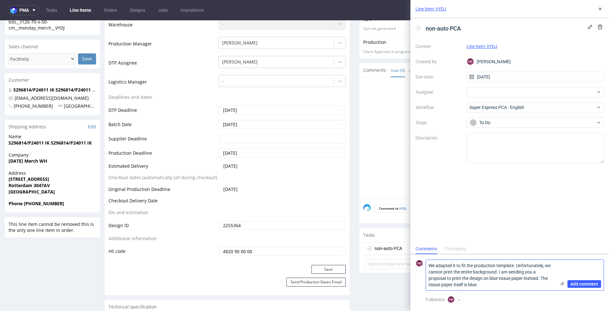
scroll to position [0, 0]
type textarea "We adapted it to fit the production template. Unfortunately, we cannot print th…"
click at [521, 107] on span "Super Express PCA - English" at bounding box center [533, 107] width 127 height 6
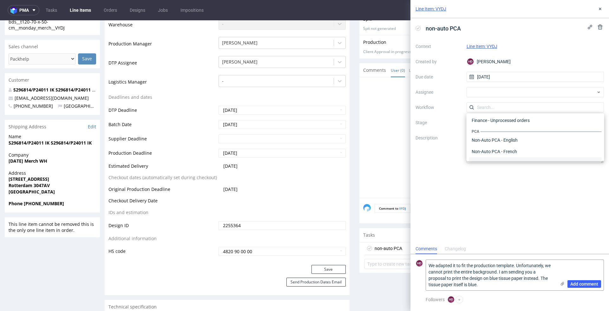
scroll to position [267, 0]
click at [520, 139] on div "Non-Auto PCA - English" at bounding box center [535, 141] width 133 height 11
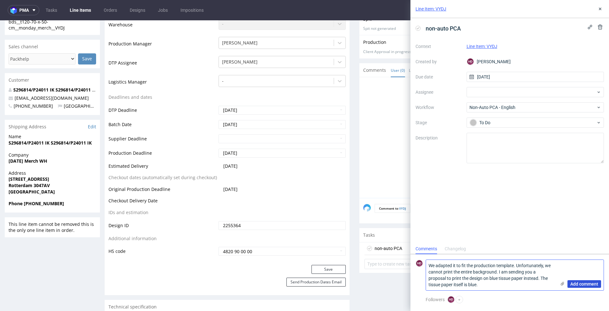
click at [582, 282] on span "Add comment" at bounding box center [585, 284] width 28 height 4
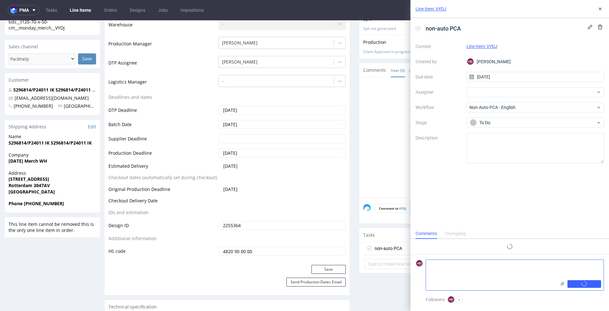
scroll to position [0, 0]
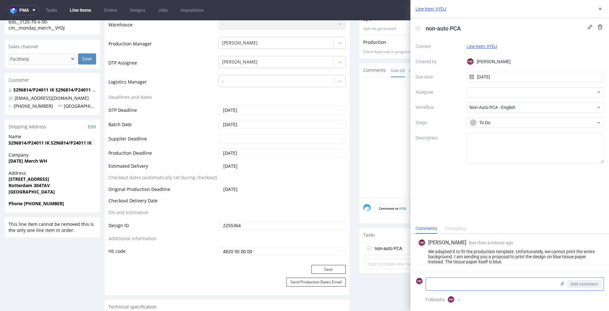
click at [564, 283] on use at bounding box center [562, 284] width 3 height 4
click at [0, 0] on input "file" at bounding box center [0, 0] width 0 height 0
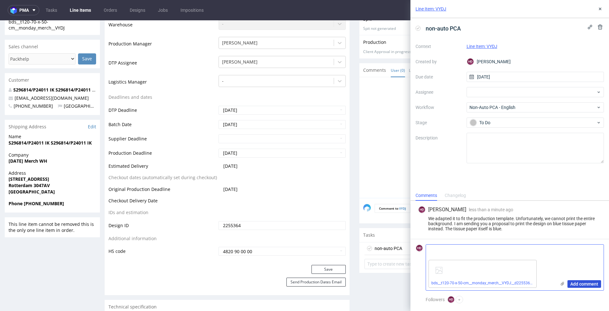
click at [580, 282] on span "Add comment" at bounding box center [585, 284] width 28 height 4
click at [550, 228] on div "We adapted it to fit the production template. Unfortunately, we cannot print th…" at bounding box center [509, 223] width 183 height 15
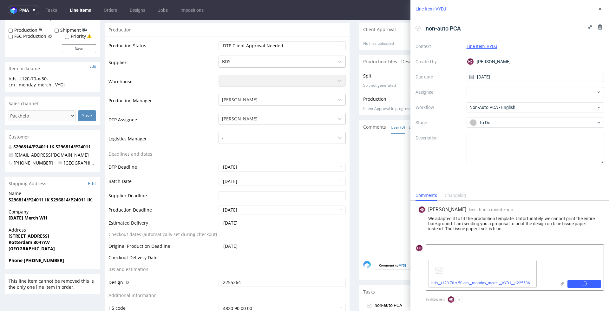
scroll to position [149, 0]
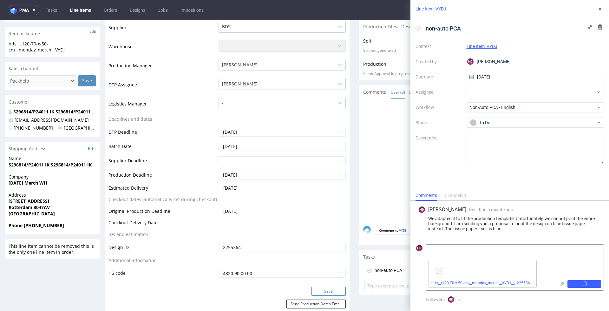
click at [320, 289] on button "Save" at bounding box center [329, 291] width 34 height 9
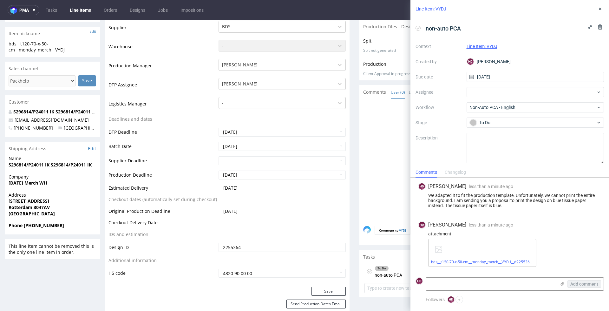
click at [511, 261] on link "bds__t120-70-x-50-cm__monday_merch__VYDJ__d2255364 __oR467753736.pdf" at bounding box center [499, 262] width 136 height 4
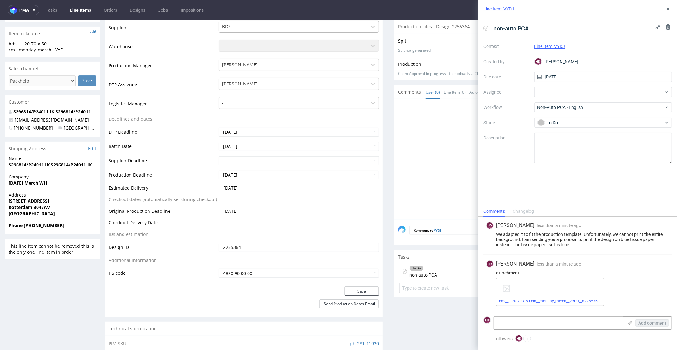
scroll to position [0, 0]
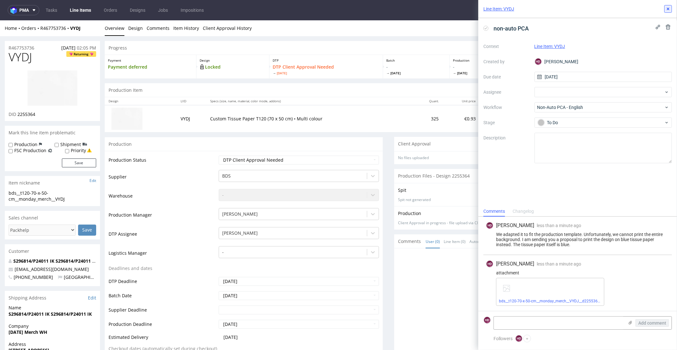
click at [609, 7] on button at bounding box center [668, 9] width 8 height 8
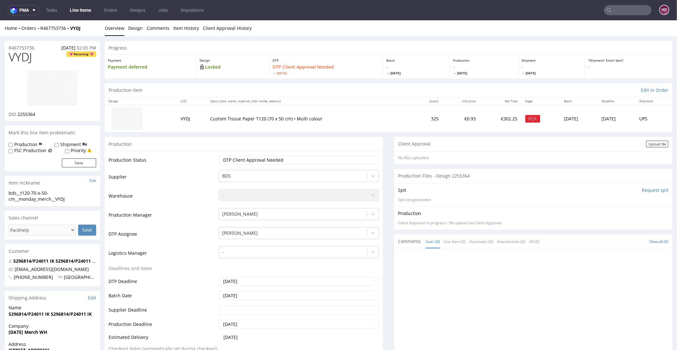
click at [83, 10] on link "Line Items" at bounding box center [80, 10] width 29 height 10
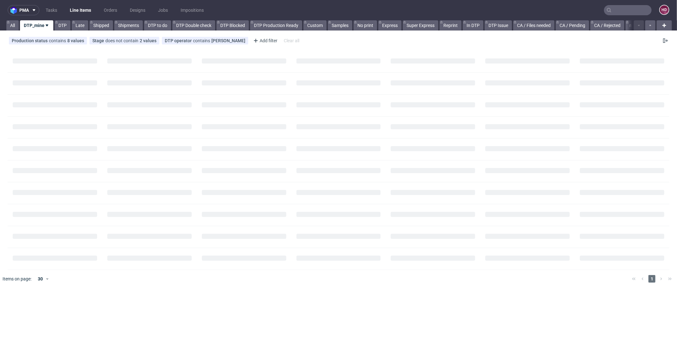
click at [158, 310] on div "pma Tasks Line Items Orders Designs Jobs Impositions HD All DTP_mine DTP Late S…" at bounding box center [338, 175] width 677 height 350
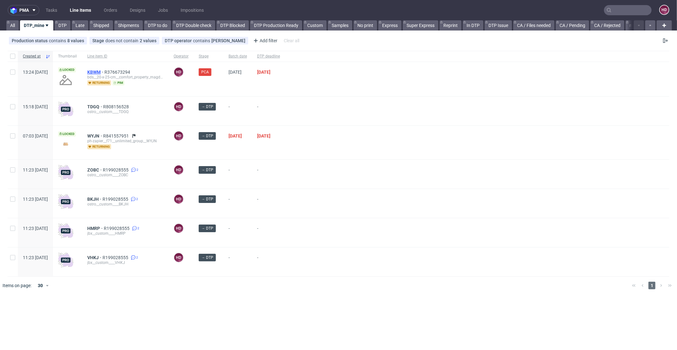
click at [104, 71] on span "KBWM" at bounding box center [95, 72] width 17 height 5
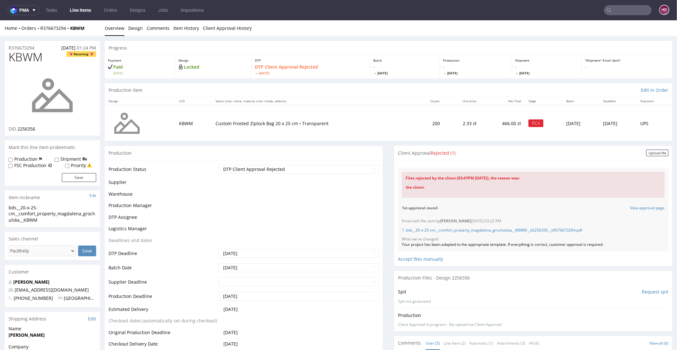
scroll to position [13, 0]
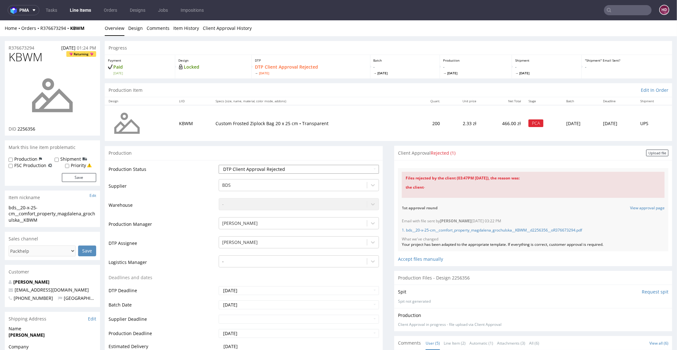
click at [303, 169] on select "Waiting for Artwork Waiting for Diecut Waiting for Mockup Waiting for DTP Waiti…" at bounding box center [299, 168] width 160 height 9
select select "dtp_in_process"
click at [219, 164] on select "Waiting for Artwork Waiting for Diecut Waiting for Mockup Waiting for DTP Waiti…" at bounding box center [299, 168] width 160 height 9
click at [418, 230] on link "1. bds__20-x-25-cm__comfort_property_magdalena_grochulska__KBWM__d2256356__oR37…" at bounding box center [492, 229] width 180 height 5
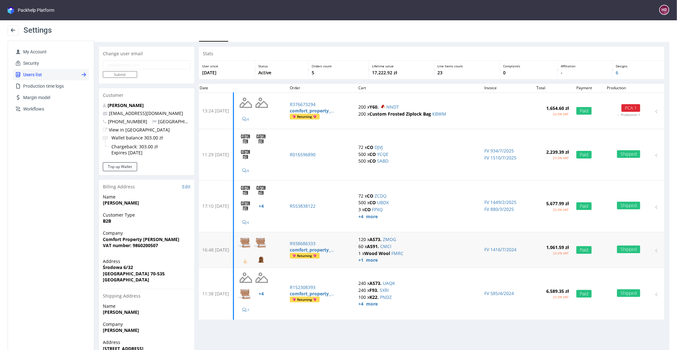
scroll to position [34, 0]
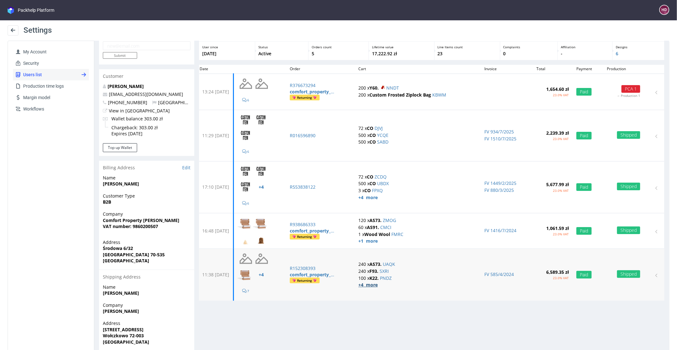
click at [376, 283] on strong "+4 more" at bounding box center [367, 284] width 19 height 6
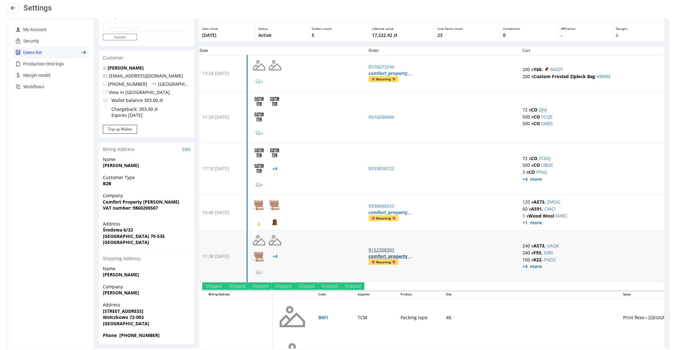
scroll to position [30, 0]
click at [528, 176] on strong "+4 more" at bounding box center [531, 178] width 19 height 6
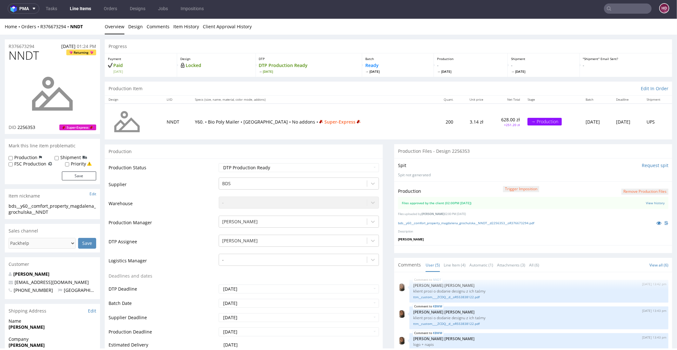
scroll to position [13, 0]
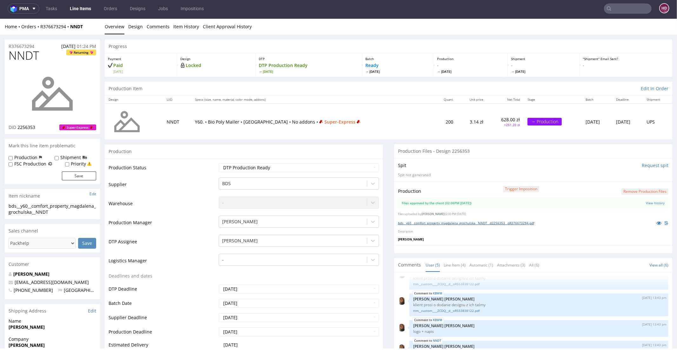
click at [507, 222] on link "bds__y60__comfort_property_magdalena_grochulska__NNDT__d2256353__oR376673294.pdf" at bounding box center [466, 222] width 136 height 4
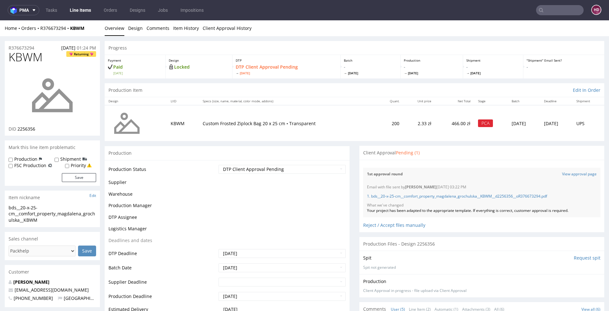
scroll to position [13, 0]
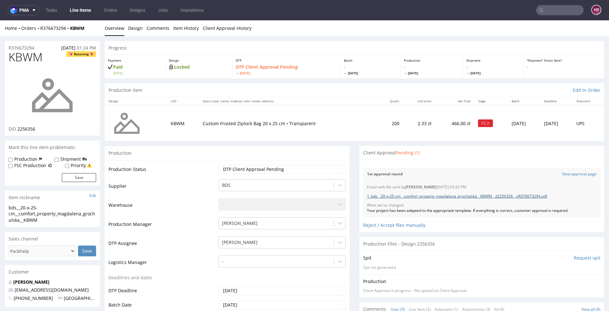
click at [441, 195] on link "1. bds__20-x-25-cm__comfort_property_magdalena_grochulska__KBWM__d2256356__oR37…" at bounding box center [457, 195] width 180 height 5
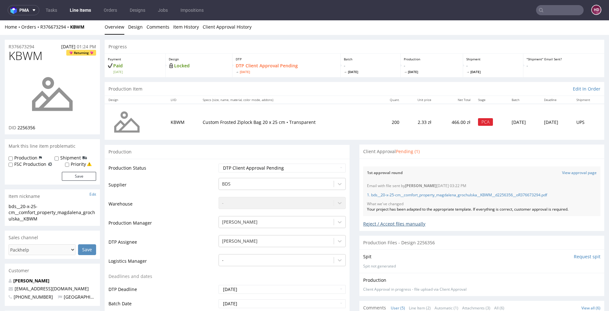
click at [402, 224] on div "Reject / Accept files manually" at bounding box center [481, 221] width 237 height 11
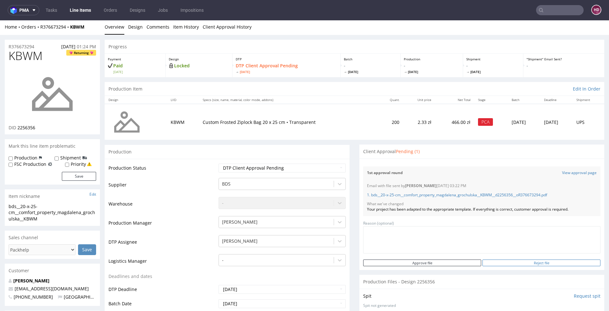
click at [518, 260] on input "Reject file" at bounding box center [542, 262] width 118 height 7
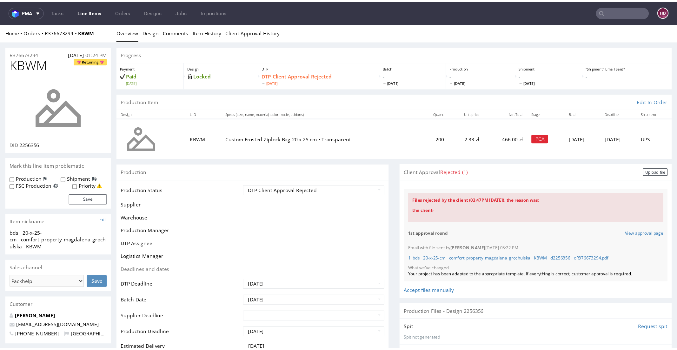
scroll to position [13, 0]
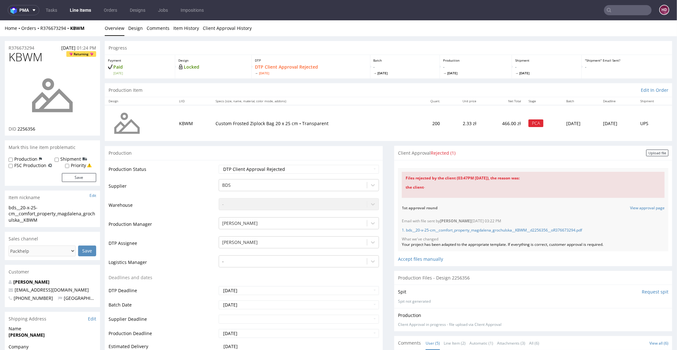
drag, startPoint x: 610, startPoint y: 242, endPoint x: 603, endPoint y: 245, distance: 7.5
click at [603, 245] on div "Email with file sent by Hapka Dominika 04.09.2025 03:22 PM 1. bds__20-x-25-cm__…" at bounding box center [533, 232] width 270 height 37
copy div "Your project has been adapted to the appropriate template. If everything is cor…"
click at [609, 152] on div "Upload file" at bounding box center [657, 152] width 22 height 7
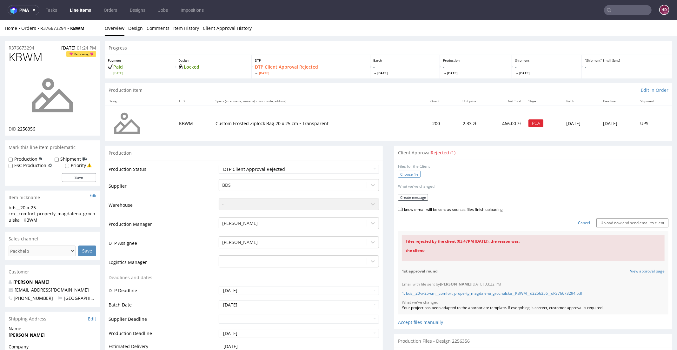
click at [403, 174] on label "Choose file" at bounding box center [409, 173] width 23 height 7
click at [0, 20] on input "Choose file" at bounding box center [0, 20] width 0 height 0
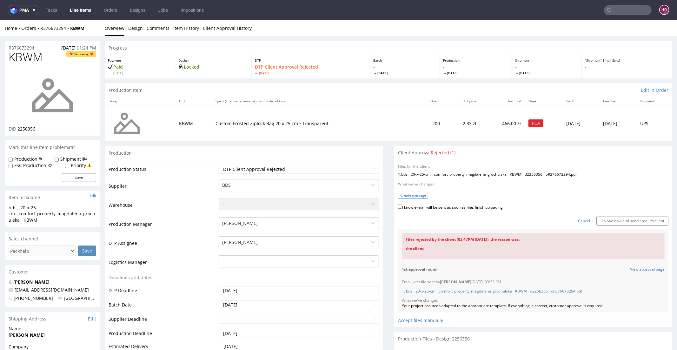
click at [413, 192] on button "Create message" at bounding box center [413, 194] width 30 height 7
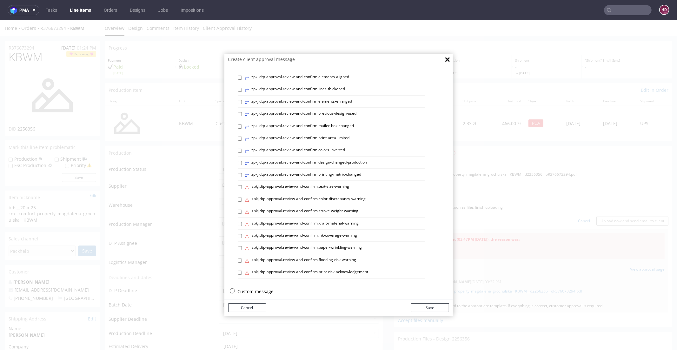
scroll to position [2, 0]
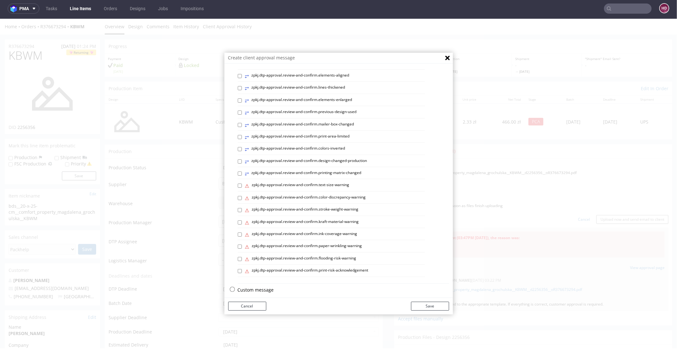
click at [260, 286] on p "Custom message" at bounding box center [343, 289] width 211 height 6
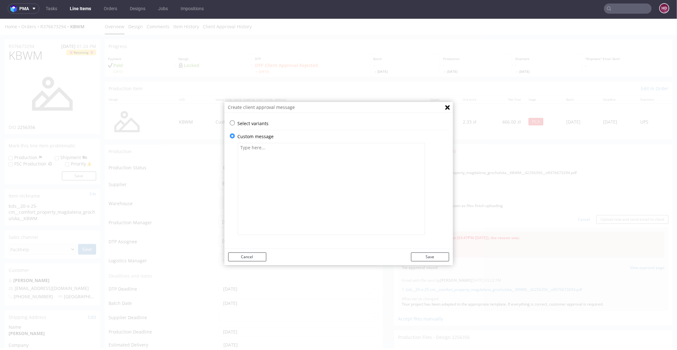
scroll to position [0, 0]
click at [282, 187] on textarea at bounding box center [331, 189] width 187 height 92
paste textarea "Your project has been adapted to the appropriate template. If everything is cor…"
click at [238, 154] on textarea "Your project has been adapted to the appropriate template. If everything is cor…" at bounding box center [331, 189] width 187 height 92
type textarea "Your project has been adapted to the appropriate template. If everything is cor…"
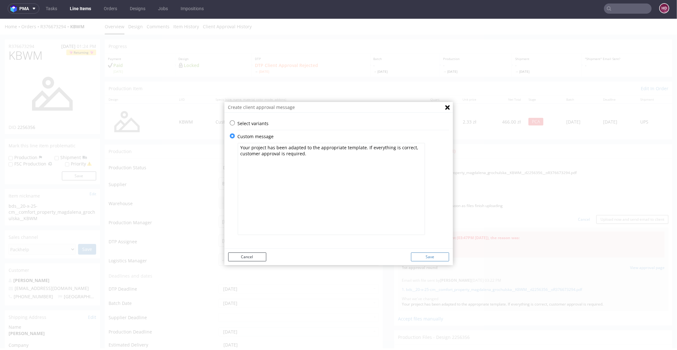
click at [434, 255] on button "Save" at bounding box center [430, 256] width 38 height 9
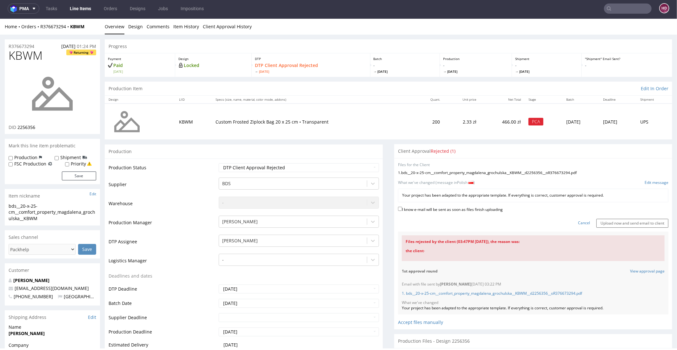
click at [485, 210] on label "I know e-mail will be sent as soon as files finish uploading" at bounding box center [450, 208] width 105 height 7
click at [402, 210] on input "I know e-mail will be sent as soon as files finish uploading" at bounding box center [400, 208] width 4 height 4
checkbox input "true"
click at [609, 223] on input "Upload now and send email to client" at bounding box center [632, 222] width 72 height 9
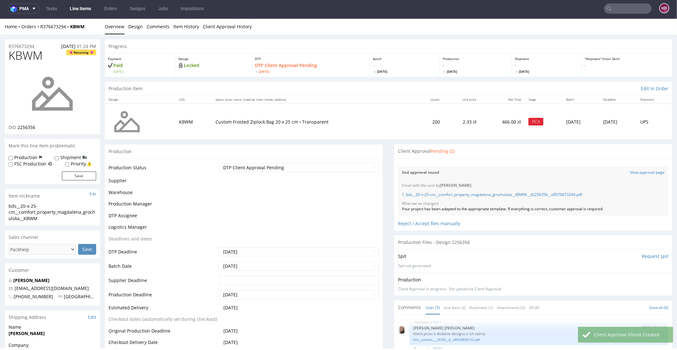
scroll to position [13, 0]
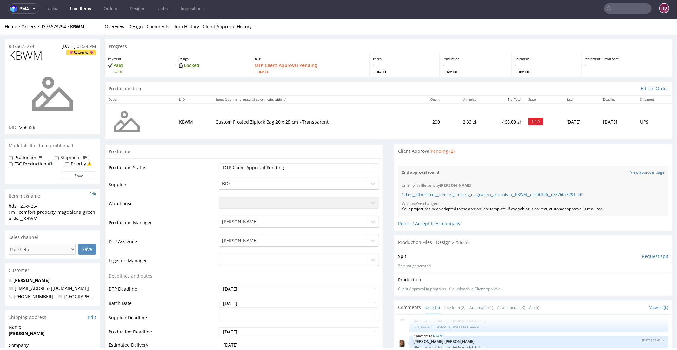
click at [79, 10] on link "Line Items" at bounding box center [80, 8] width 29 height 10
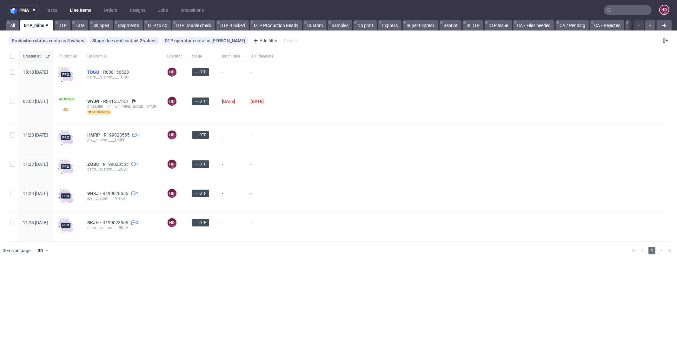
click at [103, 70] on span "TDGQ" at bounding box center [95, 72] width 16 height 5
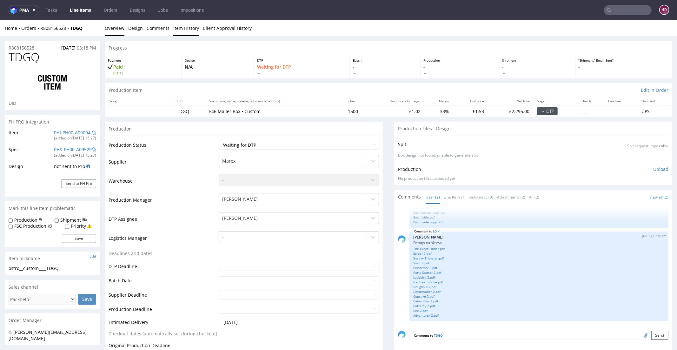
click at [176, 25] on link "Item History" at bounding box center [186, 28] width 26 height 16
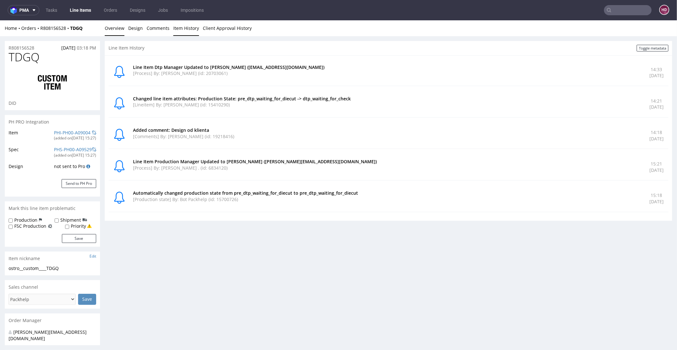
drag, startPoint x: 108, startPoint y: 40, endPoint x: 106, endPoint y: 22, distance: 17.6
click at [107, 25] on link "Overview" at bounding box center [115, 28] width 20 height 16
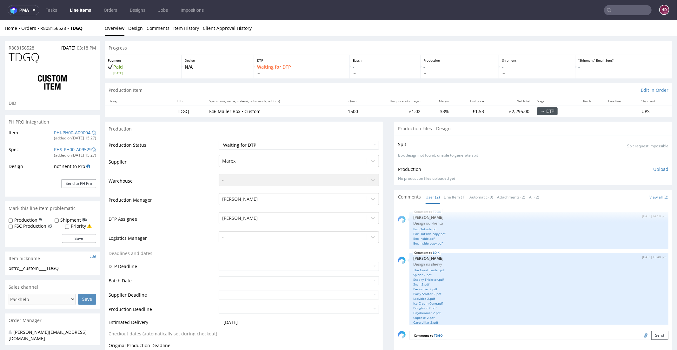
click at [116, 26] on link "Overview" at bounding box center [115, 28] width 20 height 16
click at [108, 23] on link "Overview" at bounding box center [115, 28] width 20 height 16
click at [76, 11] on link "Line Items" at bounding box center [80, 10] width 29 height 10
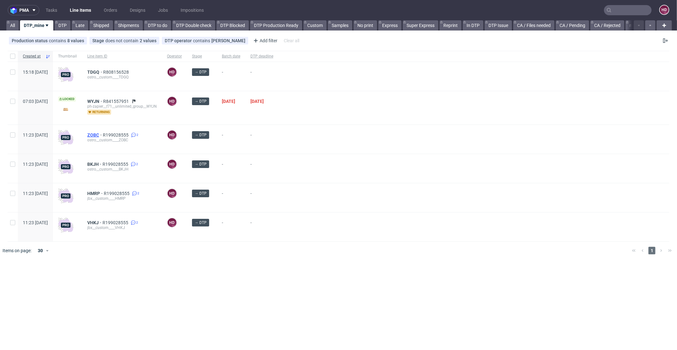
click at [103, 134] on span "ZOBC" at bounding box center [95, 134] width 16 height 5
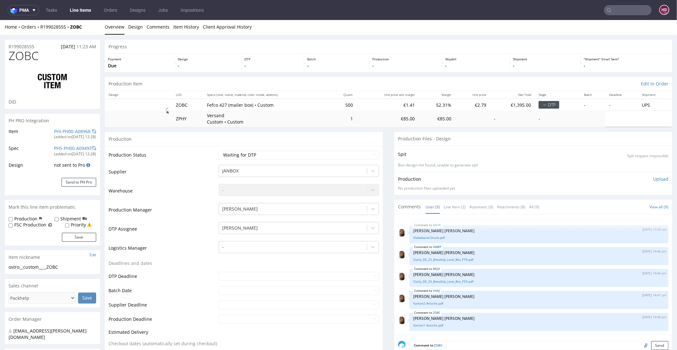
scroll to position [3, 0]
click at [434, 310] on link "Karton1 Ansicht.pdf" at bounding box center [538, 323] width 251 height 5
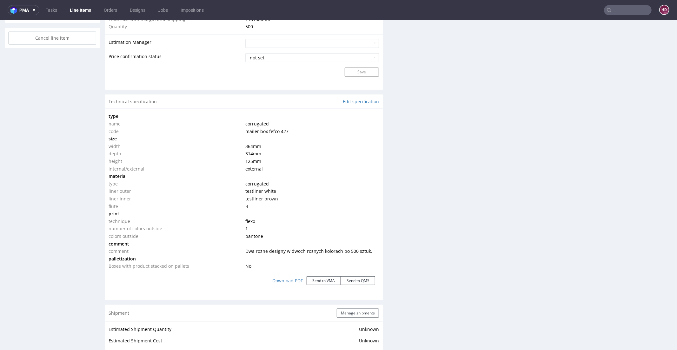
scroll to position [536, 0]
click at [353, 101] on link "Edit specification" at bounding box center [361, 103] width 36 height 6
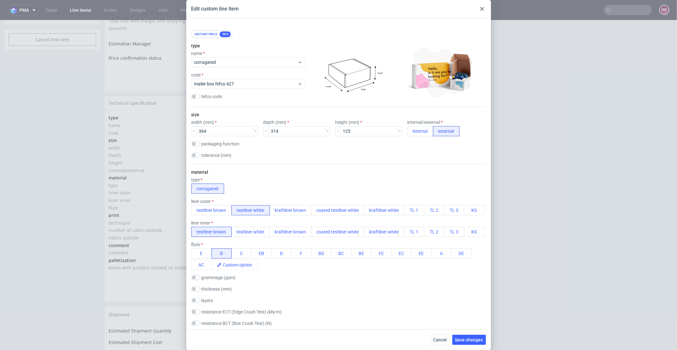
scroll to position [7, 0]
click at [481, 8] on use at bounding box center [482, 9] width 4 height 4
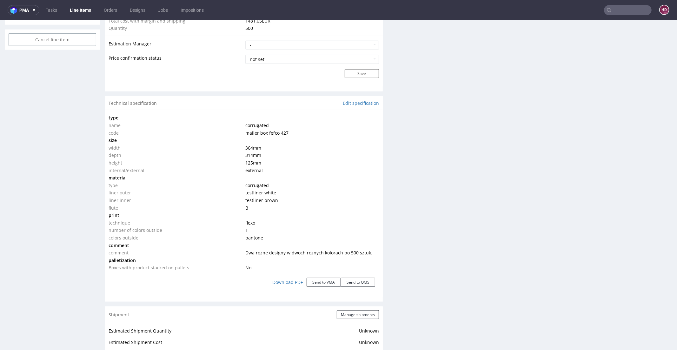
click at [484, 154] on div "Production Files - Design Spit Spit request impossible Box design not found, un…" at bounding box center [533, 177] width 278 height 1160
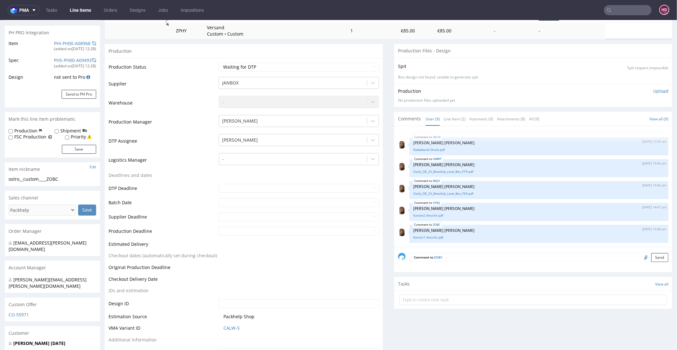
scroll to position [0, 0]
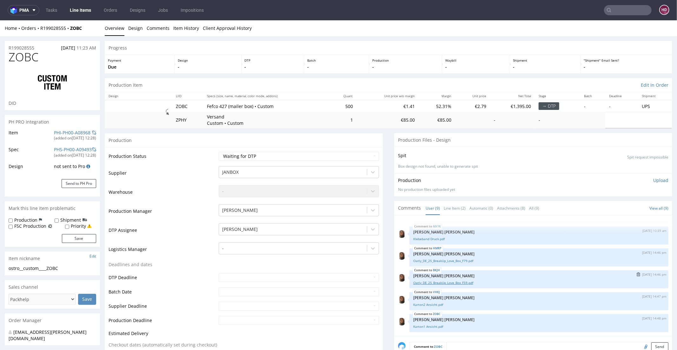
click at [439, 280] on link "Oatly_DE_25_BreakUp_Love_Box_F59.pdf" at bounding box center [538, 282] width 251 height 5
click at [466, 258] on link "Oatly_DE_25_BreakUp_Love_Box_F79.pdf" at bounding box center [538, 260] width 251 height 5
